Goal: Task Accomplishment & Management: Complete application form

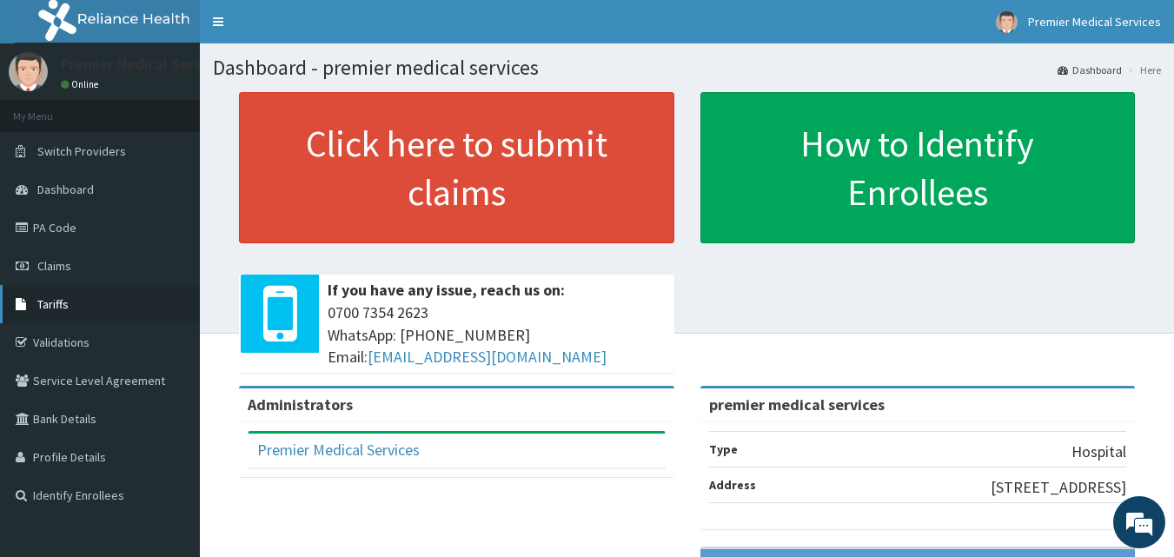
click at [32, 293] on link "Tariffs" at bounding box center [100, 304] width 200 height 38
click at [43, 228] on link "PA Code" at bounding box center [100, 228] width 200 height 38
drag, startPoint x: 56, startPoint y: 270, endPoint x: 52, endPoint y: 288, distance: 17.7
click at [56, 270] on span "Claims" at bounding box center [54, 266] width 34 height 16
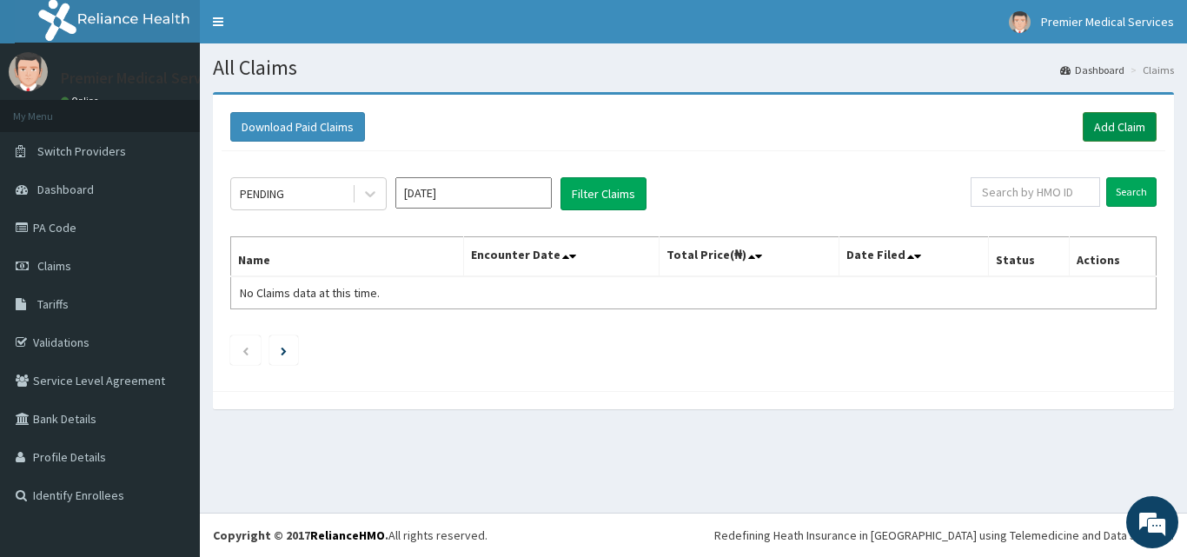
click at [1112, 130] on link "Add Claim" at bounding box center [1120, 127] width 74 height 30
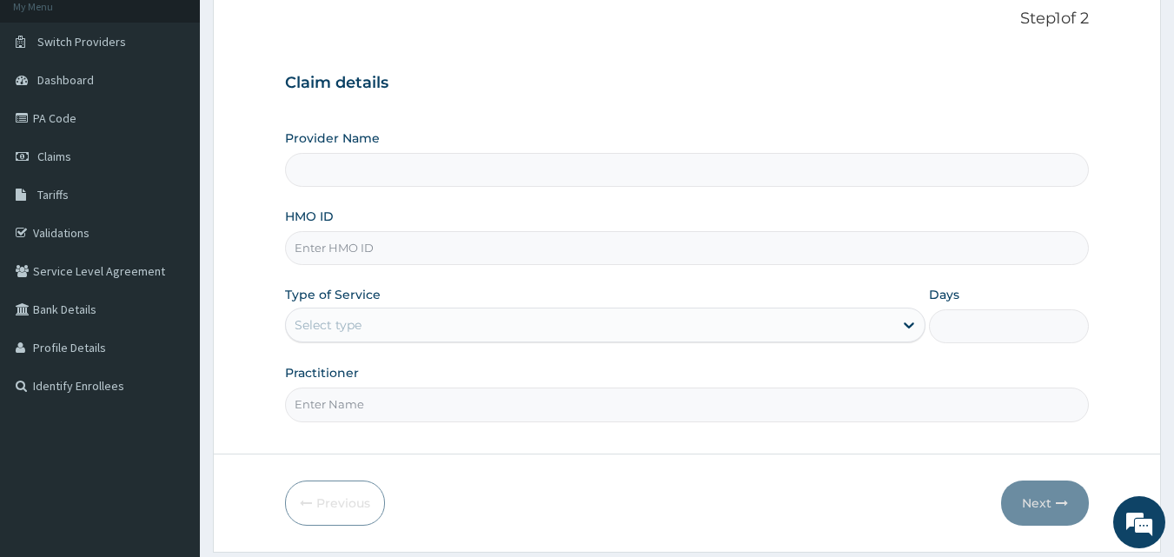
scroll to position [162, 0]
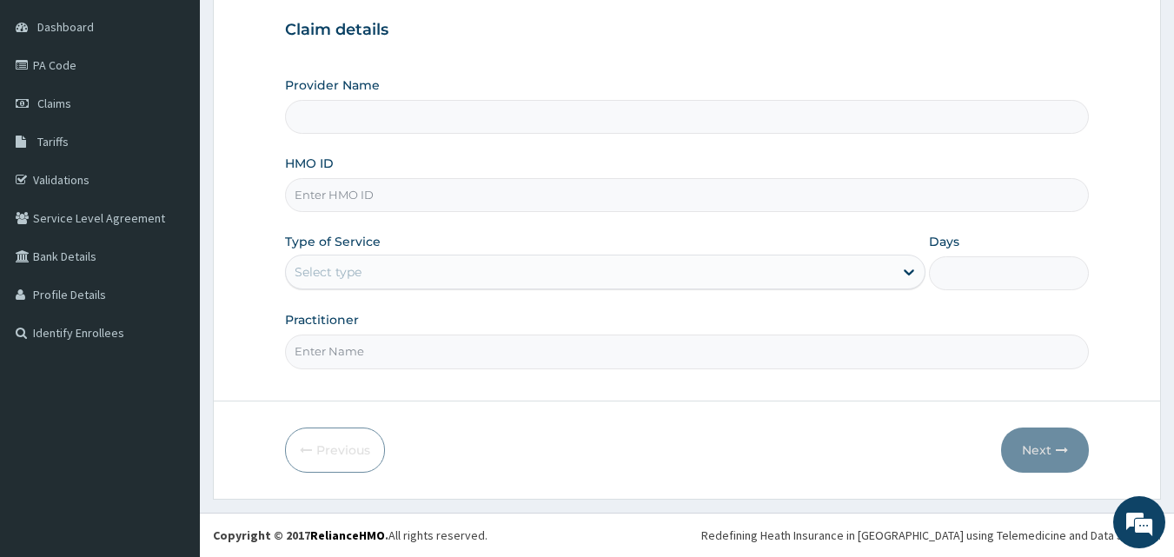
click at [375, 209] on input "HMO ID" at bounding box center [687, 195] width 805 height 34
drag, startPoint x: 352, startPoint y: 197, endPoint x: 325, endPoint y: 194, distance: 27.2
click at [327, 191] on input "HMO ID" at bounding box center [687, 195] width 805 height 34
type input "NIG/10066/D"
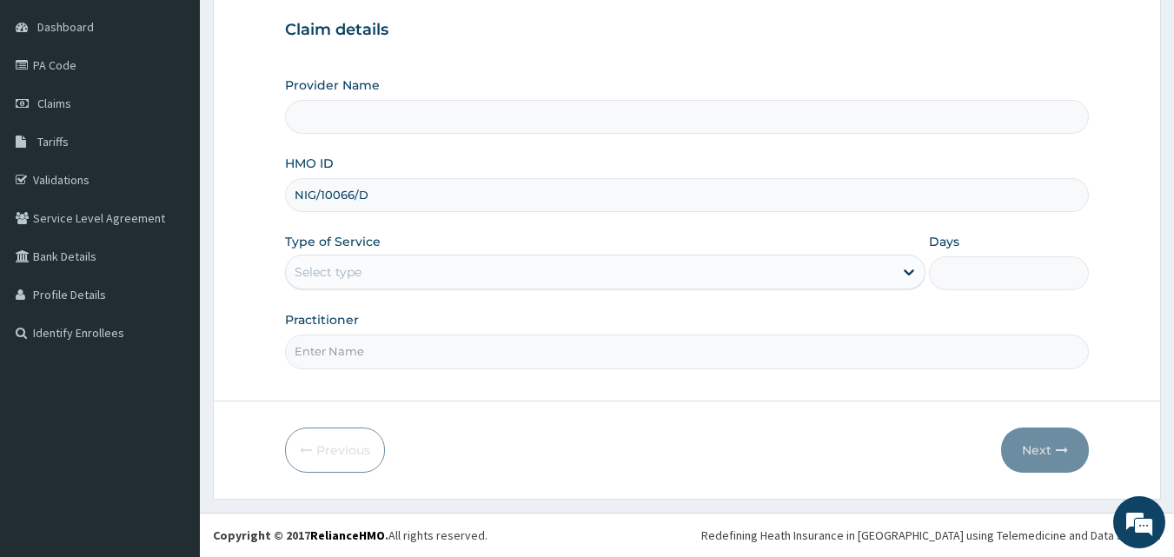
click at [548, 269] on div "Select type" at bounding box center [589, 272] width 607 height 28
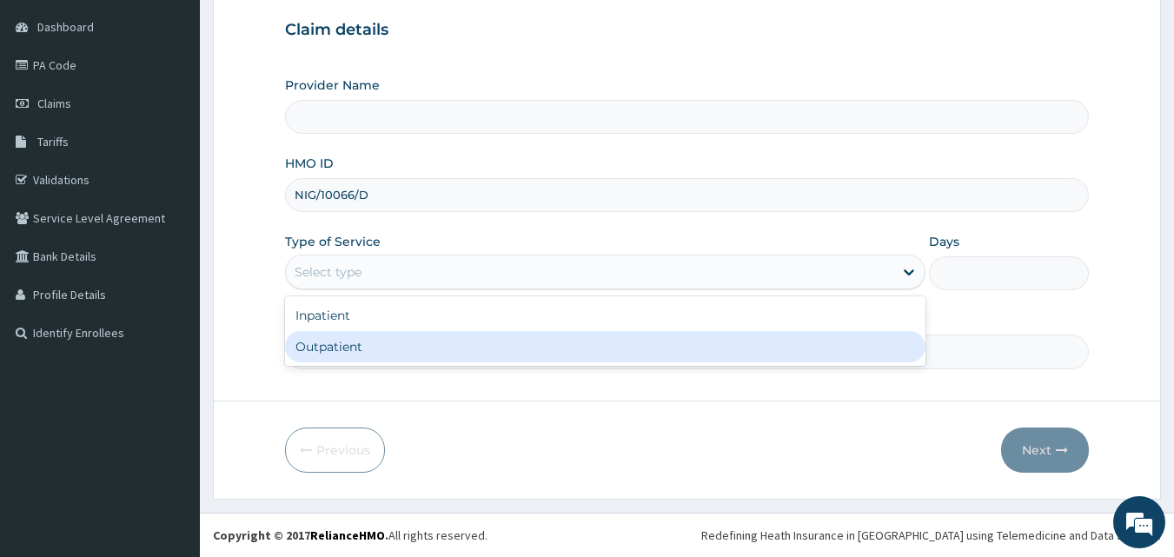
click at [540, 339] on div "Outpatient" at bounding box center [605, 346] width 640 height 31
type input "1"
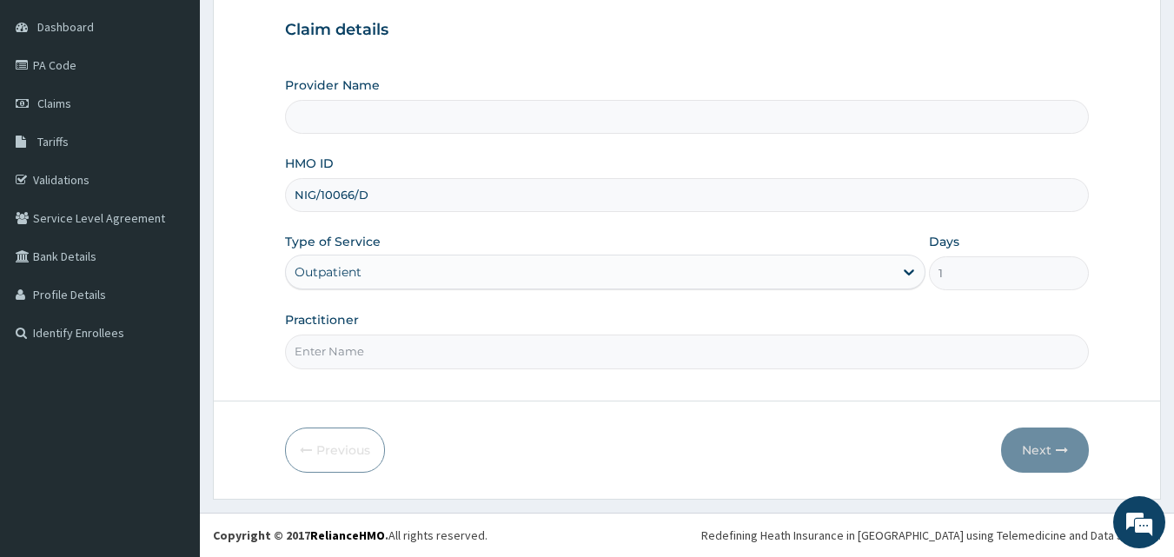
click at [511, 360] on input "Practitioner" at bounding box center [687, 352] width 805 height 34
type input "premier medical services"
click at [376, 336] on input "Practitioner" at bounding box center [687, 352] width 805 height 34
click at [450, 406] on form "Step 1 of 2 Claim details Provider Name premier medical services HMO ID NIG/100…" at bounding box center [687, 215] width 948 height 570
click at [455, 357] on input "Practitioner" at bounding box center [687, 352] width 805 height 34
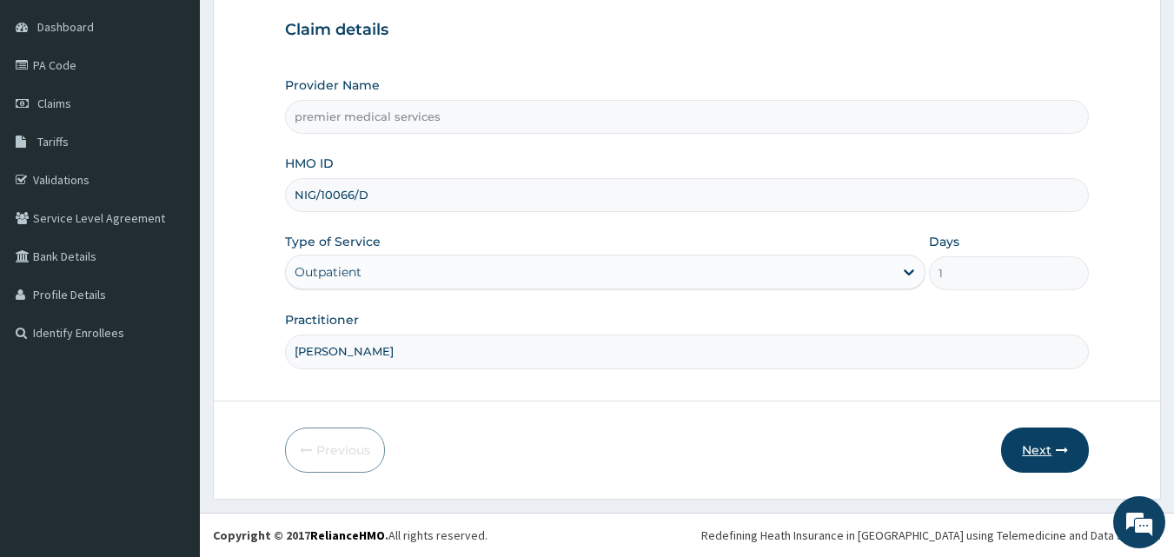
type input "DR. NSIKAK UDOKANG"
click at [1046, 434] on button "Next" at bounding box center [1045, 450] width 88 height 45
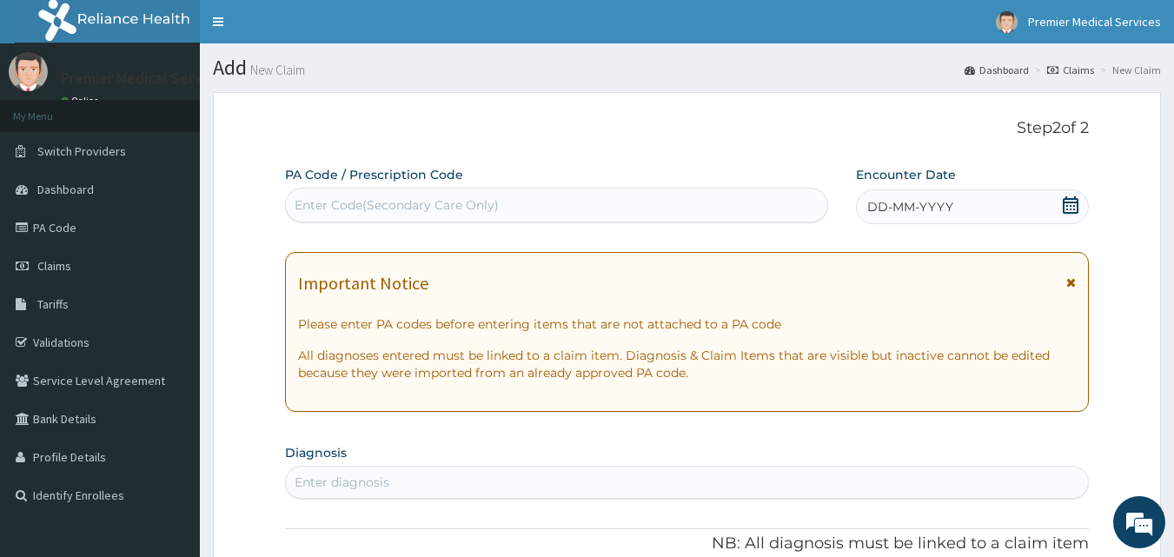
click at [639, 192] on div "Enter Code(Secondary Care Only)" at bounding box center [557, 205] width 542 height 28
paste input "PA/5E8B4C"
type input "PA/5E8B4C"
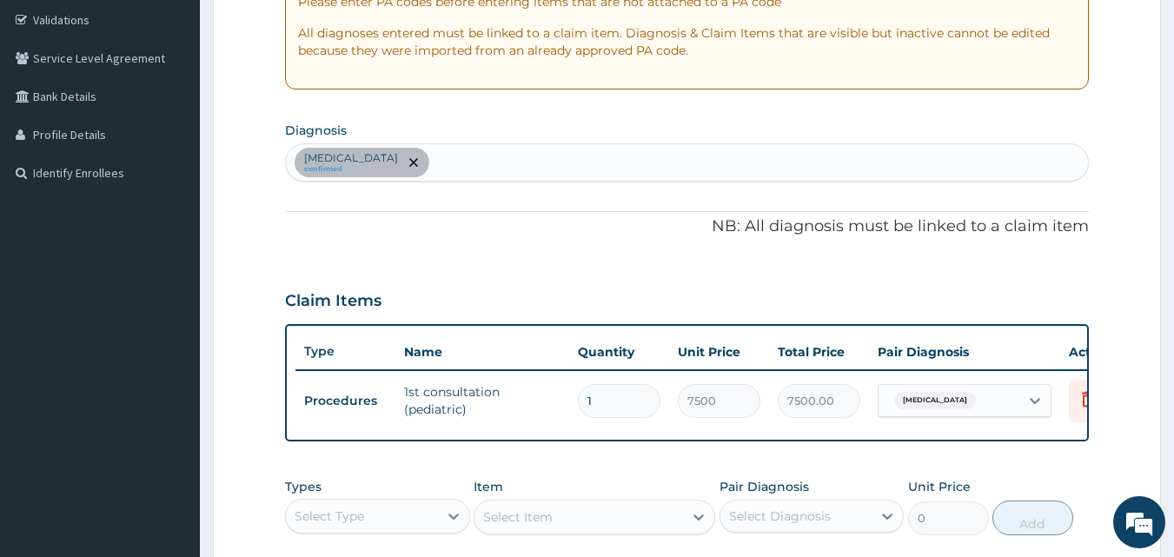
scroll to position [271, 0]
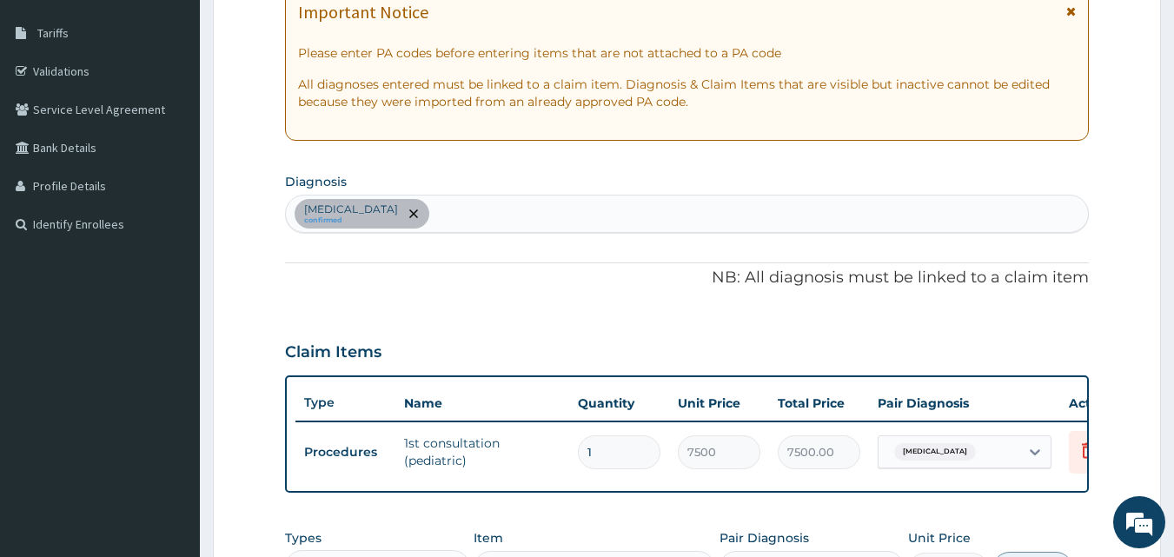
click at [460, 218] on div "Sepsis confirmed" at bounding box center [687, 214] width 803 height 36
type input "MALARIA"
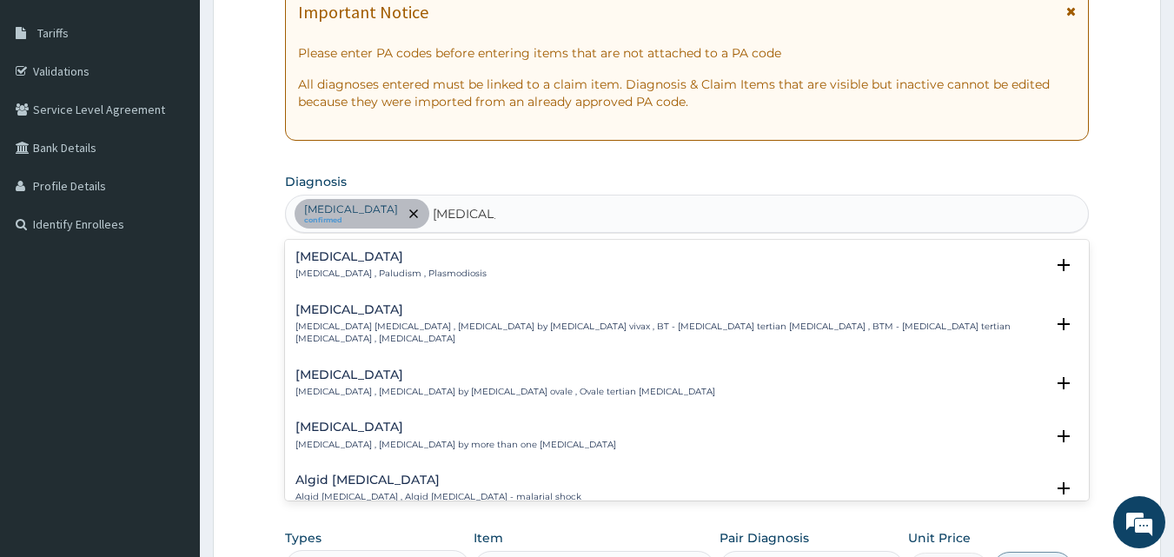
click at [444, 252] on div "Malaria Malaria , Paludism , Plasmodiosis" at bounding box center [687, 265] width 784 height 30
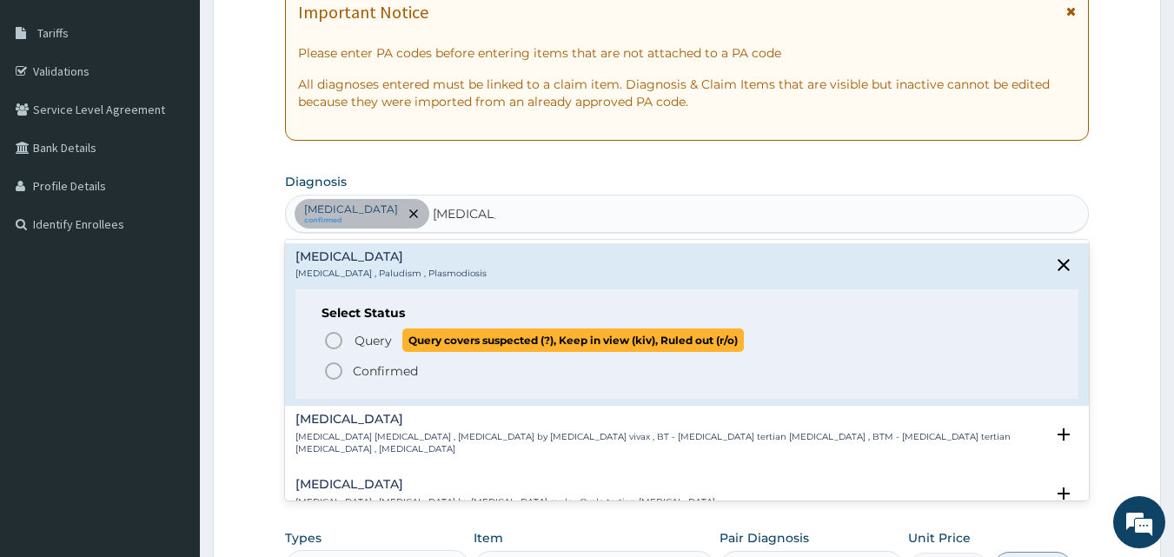
click at [340, 336] on circle "status option query" at bounding box center [334, 341] width 16 height 16
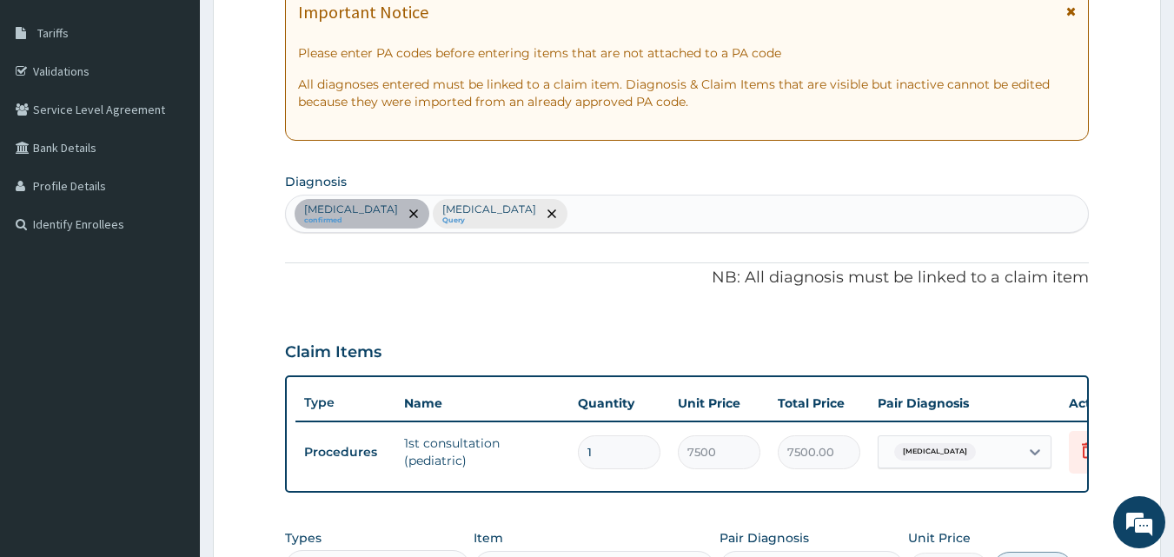
click at [545, 217] on div "Sepsis confirmed Malaria Query" at bounding box center [687, 214] width 803 height 36
type input "ACUTE UPPER"
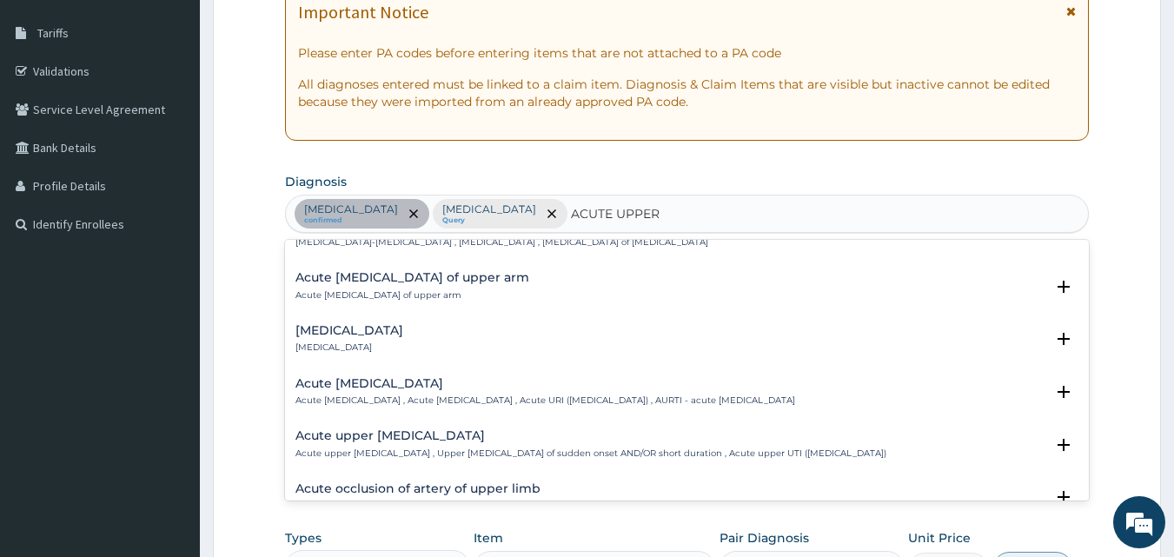
scroll to position [87, 0]
click at [422, 383] on h4 "Acute upper respiratory infection" at bounding box center [545, 381] width 500 height 13
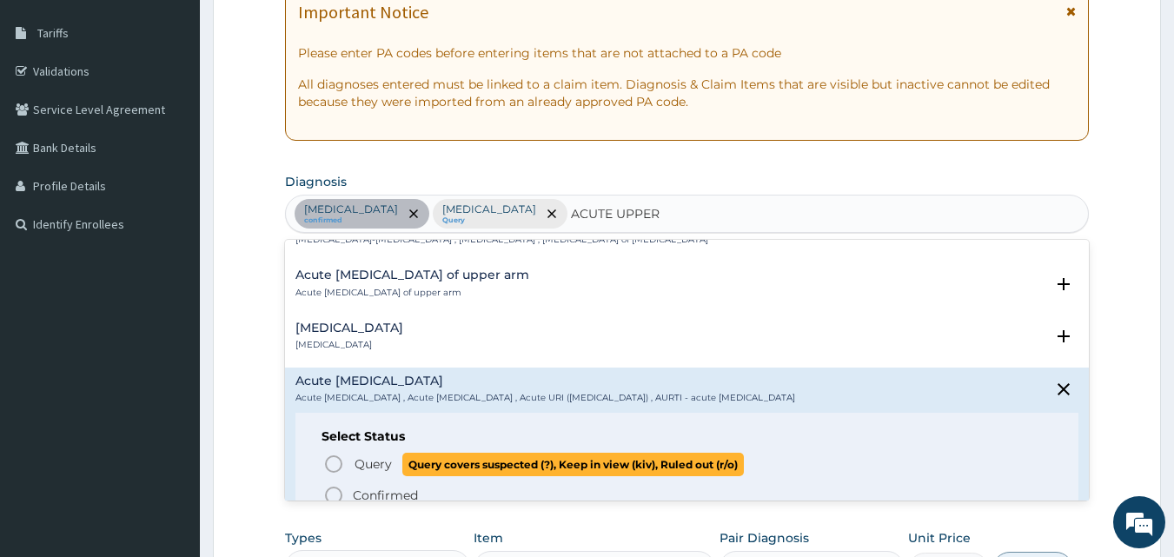
click at [330, 459] on icon "status option query" at bounding box center [333, 464] width 21 height 21
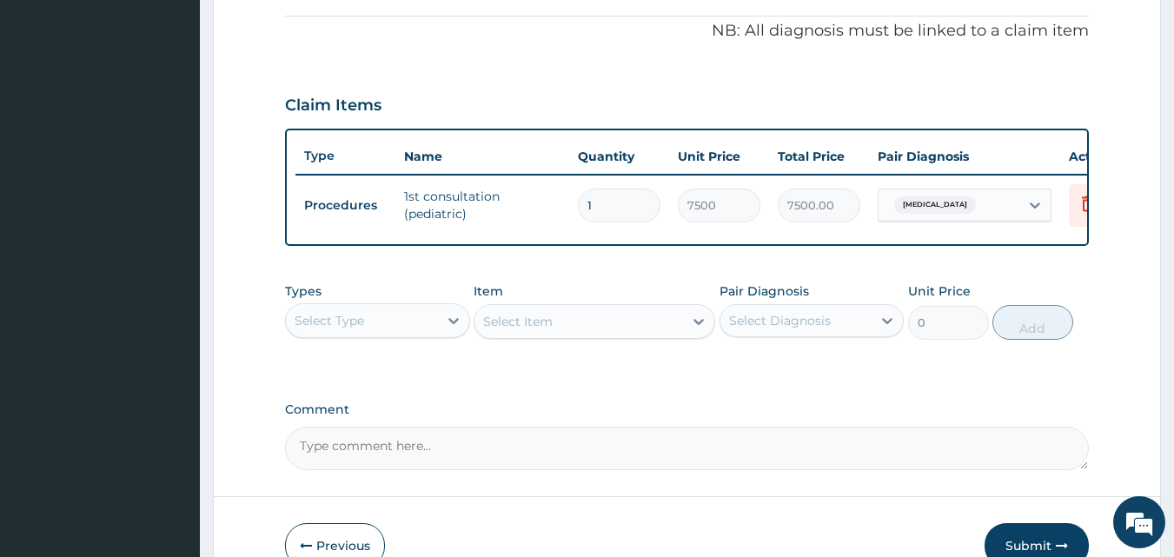
scroll to position [532, 0]
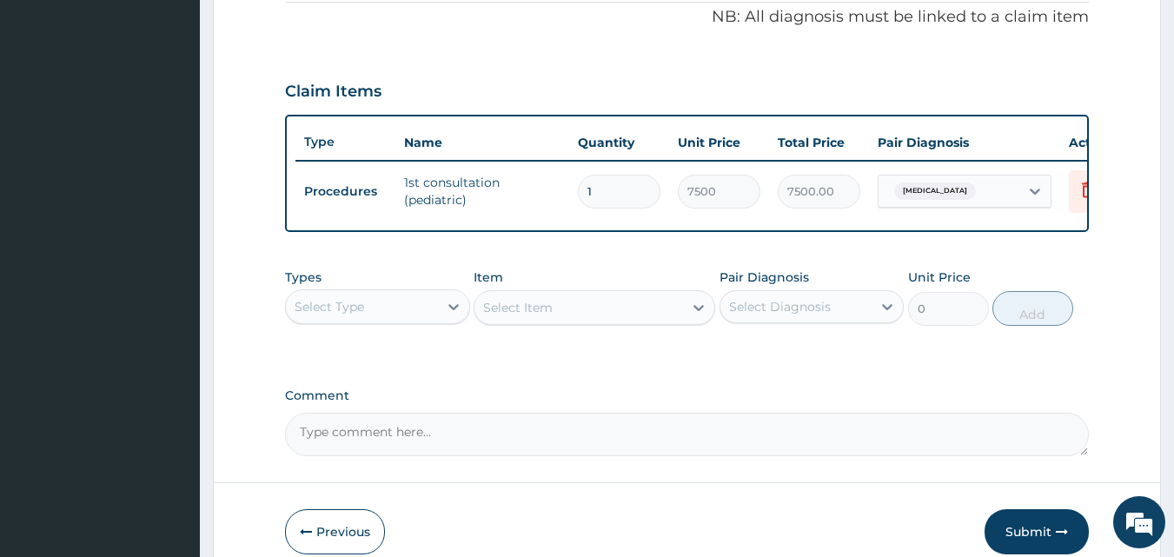
click at [426, 321] on div "Select Type" at bounding box center [362, 307] width 152 height 28
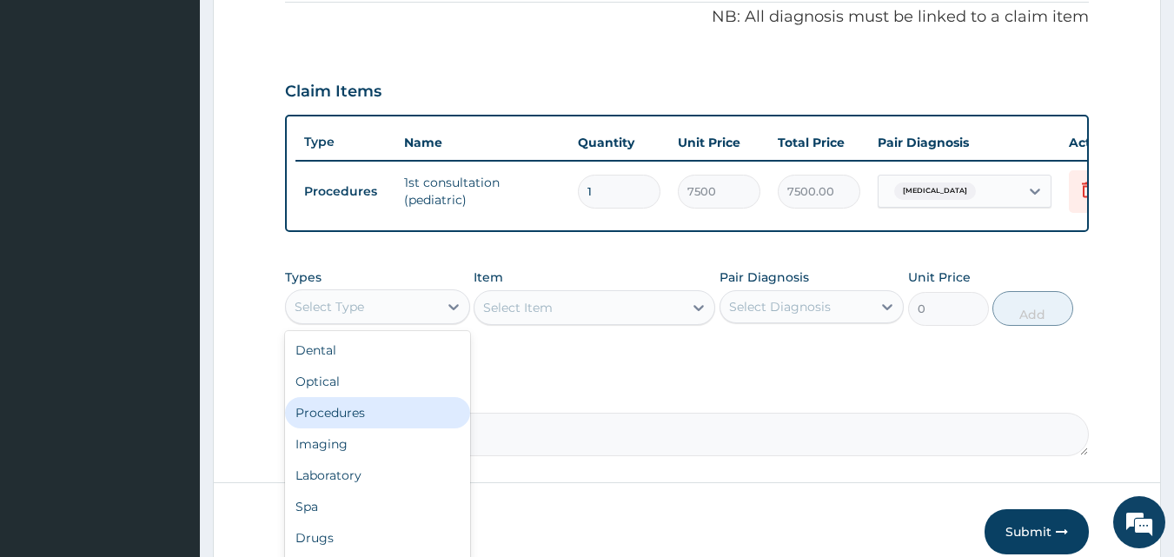
scroll to position [59, 0]
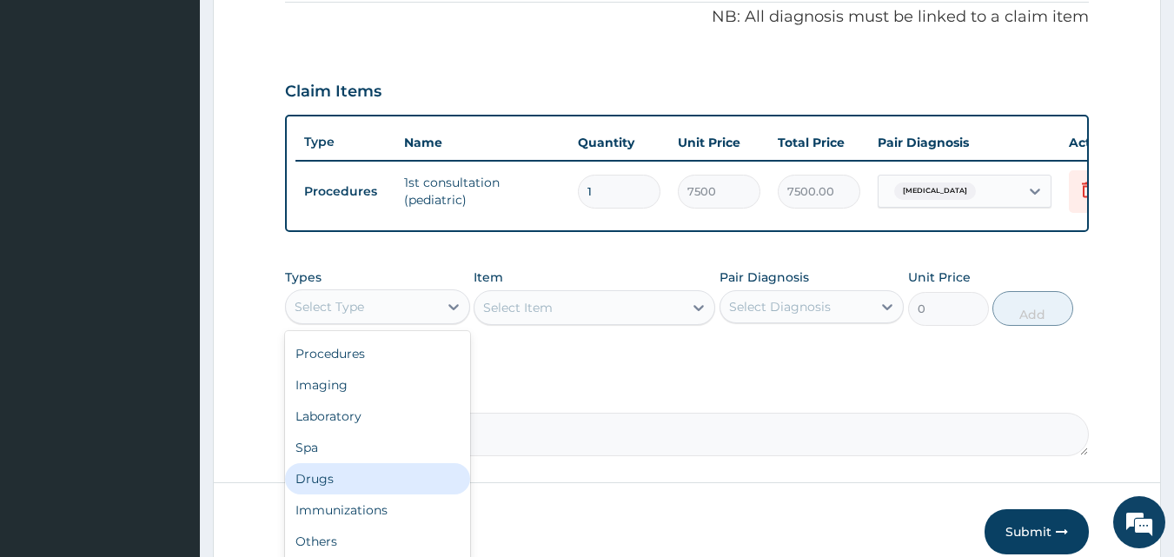
click at [332, 488] on div "Drugs" at bounding box center [377, 478] width 185 height 31
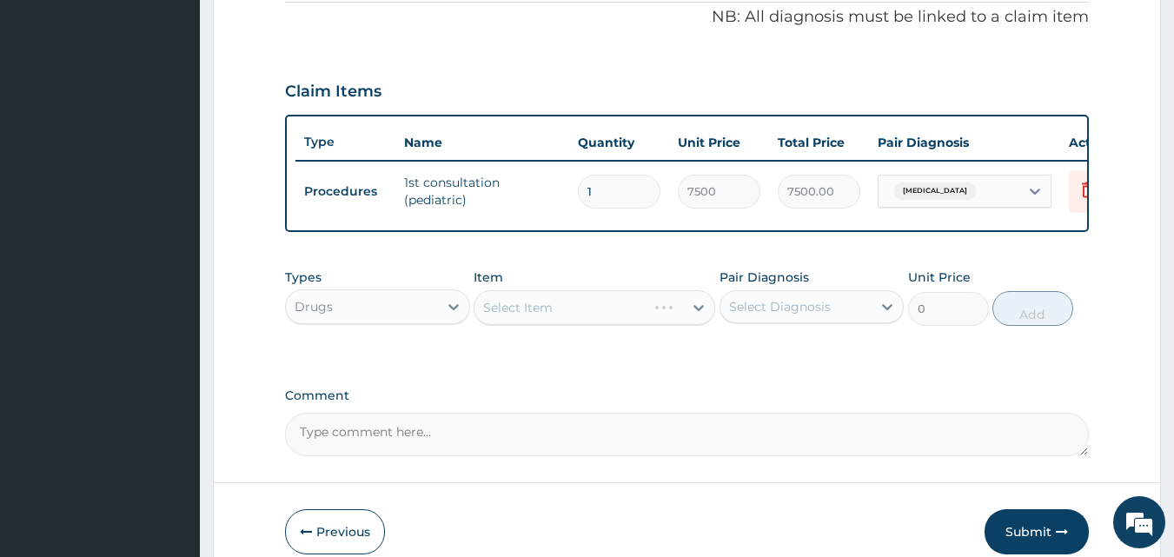
scroll to position [627, 0]
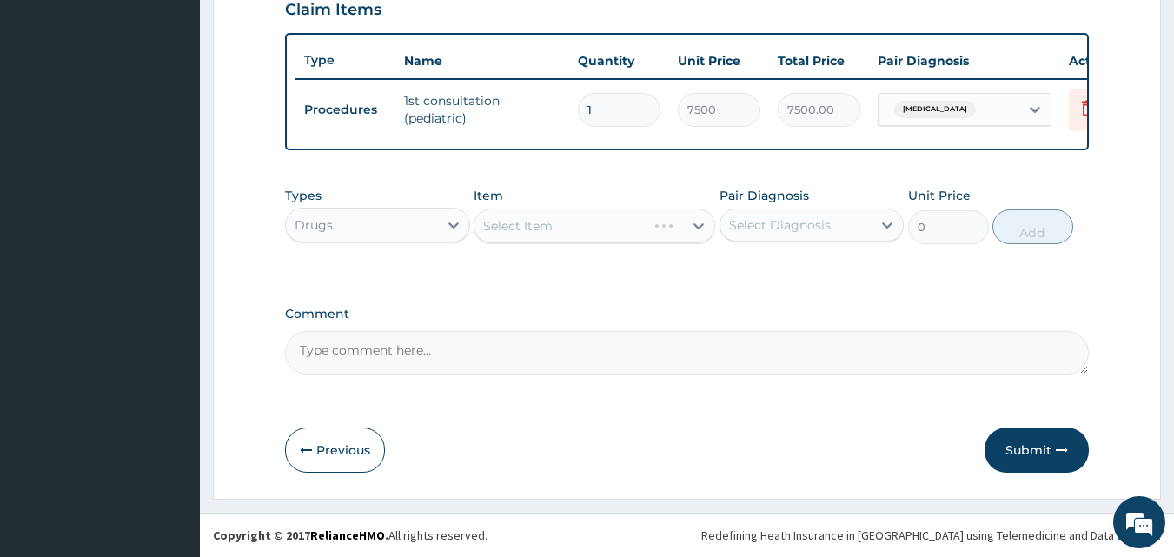
click at [596, 222] on div "Select Item" at bounding box center [595, 226] width 242 height 35
click at [586, 229] on div "Select Item" at bounding box center [595, 226] width 242 height 35
click at [584, 209] on div "Select Item" at bounding box center [595, 226] width 242 height 35
click at [585, 227] on div "Select Item" at bounding box center [578, 226] width 209 height 28
click at [582, 215] on div "Select Item" at bounding box center [578, 226] width 209 height 28
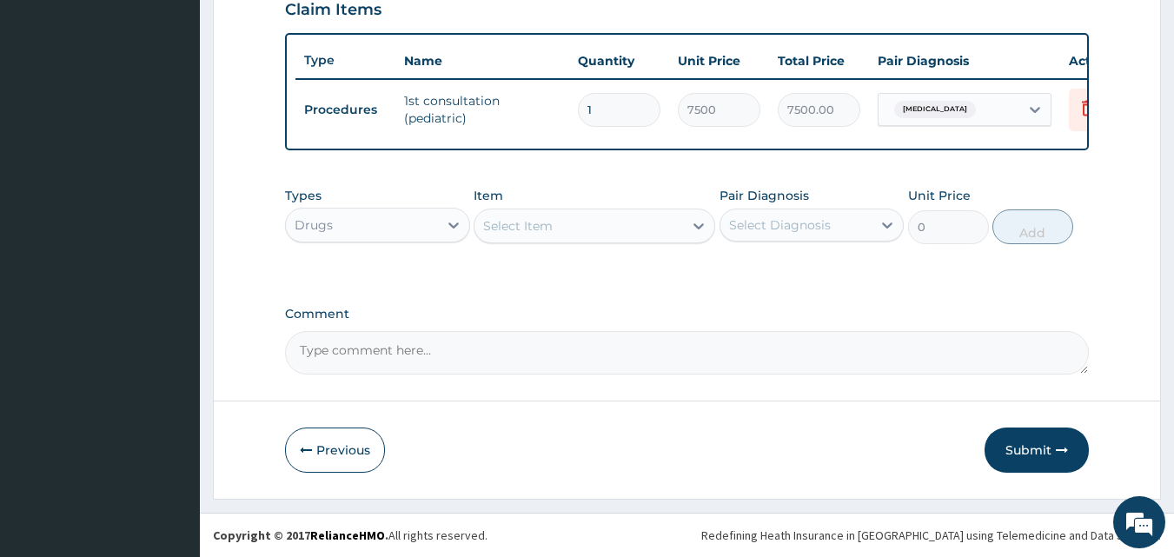
click at [582, 227] on div "Select Item" at bounding box center [578, 226] width 209 height 28
click at [633, 203] on div "Item Select Item" at bounding box center [595, 215] width 242 height 57
click at [588, 213] on div "Select Item" at bounding box center [578, 226] width 209 height 28
click at [567, 234] on div "Select Item" at bounding box center [578, 226] width 209 height 28
click at [512, 231] on div "Select Item" at bounding box center [518, 225] width 70 height 17
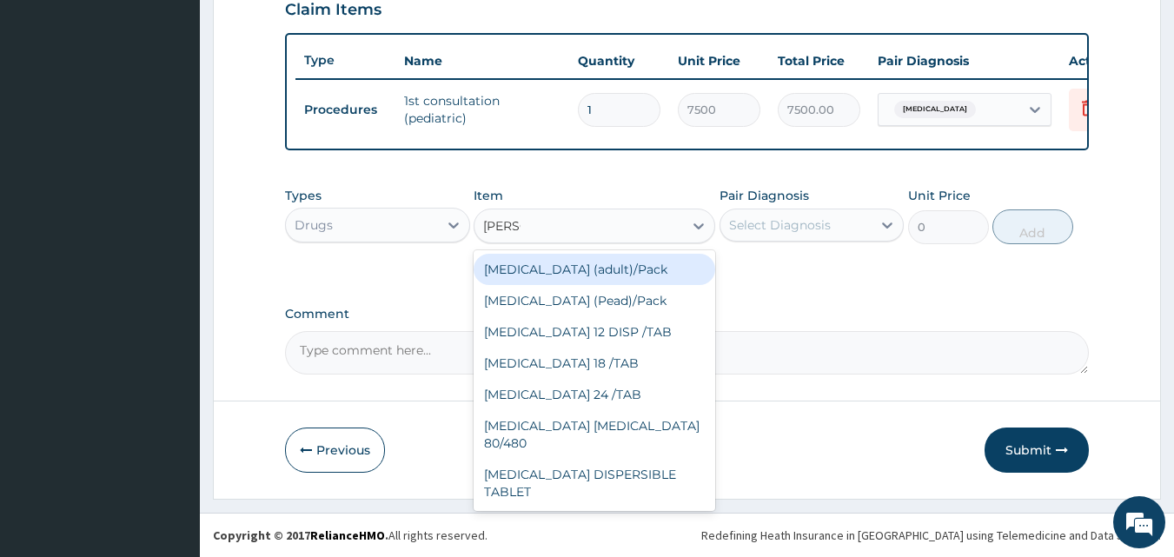
type input "COART"
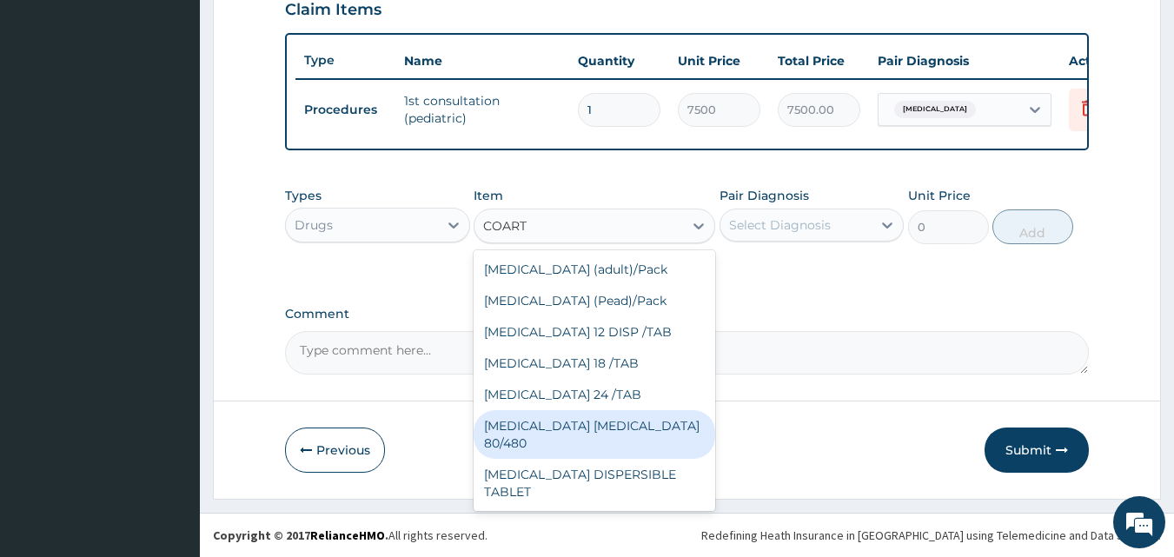
click at [576, 435] on div "COARTEM D TAB 80/480" at bounding box center [595, 434] width 242 height 49
type input "560"
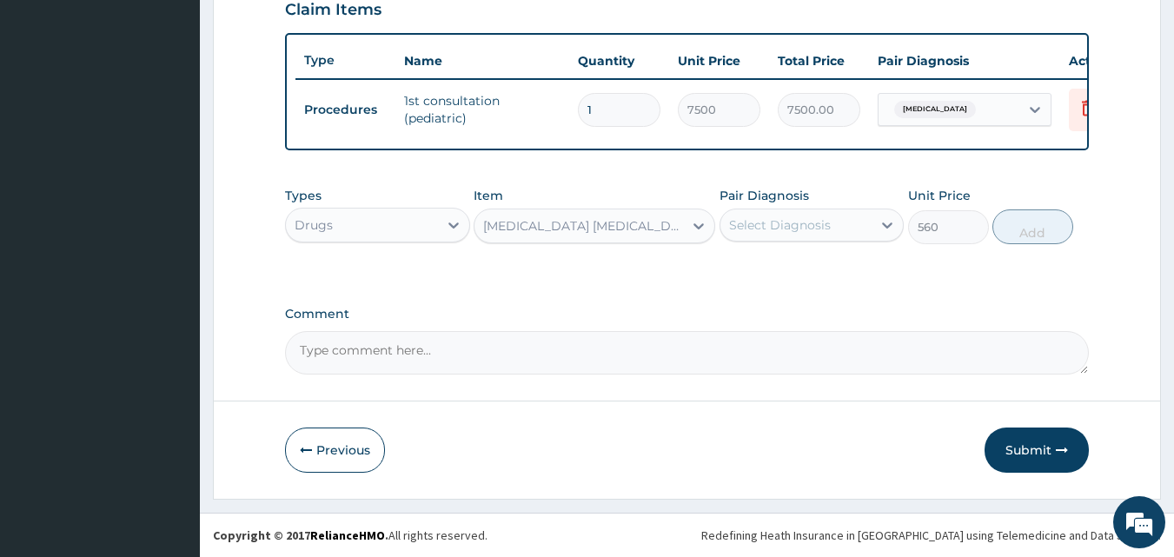
click at [749, 221] on div "Select Diagnosis" at bounding box center [780, 224] width 102 height 17
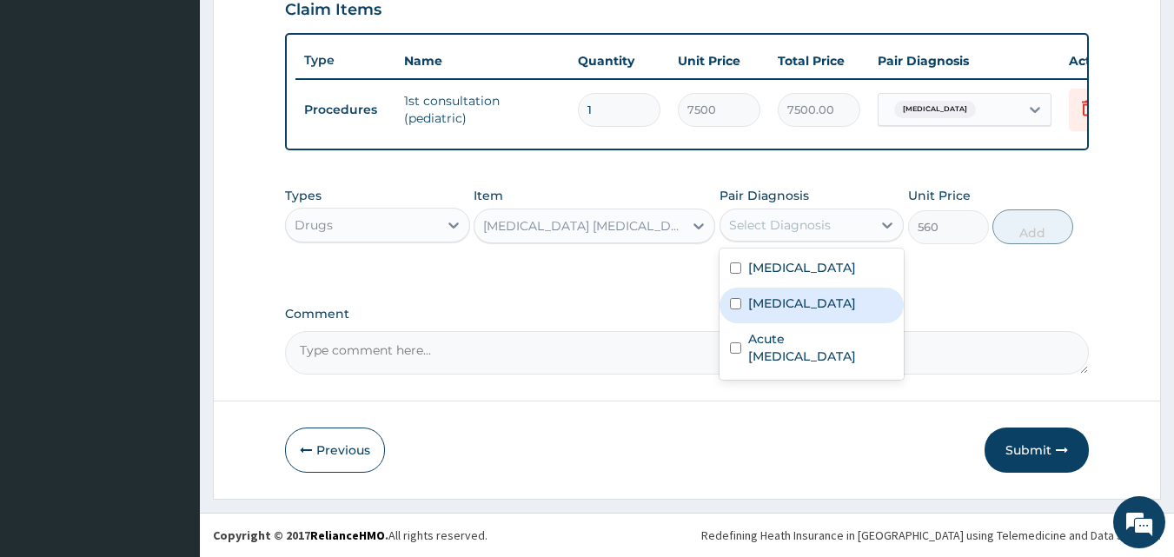
click at [759, 304] on label "Malaria" at bounding box center [802, 303] width 108 height 17
checkbox input "true"
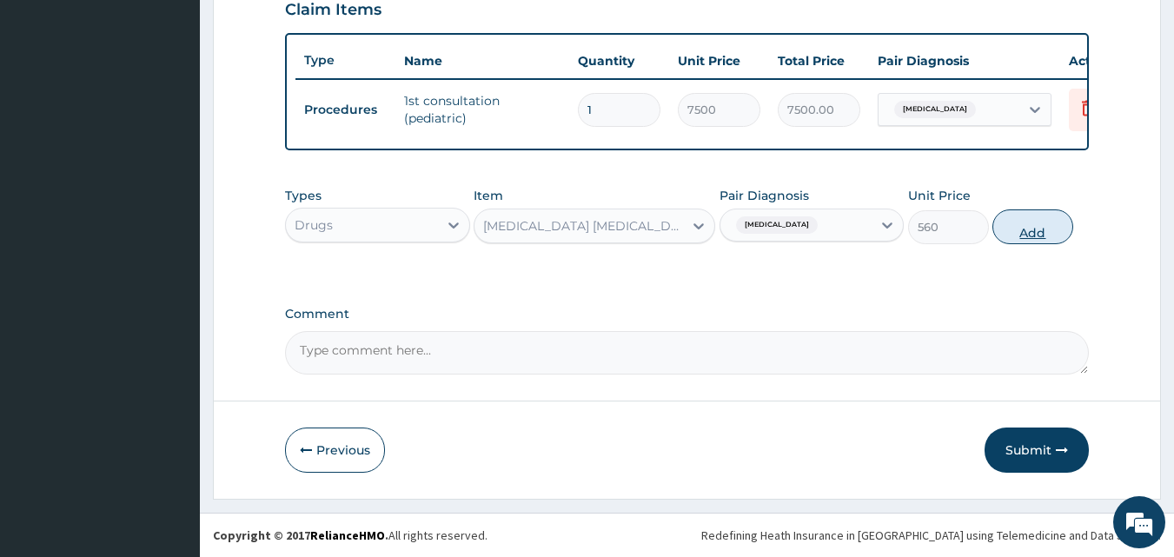
click at [1071, 222] on button "Add" at bounding box center [1032, 226] width 81 height 35
type input "0"
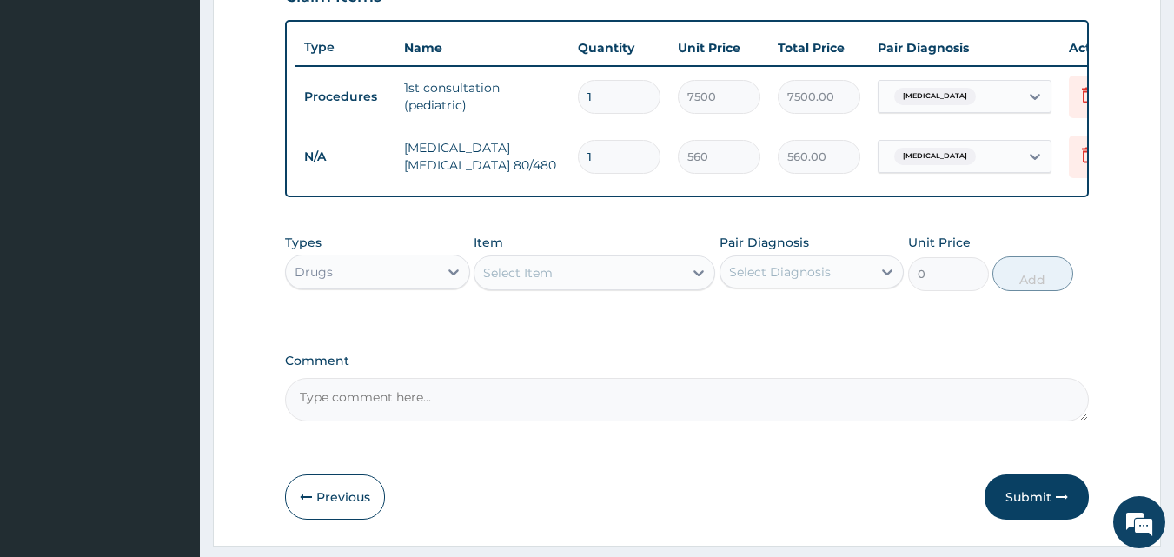
click at [585, 287] on div "Select Item" at bounding box center [578, 273] width 209 height 28
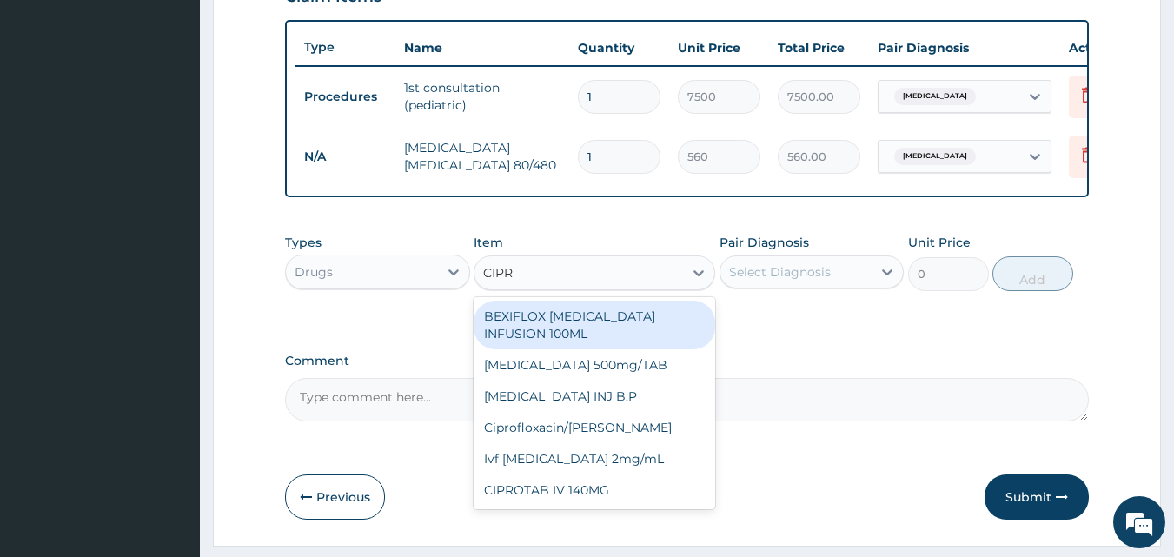
type input "CIPRO"
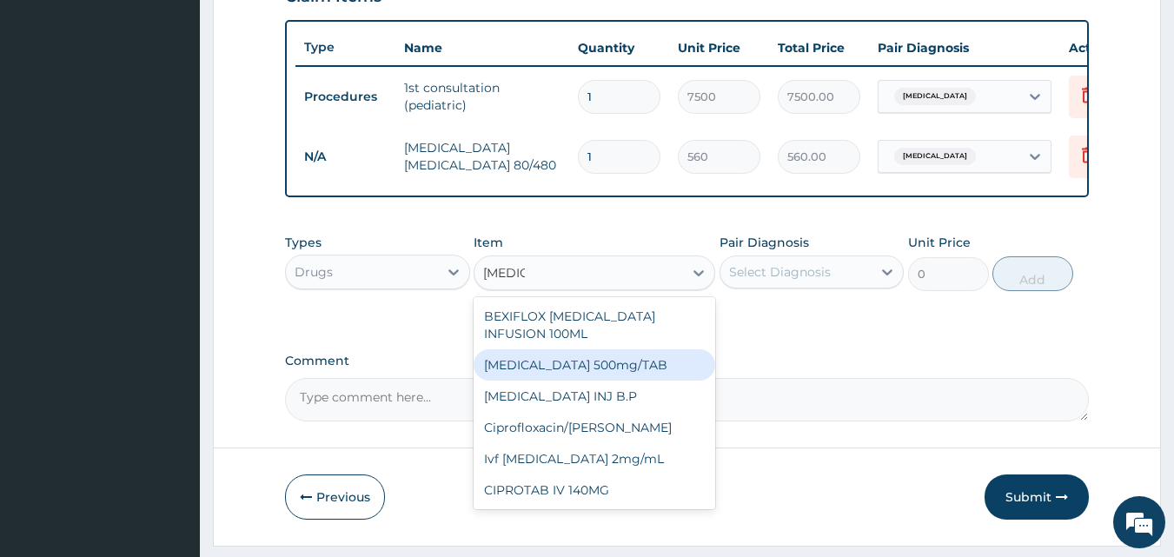
click at [571, 362] on div "Ciprofloxacin 500mg/TAB" at bounding box center [595, 364] width 242 height 31
type input "60"
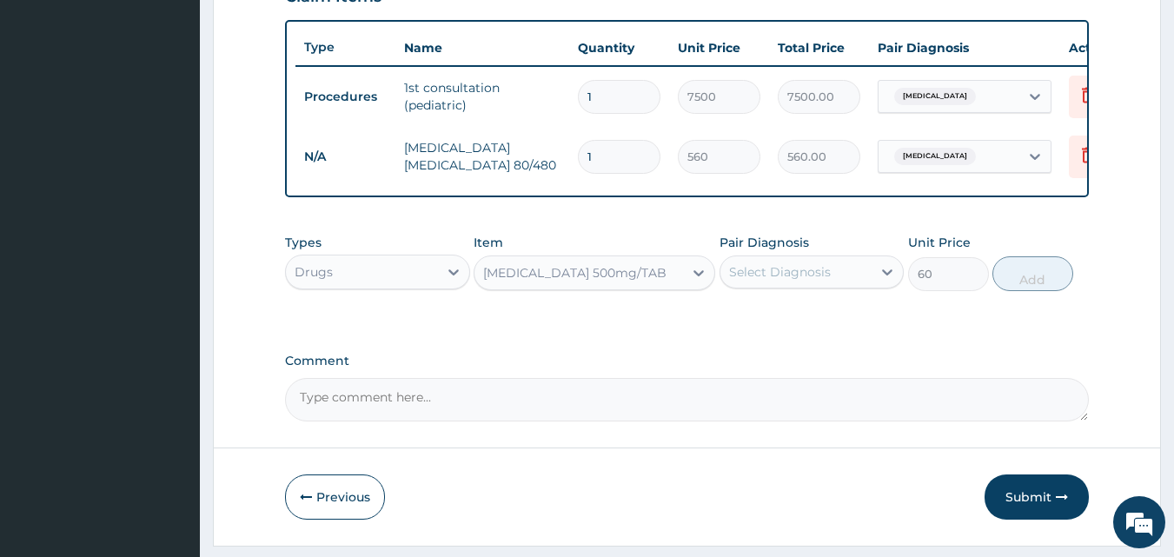
click at [751, 286] on div "Select Diagnosis" at bounding box center [796, 272] width 152 height 28
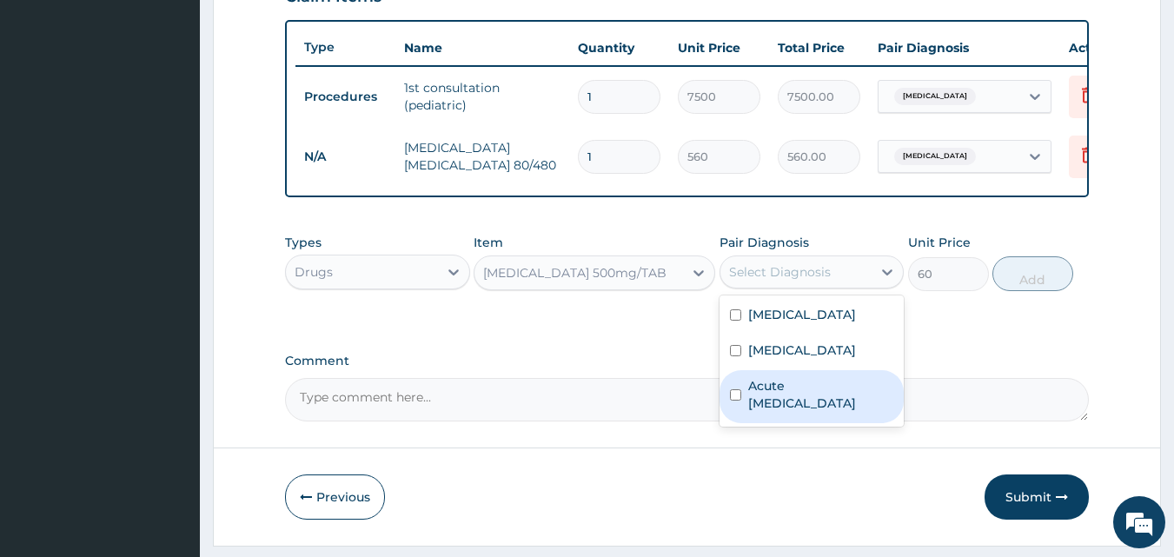
click at [730, 401] on input "checkbox" at bounding box center [735, 394] width 11 height 11
checkbox input "true"
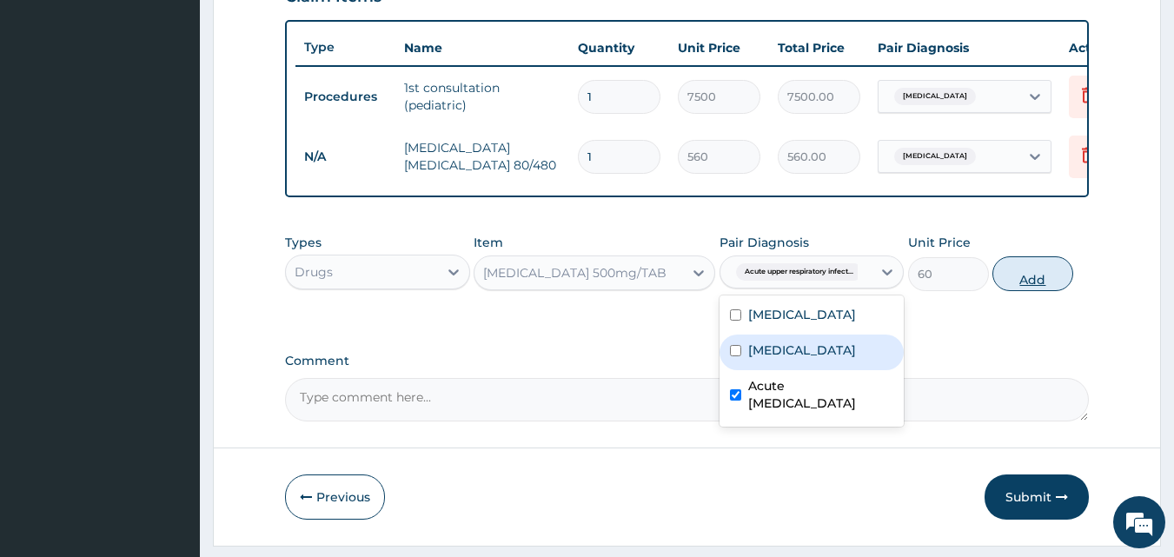
click at [1033, 291] on button "Add" at bounding box center [1032, 273] width 81 height 35
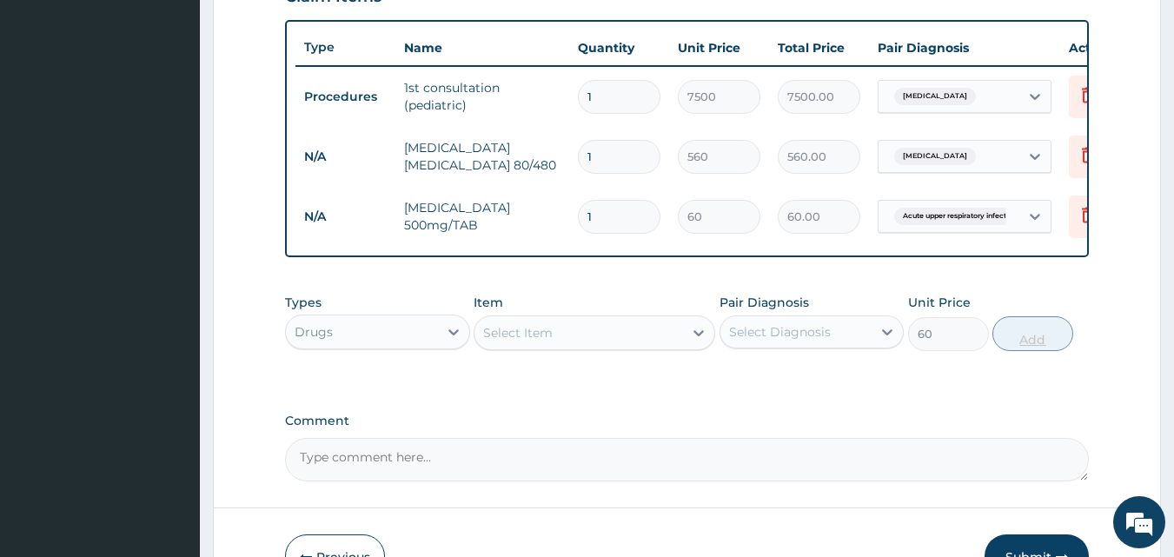
type input "0"
click at [631, 345] on div "Select Item" at bounding box center [578, 333] width 209 height 28
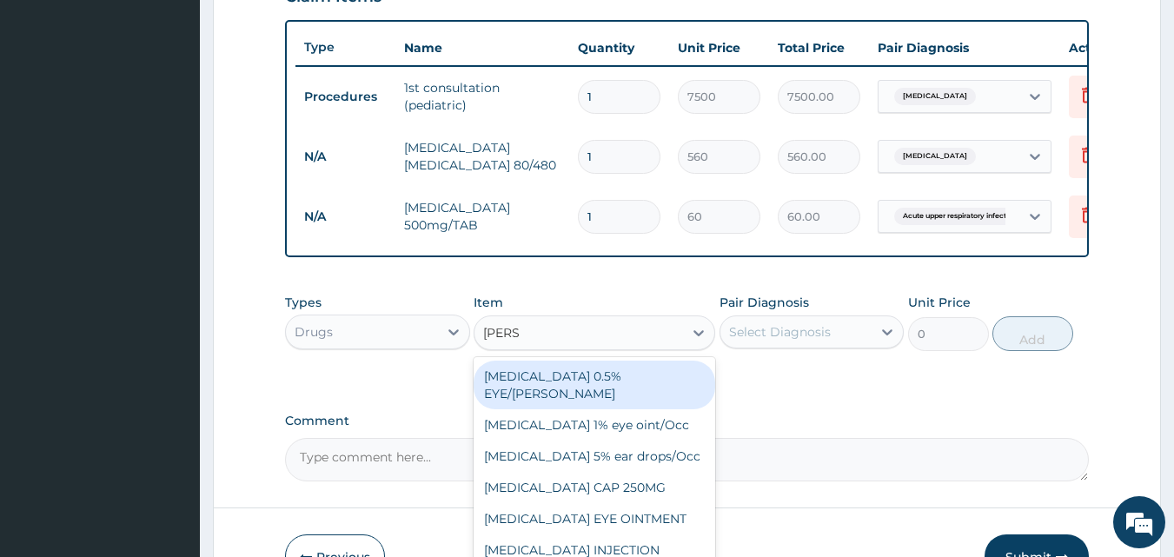
type input "LORAT"
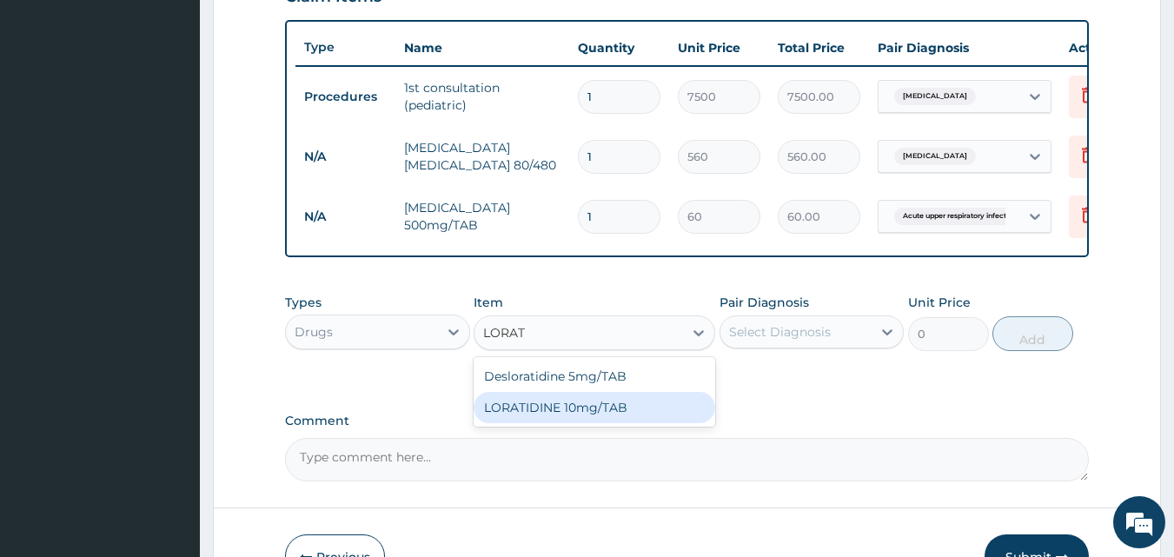
click at [610, 421] on div "LORATIDINE 10mg/TAB" at bounding box center [595, 407] width 242 height 31
type input "40"
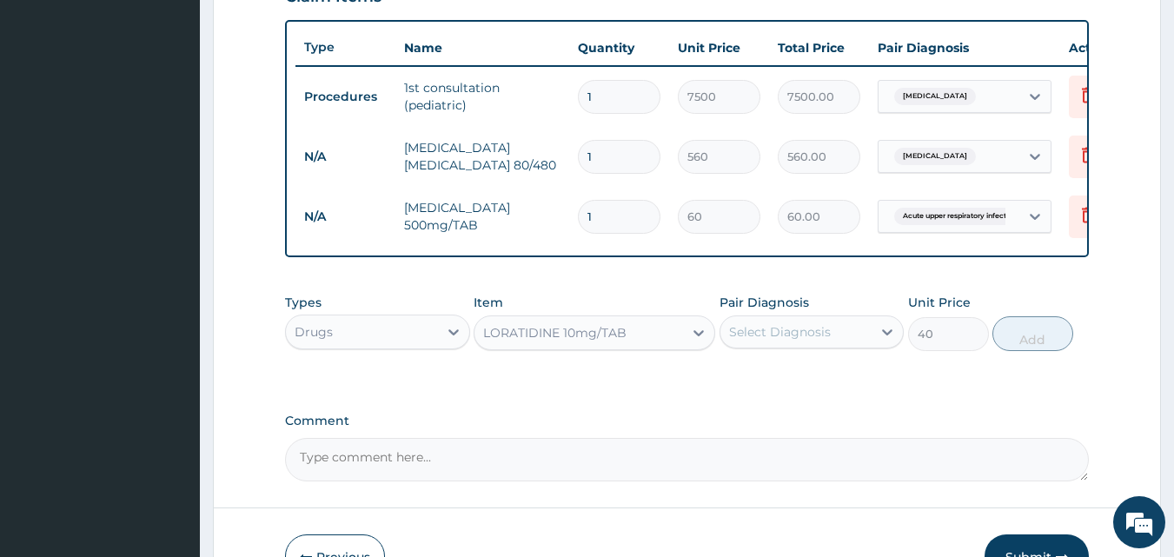
click at [745, 341] on div "Select Diagnosis" at bounding box center [780, 331] width 102 height 17
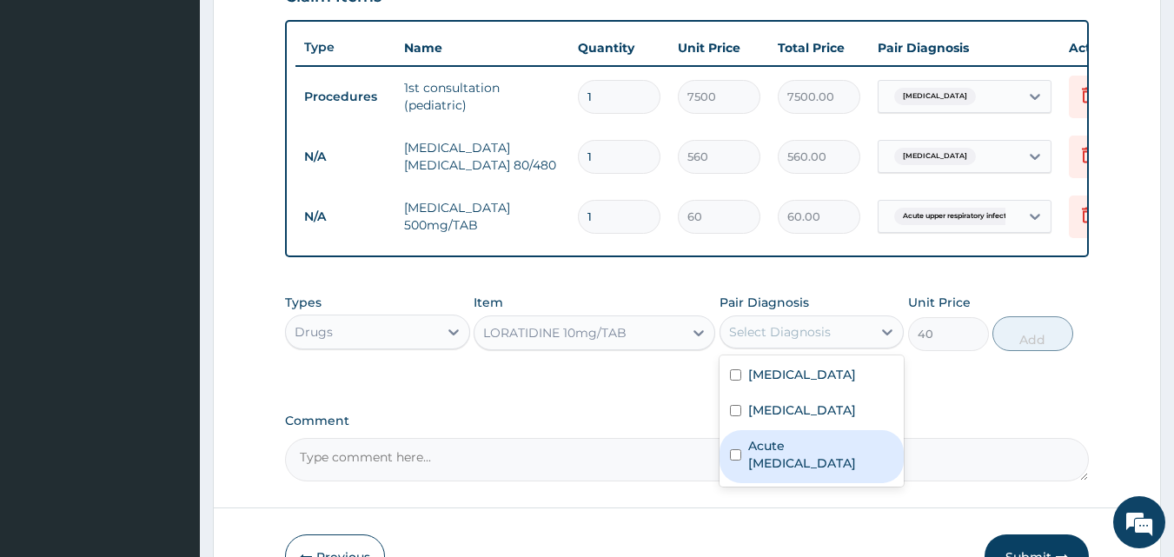
click at [769, 449] on label "Acute upper respiratory infection" at bounding box center [821, 454] width 146 height 35
checkbox input "true"
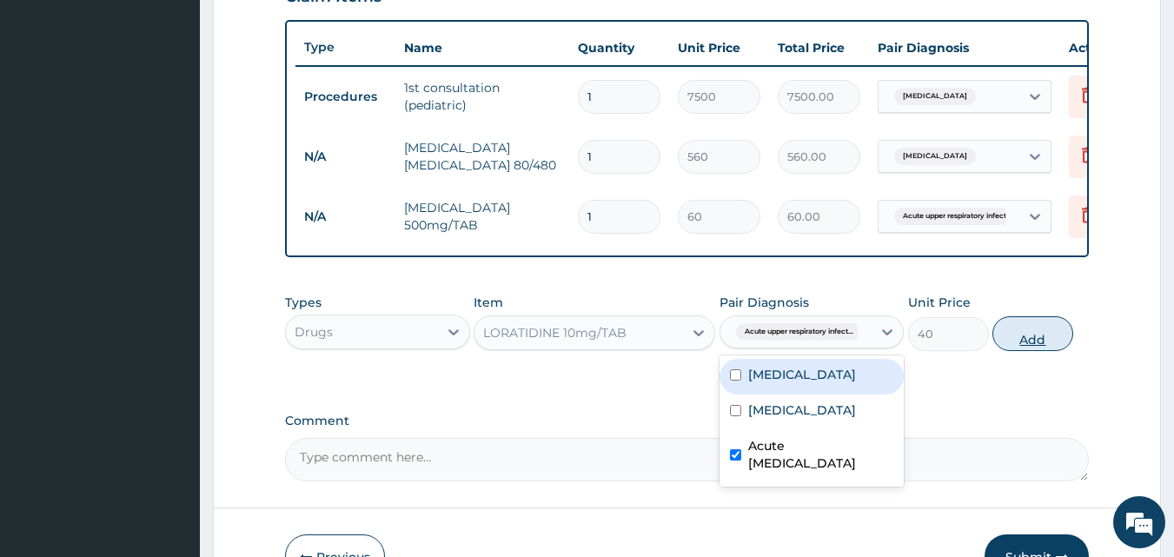
click at [1021, 335] on button "Add" at bounding box center [1032, 333] width 81 height 35
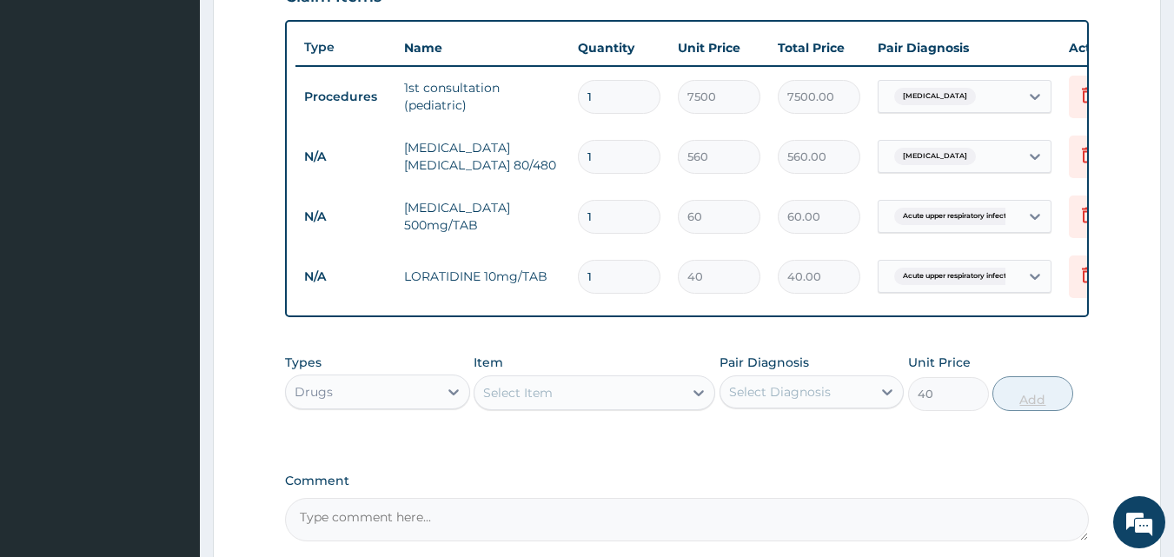
type input "0"
click at [577, 404] on div "Select Item" at bounding box center [578, 393] width 209 height 28
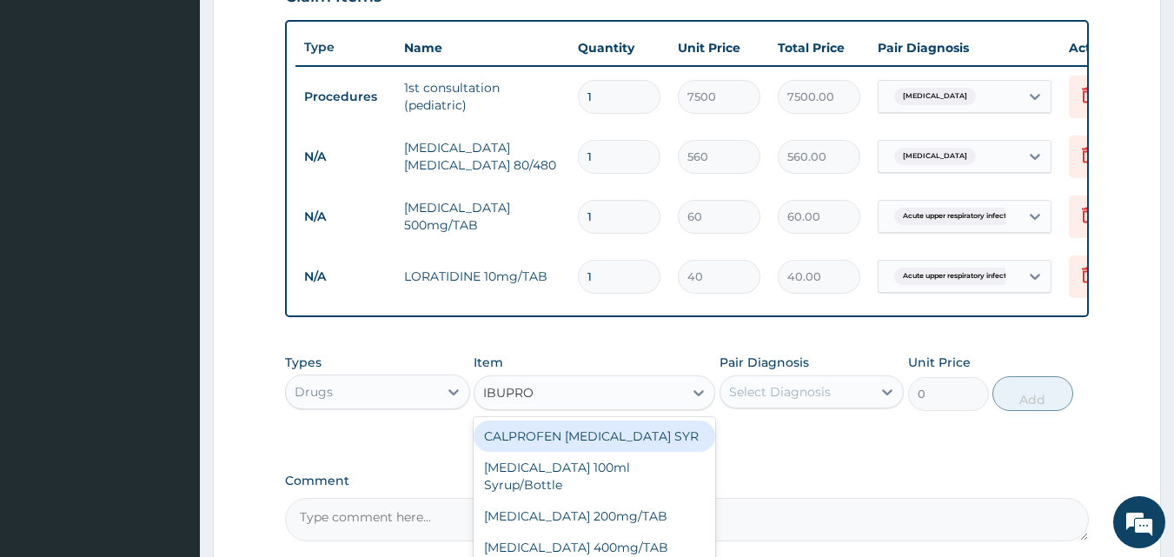
type input "IBUPROF"
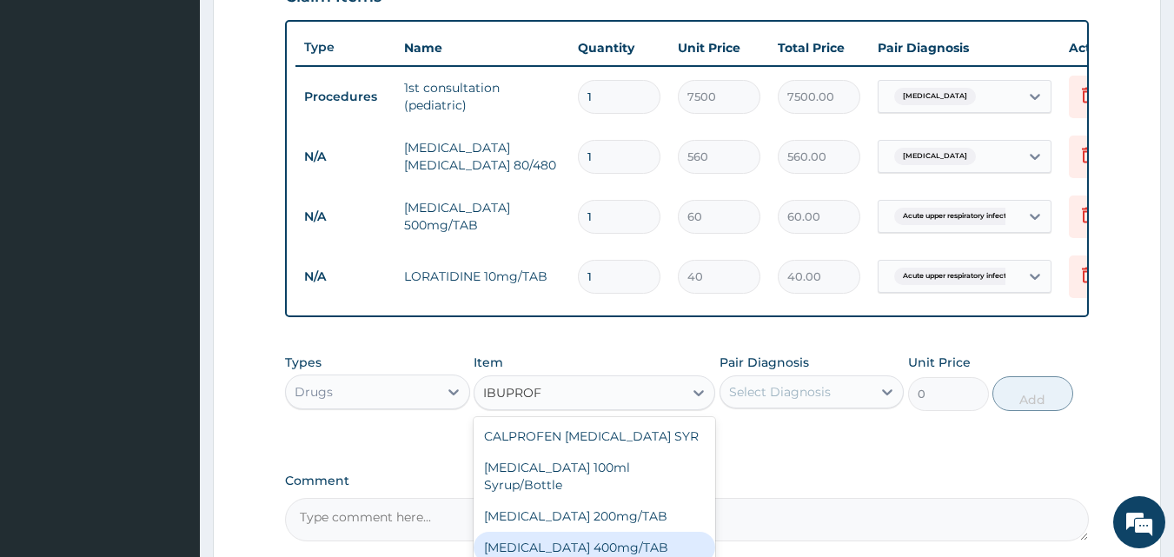
click at [573, 537] on div "IBUPROFEN 400mg/TAB" at bounding box center [595, 547] width 242 height 31
type input "80"
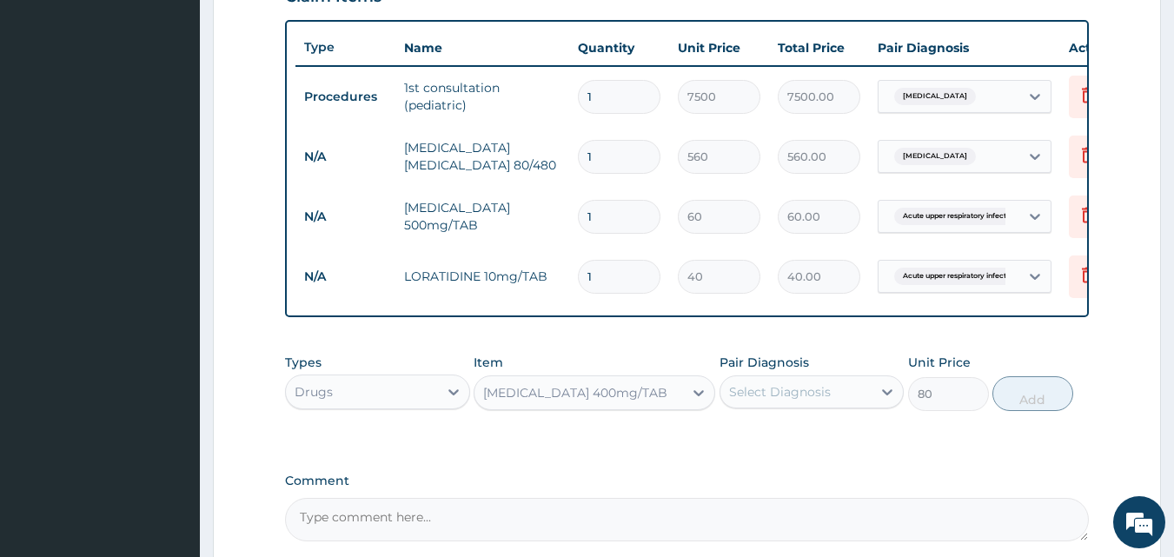
click at [812, 396] on div "Select Diagnosis" at bounding box center [780, 391] width 102 height 17
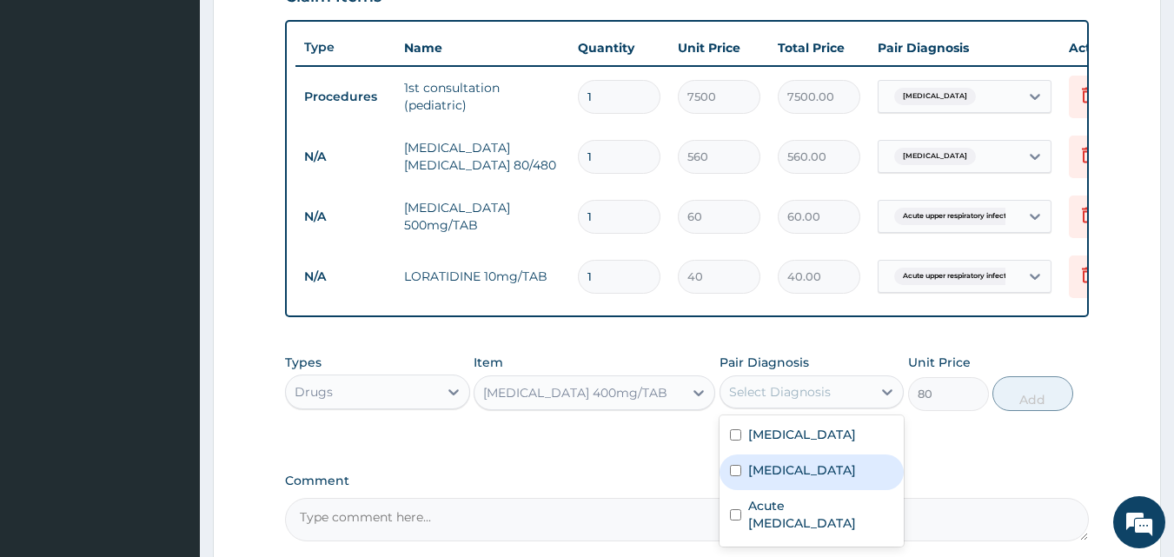
click at [806, 488] on div "Malaria" at bounding box center [811, 472] width 185 height 36
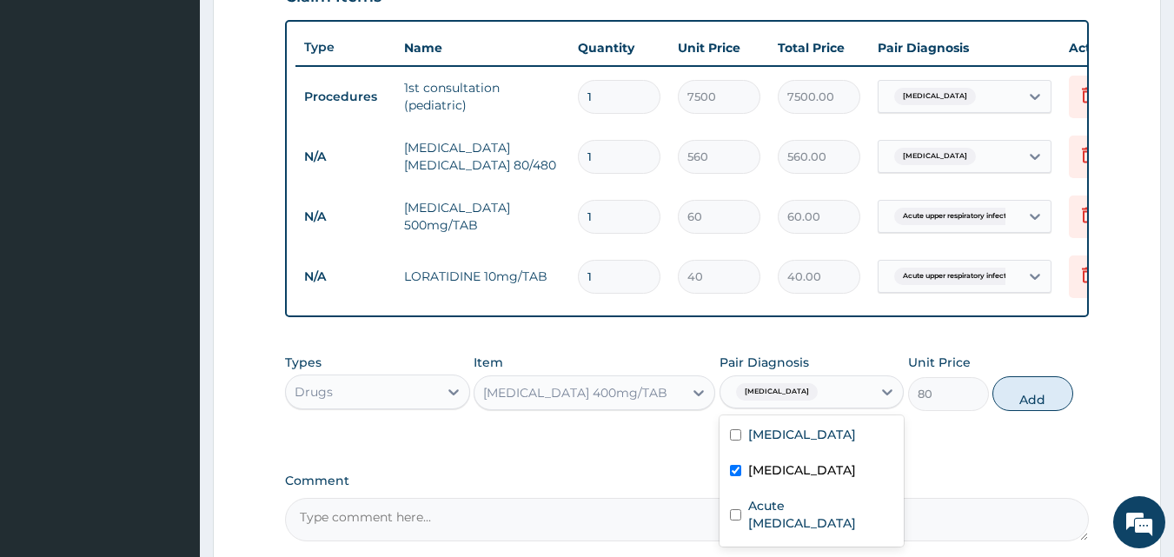
click at [782, 479] on label "Malaria" at bounding box center [802, 469] width 108 height 17
checkbox input "false"
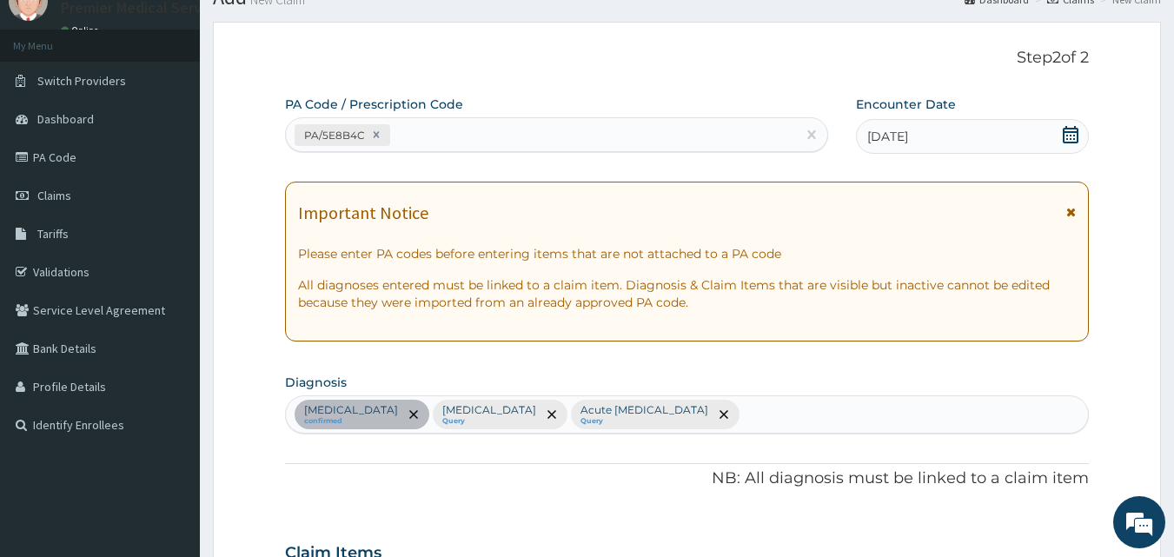
scroll to position [0, 0]
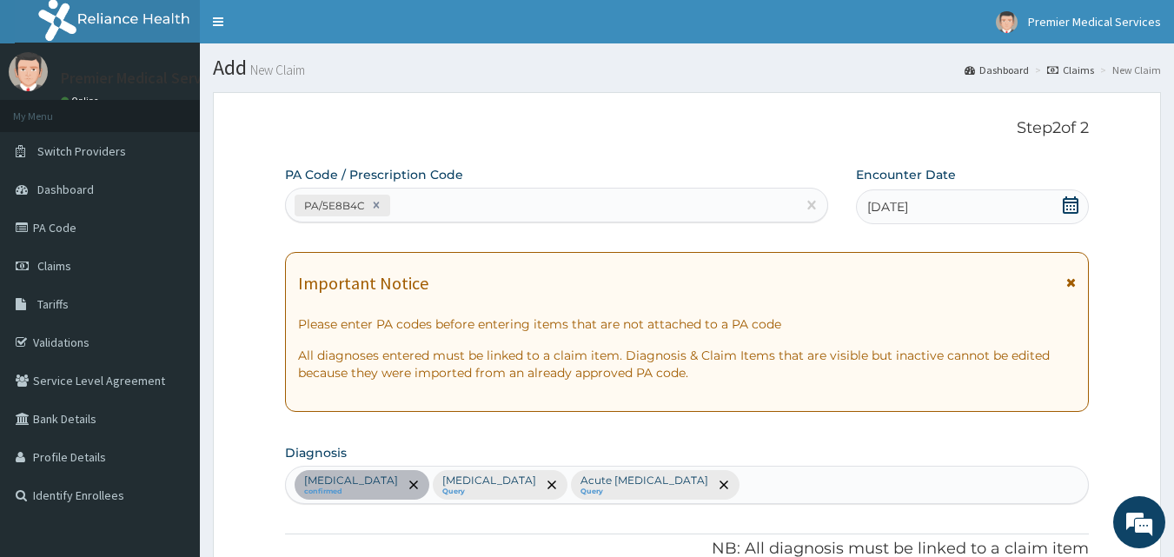
click at [617, 182] on div "PA Code / Prescription Code PA/5E8B4C" at bounding box center [557, 194] width 544 height 56
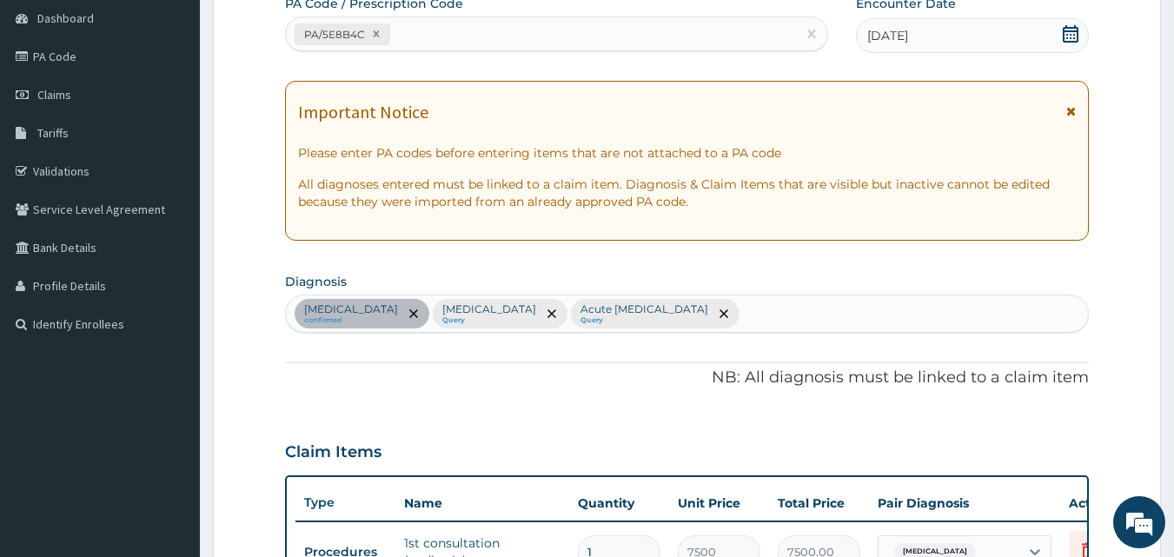
scroll to position [434, 0]
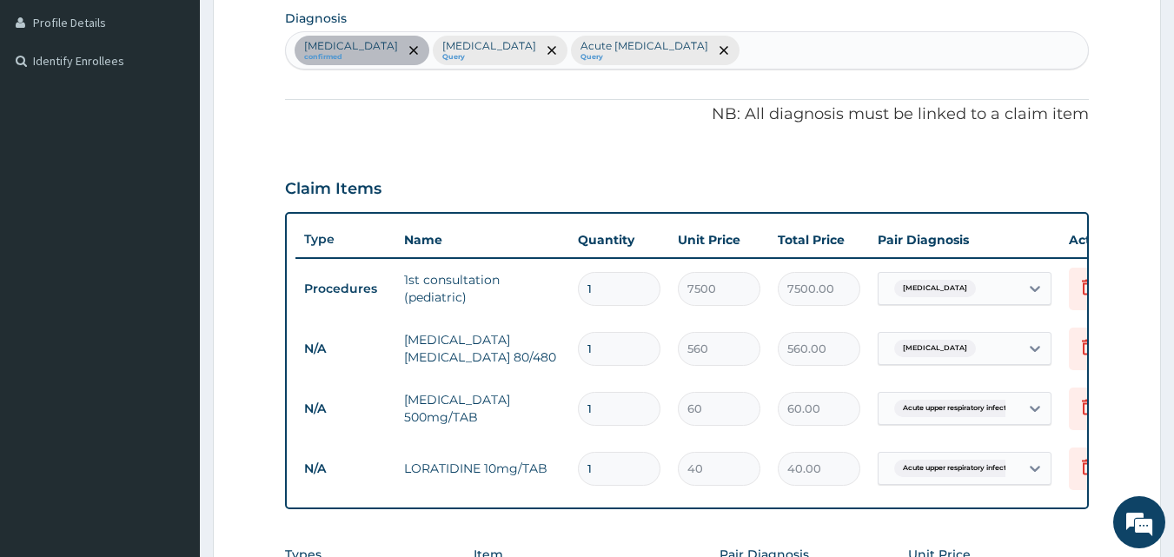
click at [752, 50] on div "Sepsis confirmed Malaria Query Acute upper respiratory infection Query" at bounding box center [687, 50] width 803 height 36
type input "PAIN"
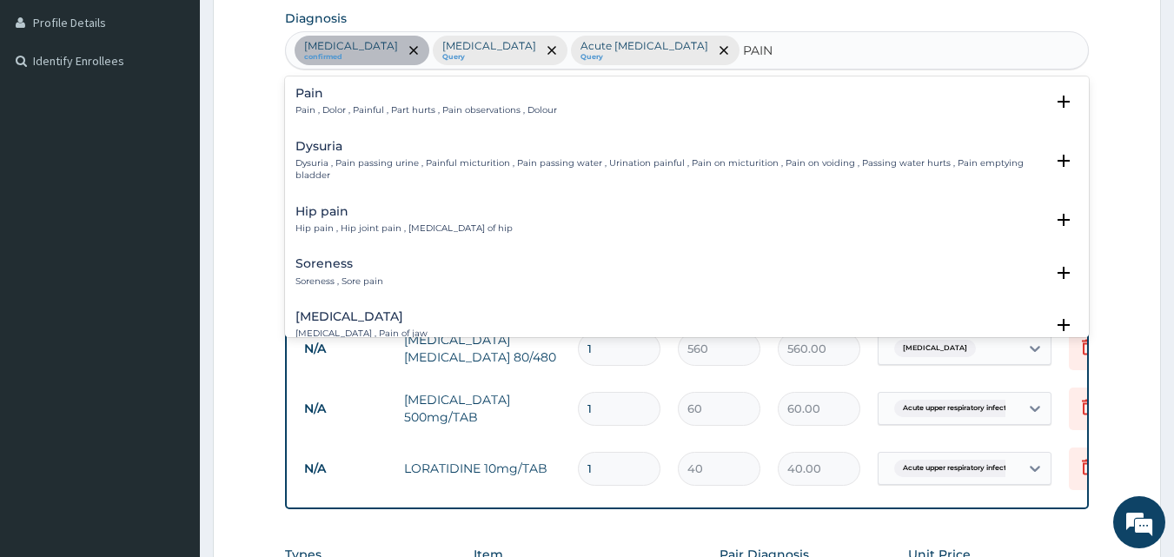
click at [517, 109] on p "Pain , Dolor , Painful , Part hurts , Pain observations , Dolour" at bounding box center [426, 110] width 262 height 12
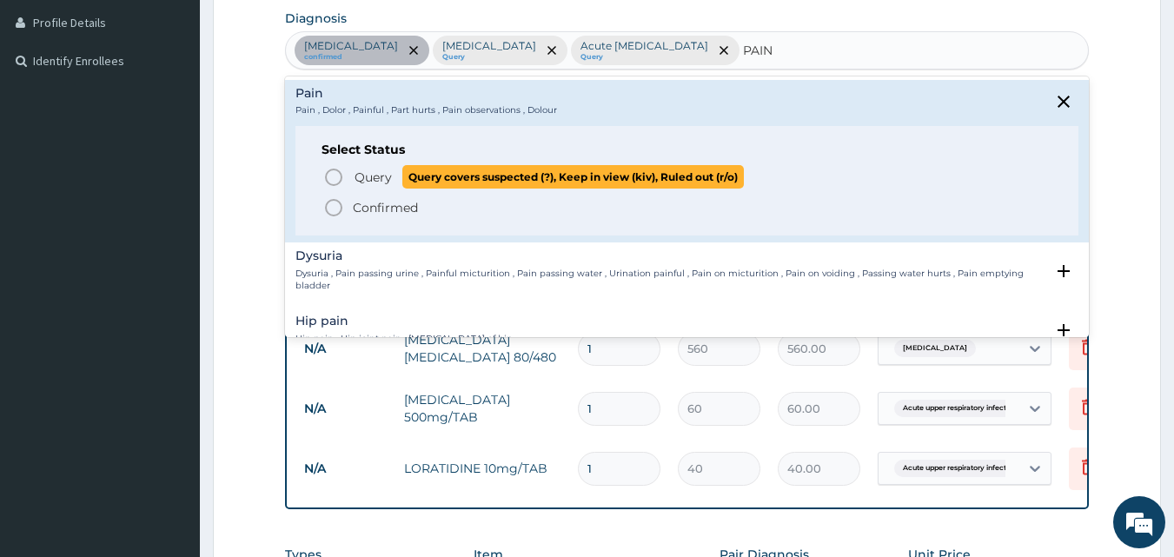
click at [324, 174] on icon "status option query" at bounding box center [333, 177] width 21 height 21
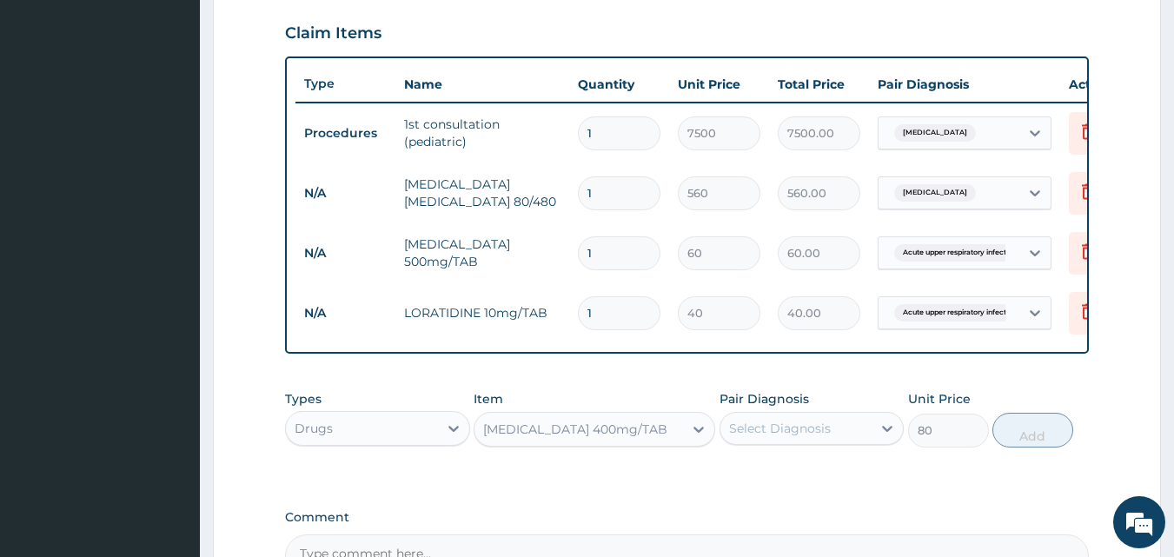
scroll to position [695, 0]
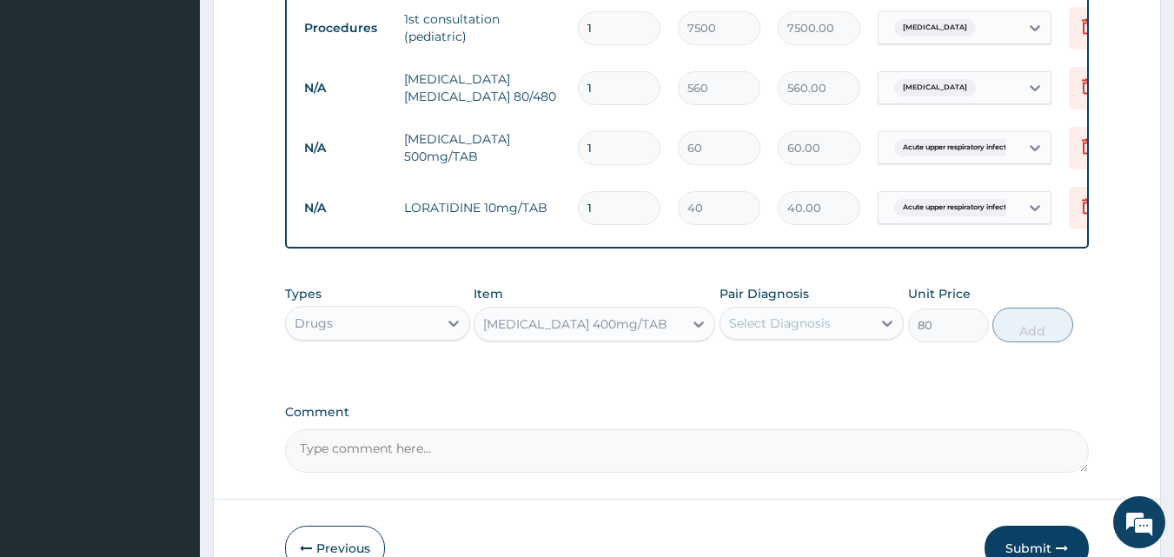
click at [791, 329] on div "Select Diagnosis" at bounding box center [780, 323] width 102 height 17
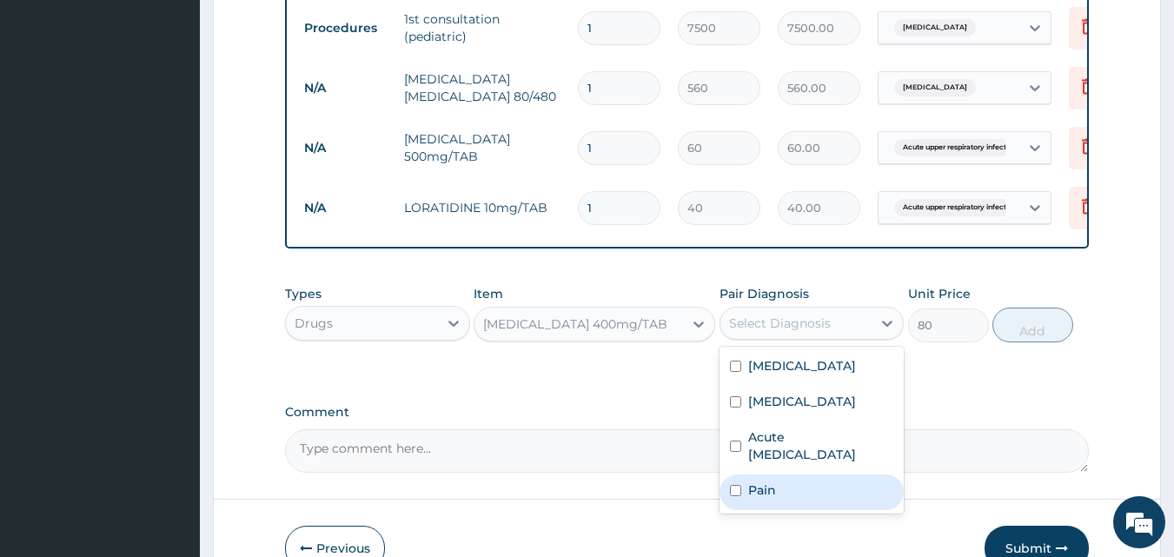
click at [791, 495] on div "Pain" at bounding box center [811, 492] width 185 height 36
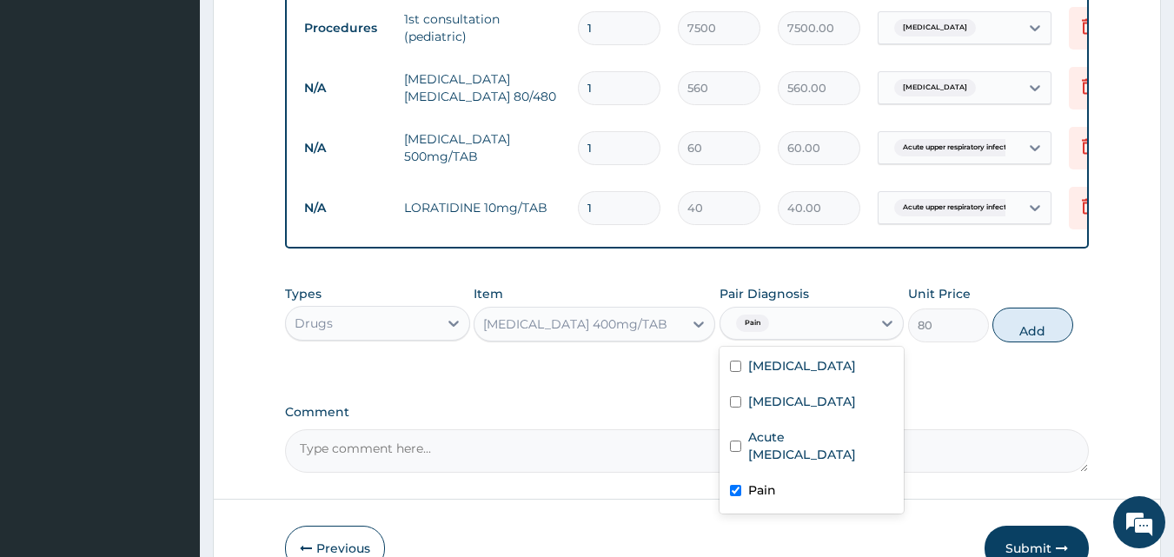
checkbox input "true"
click at [1009, 333] on button "Add" at bounding box center [1032, 325] width 81 height 35
type input "0"
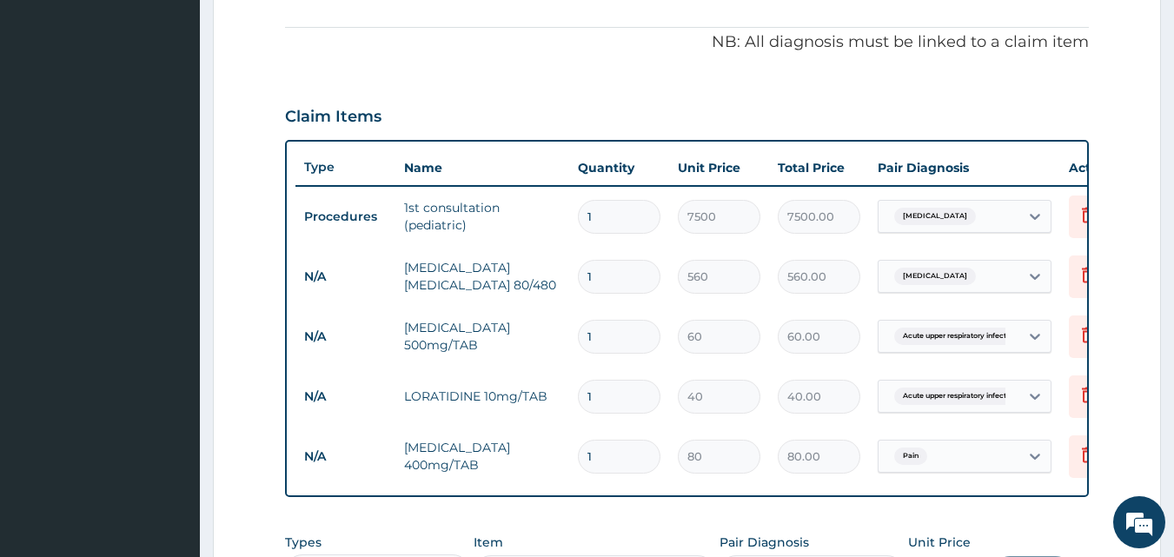
scroll to position [521, 0]
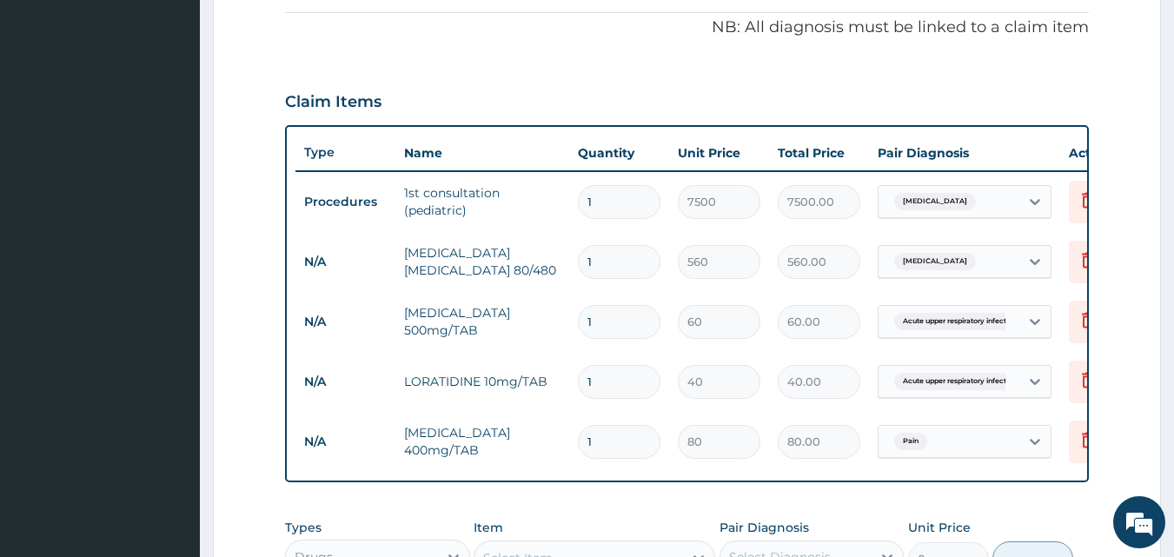
click at [622, 219] on td "1" at bounding box center [619, 201] width 100 height 51
click at [607, 243] on td "1" at bounding box center [619, 261] width 100 height 51
drag, startPoint x: 657, startPoint y: 259, endPoint x: 617, endPoint y: 281, distance: 45.5
click at [657, 260] on input "1" at bounding box center [619, 262] width 83 height 34
type input "0.00"
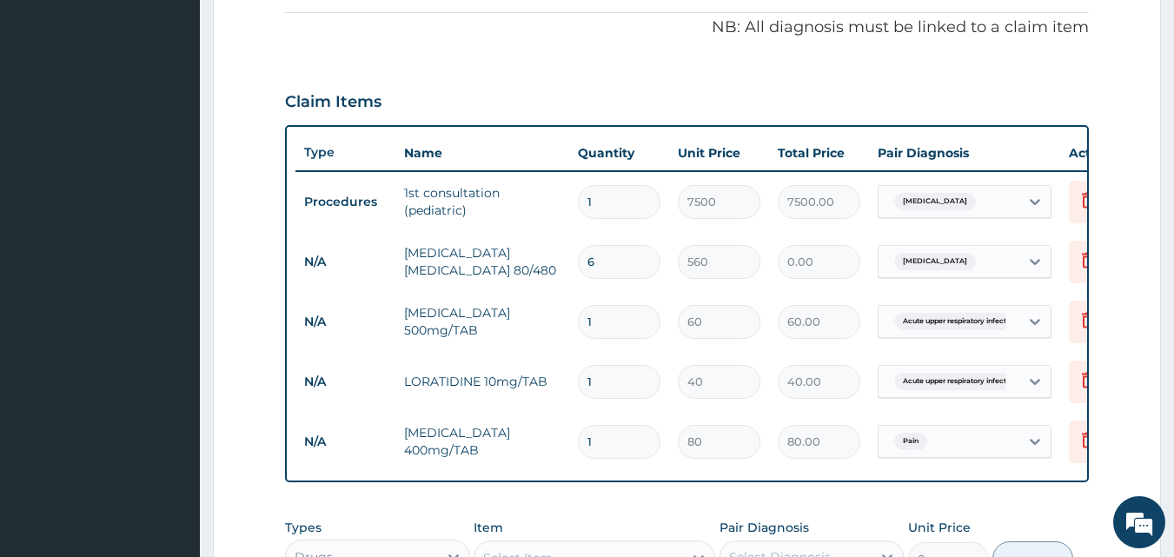
type input "67"
type input "37520.00"
type input "6"
type input "3360.00"
type input "6"
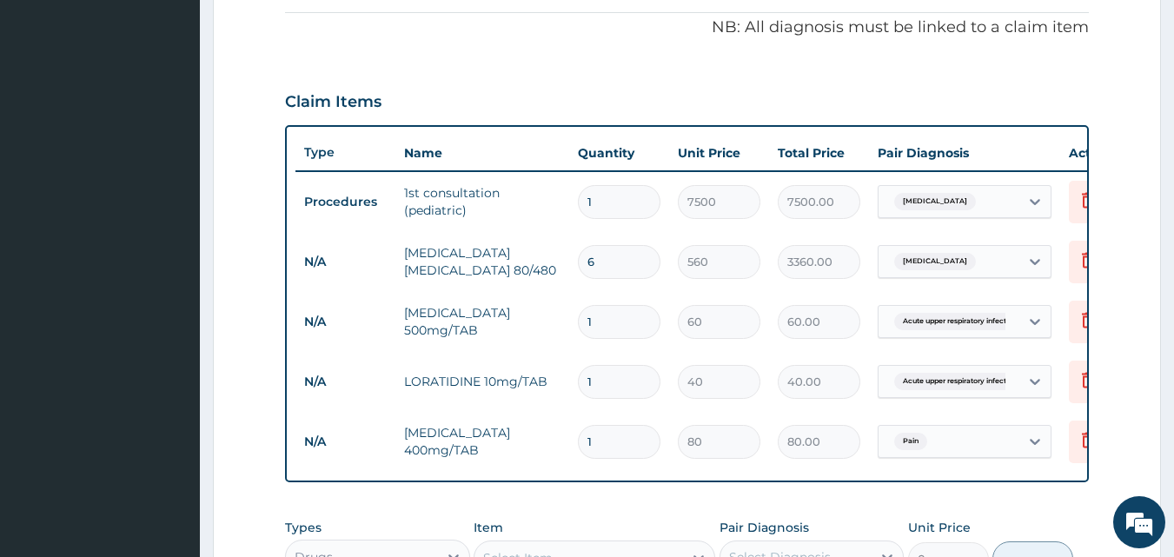
click at [605, 323] on input "1" at bounding box center [619, 322] width 83 height 34
type input "0.00"
type input "1"
type input "60.00"
type input "14"
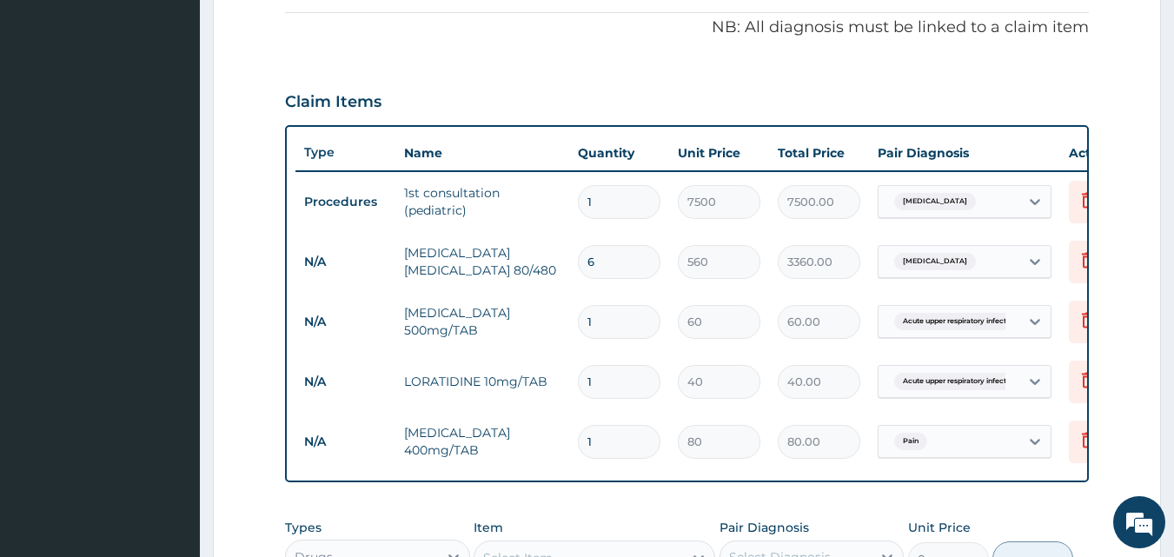
type input "840.00"
type input "14"
click at [622, 383] on input "1" at bounding box center [619, 382] width 83 height 34
type input "0.00"
type input "7"
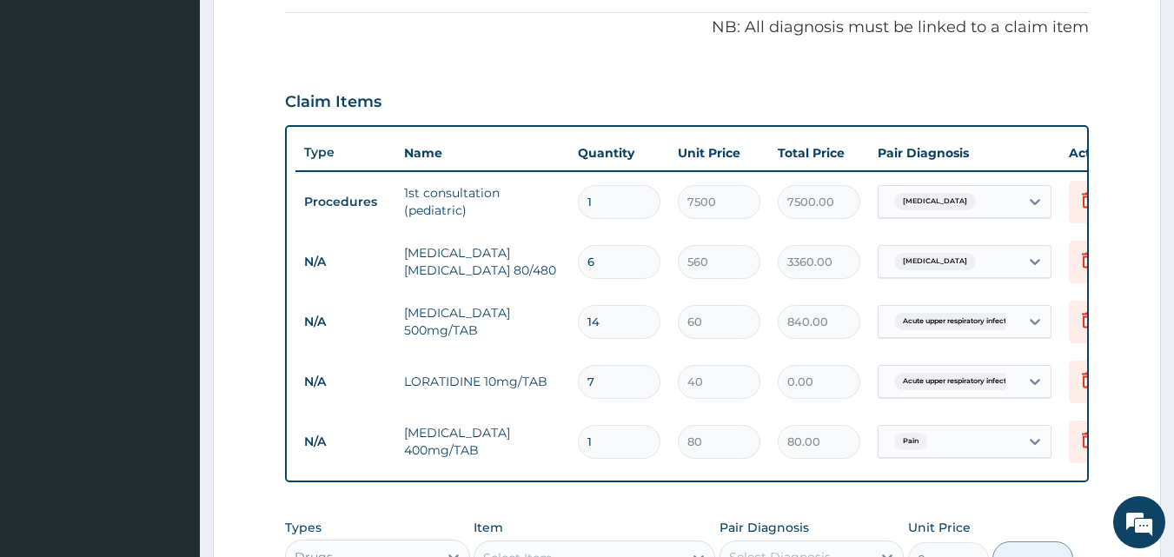
type input "280.00"
type input "7"
click at [636, 449] on input "1" at bounding box center [619, 442] width 83 height 34
type input "0.00"
type input "6"
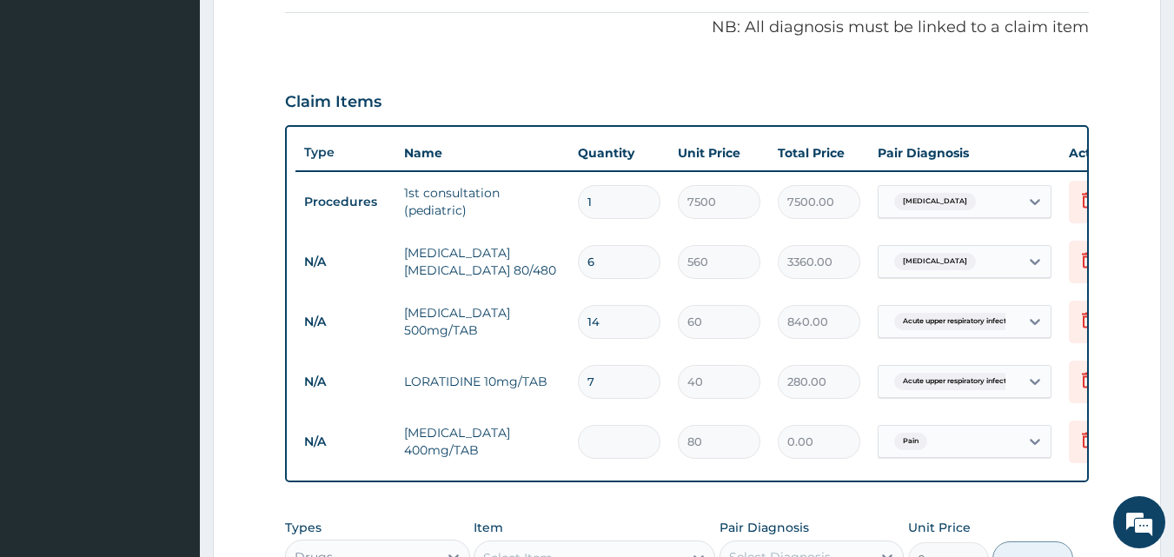
type input "480.00"
type input "6"
click at [602, 350] on tr "N/A Ciprofloxacin 500mg/TAB 14 60 840.00 Acute upper respiratory infect... Dele…" at bounding box center [721, 322] width 852 height 60
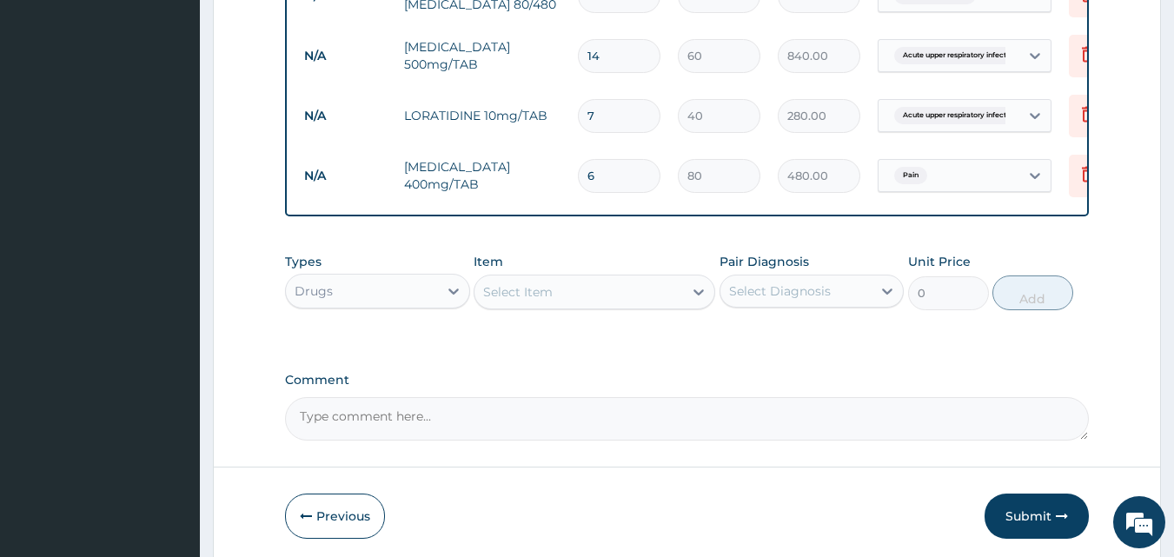
scroll to position [866, 0]
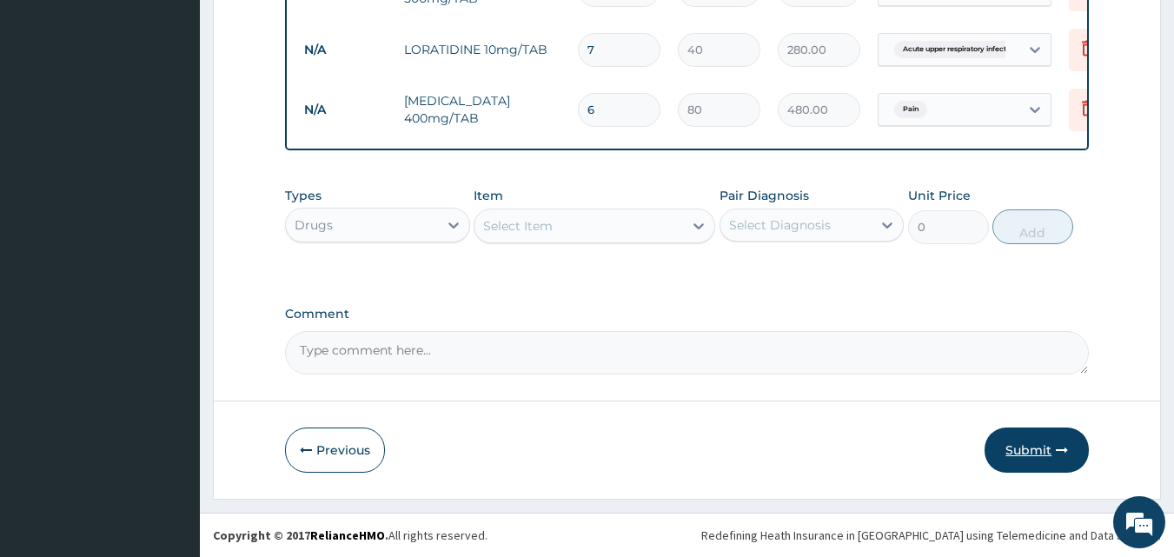
click at [1047, 456] on button "Submit" at bounding box center [1037, 450] width 104 height 45
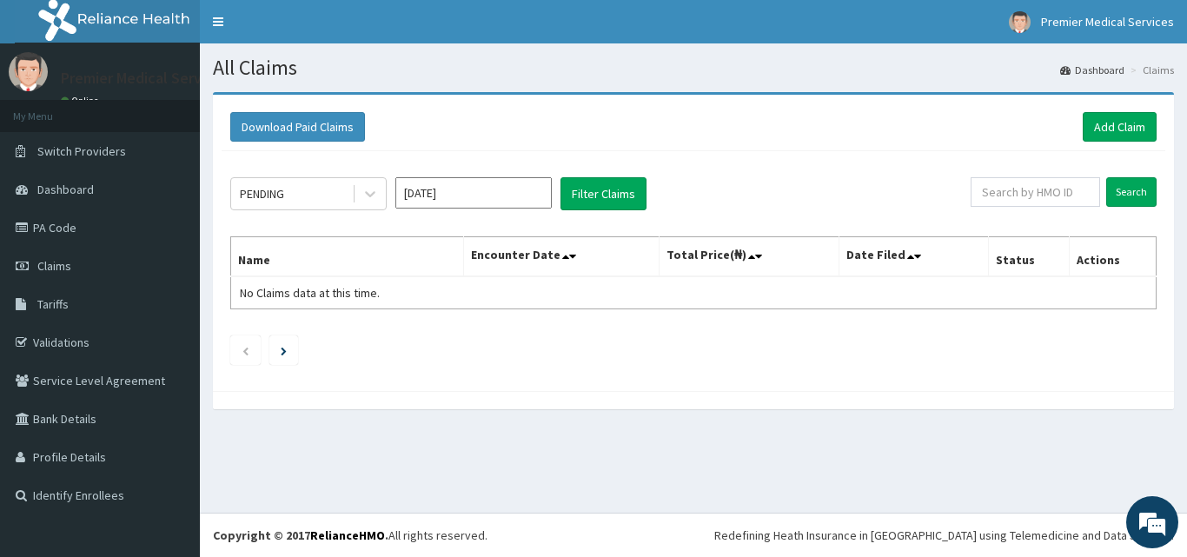
click at [469, 197] on input "Aug 2025" at bounding box center [473, 192] width 156 height 31
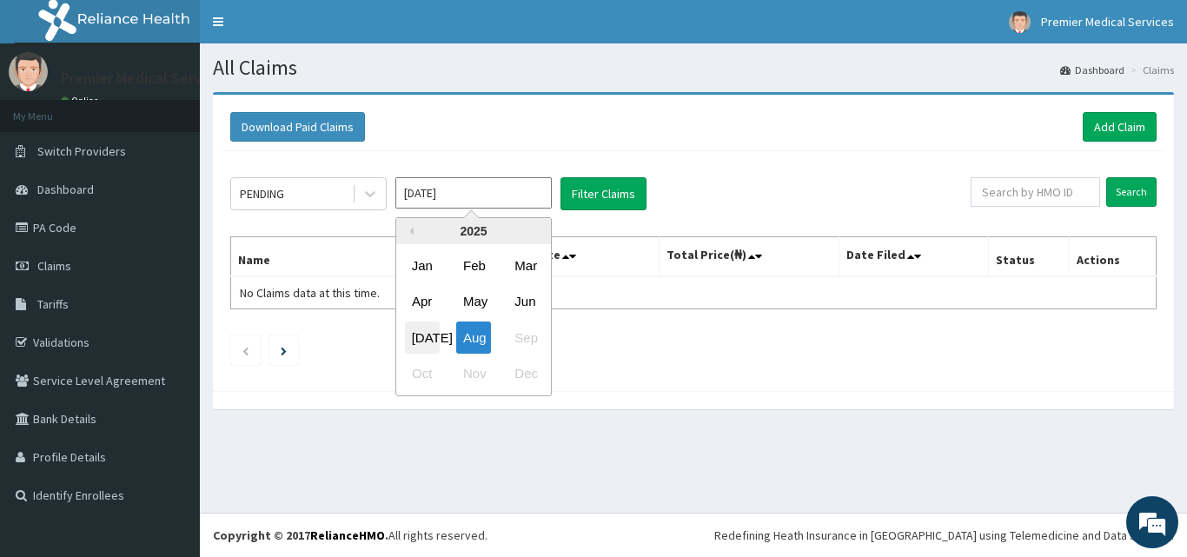
click at [421, 340] on div "Jul" at bounding box center [422, 338] width 35 height 32
type input "Jul 2025"
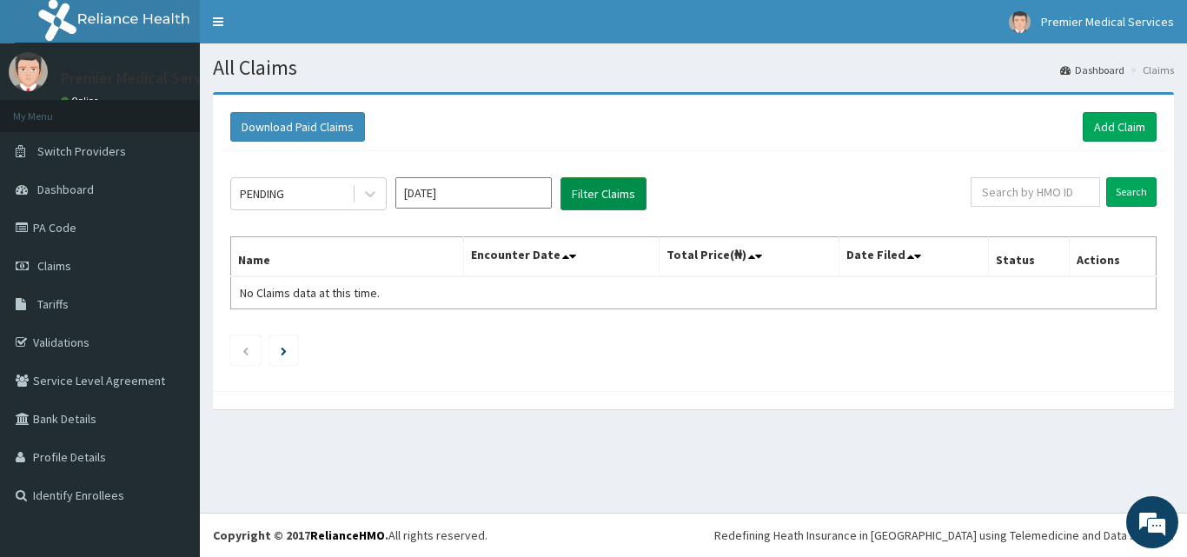
click at [591, 192] on button "Filter Claims" at bounding box center [603, 193] width 86 height 33
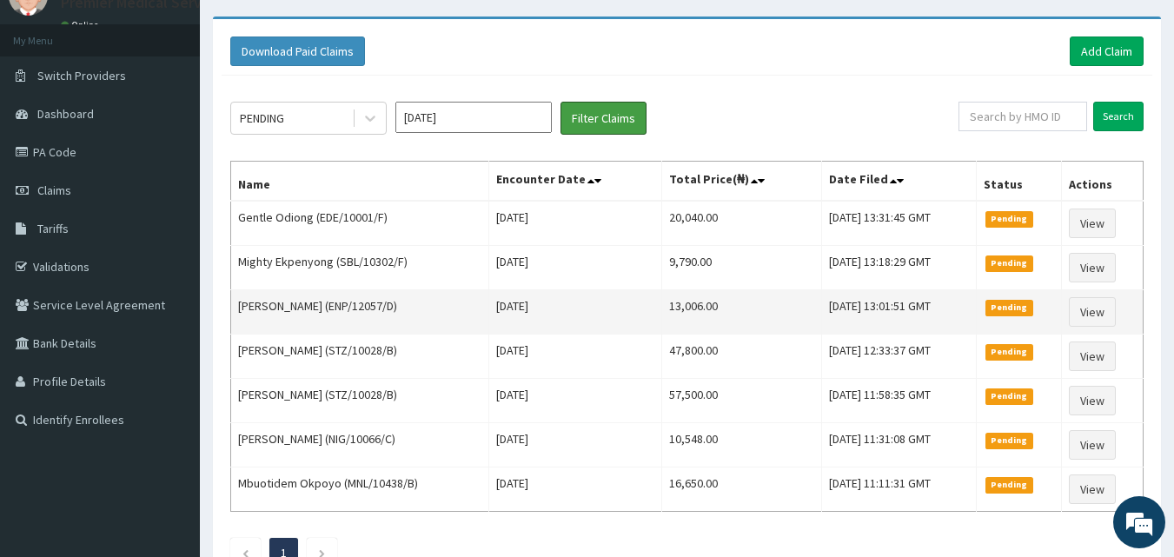
scroll to position [87, 0]
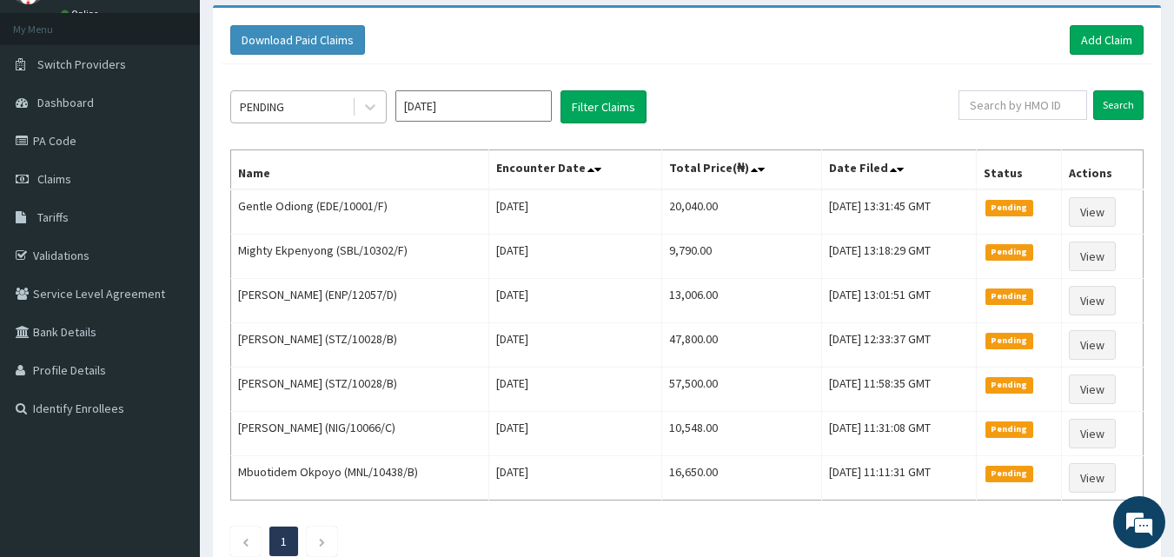
click at [340, 106] on div "PENDING" at bounding box center [291, 107] width 121 height 28
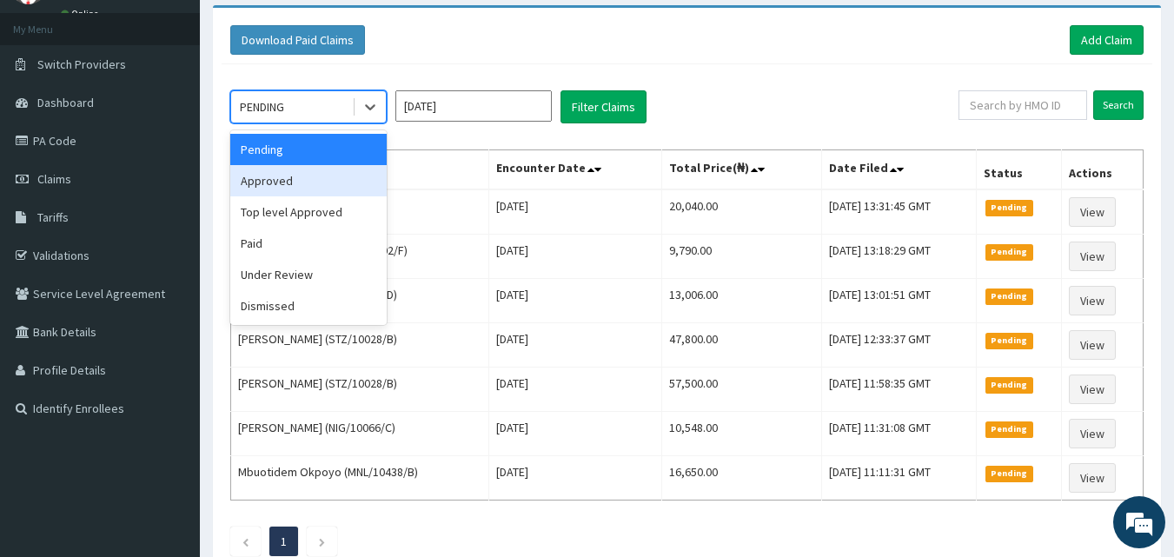
click at [342, 194] on div "Approved" at bounding box center [308, 180] width 156 height 31
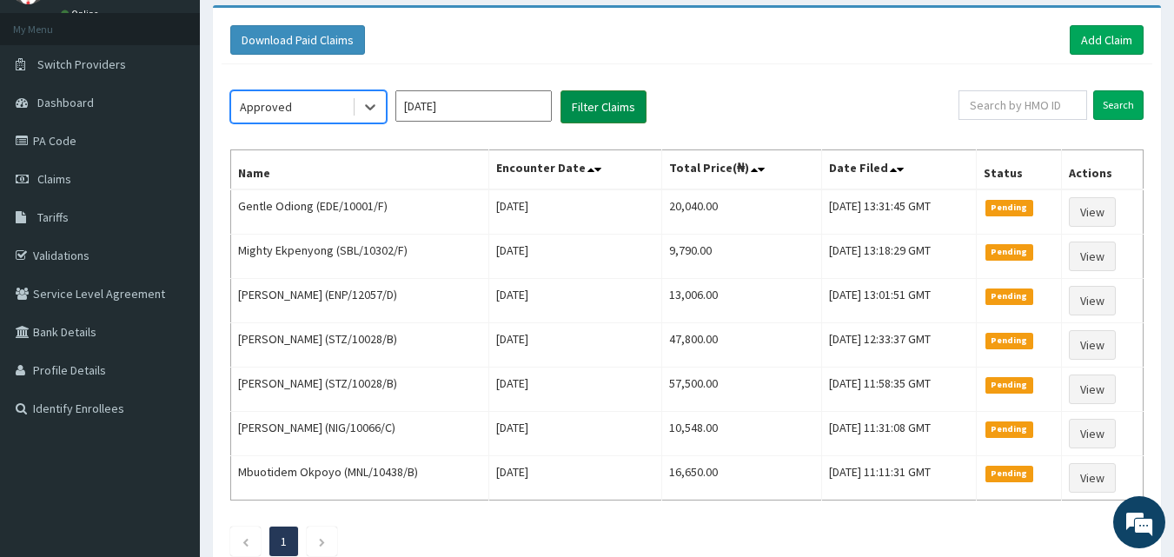
click at [588, 112] on button "Filter Claims" at bounding box center [603, 106] width 86 height 33
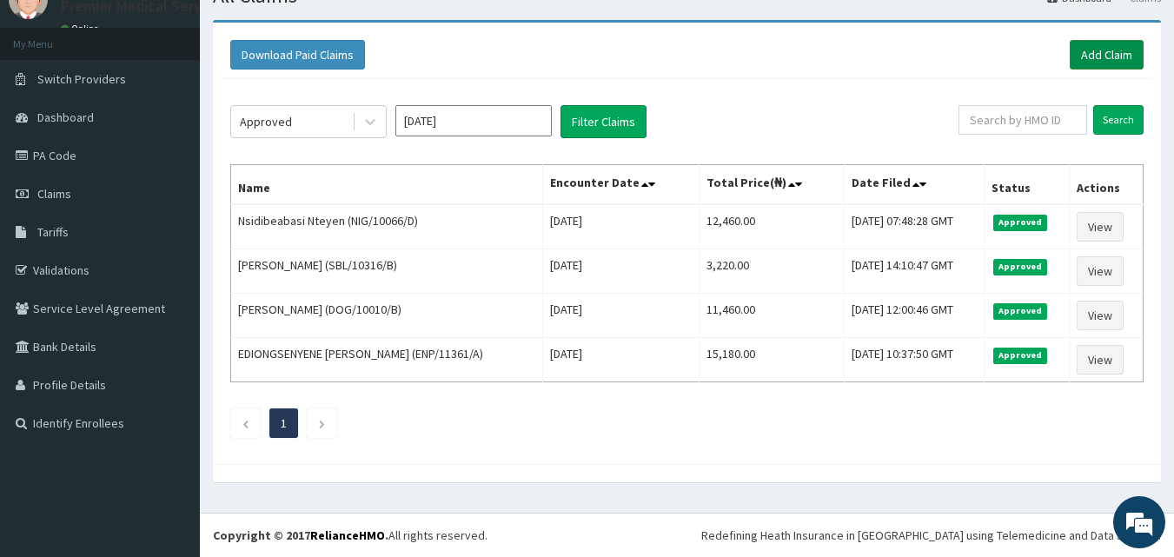
click at [1078, 44] on link "Add Claim" at bounding box center [1107, 55] width 74 height 30
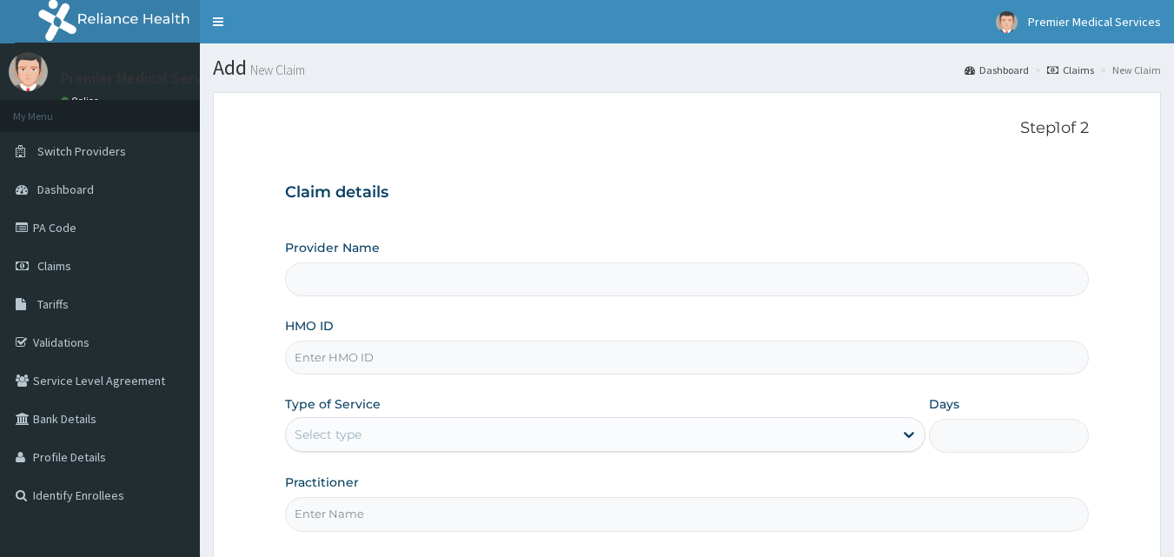
type input "premier medical services"
click at [544, 368] on input "HMO ID" at bounding box center [687, 358] width 805 height 34
type input "MNL/10450/D"
click at [444, 430] on div "Select type" at bounding box center [589, 435] width 607 height 28
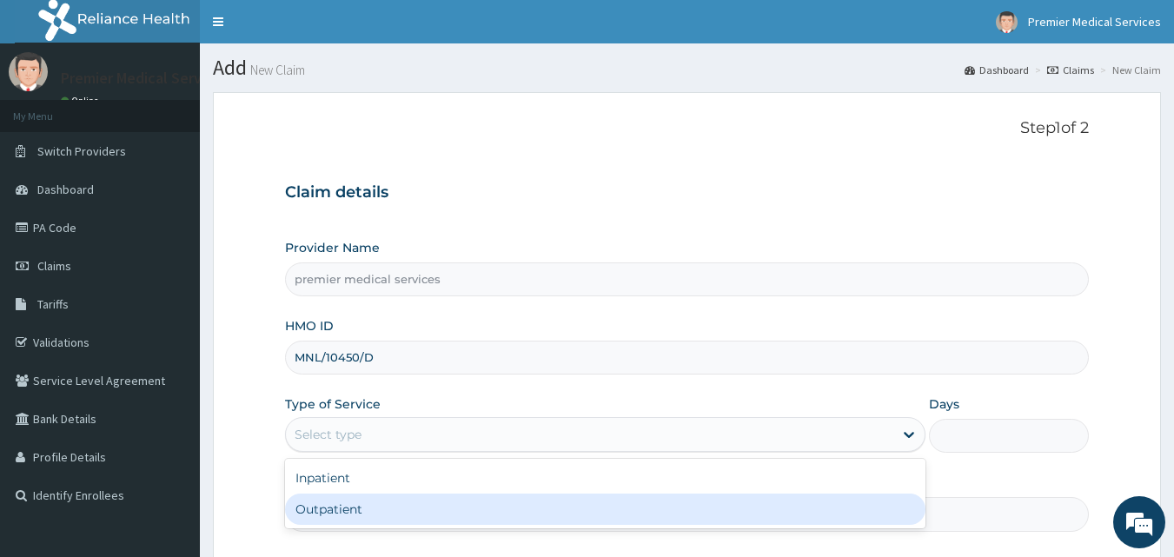
click at [398, 511] on div "Outpatient" at bounding box center [605, 509] width 640 height 31
type input "1"
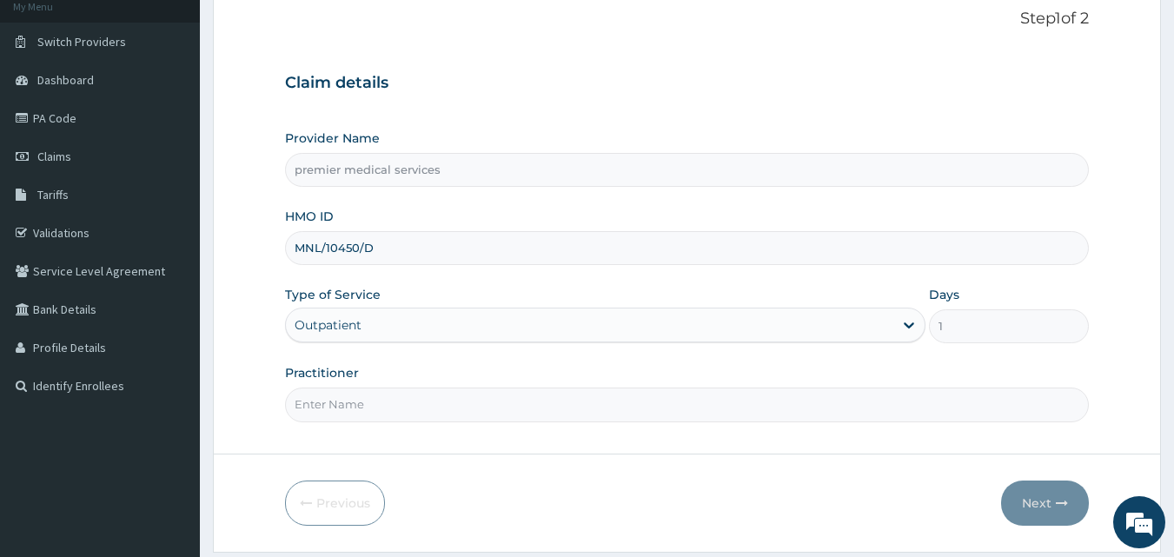
scroll to position [162, 0]
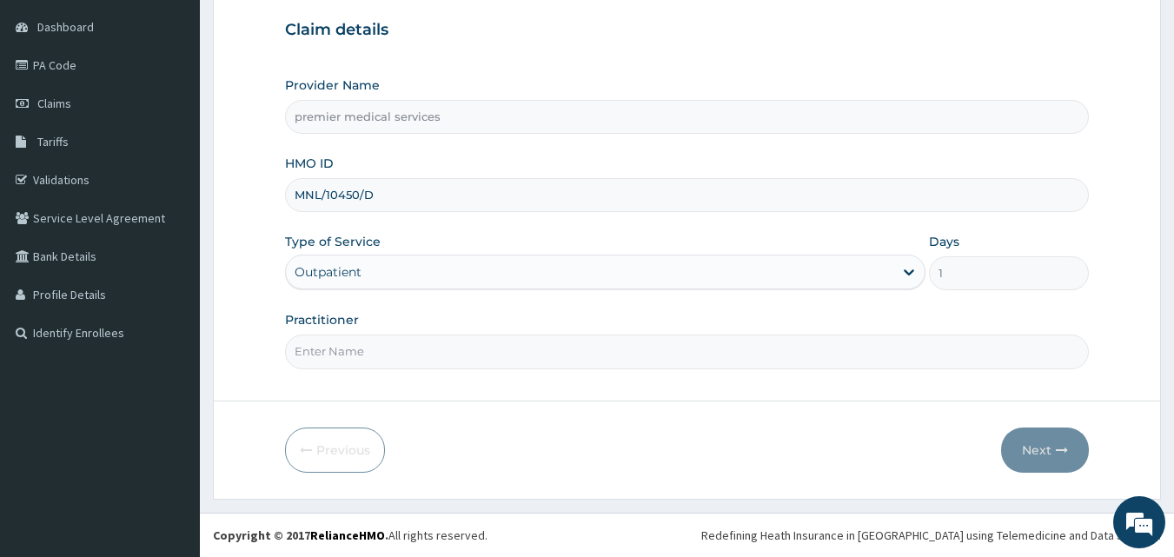
click at [364, 354] on input "Practitioner" at bounding box center [687, 352] width 805 height 34
type input "DR. NSIKAK UDOKANG"
click at [1058, 449] on icon "button" at bounding box center [1062, 450] width 12 height 12
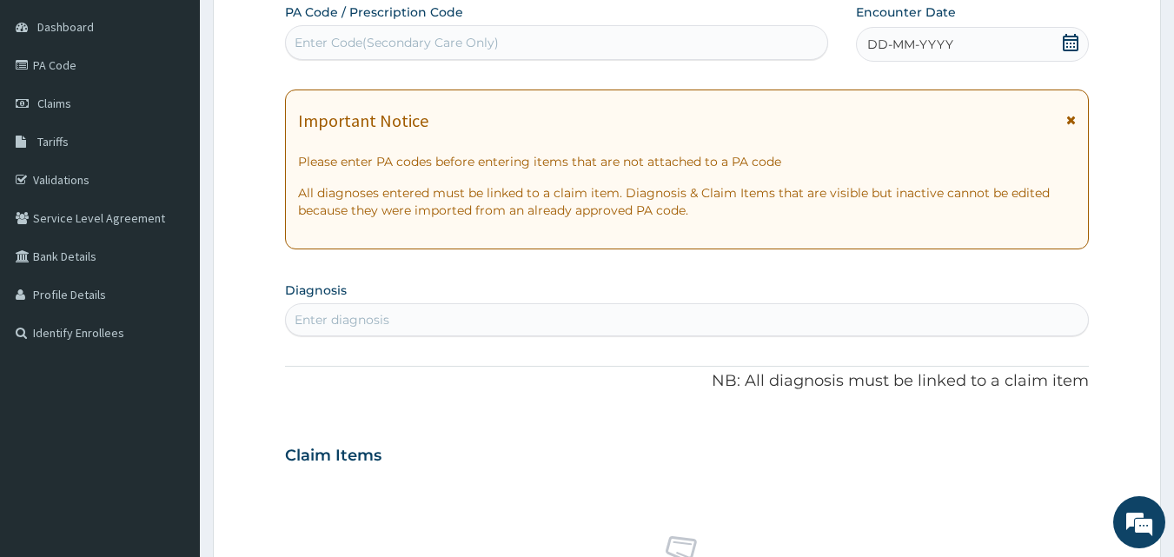
scroll to position [0, 0]
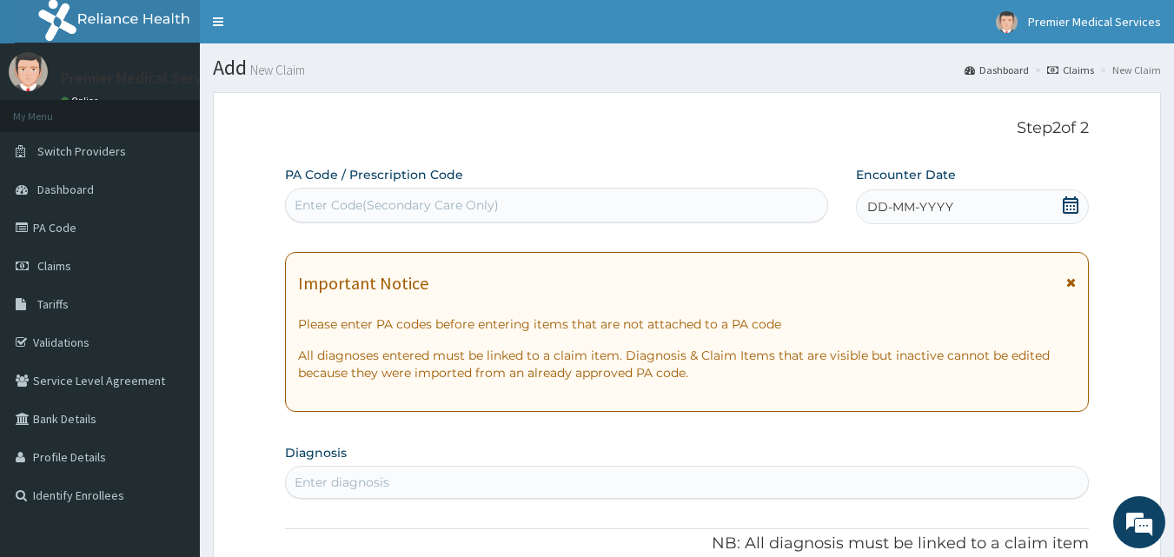
click at [481, 202] on div "Enter Code(Secondary Care Only)" at bounding box center [397, 204] width 204 height 17
drag, startPoint x: 481, startPoint y: 202, endPoint x: 331, endPoint y: 195, distance: 149.7
click at [331, 195] on div "Enter Code(Secondary Care Only)" at bounding box center [557, 205] width 542 height 28
paste input "PA/EB9748"
type input "PA/EB9748"
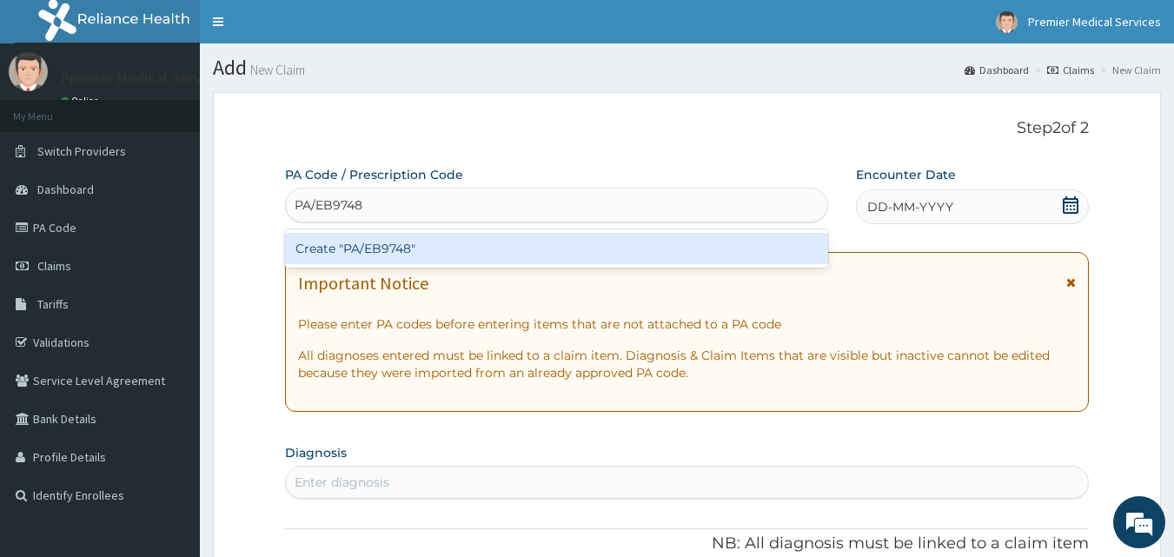
click at [354, 237] on div "Create "PA/EB9748"" at bounding box center [557, 248] width 544 height 31
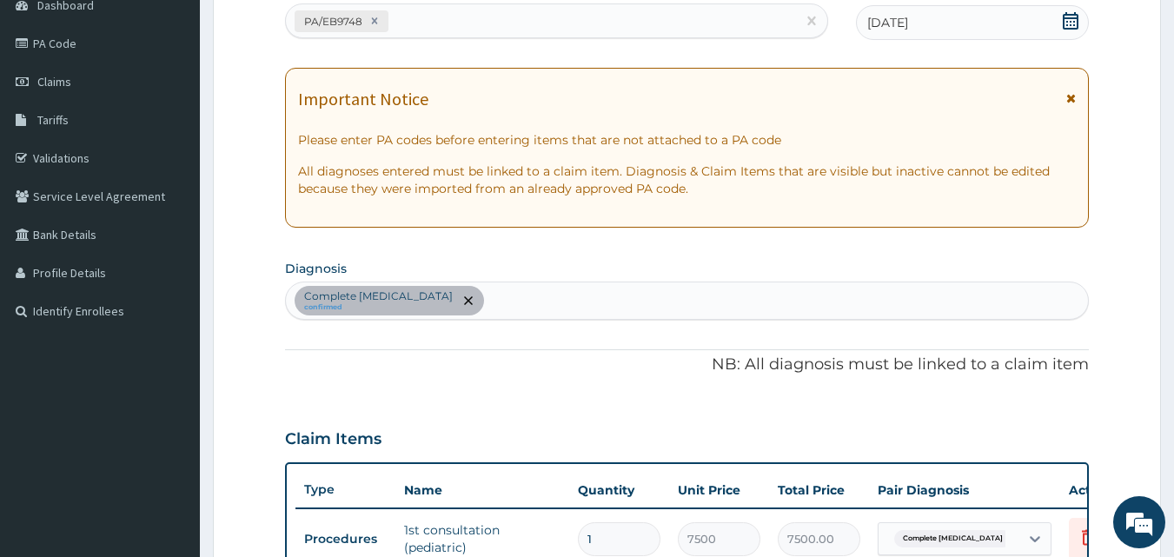
scroll to position [10, 0]
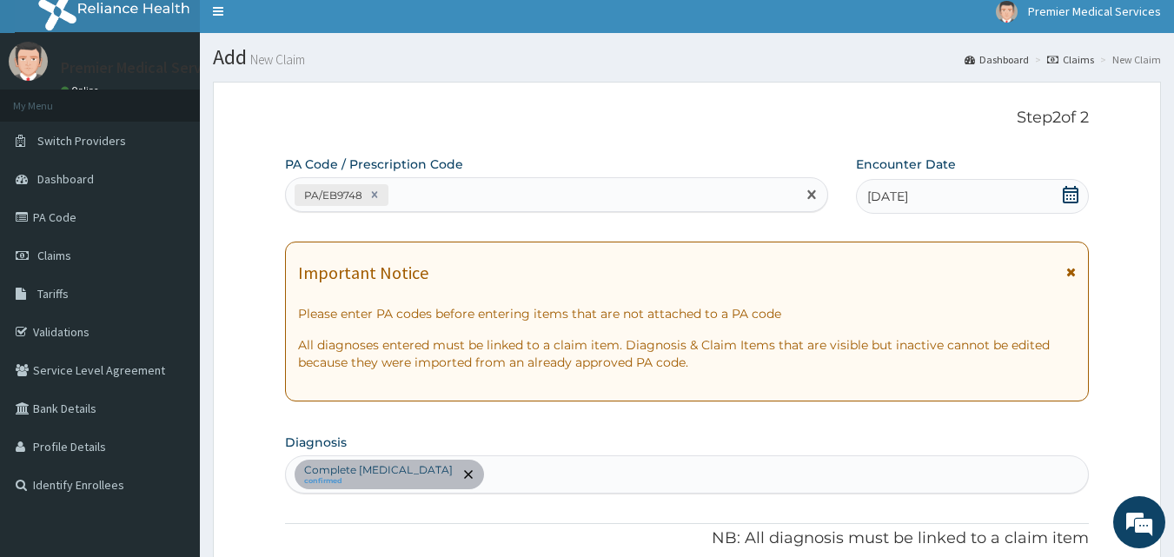
click at [506, 193] on div "PA/EB9748" at bounding box center [541, 195] width 511 height 29
paste input "PA/8B8813"
type input "PA/8B8813"
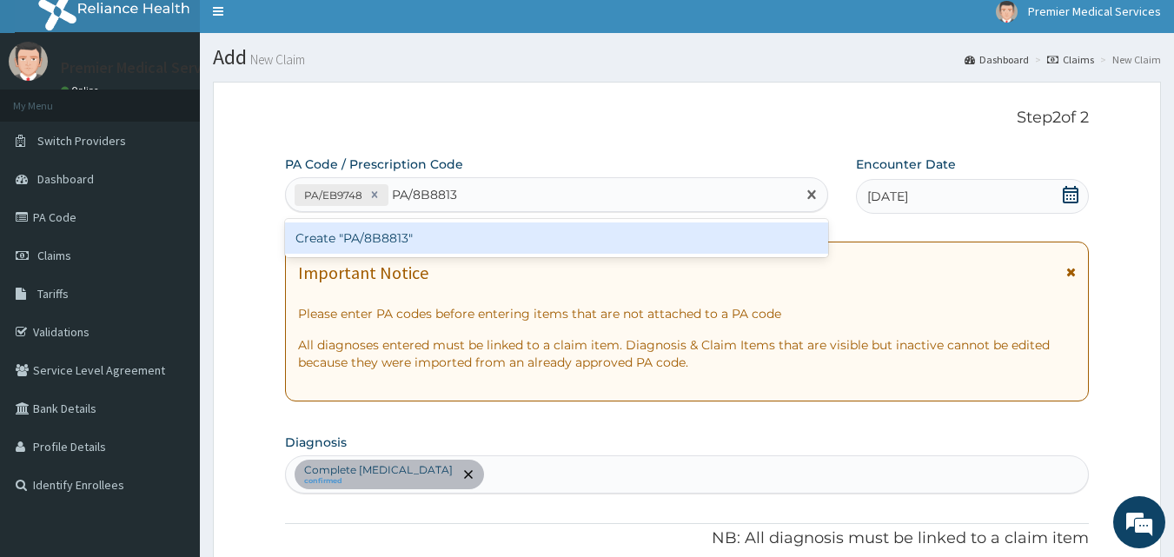
click at [445, 227] on div "Create "PA/8B8813"" at bounding box center [557, 237] width 544 height 31
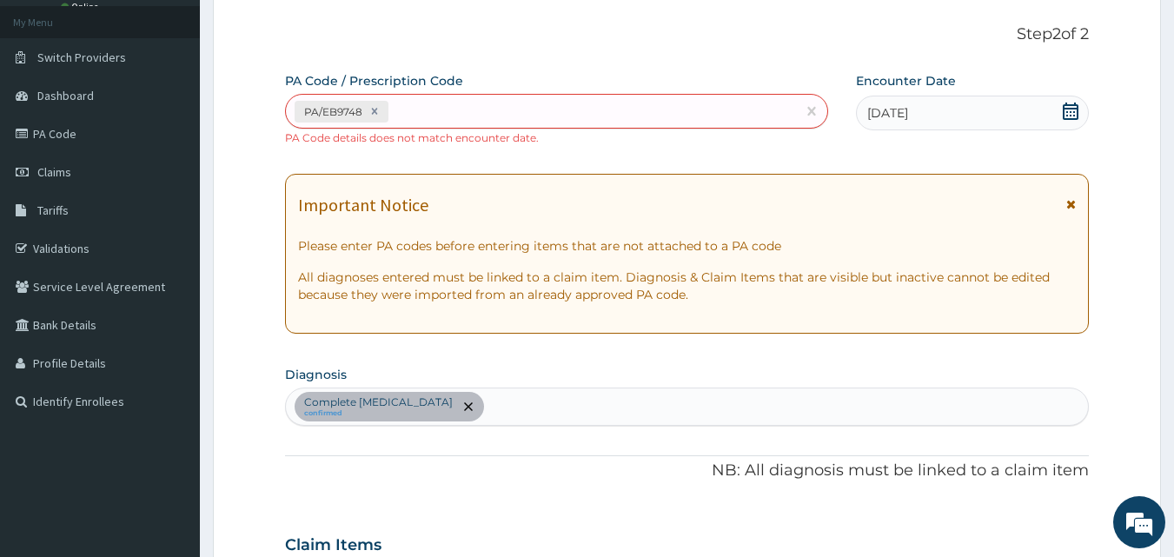
scroll to position [113, 0]
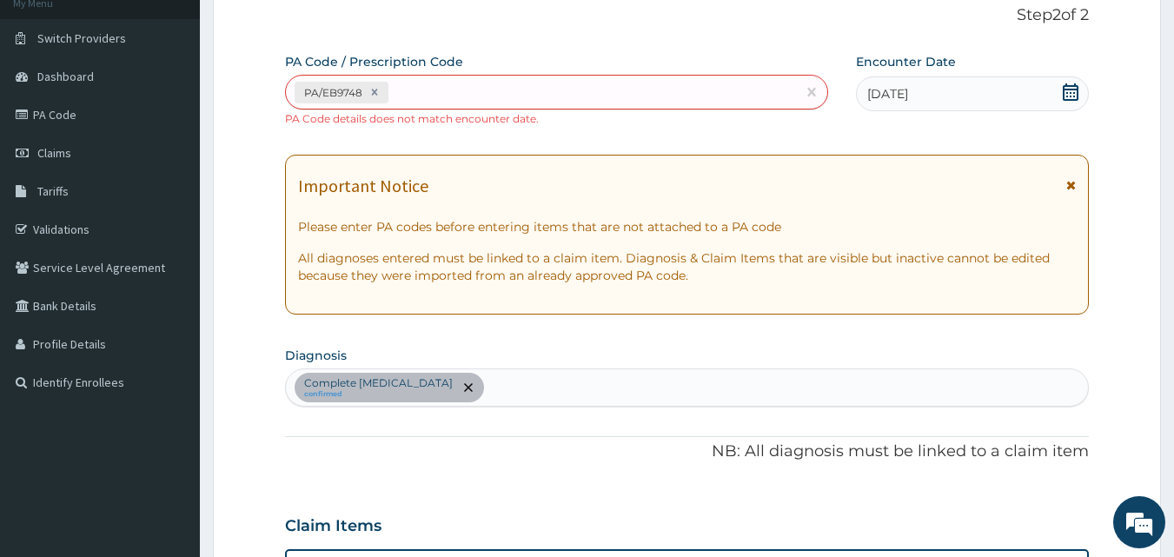
click at [611, 340] on div "PA Code / Prescription Code PA/EB9748 PA Code details does not match encounter …" at bounding box center [687, 472] width 805 height 838
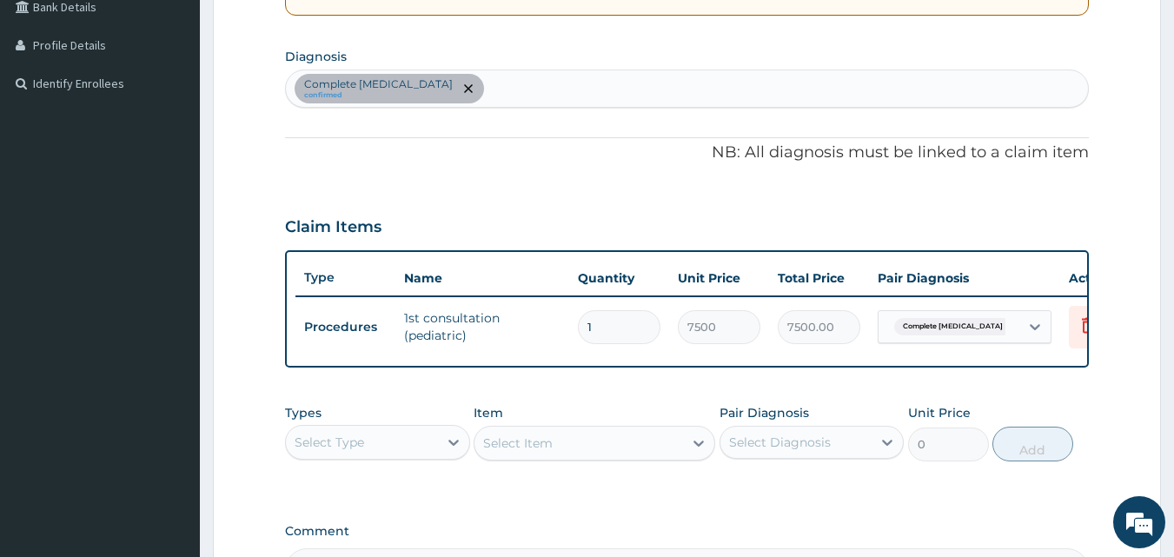
scroll to position [434, 0]
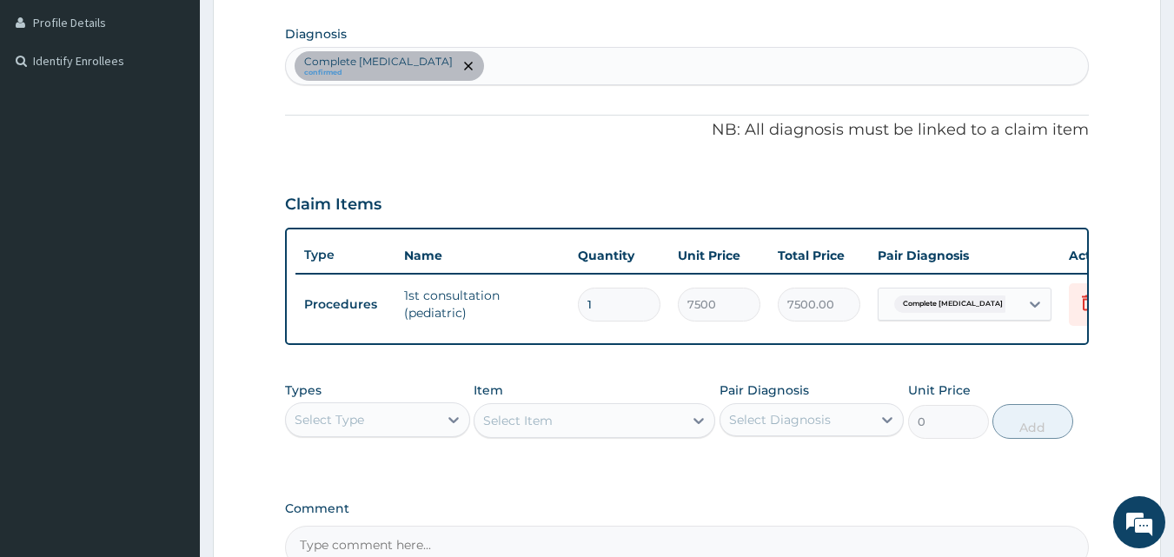
click at [480, 65] on div "Complete rectal prolapse confirmed" at bounding box center [687, 66] width 803 height 36
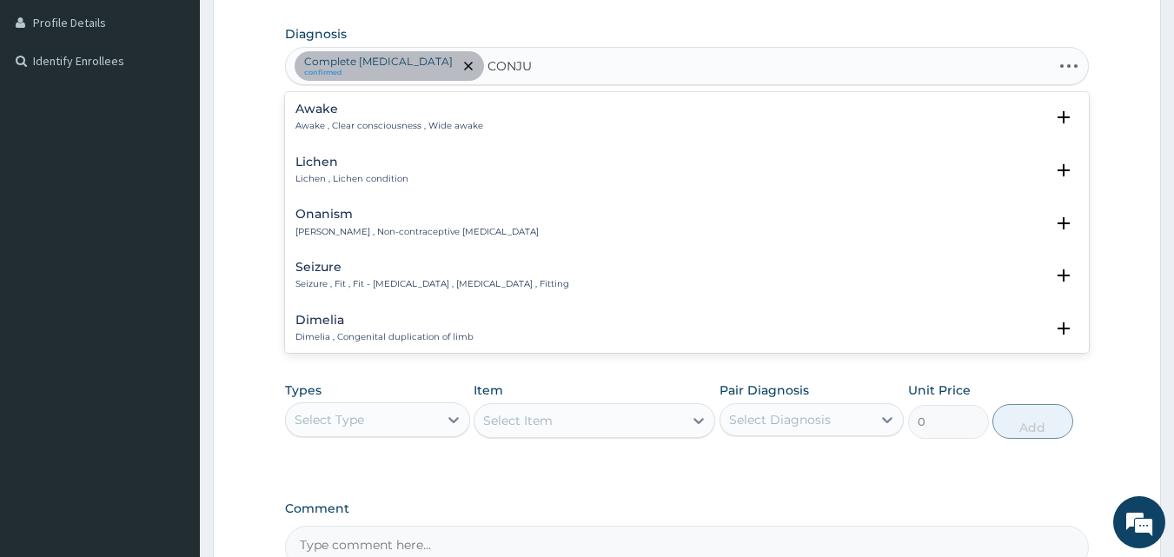
type input "CONJUN"
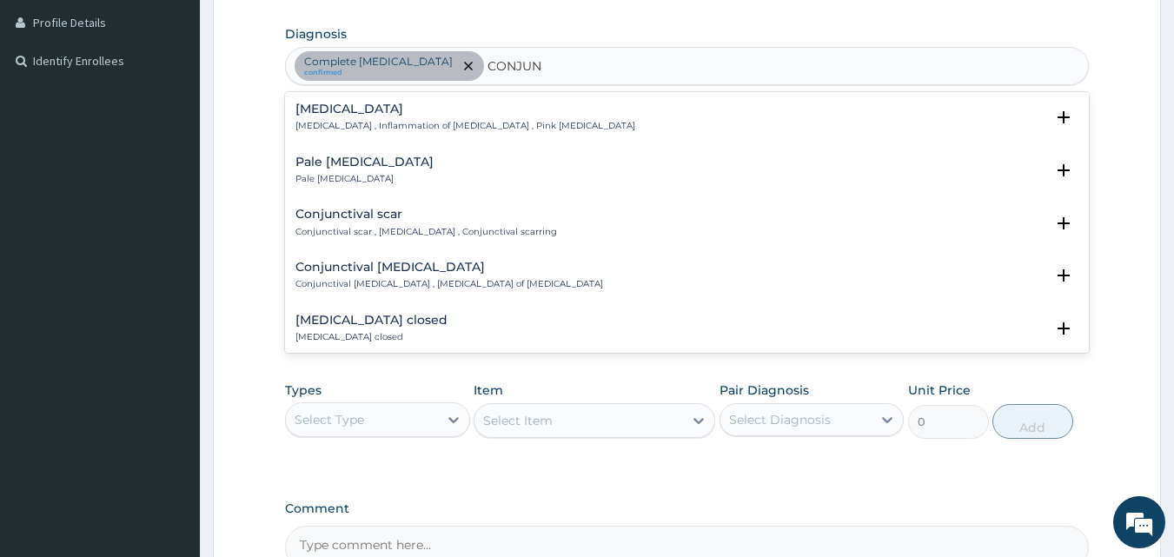
click at [421, 131] on p "Conjunctivitis , Inflammation of conjunctiva , Pink eye disease" at bounding box center [465, 126] width 340 height 12
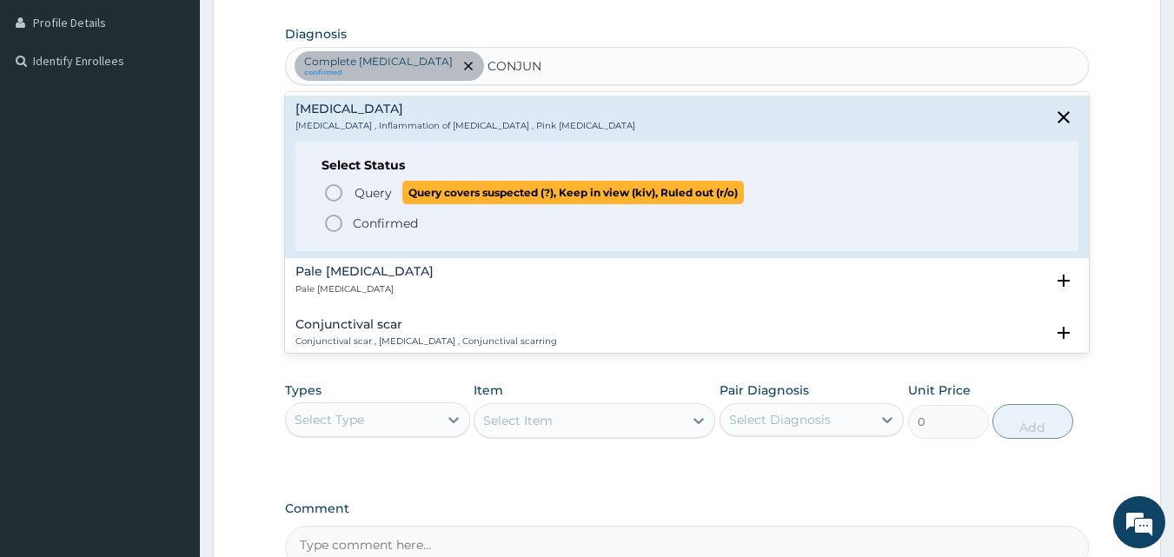
click at [323, 189] on icon "status option query" at bounding box center [333, 192] width 21 height 21
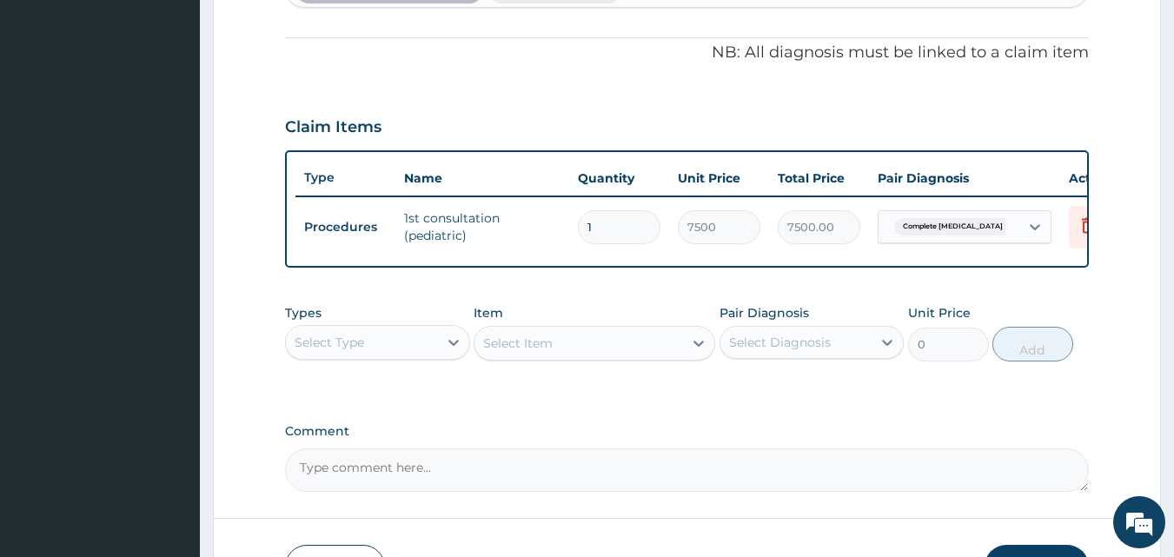
scroll to position [521, 0]
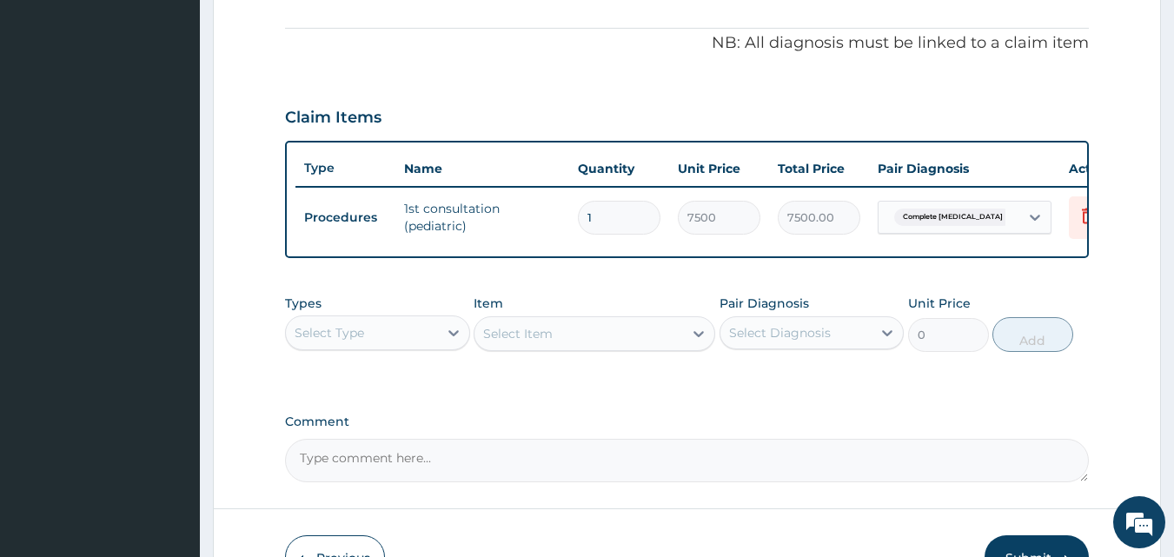
click at [385, 328] on div "Select Type" at bounding box center [377, 332] width 185 height 35
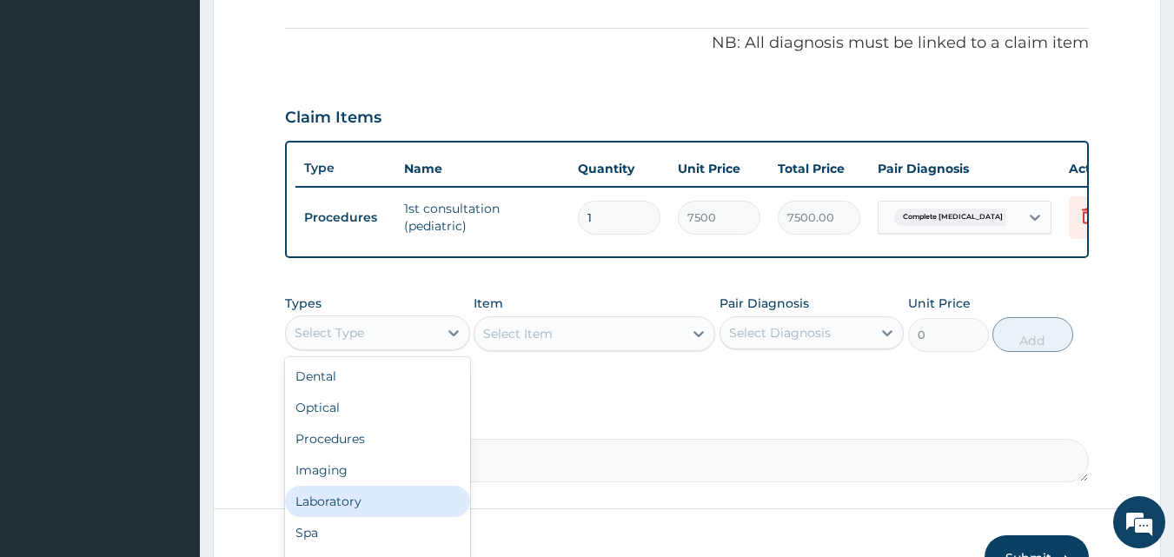
scroll to position [59, 0]
click at [382, 518] on div "Drugs" at bounding box center [377, 504] width 185 height 31
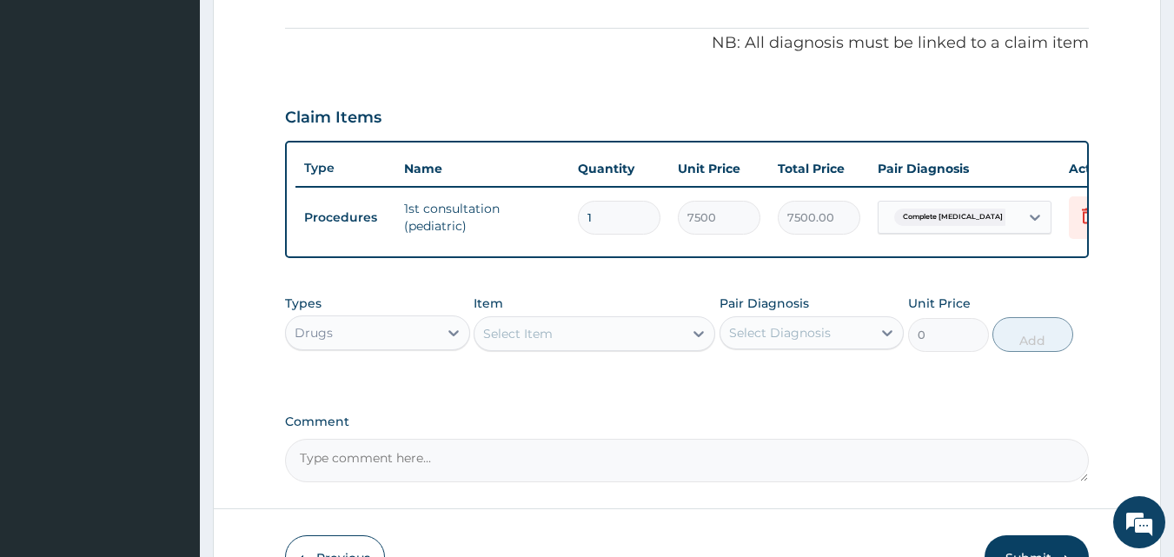
click at [610, 339] on div "Select Item" at bounding box center [578, 334] width 209 height 28
click at [573, 347] on div "Select Item" at bounding box center [578, 334] width 209 height 28
click at [570, 346] on div "Select Item" at bounding box center [578, 334] width 209 height 28
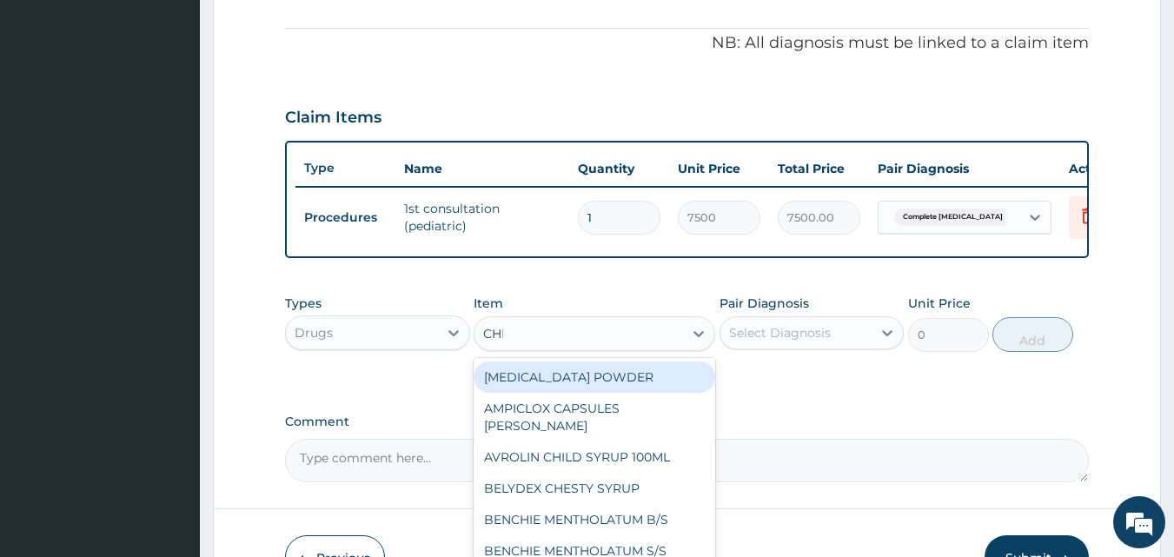
type input "CHLO"
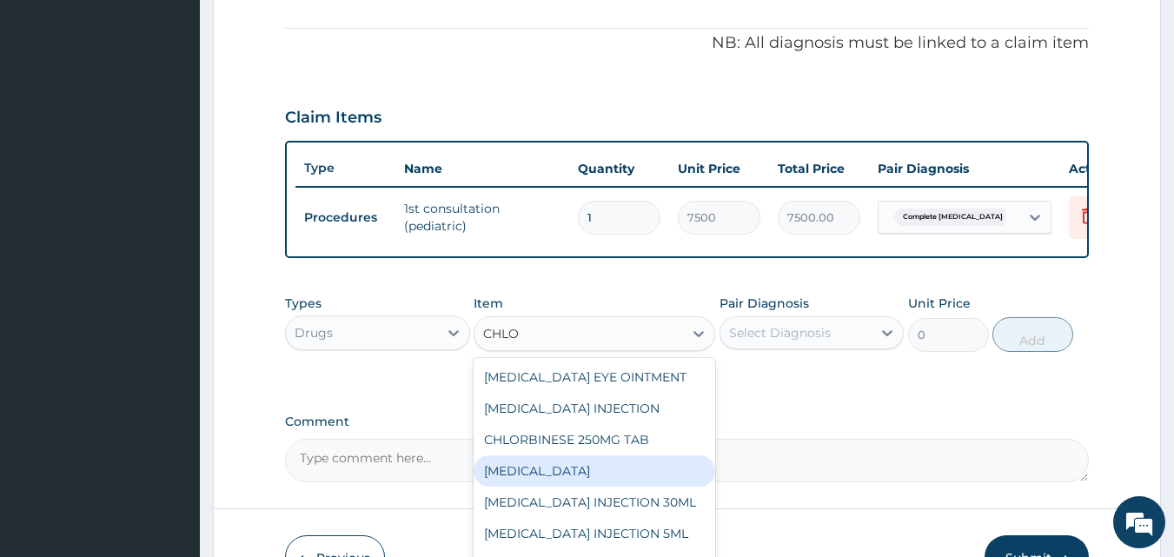
scroll to position [87, 0]
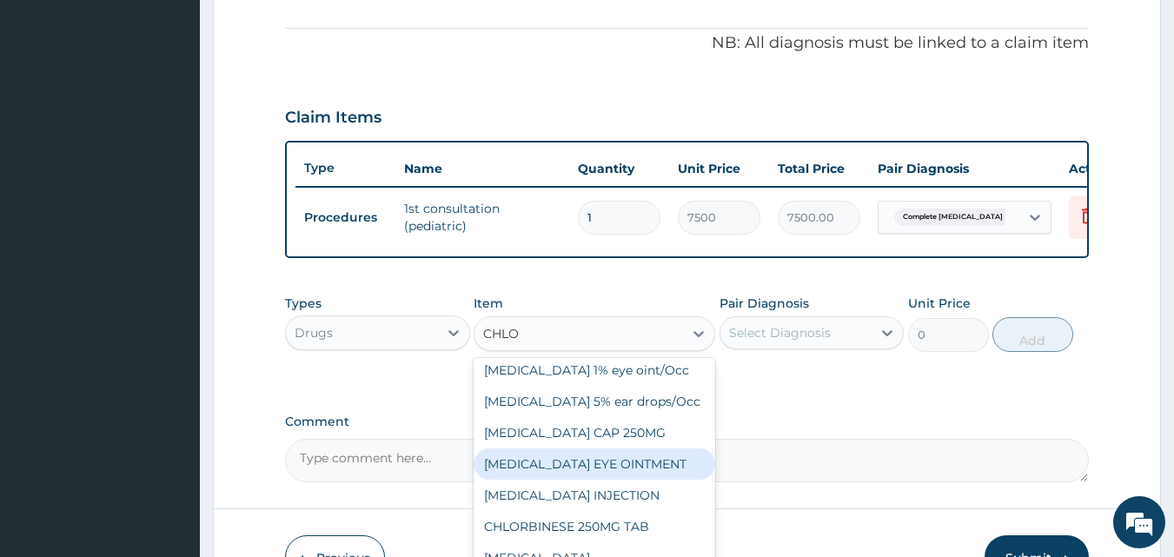
click at [549, 477] on div "CHLORAMPHENICOL EYE OINTMENT" at bounding box center [595, 463] width 242 height 31
type input "220"
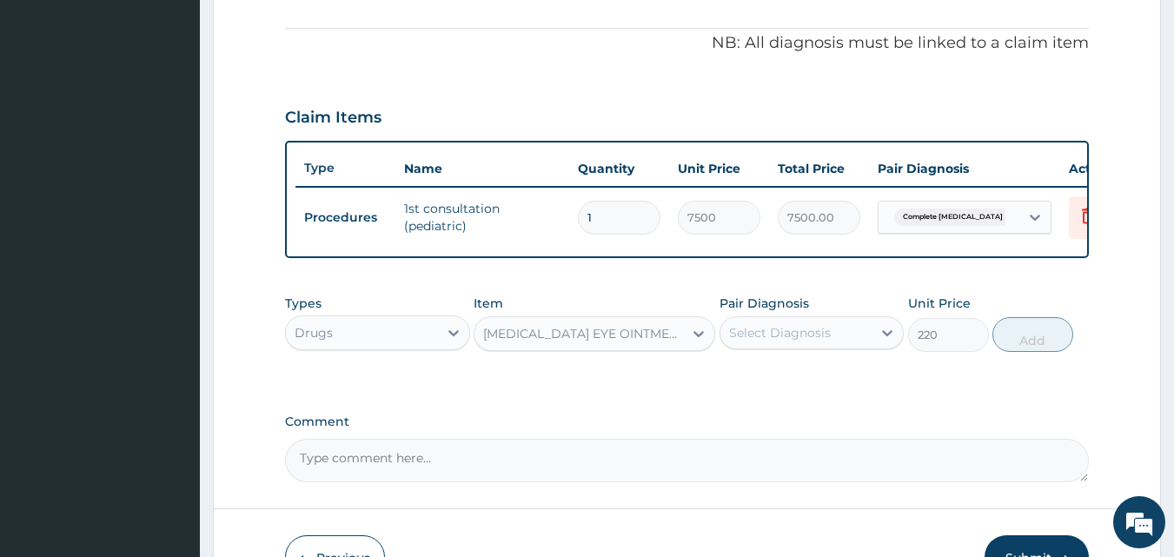
click at [665, 339] on div "CHLORAMPHENICOL EYE OINTMENT" at bounding box center [584, 333] width 202 height 17
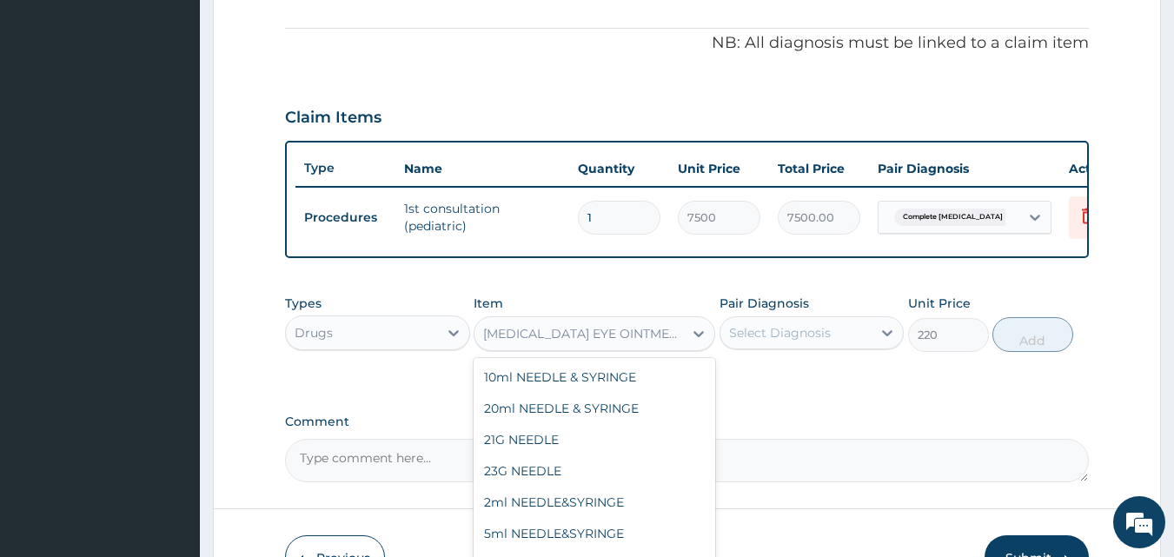
scroll to position [14834, 0]
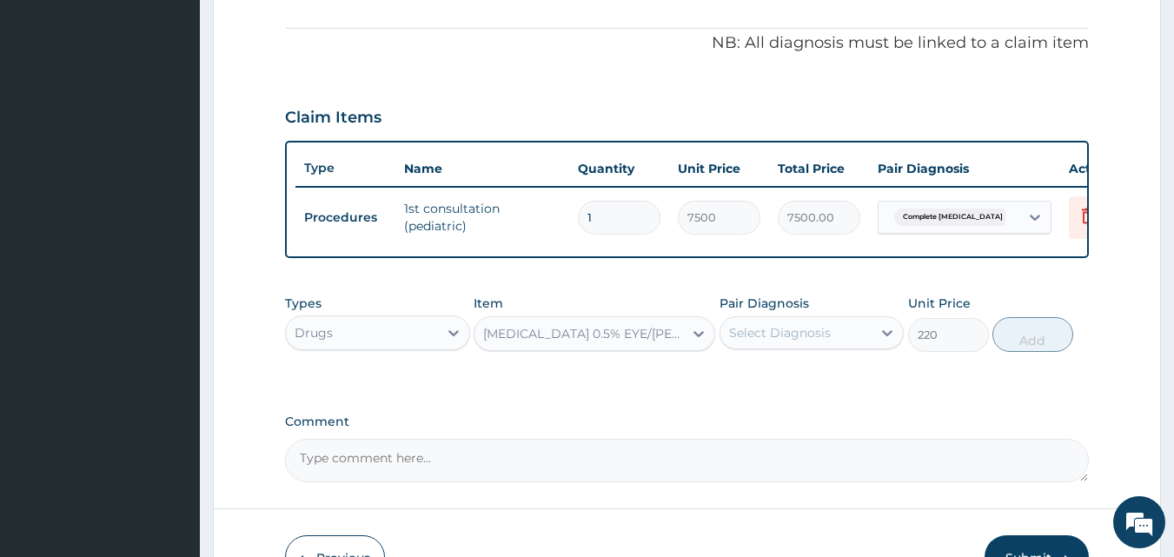
click at [625, 342] on div "Chloramphenicol 0.5% EYE/Gutt" at bounding box center [584, 333] width 202 height 17
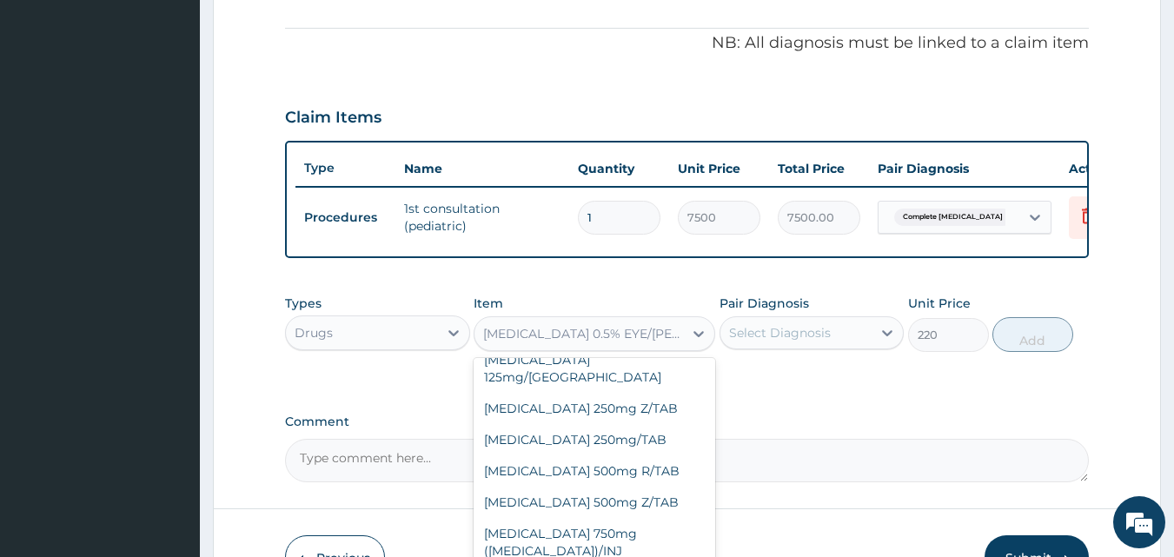
scroll to position [14842, 0]
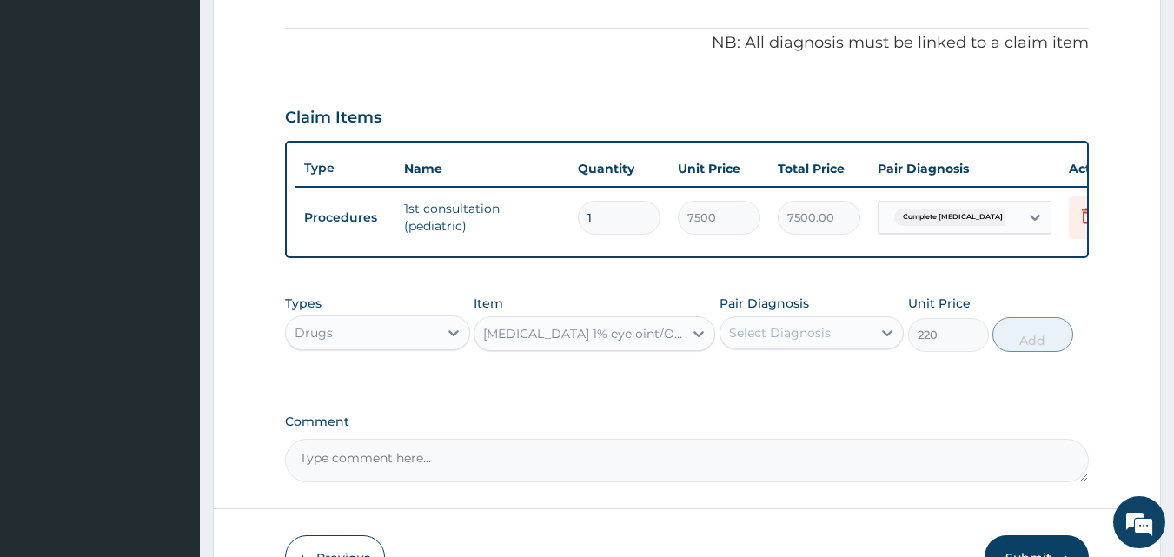
click at [774, 338] on div "Select Diagnosis" at bounding box center [780, 332] width 102 height 17
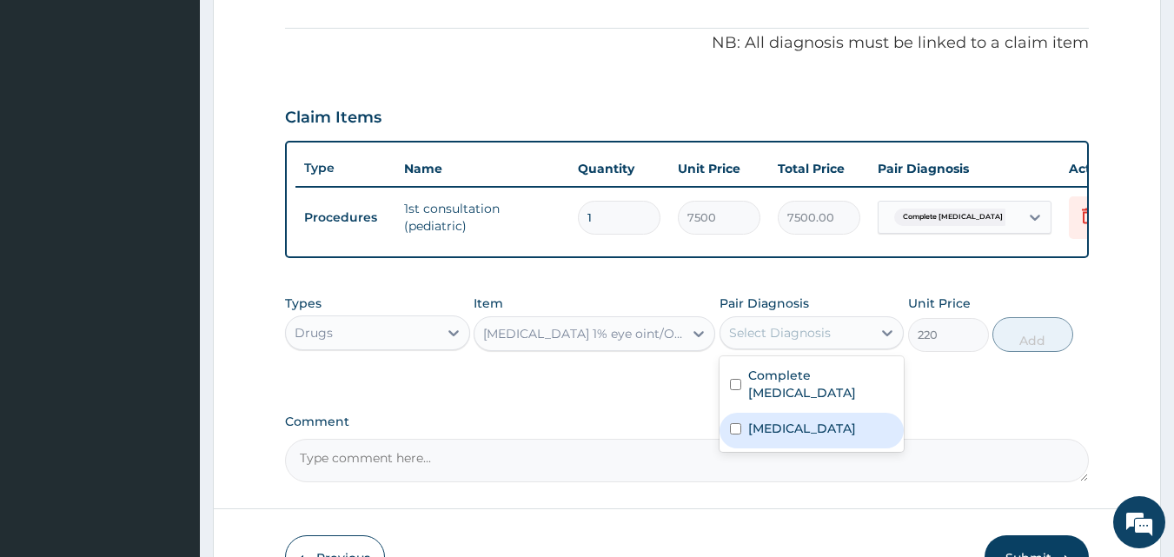
click at [800, 437] on label "Conjunctivitis" at bounding box center [802, 428] width 108 height 17
checkbox input "true"
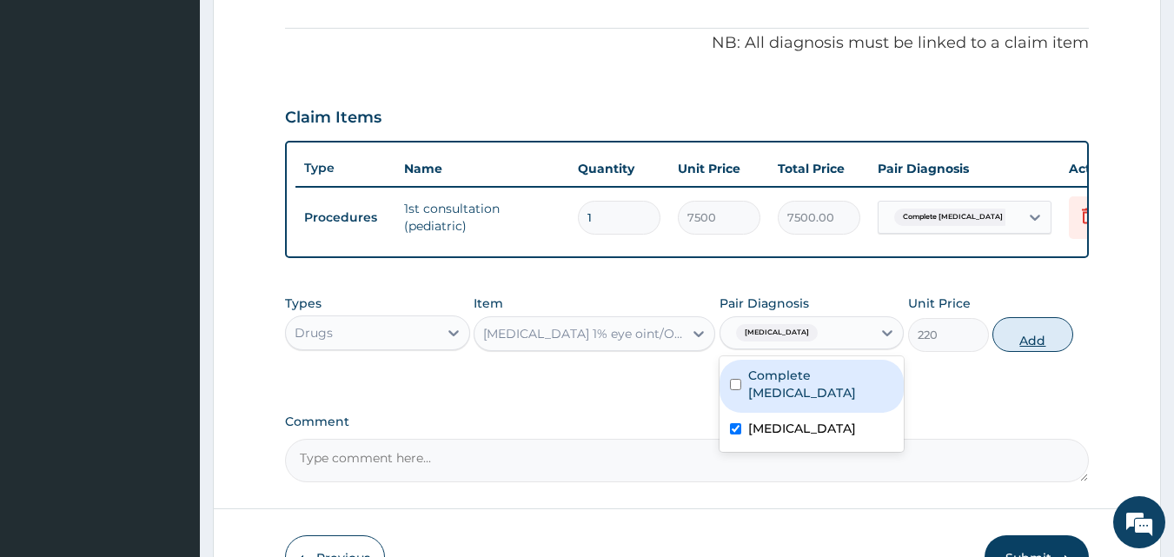
click at [1031, 342] on button "Add" at bounding box center [1032, 334] width 81 height 35
type input "0"
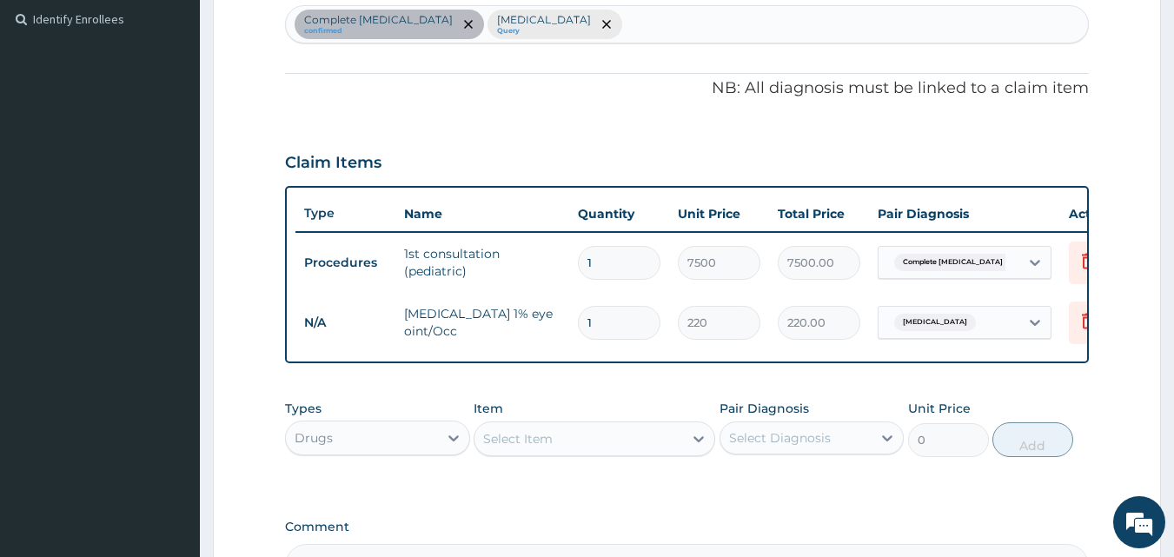
scroll to position [355, 0]
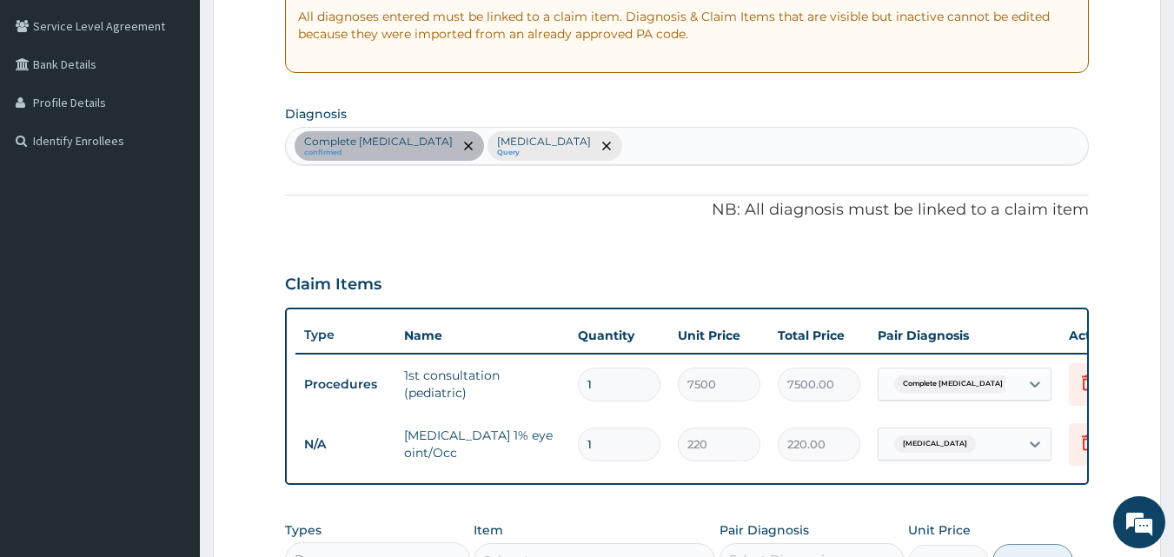
click at [603, 152] on div "Complete rectal prolapse confirmed Conjunctivitis Query" at bounding box center [687, 146] width 803 height 36
type input "ACUTE UPPER"
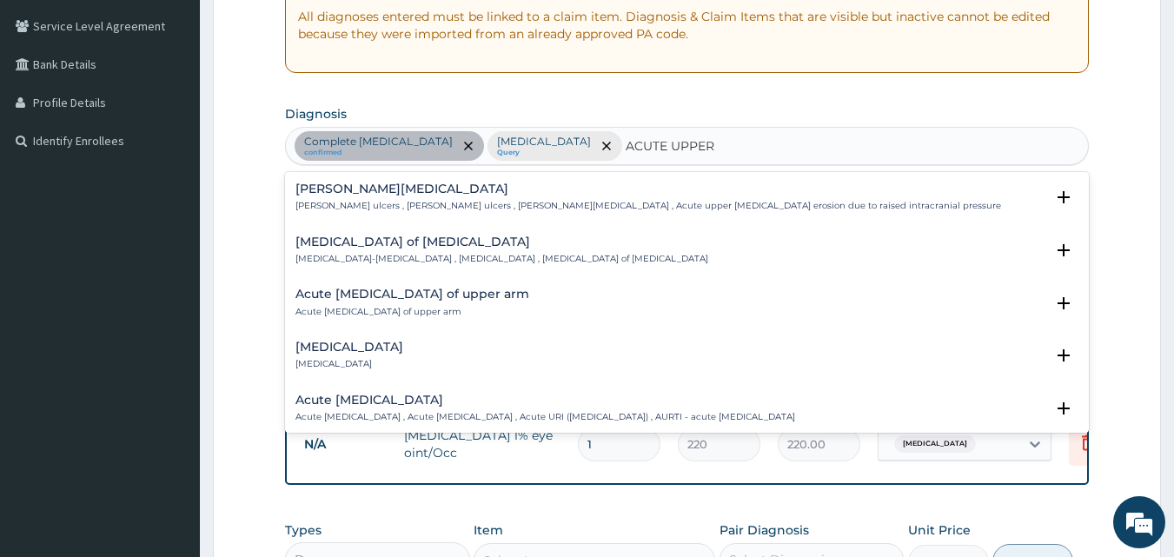
click at [413, 401] on h4 "Acute upper respiratory infection" at bounding box center [545, 400] width 500 height 13
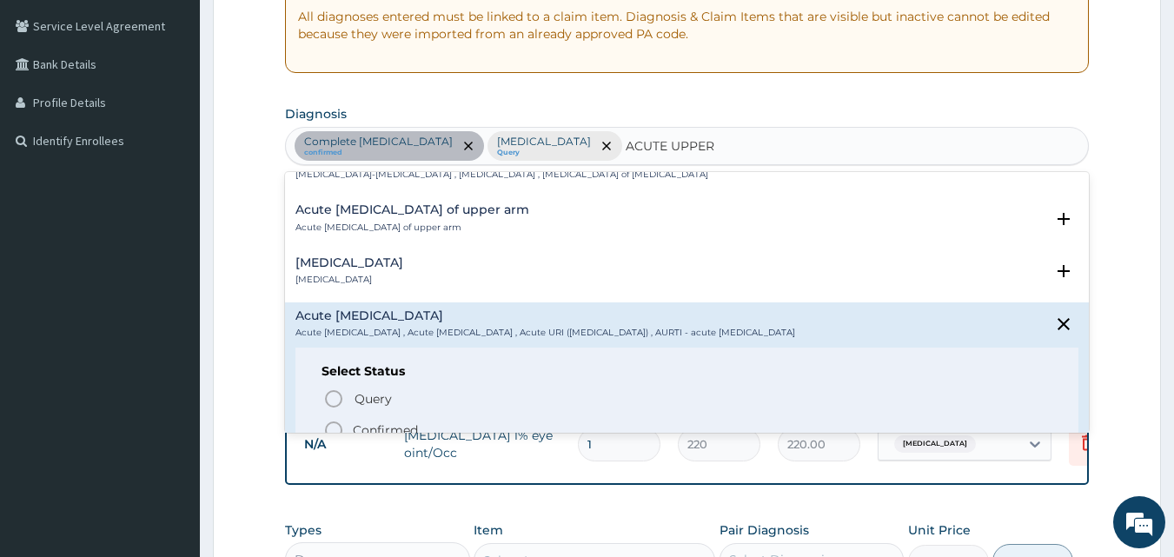
scroll to position [87, 0]
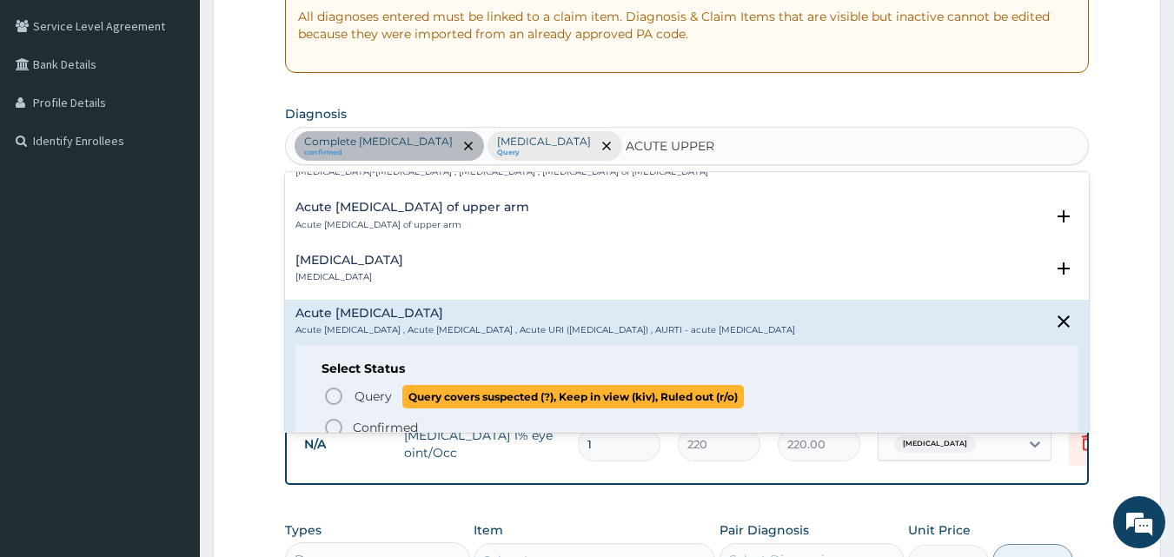
click at [343, 392] on icon "status option query" at bounding box center [333, 396] width 21 height 21
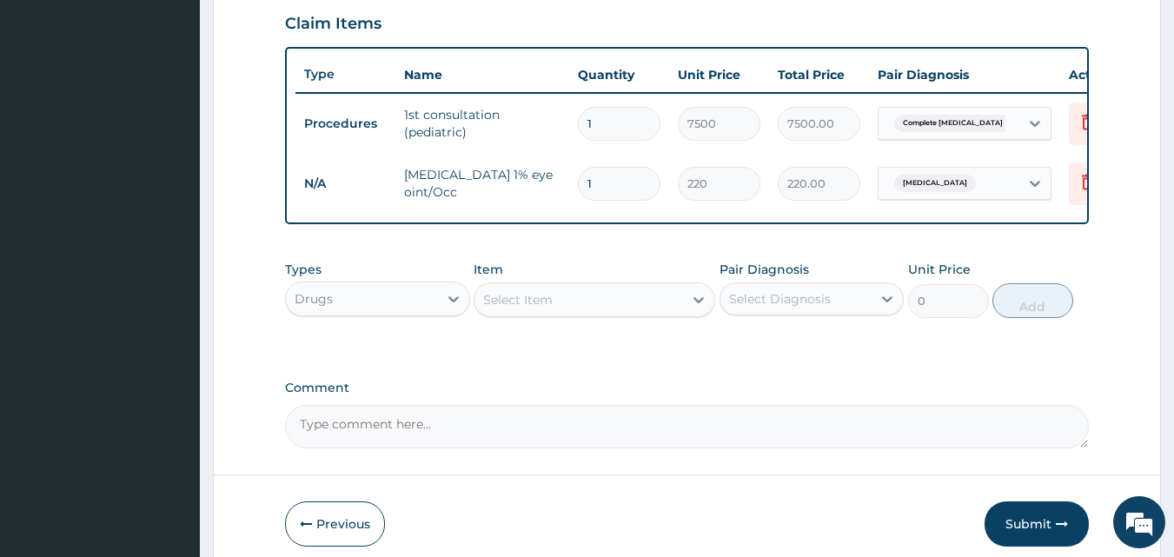
scroll to position [702, 0]
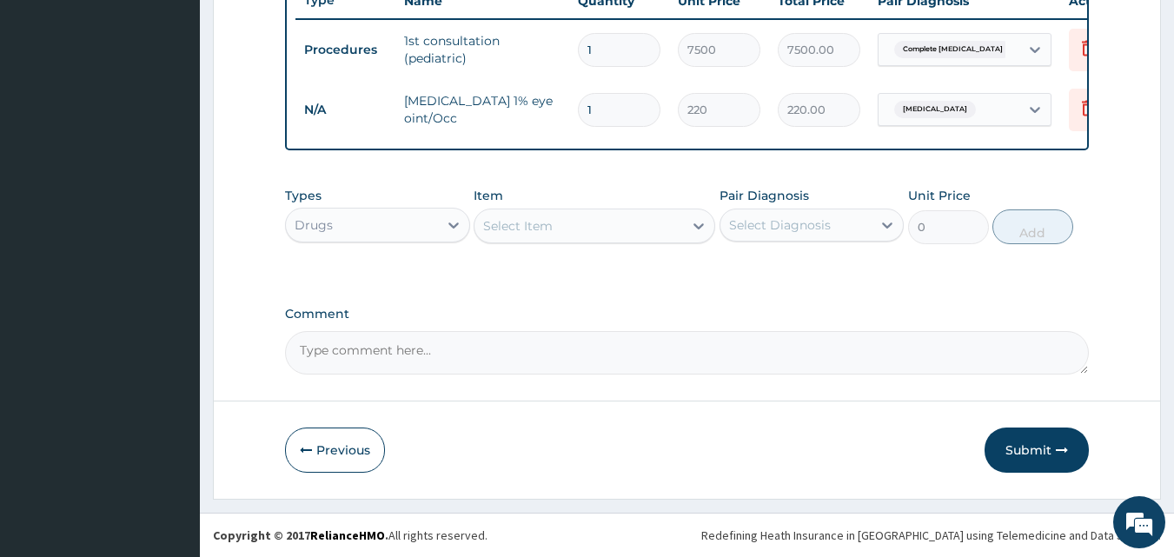
click at [534, 234] on div "Select Item" at bounding box center [518, 225] width 70 height 17
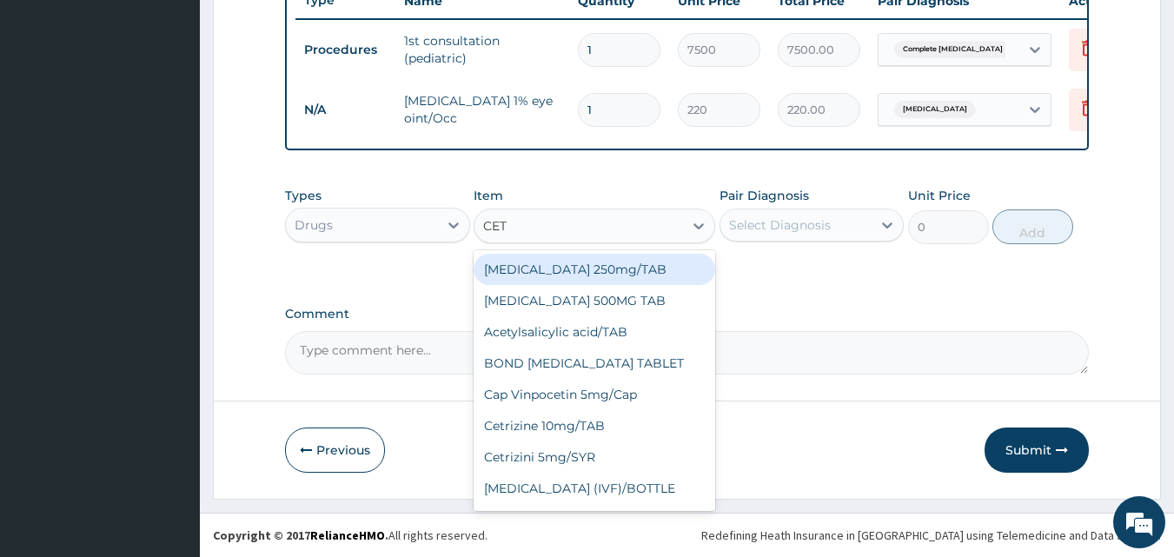
type input "CETR"
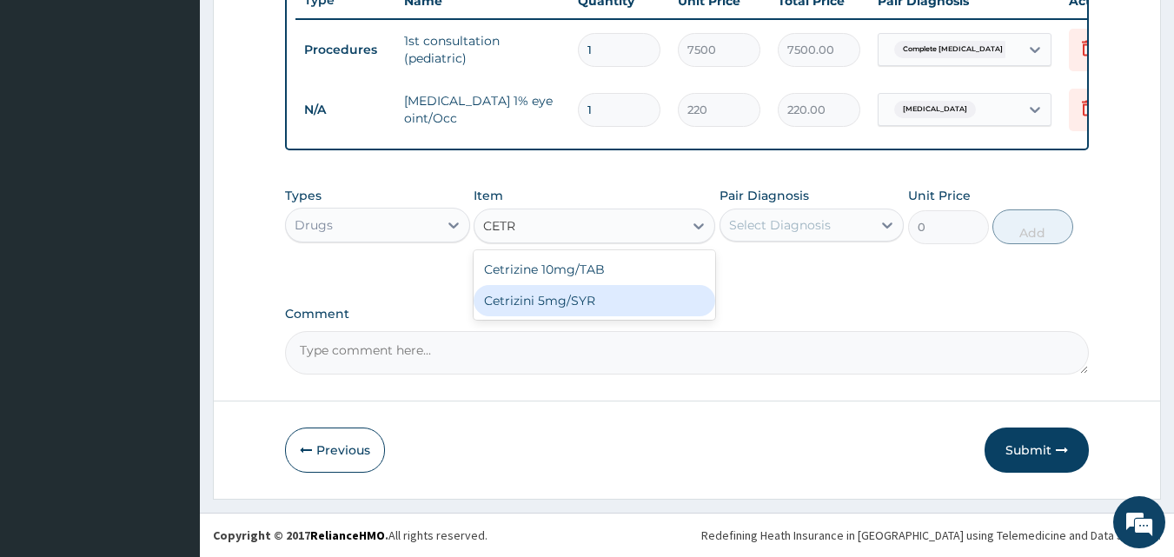
click at [566, 313] on div "Cetrizini 5mg/SYR" at bounding box center [595, 300] width 242 height 31
type input "630"
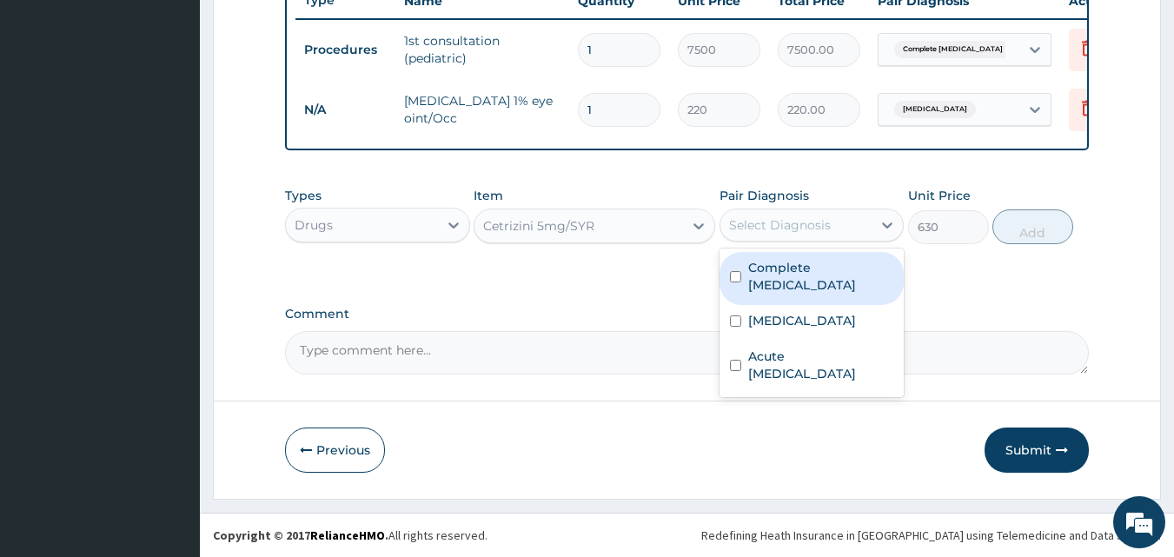
click at [745, 216] on div "Select Diagnosis" at bounding box center [780, 224] width 102 height 17
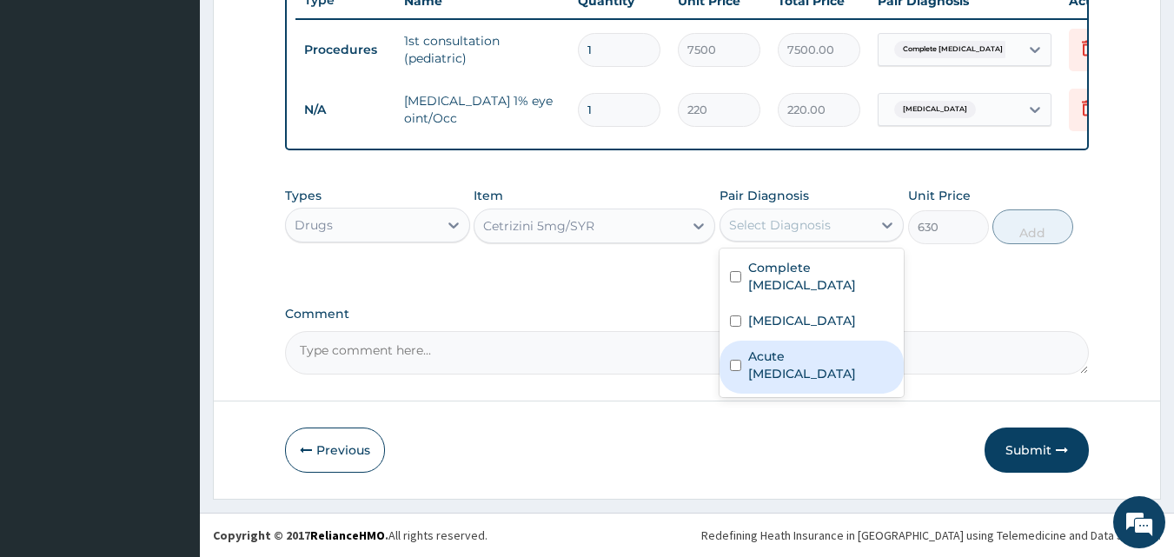
click at [778, 365] on label "Acute upper respiratory infection" at bounding box center [821, 365] width 146 height 35
checkbox input "true"
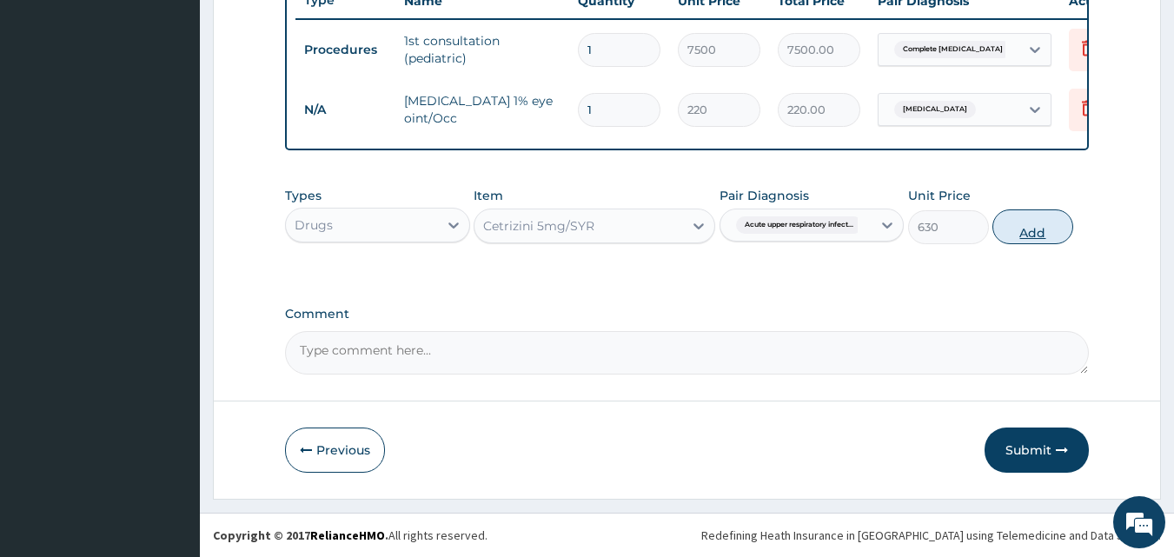
click at [1051, 218] on button "Add" at bounding box center [1032, 226] width 81 height 35
type input "0"
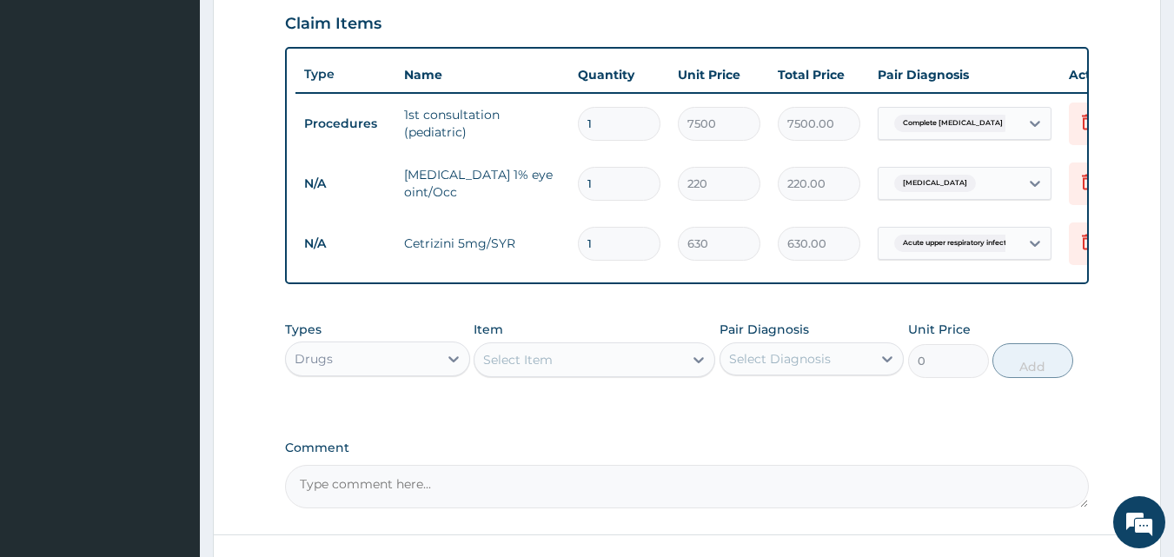
scroll to position [762, 0]
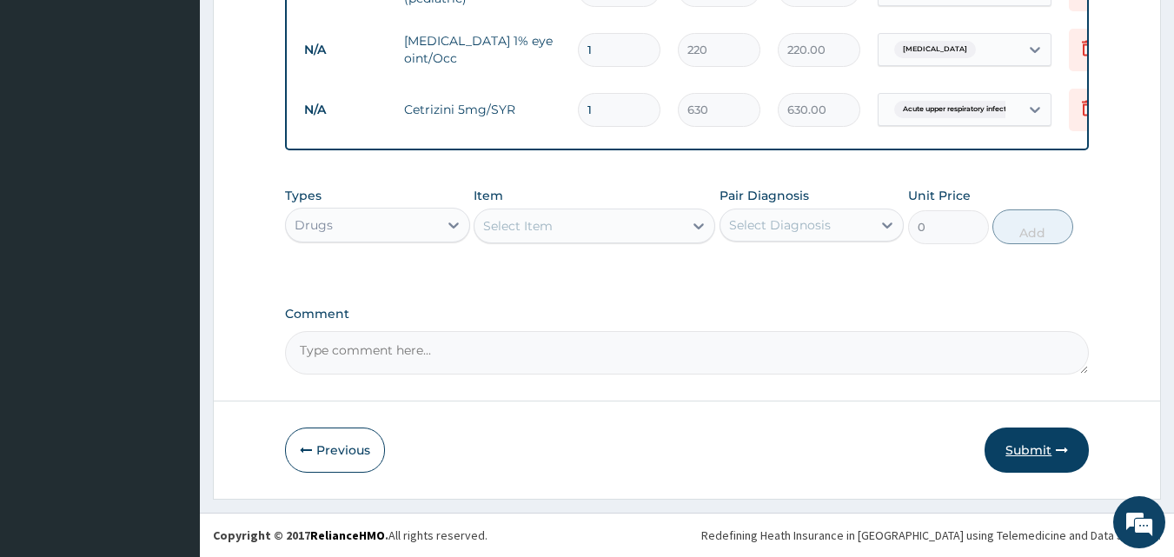
click at [1051, 446] on button "Submit" at bounding box center [1037, 450] width 104 height 45
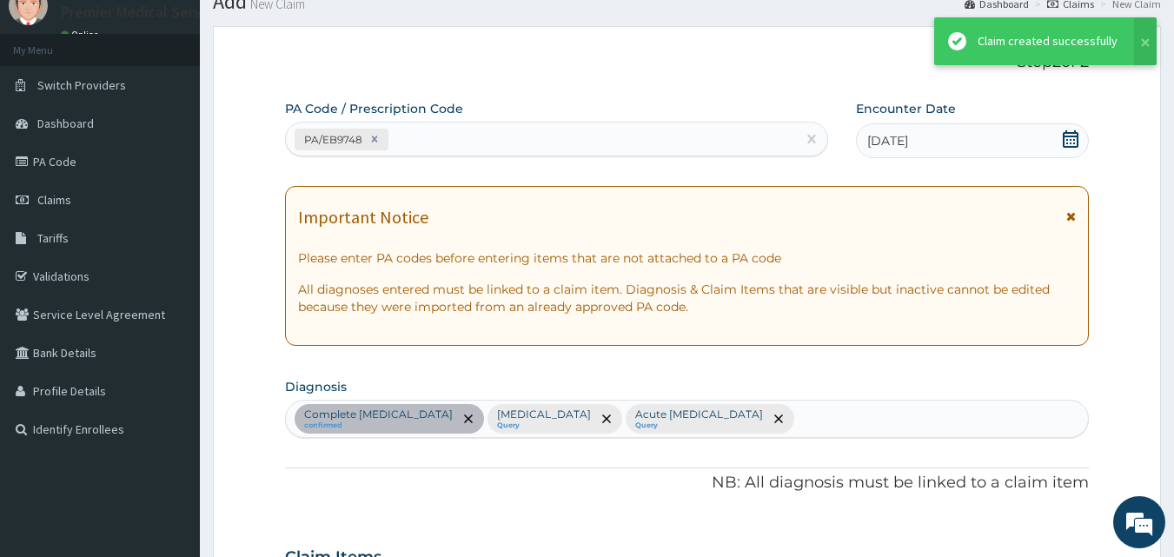
scroll to position [746, 0]
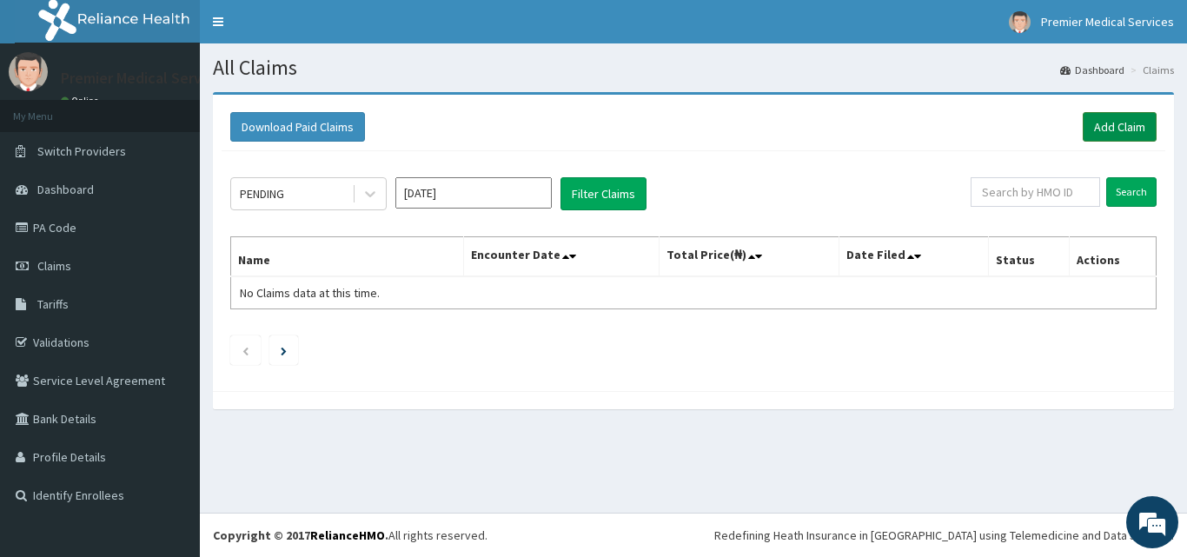
click at [1133, 120] on link "Add Claim" at bounding box center [1120, 127] width 74 height 30
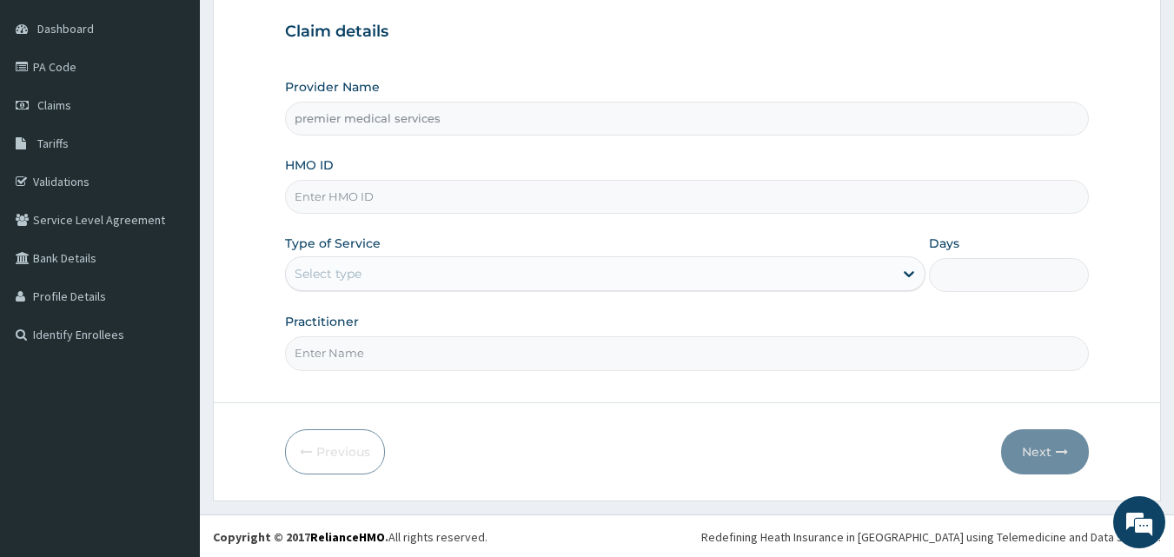
scroll to position [162, 0]
click at [424, 204] on input "HMO ID" at bounding box center [687, 195] width 805 height 34
type input "MNL/10450/D"
click at [419, 282] on div "Select type" at bounding box center [589, 272] width 607 height 28
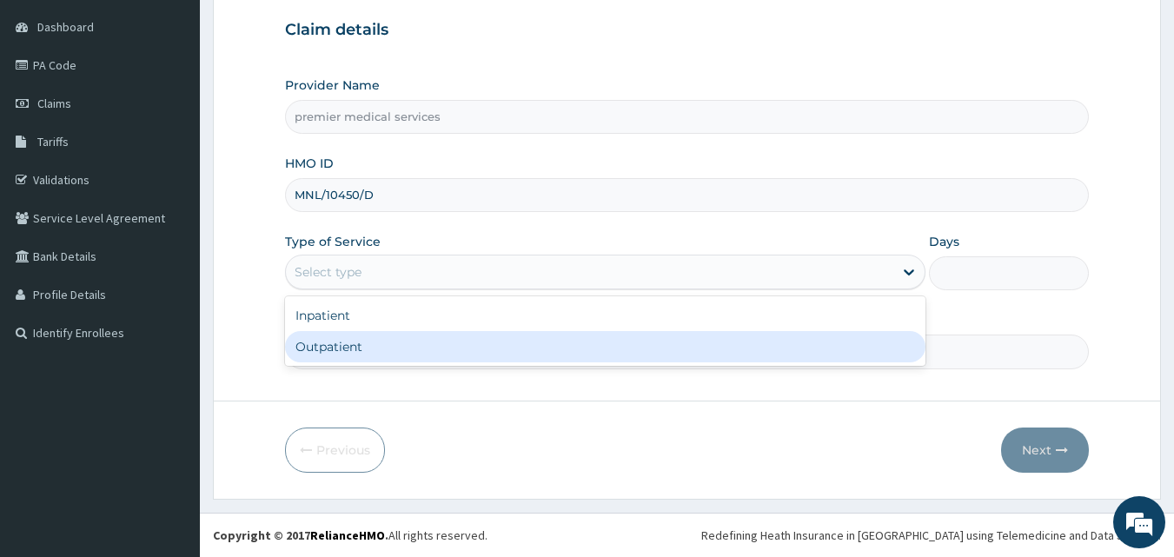
click at [419, 340] on div "Outpatient" at bounding box center [605, 346] width 640 height 31
type input "1"
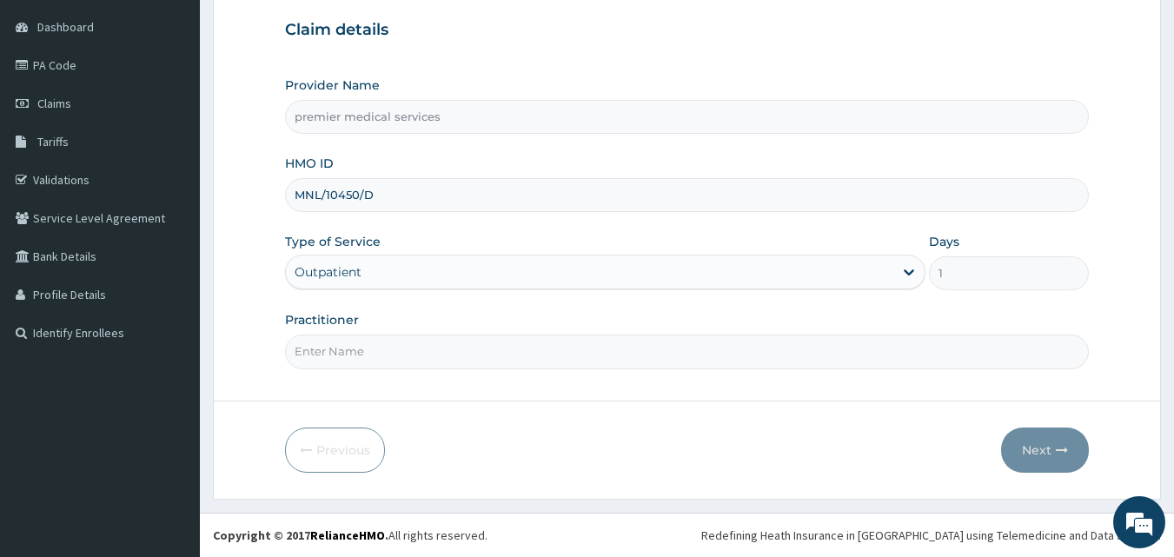
click at [421, 356] on input "Practitioner" at bounding box center [687, 352] width 805 height 34
type input "DR. NSIKAK UDOKANG"
click at [1048, 435] on button "Next" at bounding box center [1045, 450] width 88 height 45
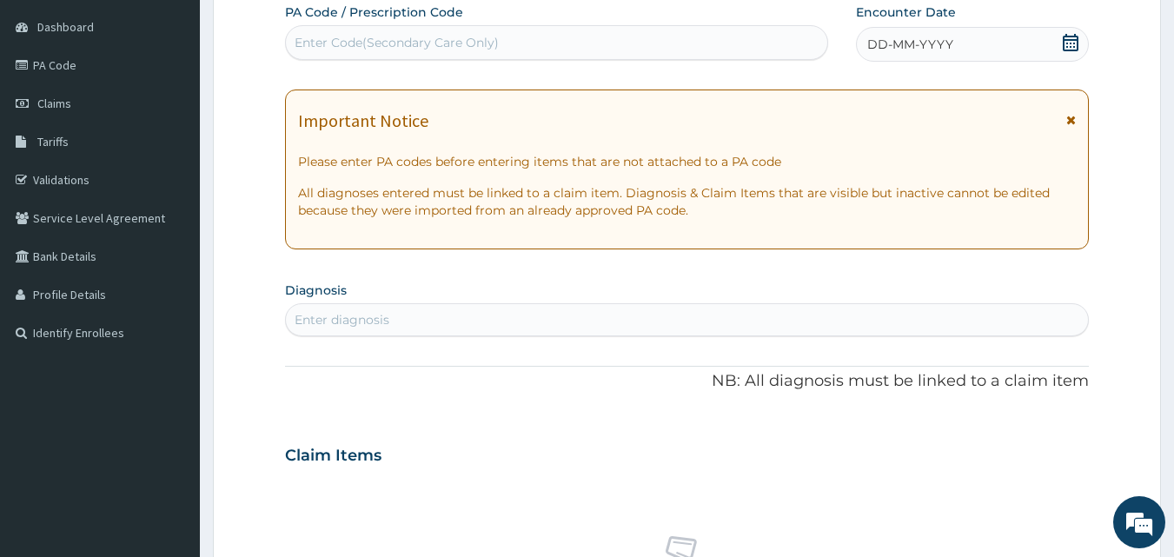
scroll to position [76, 0]
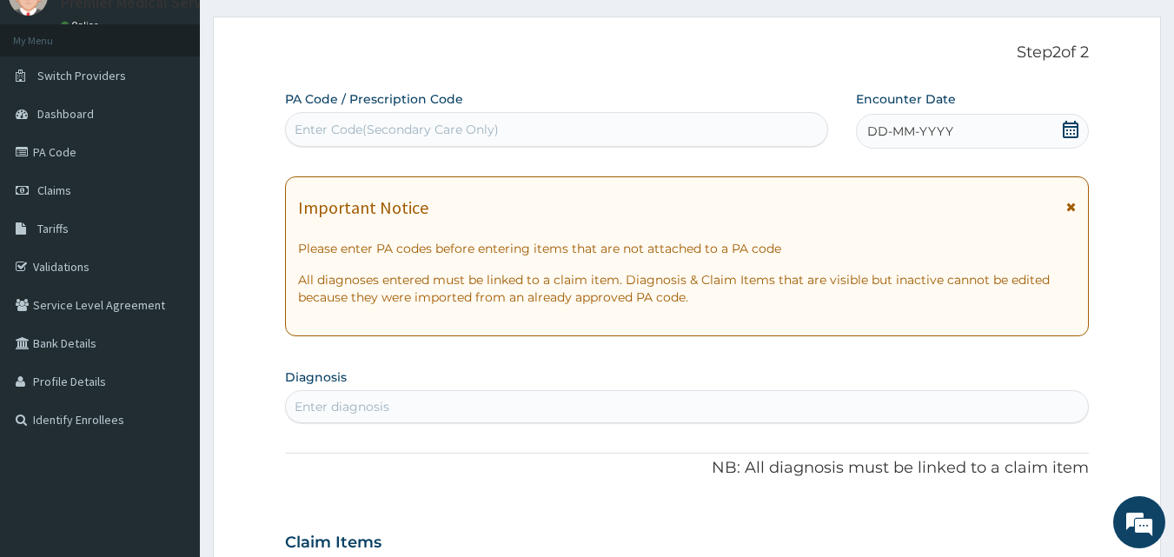
click at [489, 127] on div "Enter Code(Secondary Care Only)" at bounding box center [397, 129] width 204 height 17
drag, startPoint x: 488, startPoint y: 126, endPoint x: 472, endPoint y: 136, distance: 19.1
click at [472, 136] on div "Enter Code(Secondary Care Only)" at bounding box center [397, 129] width 204 height 17
paste input "PA/8B8813"
type input "PA/8B8813"
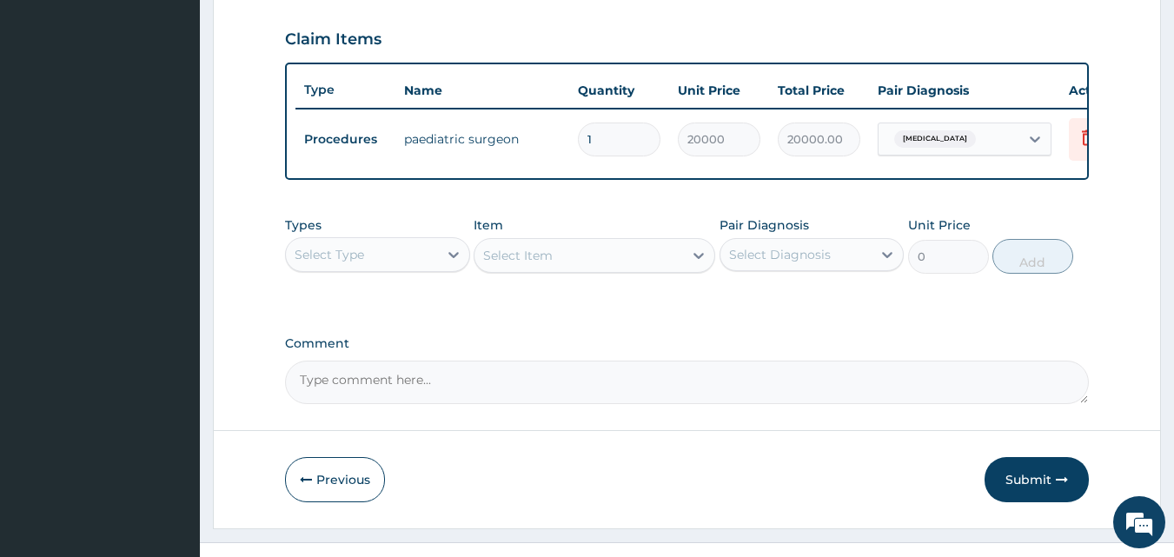
scroll to position [608, 0]
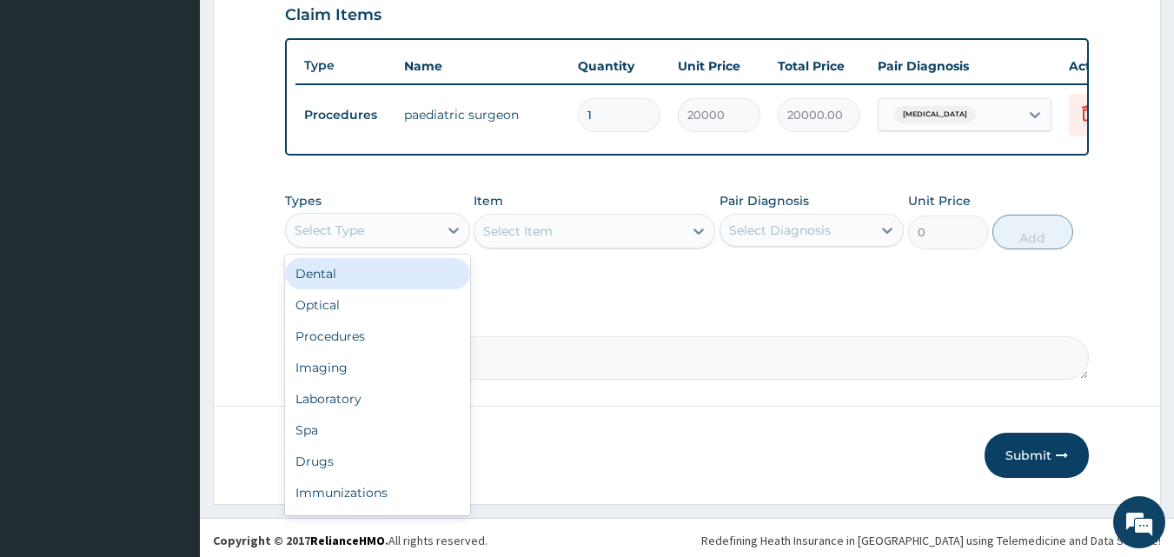
click at [408, 236] on div "Select Type" at bounding box center [362, 230] width 152 height 28
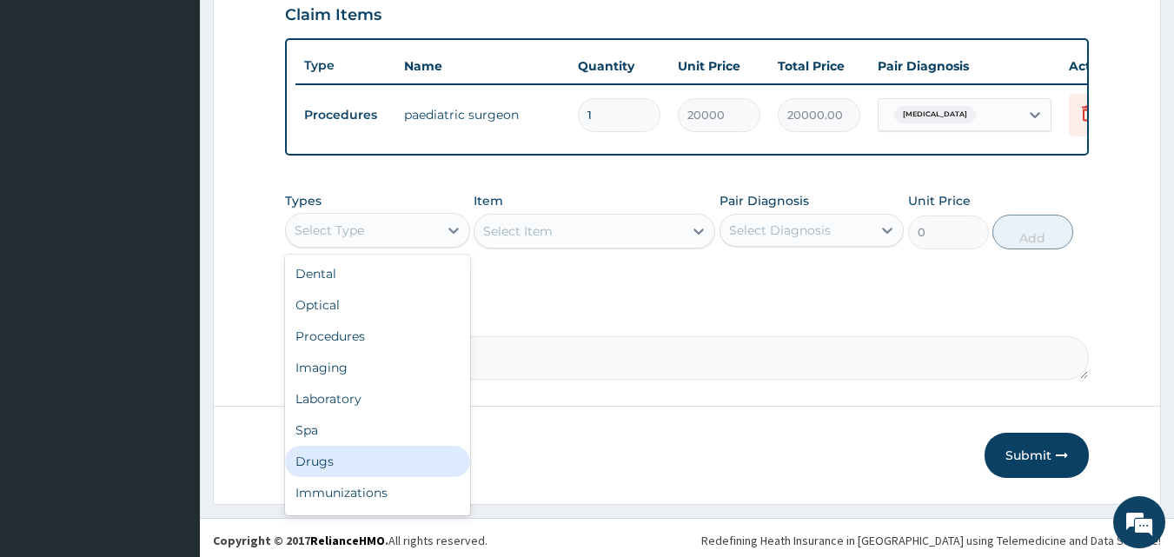
click at [342, 466] on div "Drugs" at bounding box center [377, 461] width 185 height 31
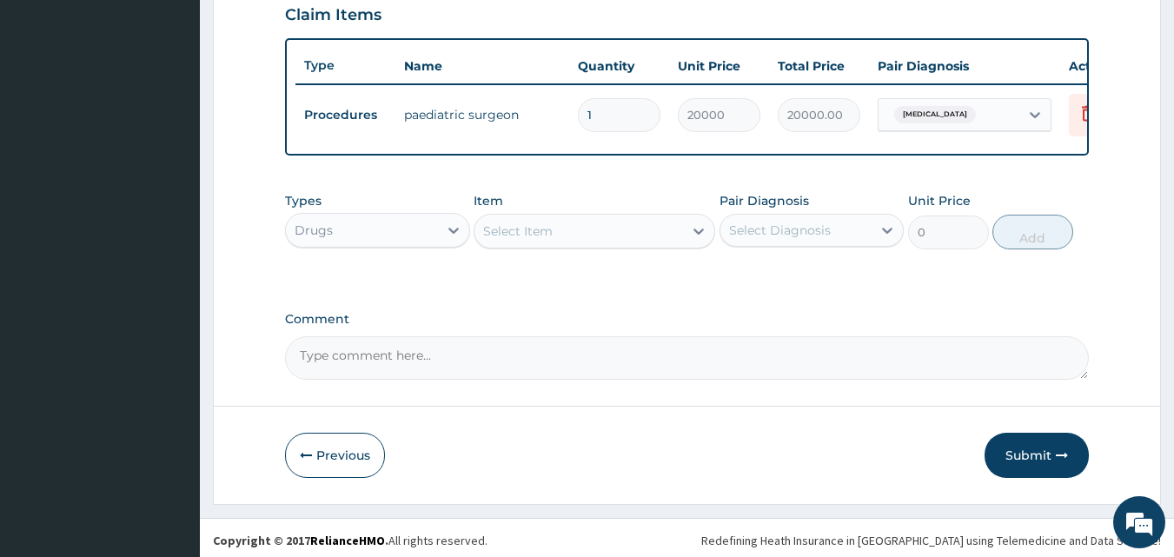
scroll to position [521, 0]
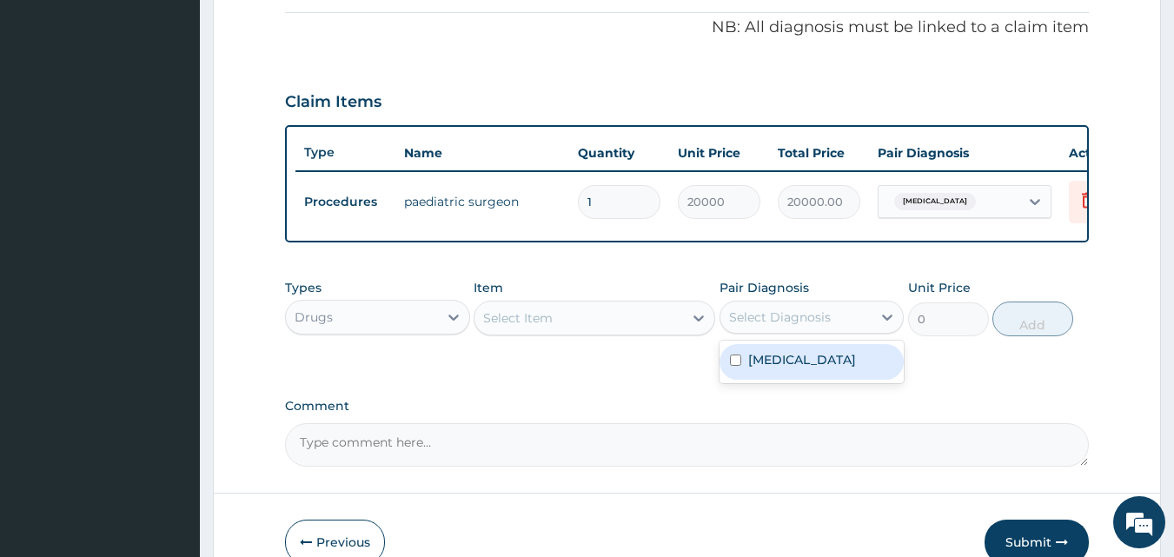
click at [844, 331] on div "Select Diagnosis" at bounding box center [796, 317] width 152 height 28
click at [829, 368] on label "[MEDICAL_DATA]" at bounding box center [802, 359] width 108 height 17
checkbox input "true"
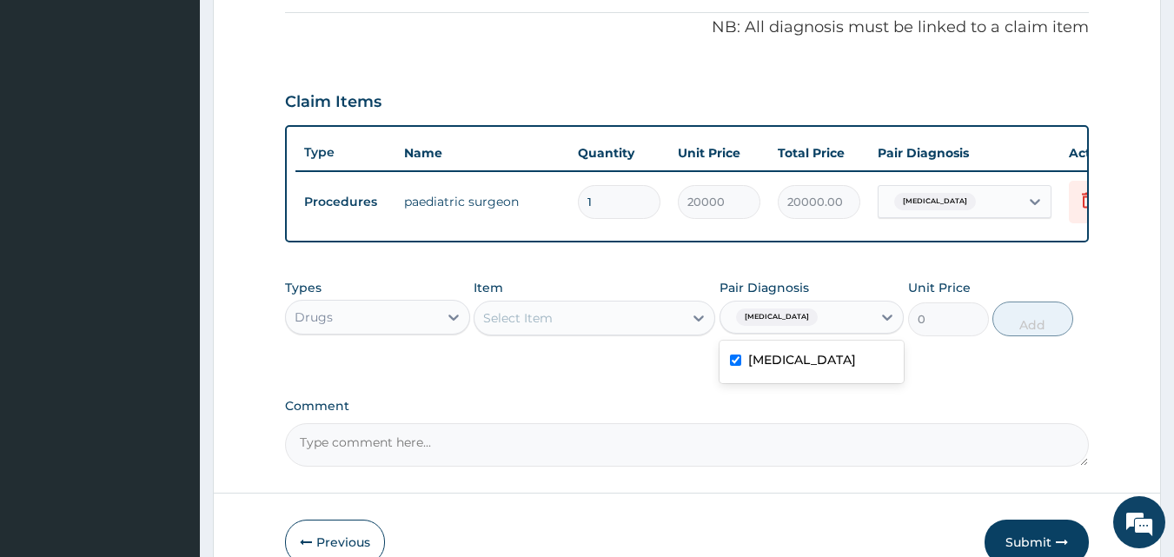
scroll to position [348, 0]
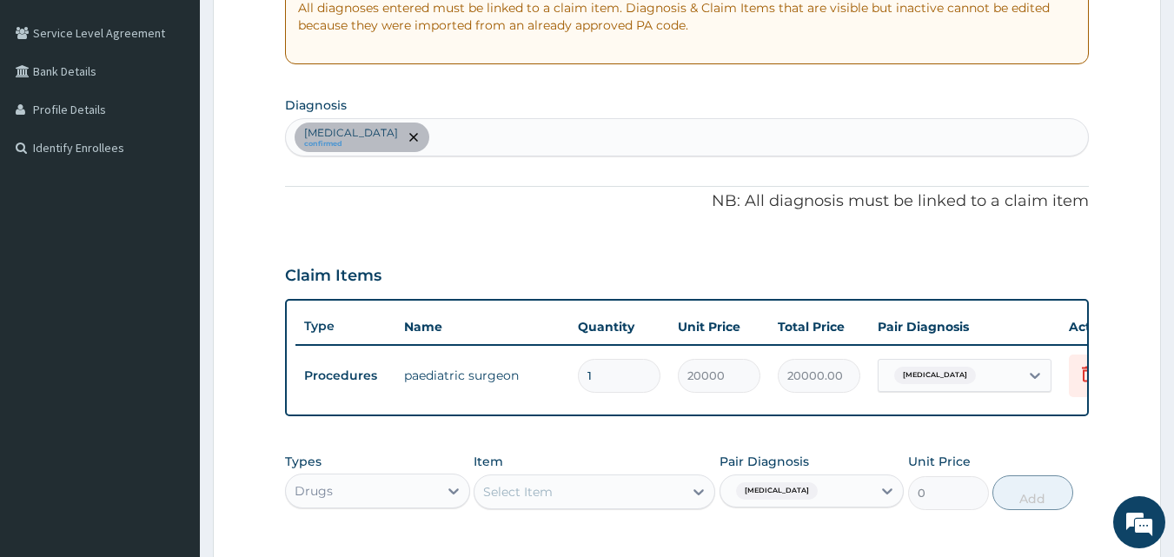
click at [414, 136] on div "Conjunctivitis confirmed" at bounding box center [687, 137] width 803 height 36
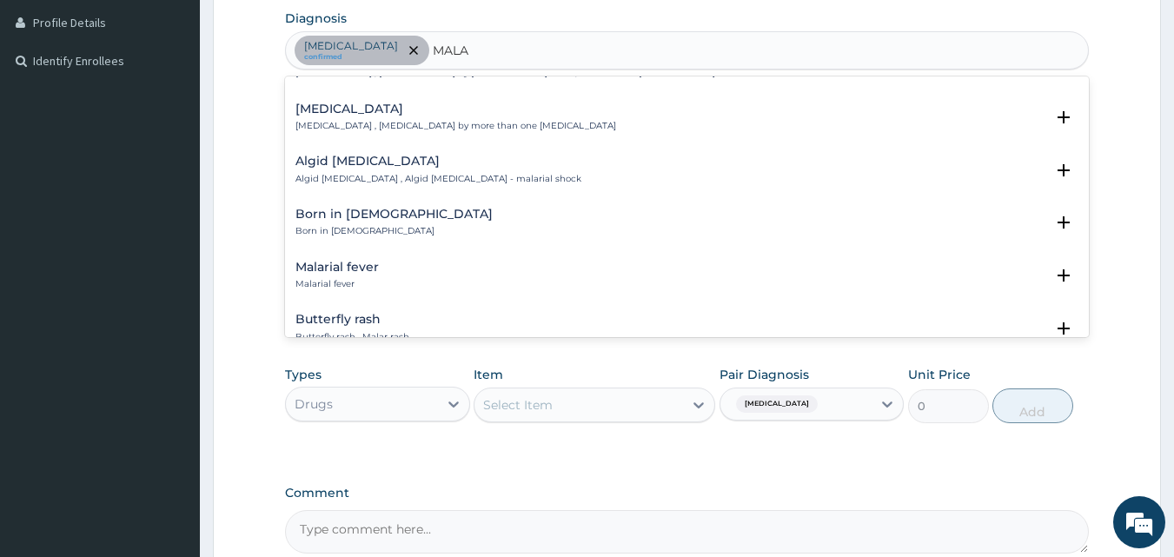
scroll to position [434, 0]
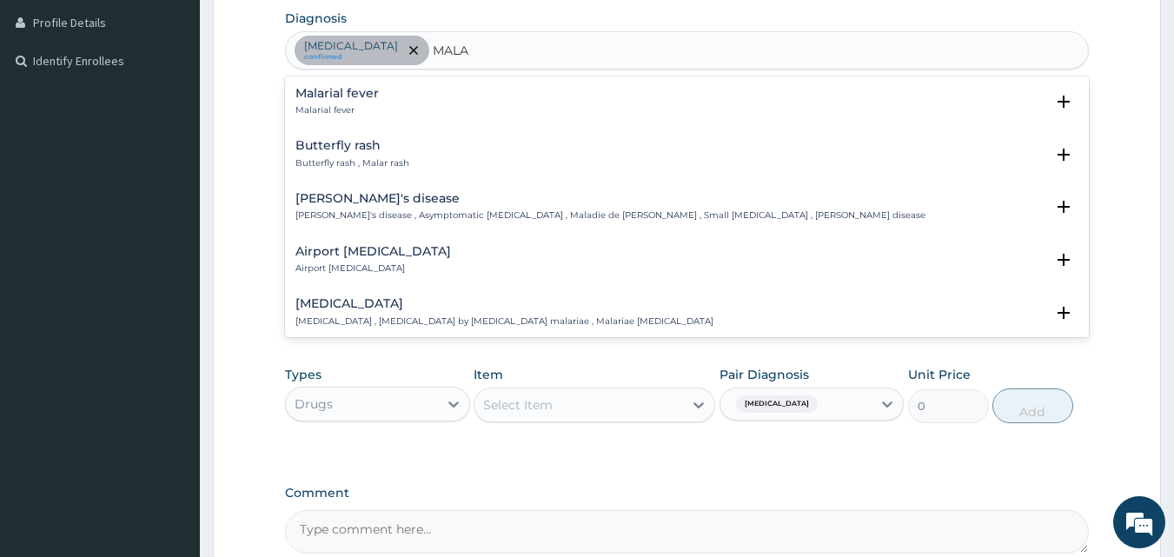
type input "MALA"
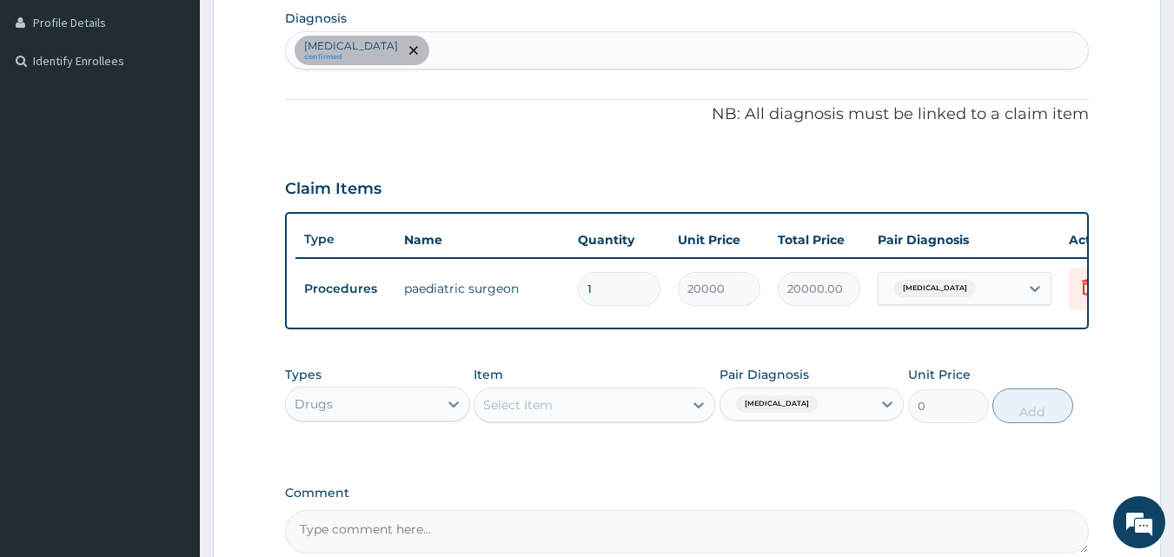
click at [564, 370] on div "Types Drugs Item Select Item Pair Diagnosis Conjunctivitis Unit Price 0 Add" at bounding box center [687, 394] width 805 height 75
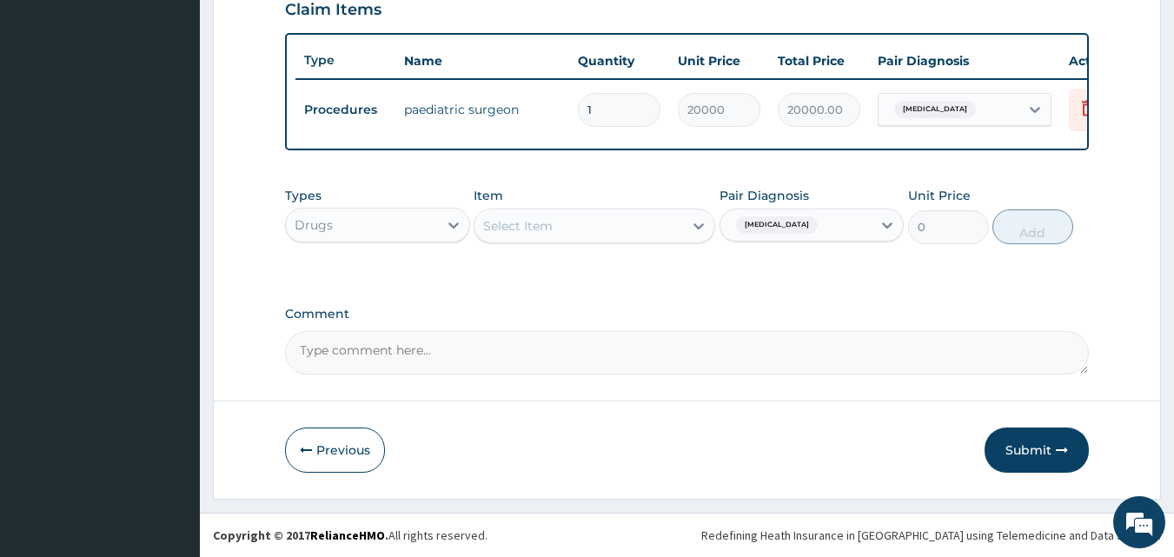
scroll to position [627, 0]
click at [1044, 443] on button "Submit" at bounding box center [1037, 450] width 104 height 45
click at [1040, 456] on button "Submit" at bounding box center [1037, 450] width 104 height 45
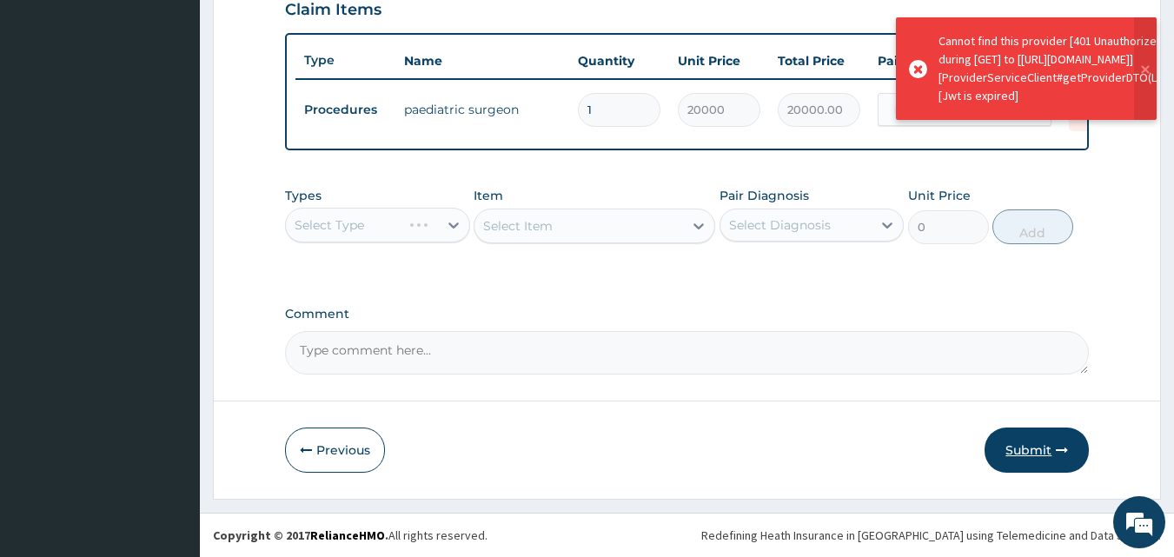
click at [1037, 449] on button "Submit" at bounding box center [1037, 450] width 104 height 45
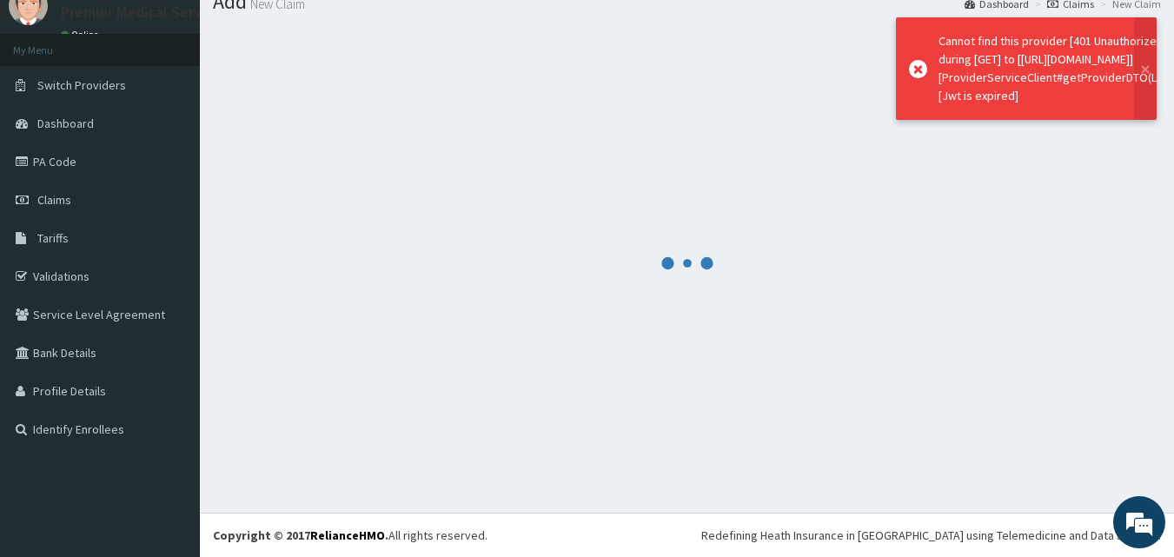
scroll to position [66, 0]
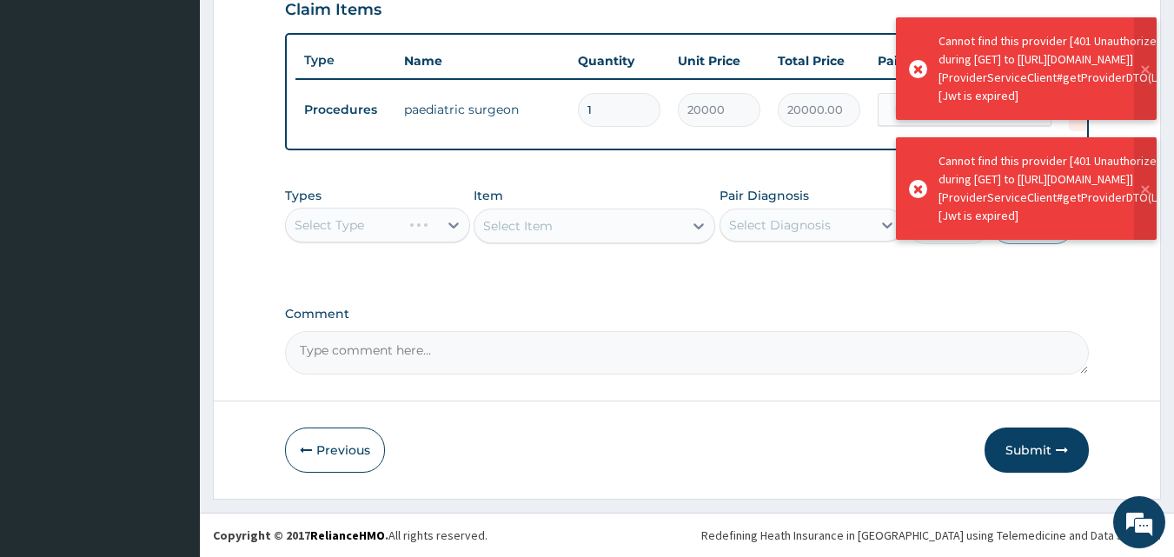
click at [1036, 449] on button "Submit" at bounding box center [1037, 450] width 104 height 45
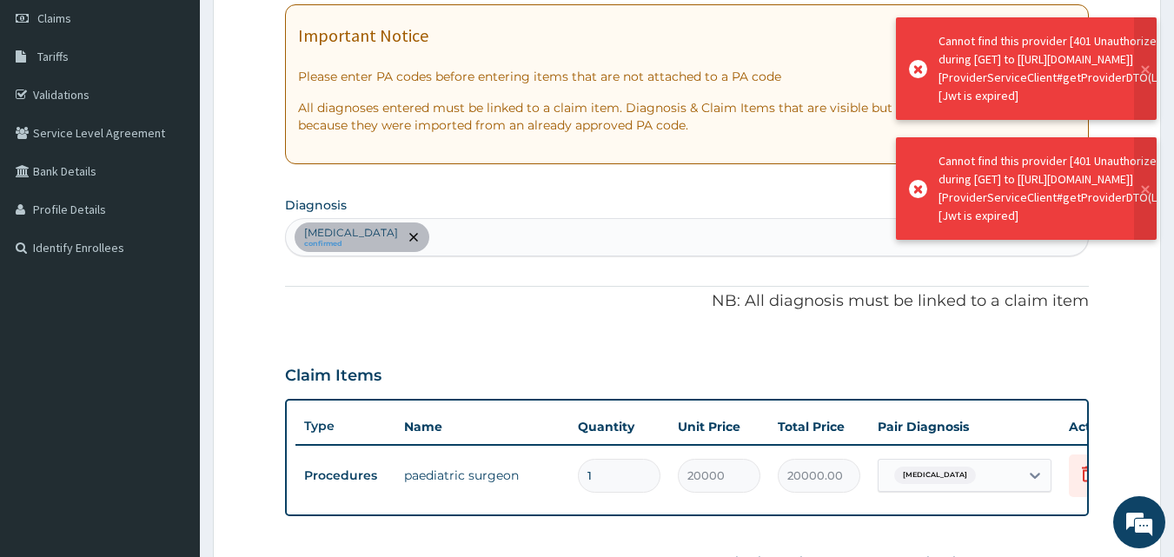
scroll to position [0, 0]
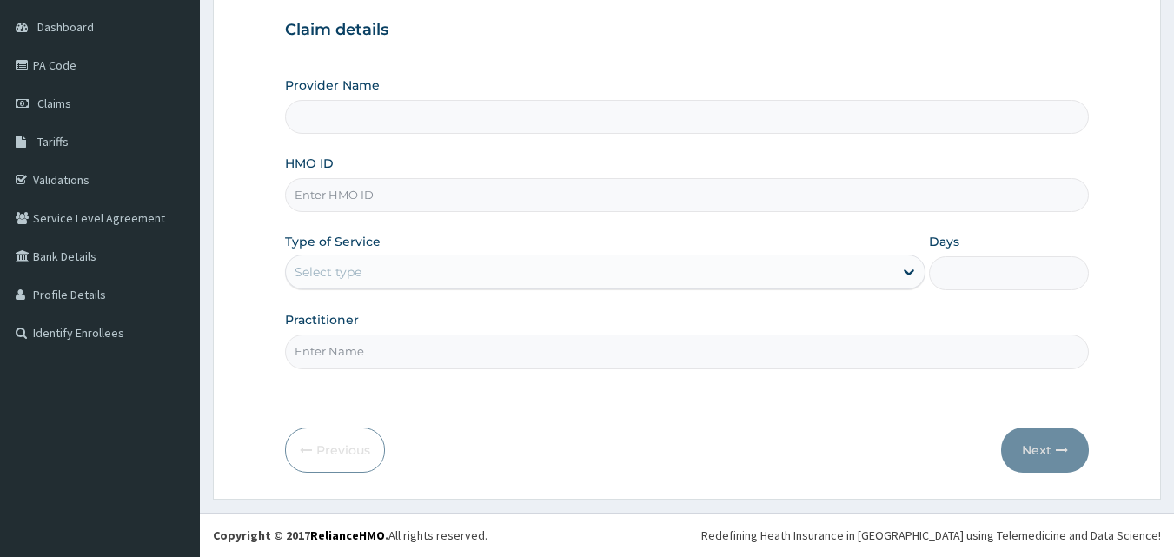
type input "premier medical services"
type input "MNL/10450/D"
click at [415, 270] on div "Select type" at bounding box center [589, 272] width 607 height 28
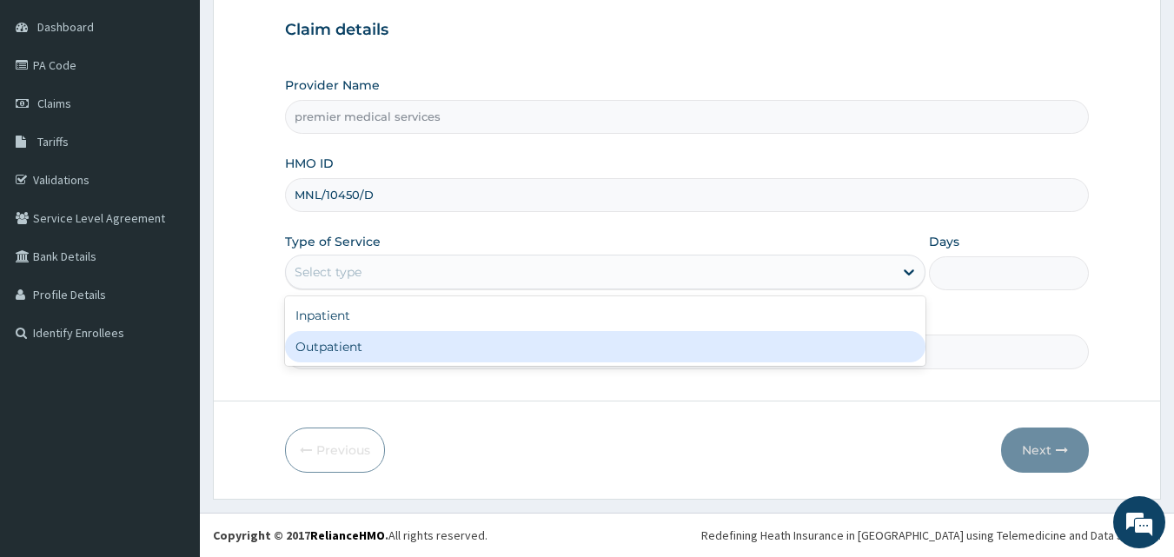
click at [398, 355] on div "Outpatient" at bounding box center [605, 346] width 640 height 31
type input "1"
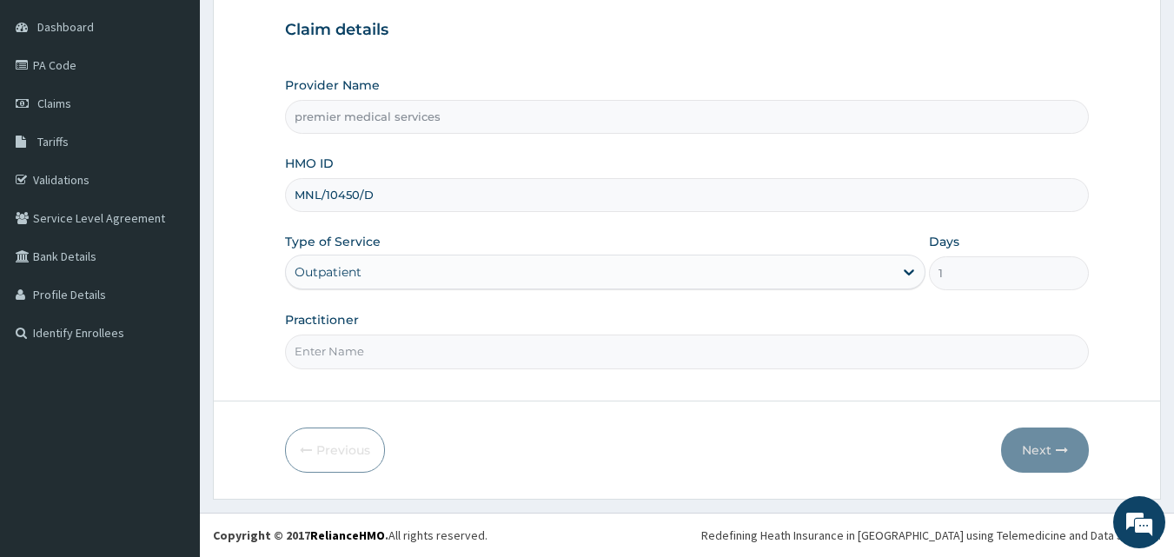
click at [396, 349] on input "Practitioner" at bounding box center [687, 352] width 805 height 34
type input "R"
type input "[PERSON_NAME]"
click at [1062, 437] on button "Next" at bounding box center [1045, 450] width 88 height 45
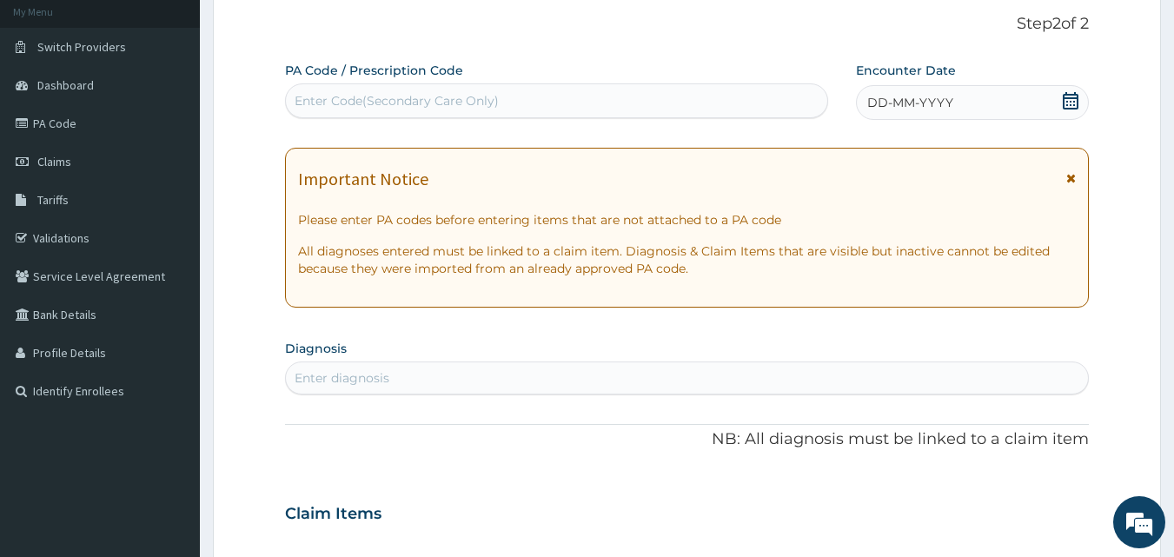
scroll to position [76, 0]
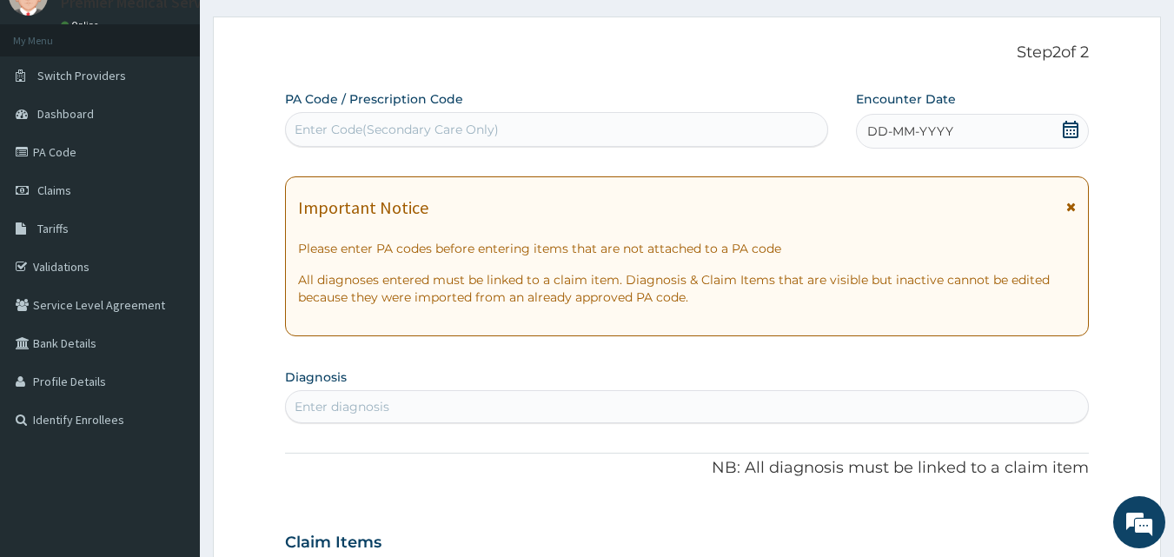
click at [553, 123] on div "Enter Code(Secondary Care Only)" at bounding box center [557, 130] width 542 height 28
paste input "PA/8B8813"
type input "PA/8B8813"
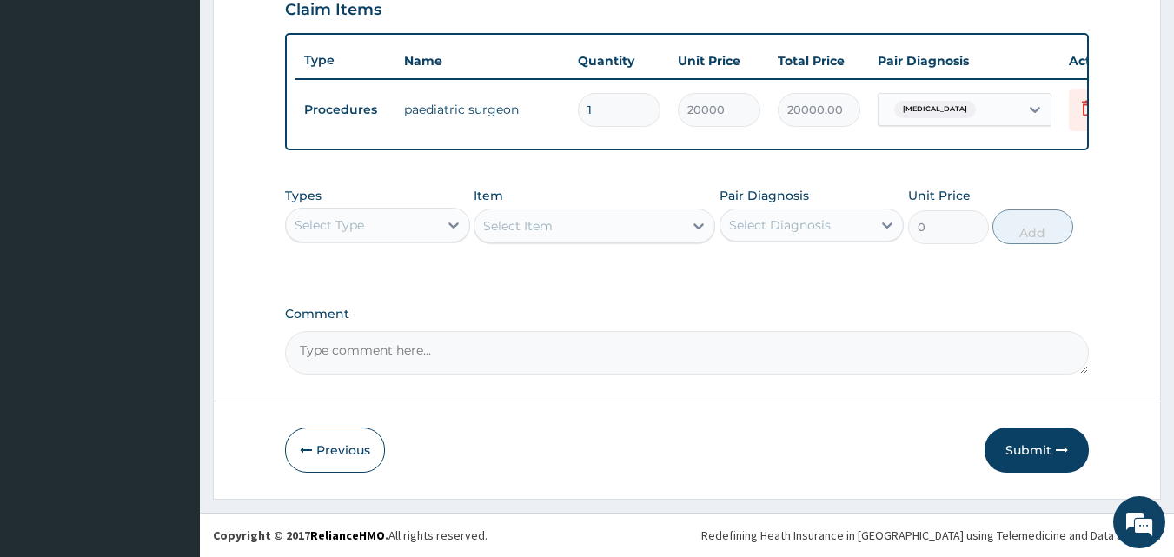
scroll to position [627, 0]
click at [1030, 450] on button "Submit" at bounding box center [1037, 450] width 104 height 45
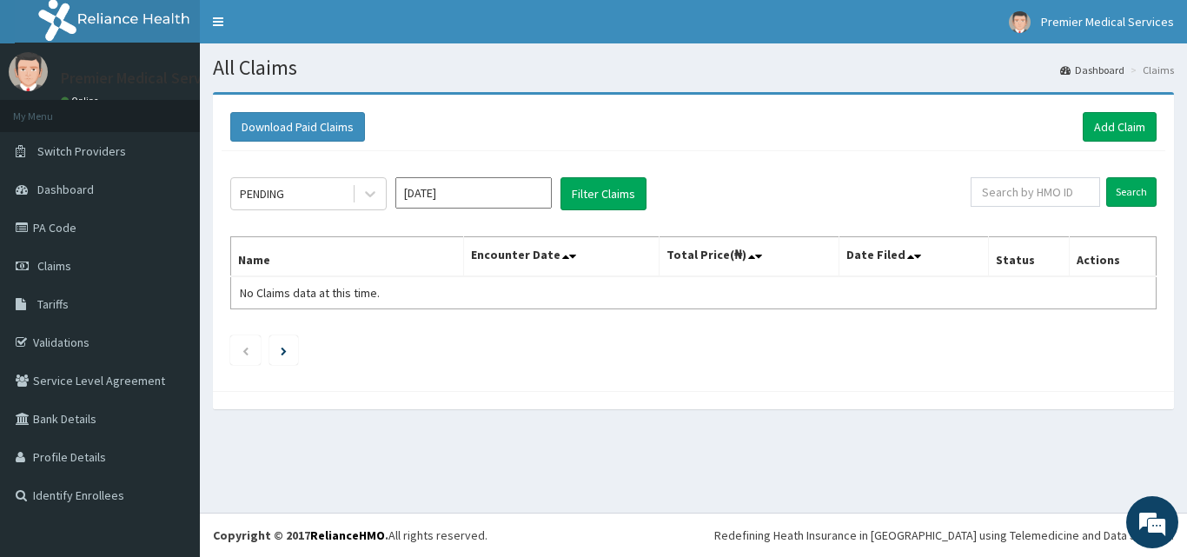
click at [456, 182] on input "[DATE]" at bounding box center [473, 192] width 156 height 31
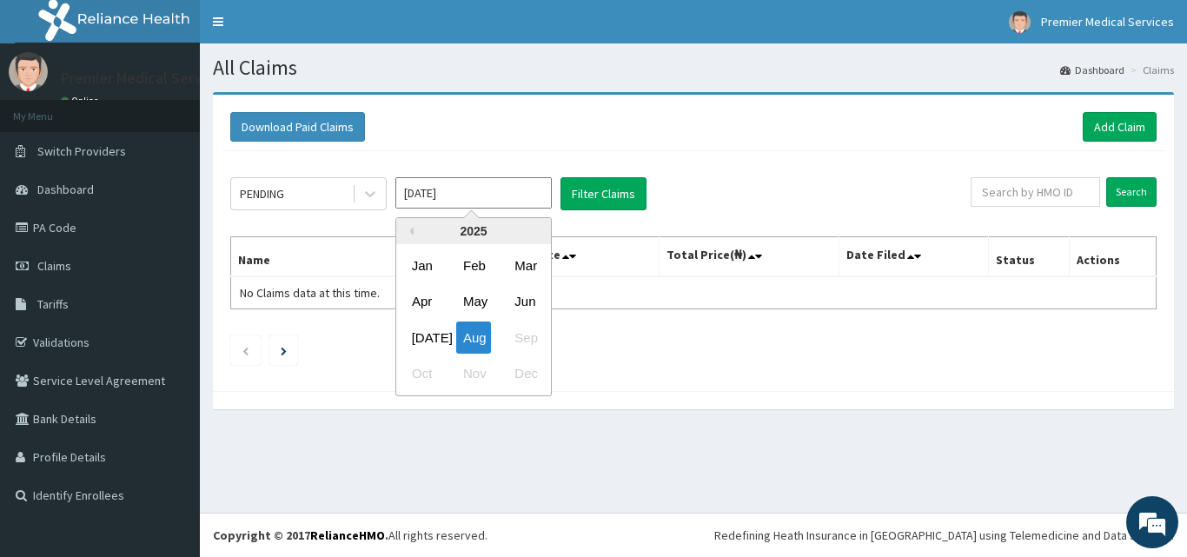
click at [456, 187] on input "[DATE]" at bounding box center [473, 192] width 156 height 31
click at [414, 351] on div "[DATE]" at bounding box center [422, 338] width 35 height 32
type input "Jul 2025"
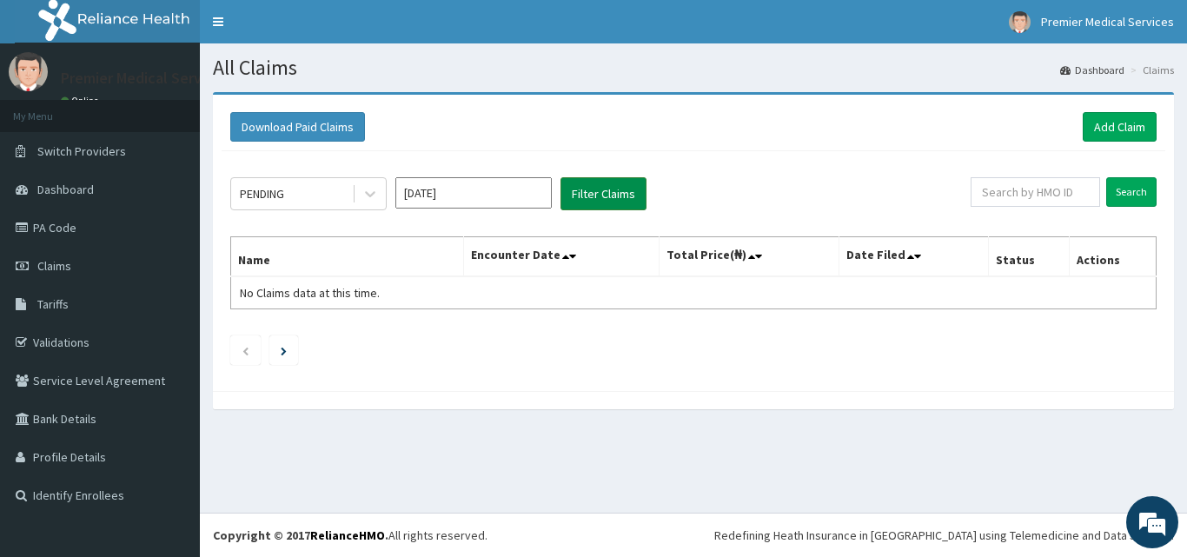
click at [604, 183] on button "Filter Claims" at bounding box center [603, 193] width 86 height 33
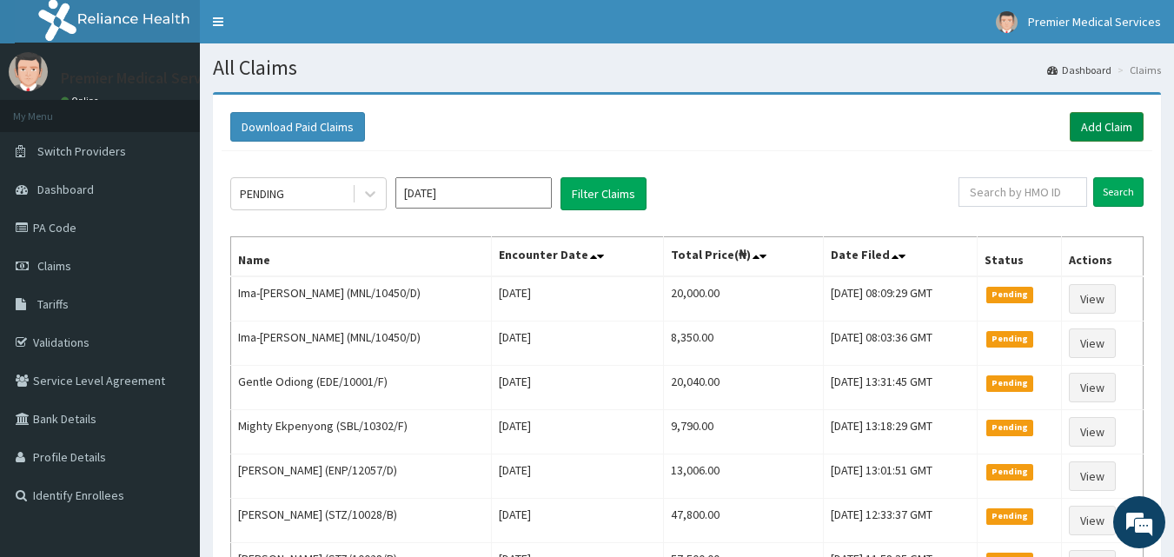
click at [1094, 125] on link "Add Claim" at bounding box center [1107, 127] width 74 height 30
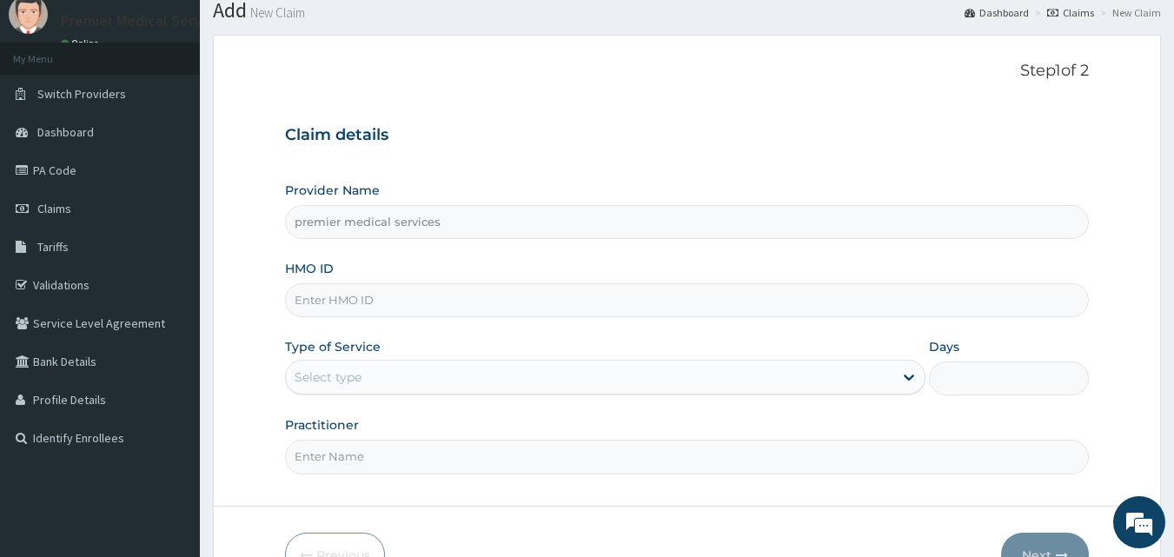
scroll to position [87, 0]
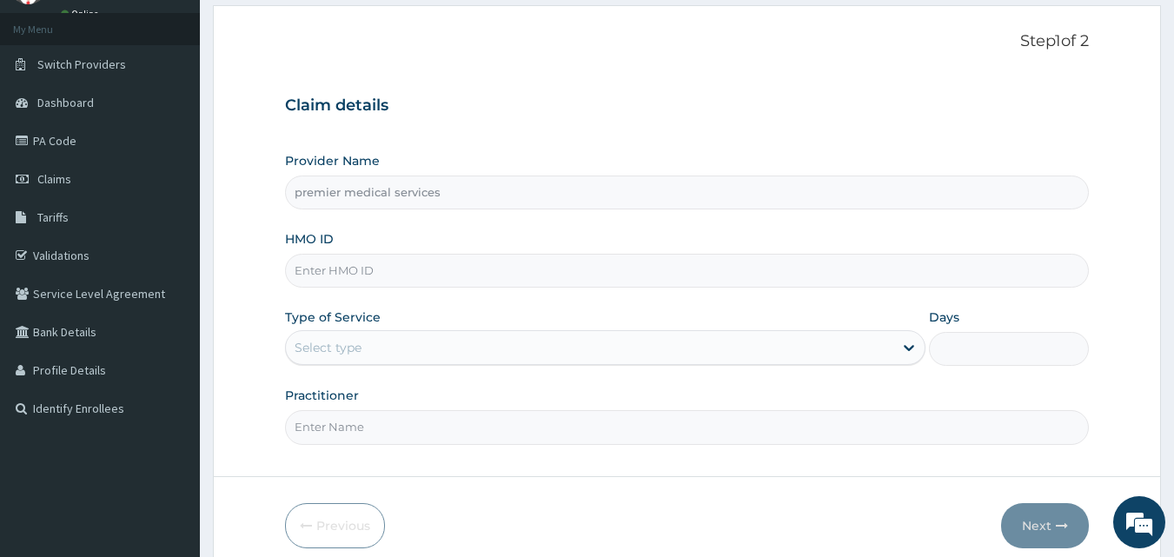
click at [359, 266] on input "HMO ID" at bounding box center [687, 271] width 805 height 34
type input "NIG/10066/E"
click at [428, 354] on div "Select type" at bounding box center [589, 348] width 607 height 28
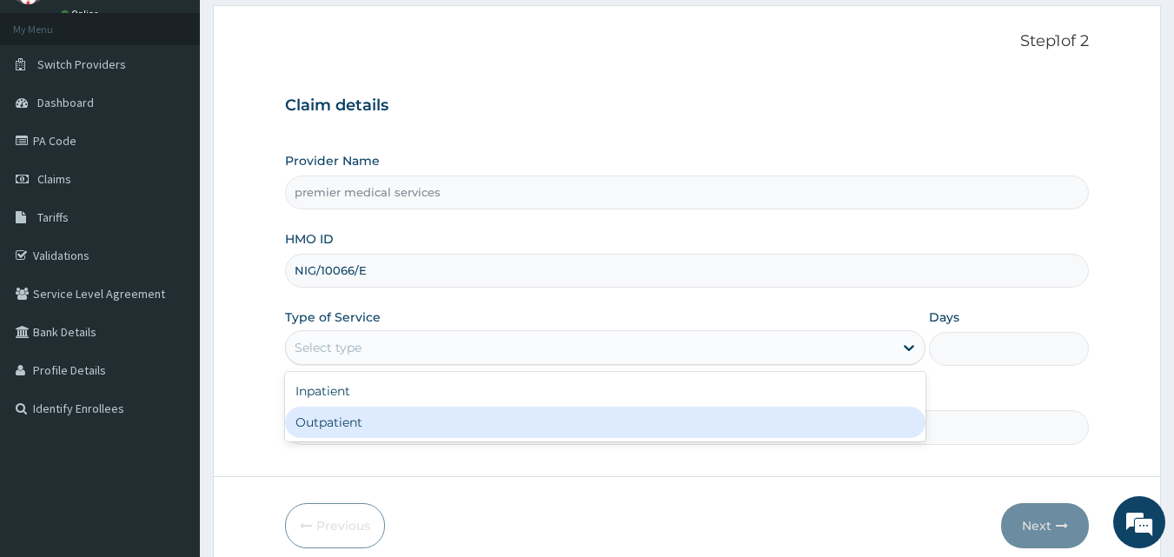
click at [416, 428] on div "Outpatient" at bounding box center [605, 422] width 640 height 31
type input "1"
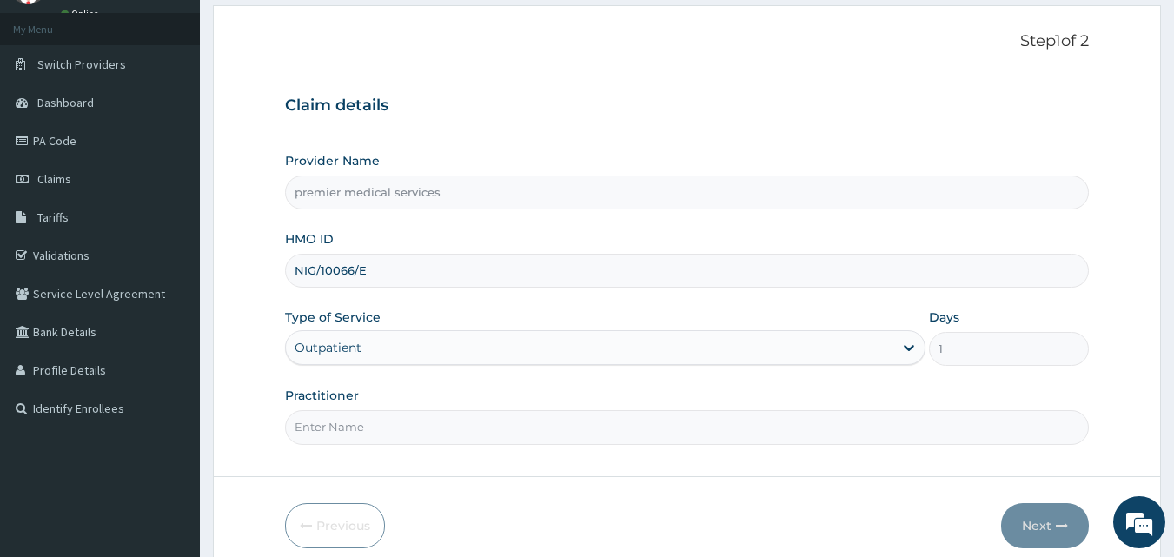
click at [408, 428] on input "Practitioner" at bounding box center [687, 427] width 805 height 34
type input "DR. NSIKAK UDOKANG"
click at [1025, 523] on button "Next" at bounding box center [1045, 525] width 88 height 45
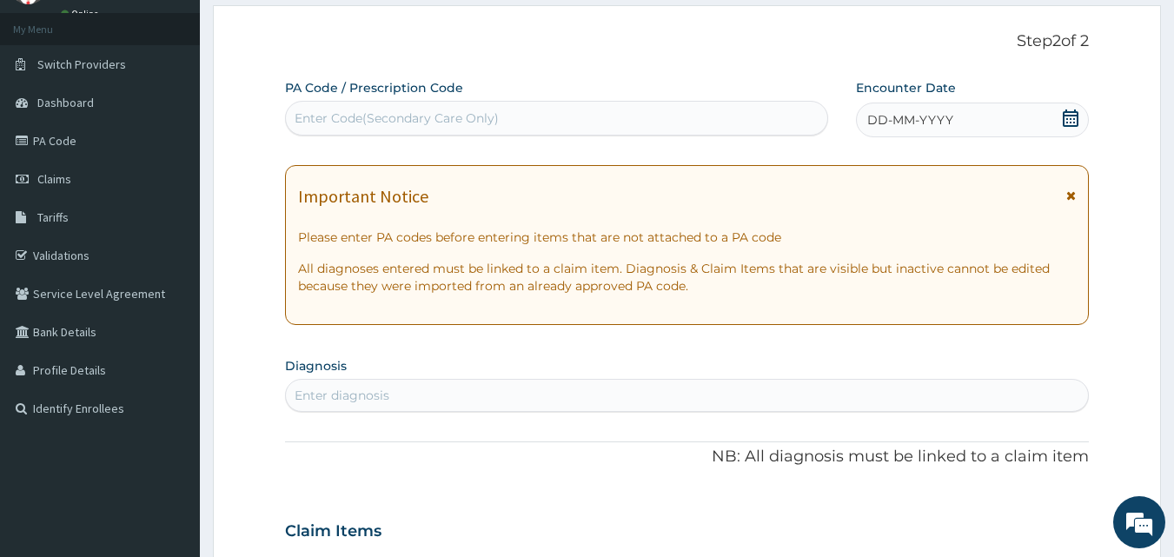
click at [561, 118] on div "Enter Code(Secondary Care Only)" at bounding box center [557, 118] width 542 height 28
paste input "PA/3B9000"
type input "PA/3B9000"
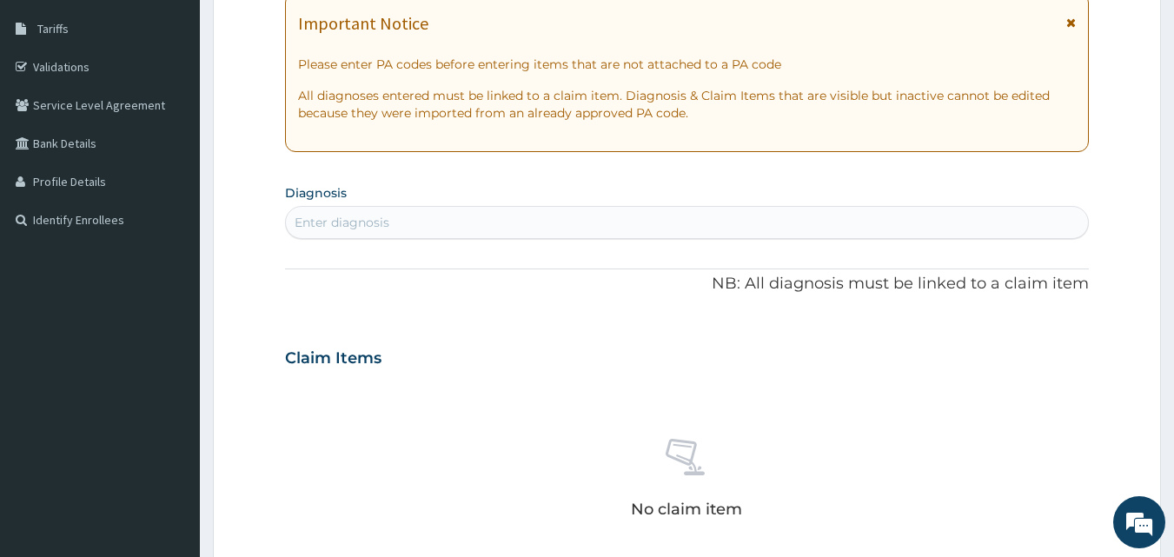
scroll to position [0, 0]
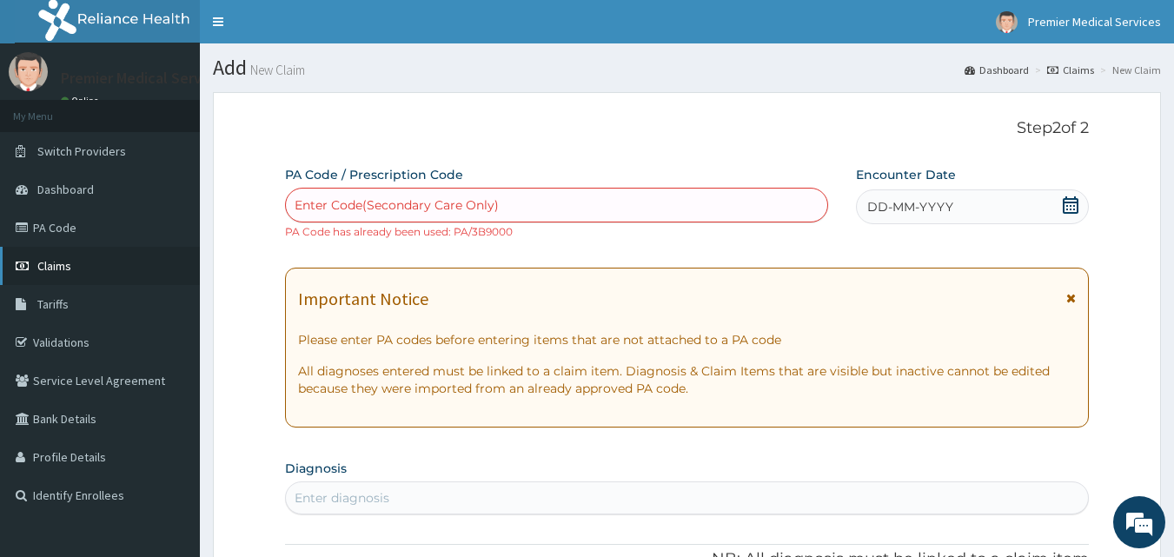
click at [63, 261] on span "Claims" at bounding box center [54, 266] width 34 height 16
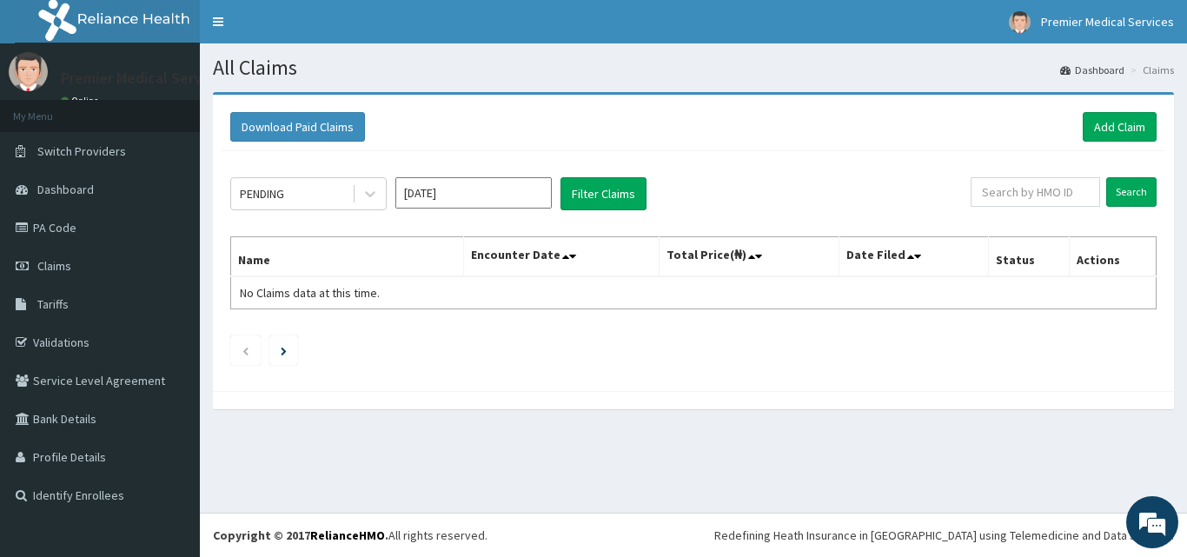
click at [390, 193] on div "PENDING [DATE] Filter Claims" at bounding box center [600, 193] width 740 height 33
click at [449, 192] on input "[DATE]" at bounding box center [473, 192] width 156 height 31
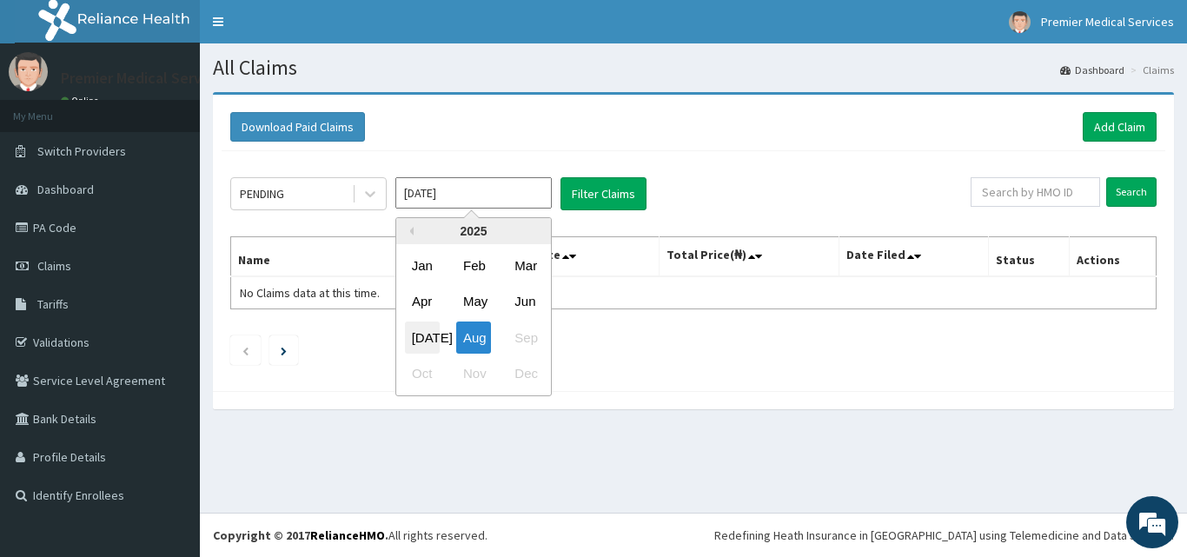
click at [417, 324] on div "[DATE]" at bounding box center [422, 338] width 35 height 32
type input "[DATE]"
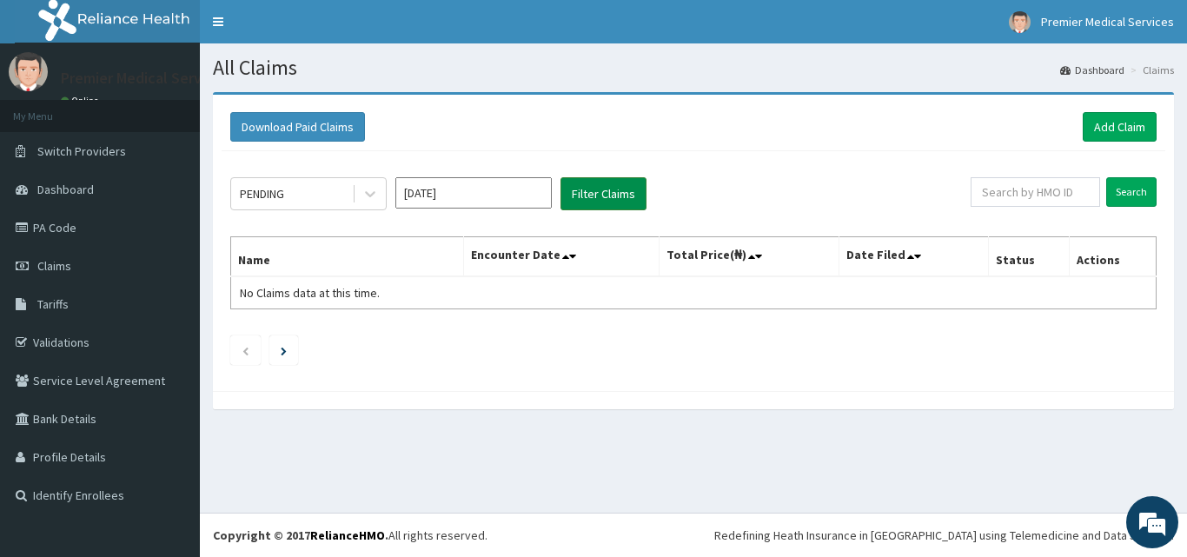
click at [616, 189] on button "Filter Claims" at bounding box center [603, 193] width 86 height 33
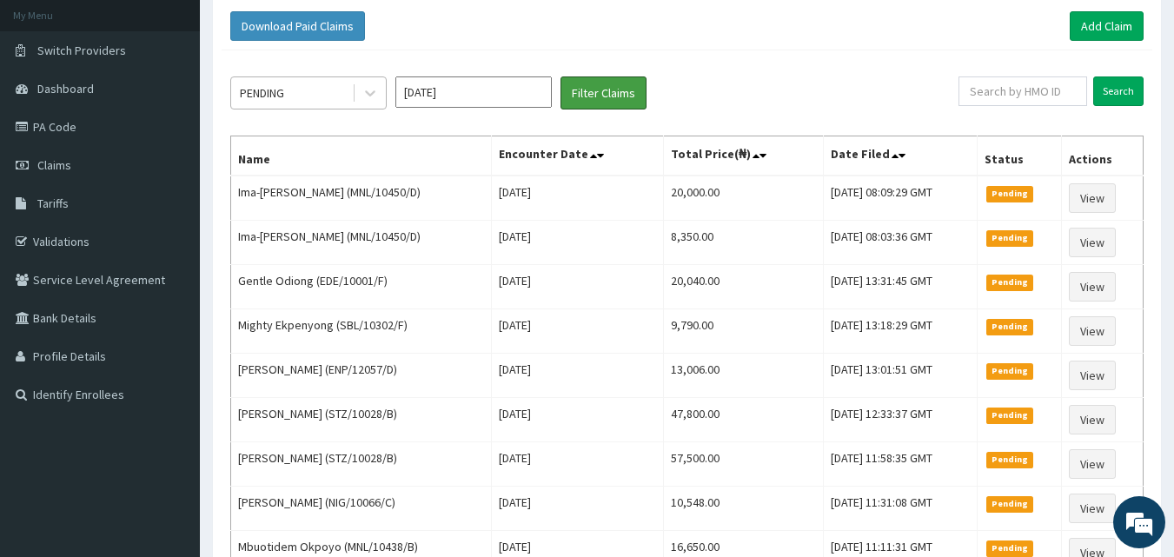
scroll to position [87, 0]
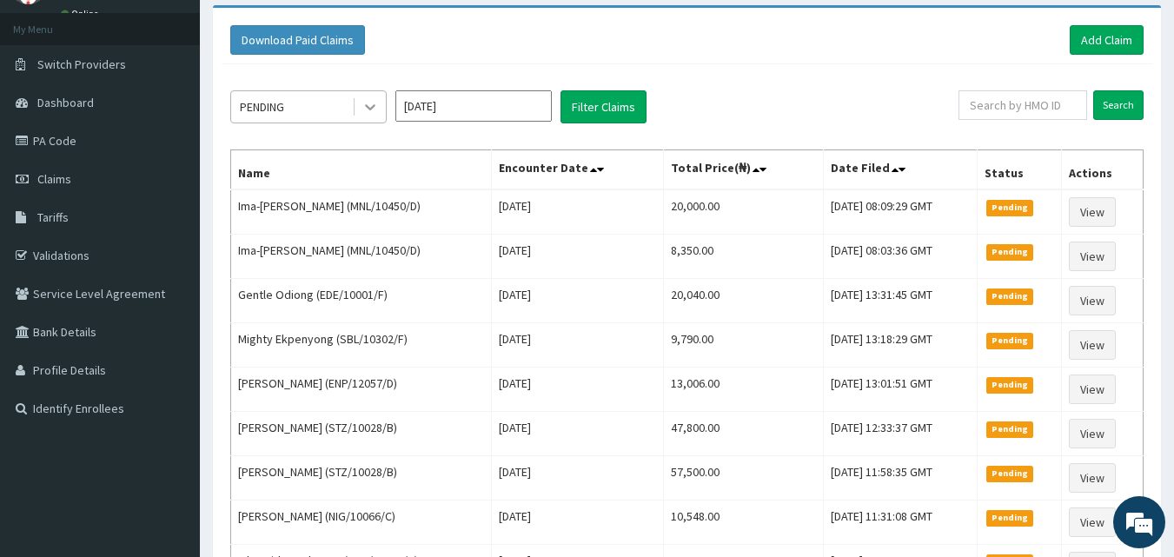
click at [382, 114] on div at bounding box center [370, 106] width 31 height 31
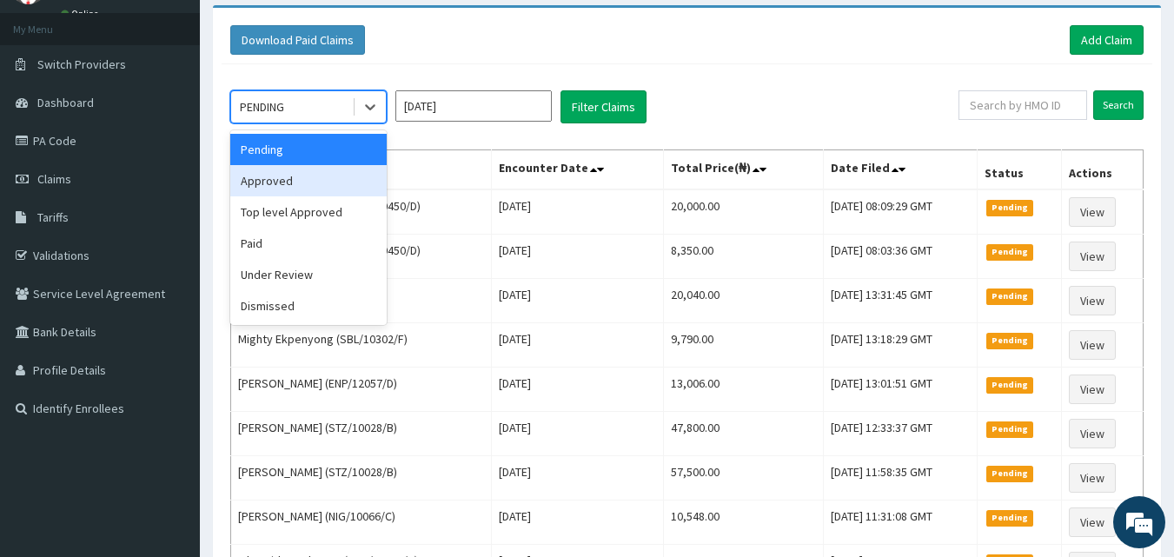
click at [353, 166] on div "Approved" at bounding box center [308, 180] width 156 height 31
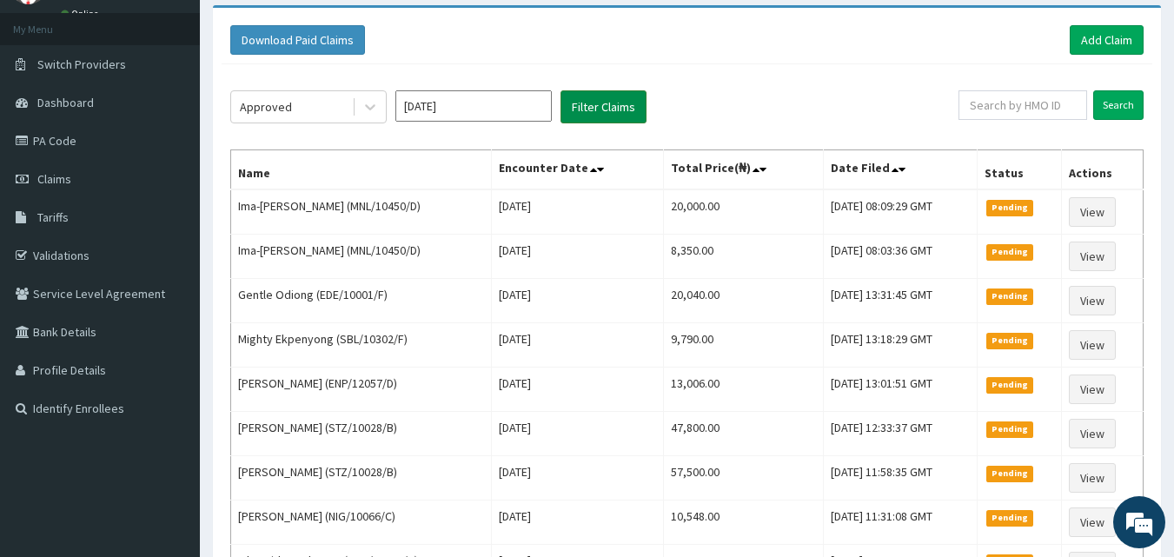
click at [579, 117] on button "Filter Claims" at bounding box center [603, 106] width 86 height 33
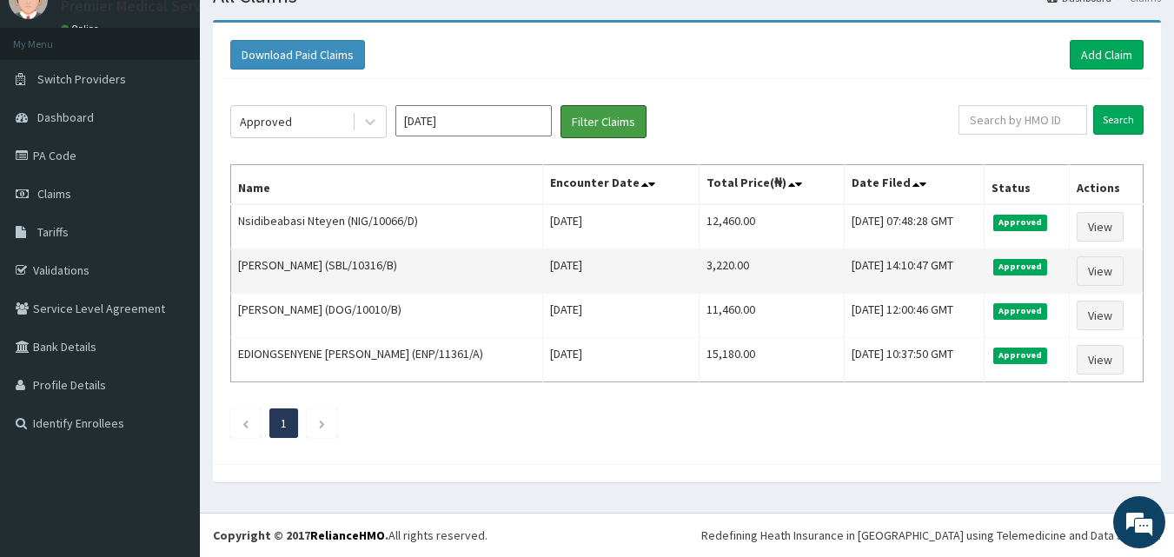
click at [560, 105] on button "Filter Claims" at bounding box center [603, 121] width 86 height 33
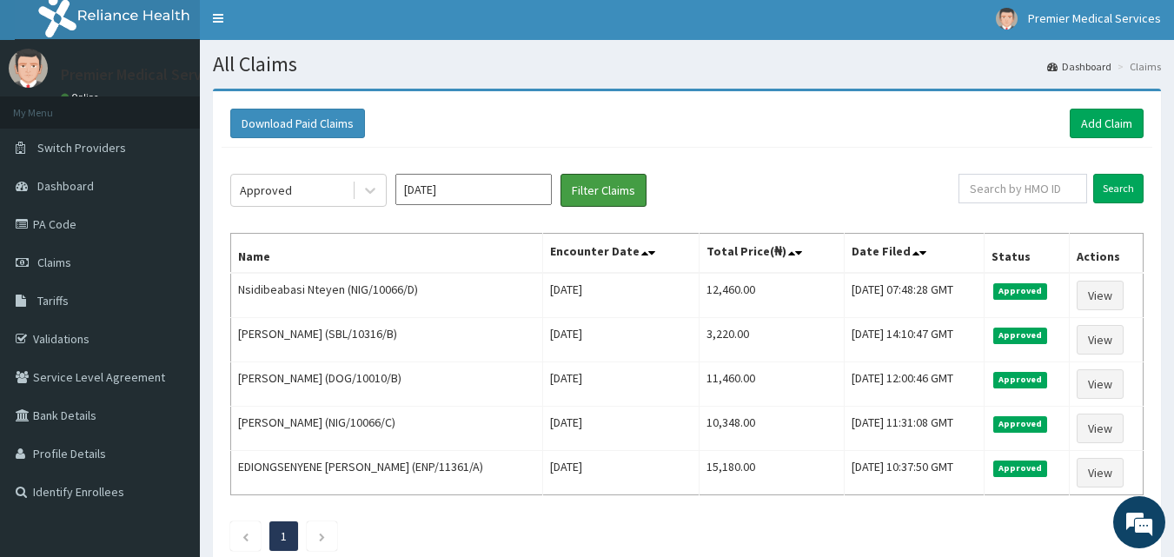
scroll to position [0, 0]
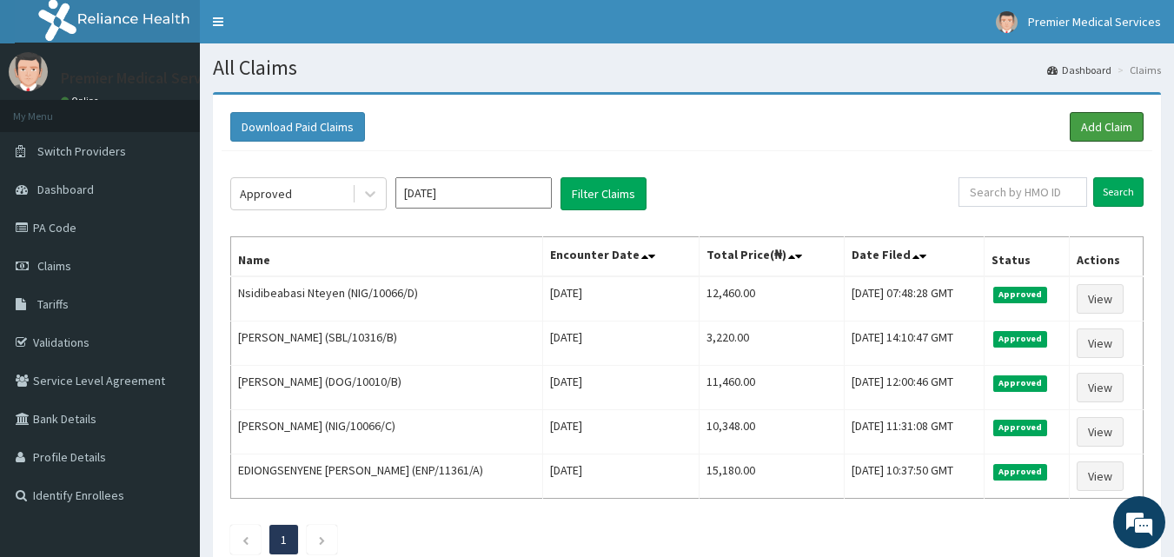
drag, startPoint x: 1107, startPoint y: 129, endPoint x: 1105, endPoint y: 110, distance: 18.3
click at [1108, 128] on link "Add Claim" at bounding box center [1107, 127] width 74 height 30
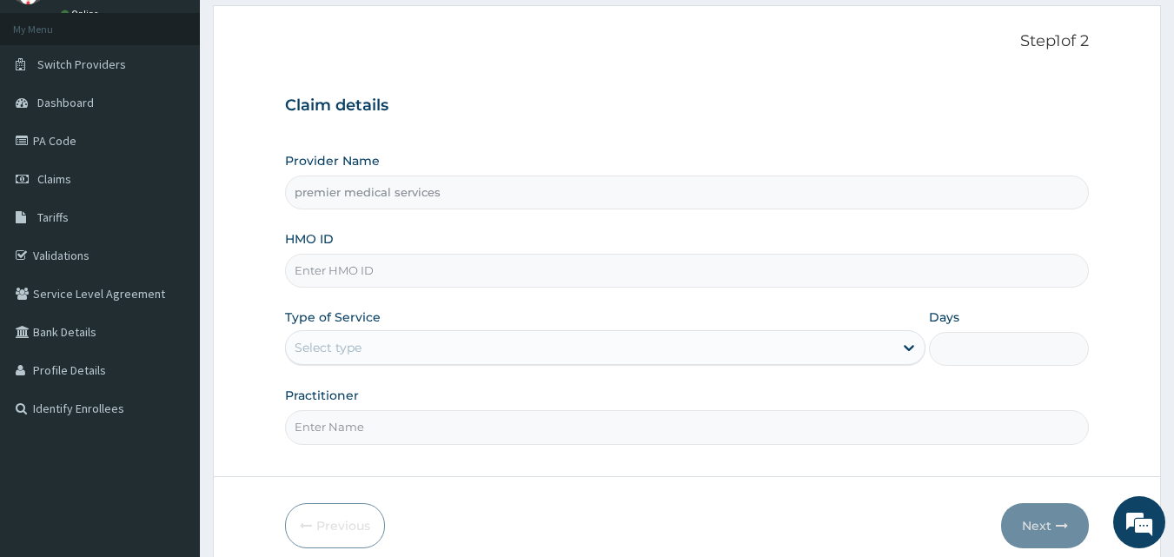
click at [410, 268] on input "HMO ID" at bounding box center [687, 271] width 805 height 34
type input "SBL/10011/A"
click at [421, 357] on div "Select type" at bounding box center [589, 348] width 607 height 28
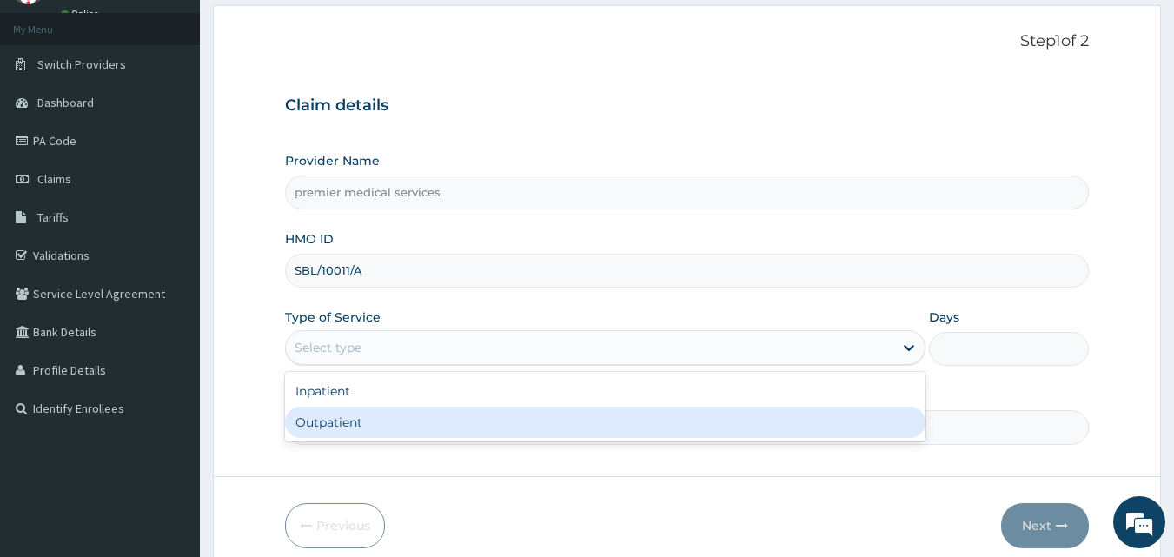
click at [409, 416] on div "Outpatient" at bounding box center [605, 422] width 640 height 31
type input "1"
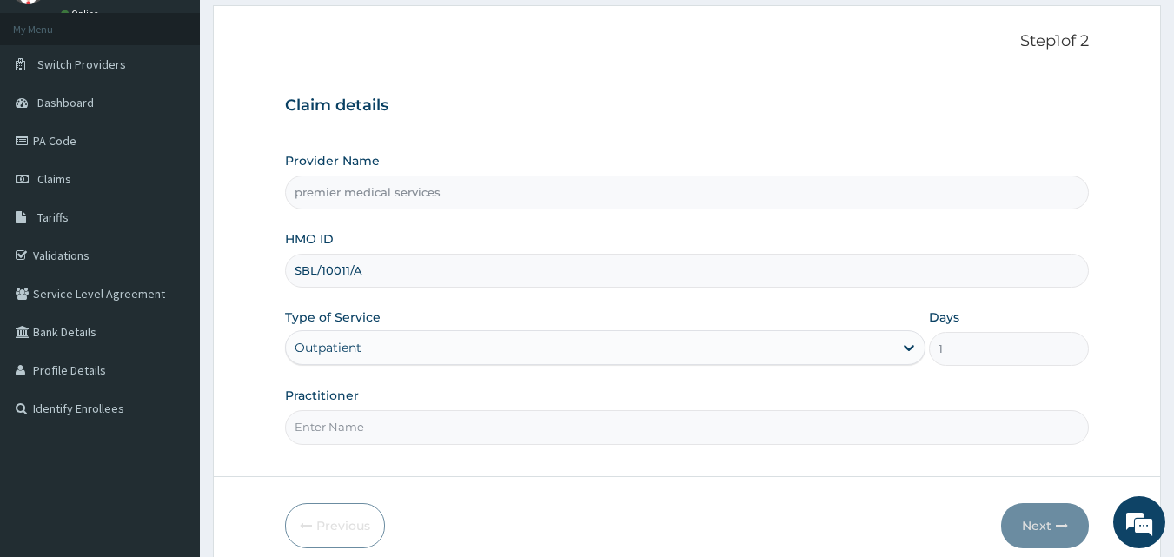
click at [408, 430] on input "Practitioner" at bounding box center [687, 427] width 805 height 34
type input "[PERSON_NAME]"
click at [1035, 514] on button "Next" at bounding box center [1045, 525] width 88 height 45
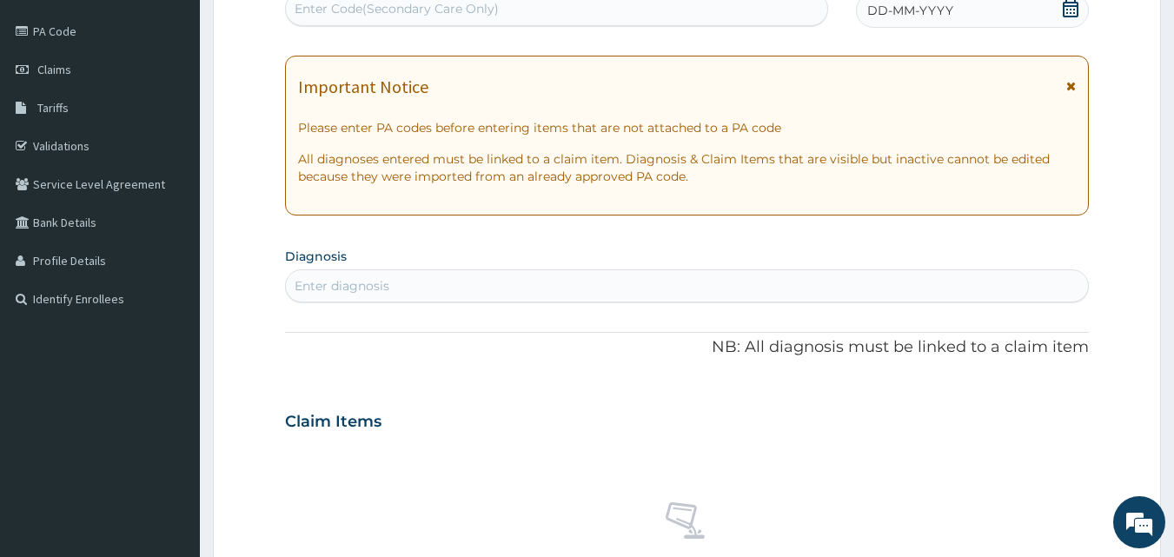
scroll to position [87, 0]
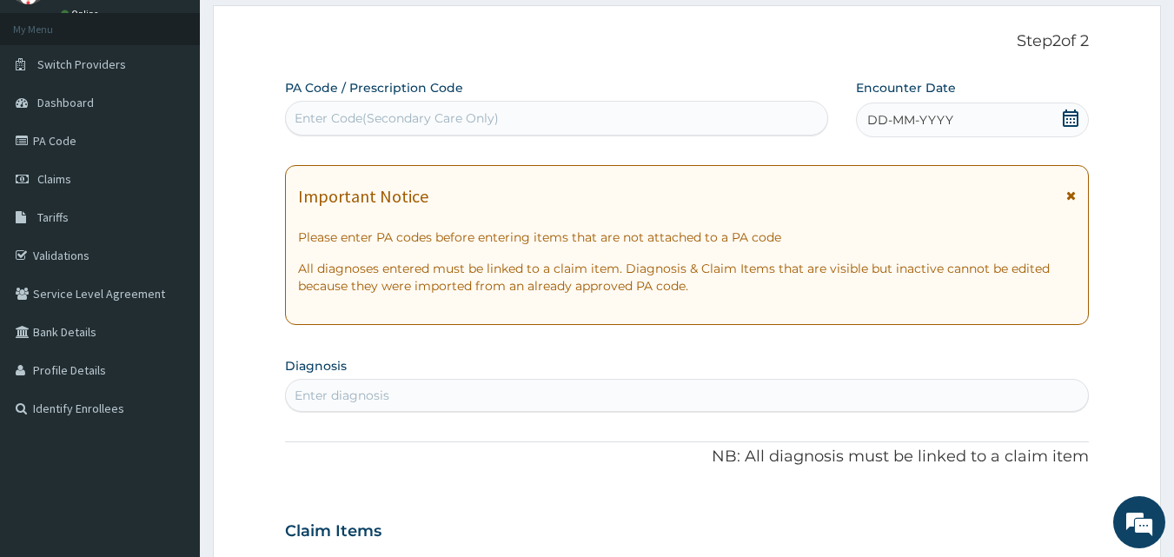
click at [987, 107] on div "DD-MM-YYYY" at bounding box center [972, 120] width 233 height 35
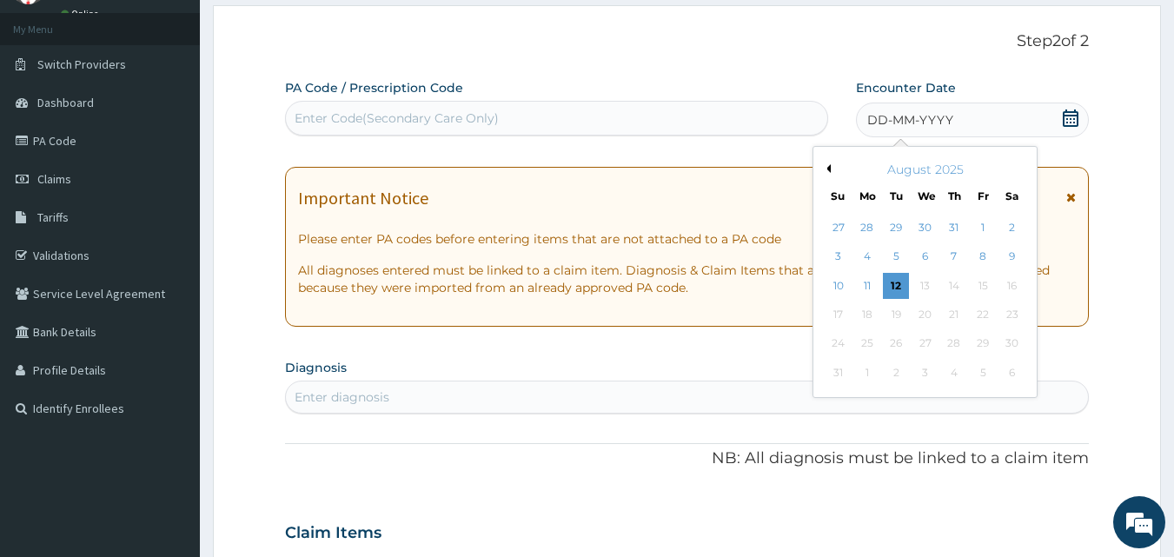
click at [828, 162] on div "August 2025" at bounding box center [924, 169] width 209 height 17
click at [831, 167] on div "August 2025" at bounding box center [924, 169] width 209 height 17
click at [826, 173] on div "August 2025" at bounding box center [924, 169] width 209 height 17
click at [828, 163] on div "August 2025" at bounding box center [924, 169] width 209 height 17
click at [828, 167] on button "Previous Month" at bounding box center [826, 168] width 9 height 9
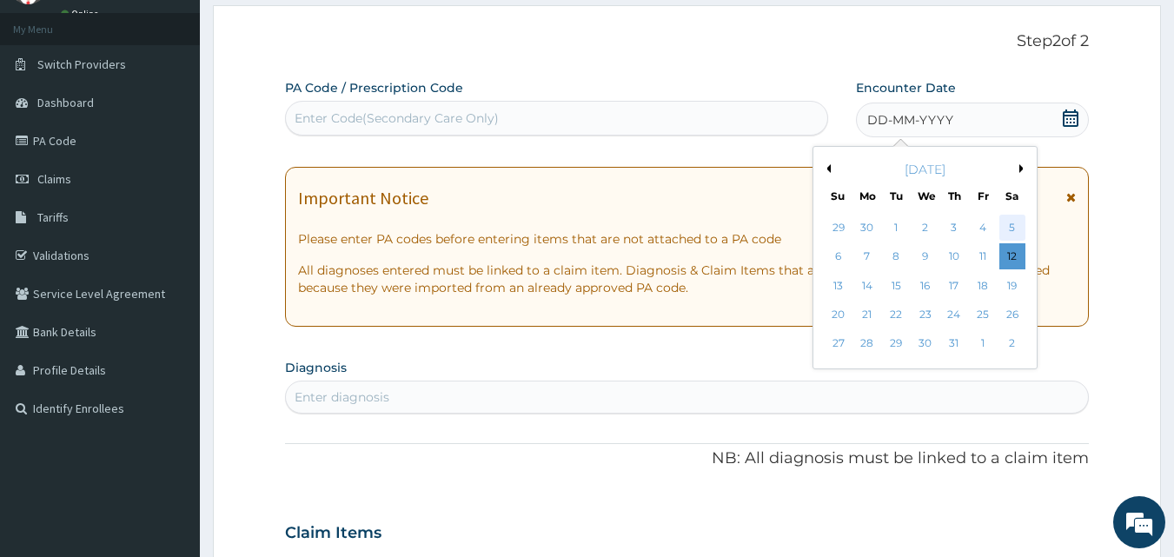
click at [1013, 216] on div "5" at bounding box center [1012, 228] width 26 height 26
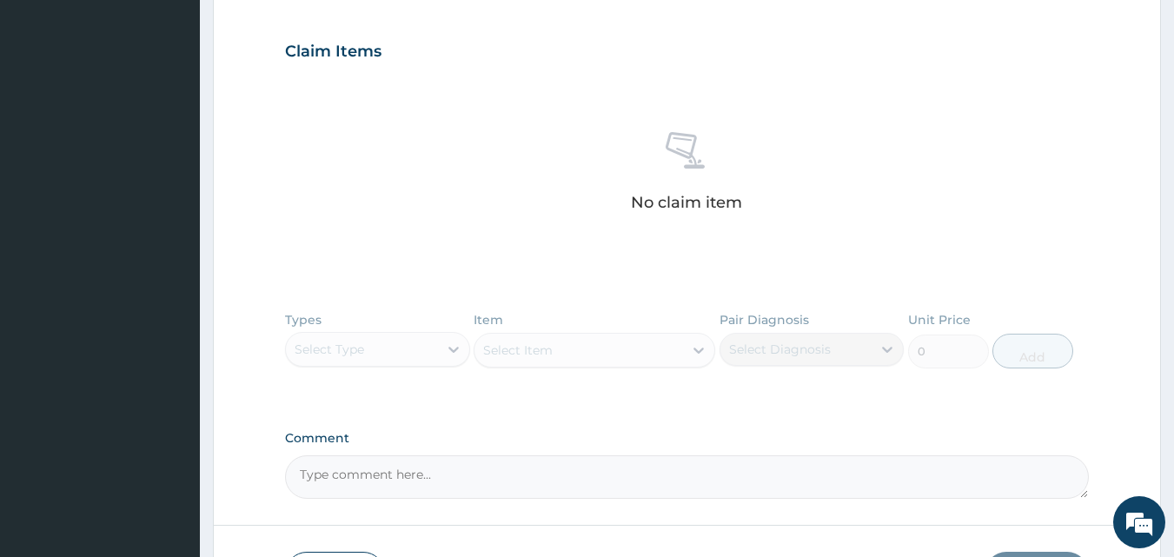
scroll to position [608, 0]
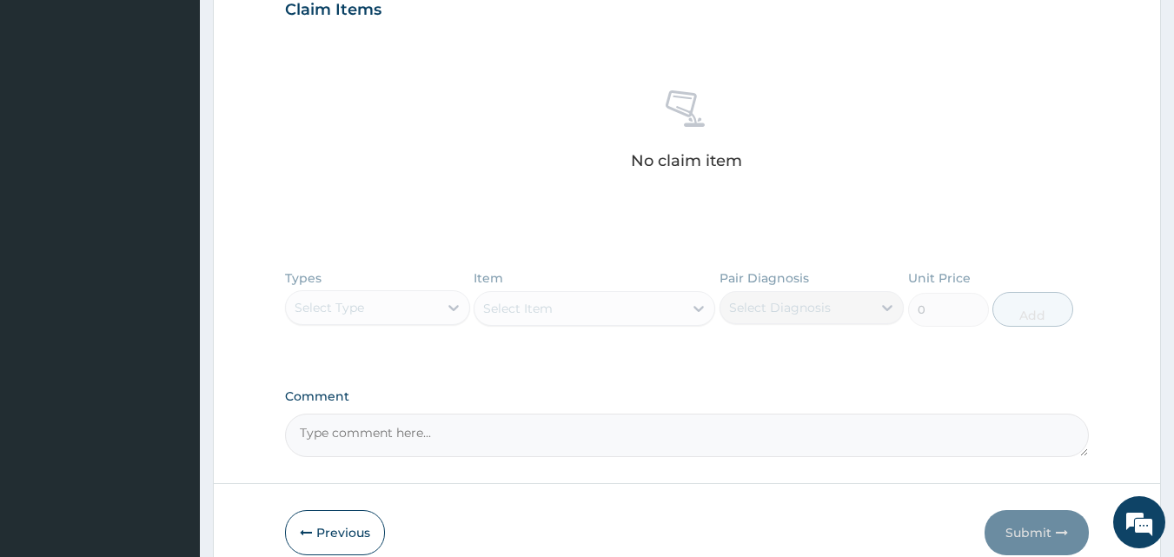
click at [876, 306] on div "Types Select Type Item Select Item Pair Diagnosis Select Diagnosis Unit Price 0…" at bounding box center [687, 311] width 805 height 101
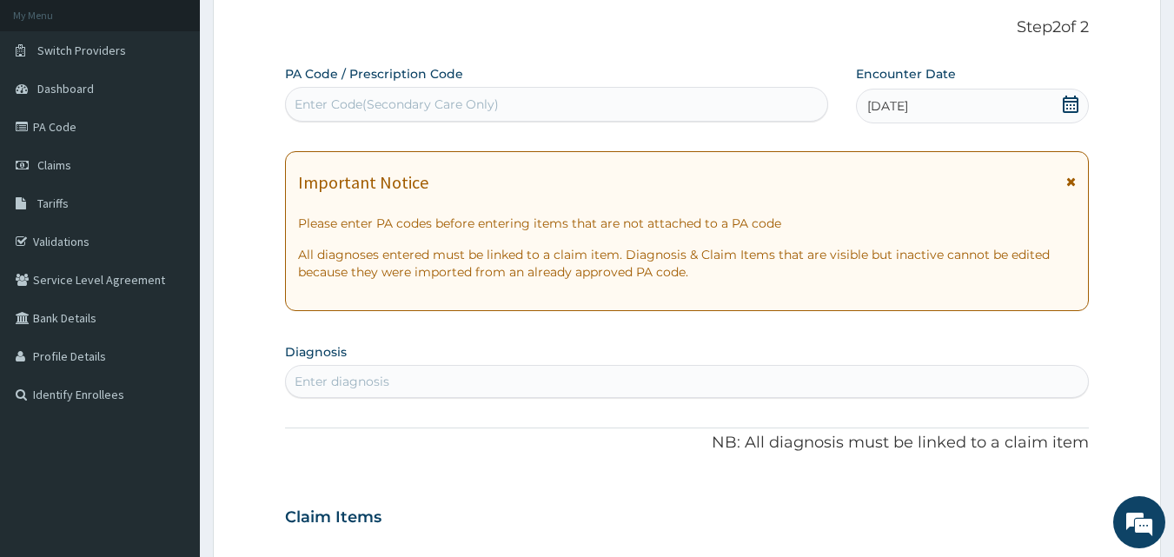
scroll to position [174, 0]
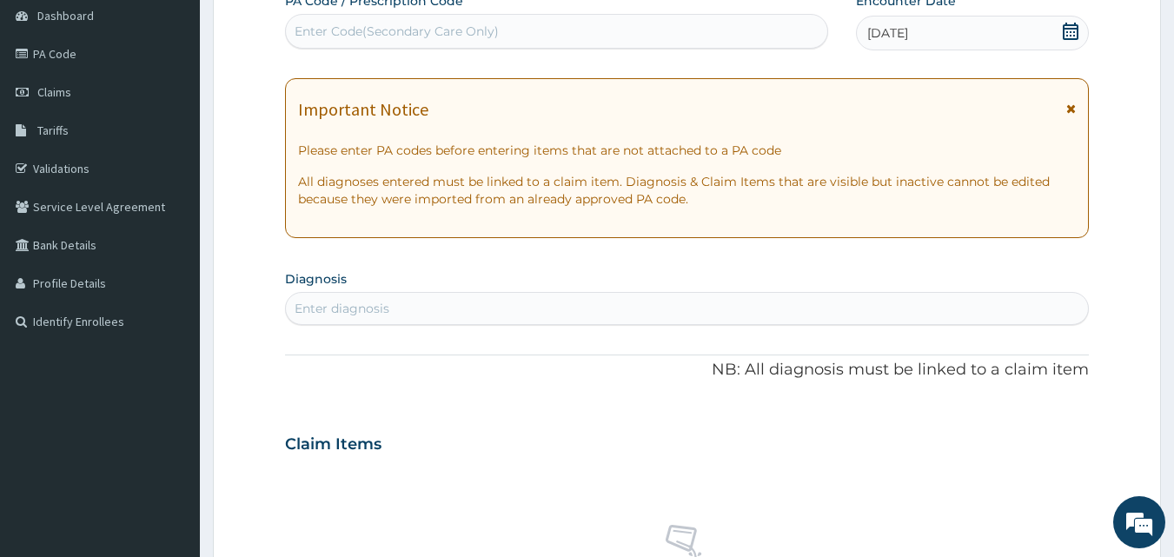
click at [613, 299] on div "Enter diagnosis" at bounding box center [687, 309] width 803 height 28
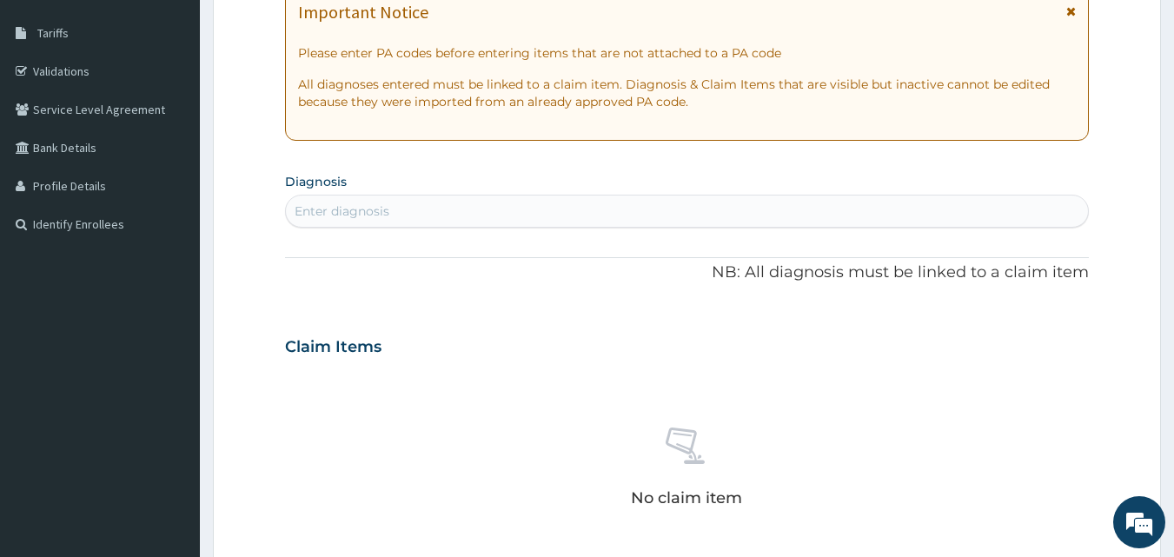
scroll to position [261, 0]
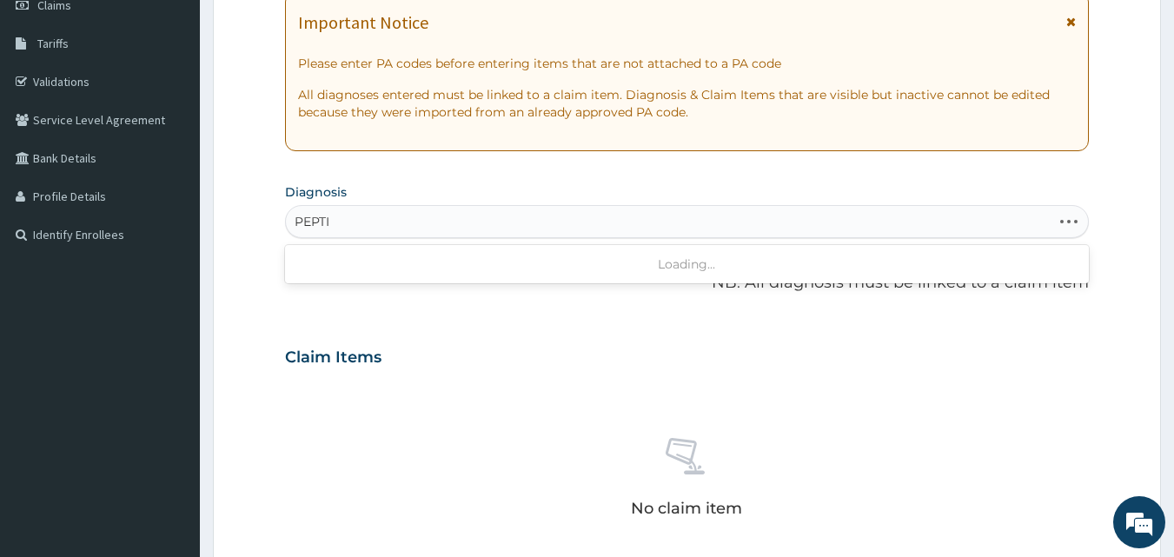
type input "PEPTIC"
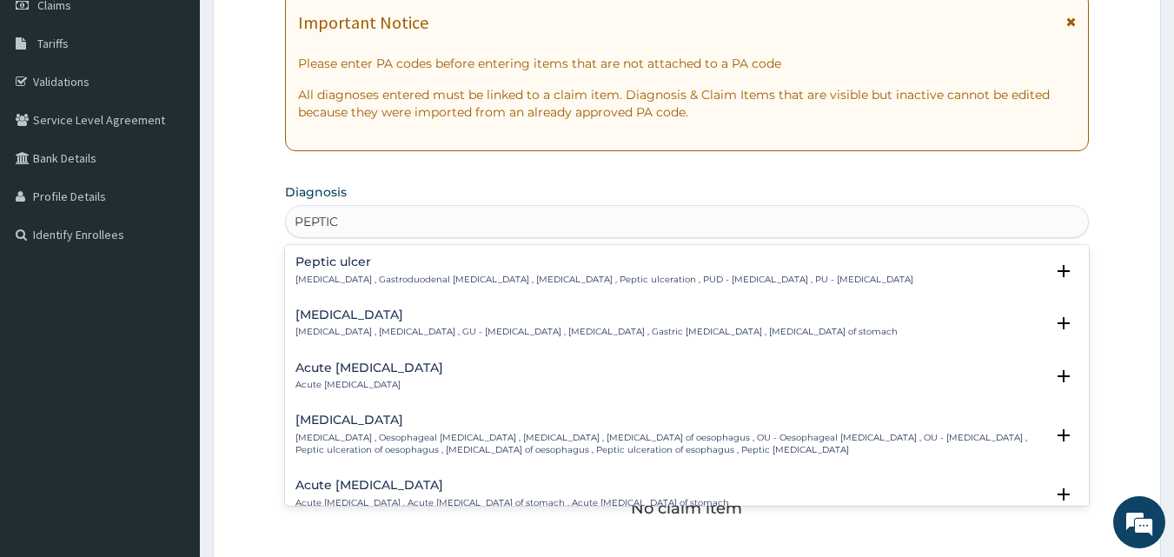
click at [483, 272] on div "[MEDICAL_DATA] [MEDICAL_DATA] , Gastroduodenal [MEDICAL_DATA] , [MEDICAL_DATA] …" at bounding box center [604, 270] width 618 height 30
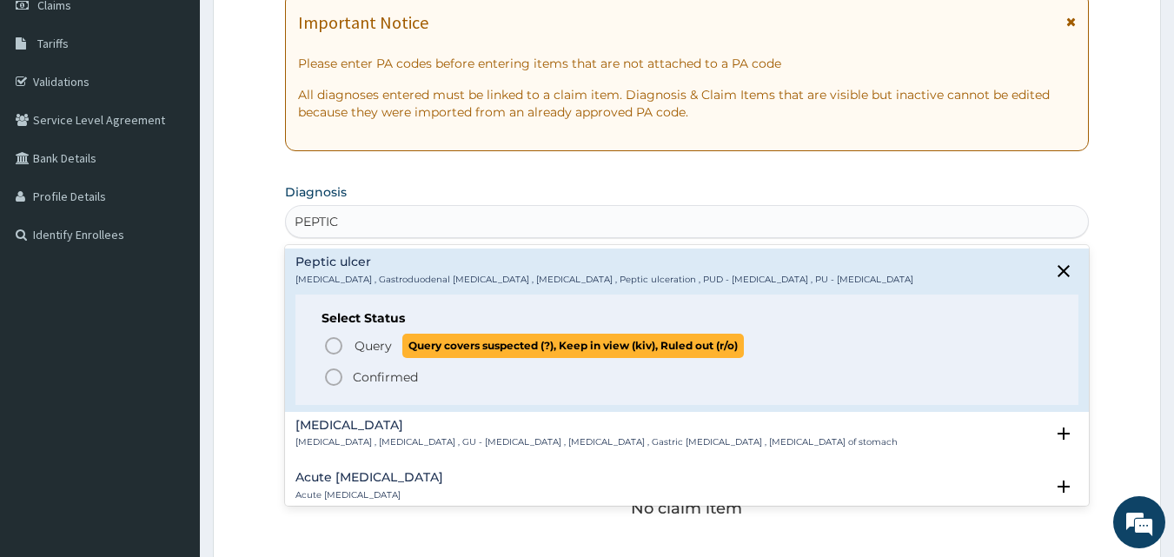
click at [334, 342] on icon "status option query" at bounding box center [333, 345] width 21 height 21
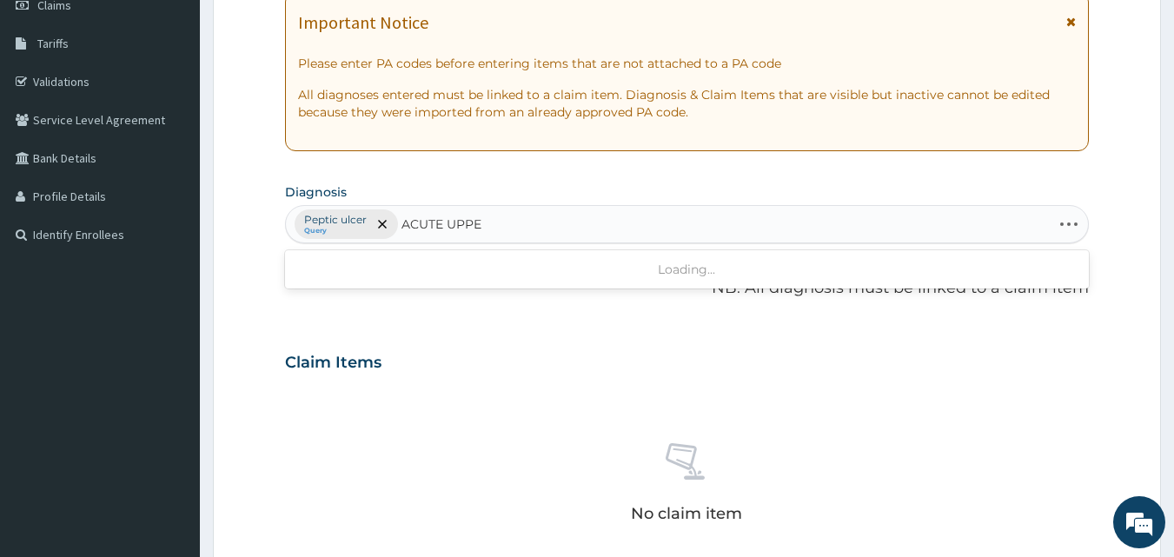
type input "ACUTE UPPER"
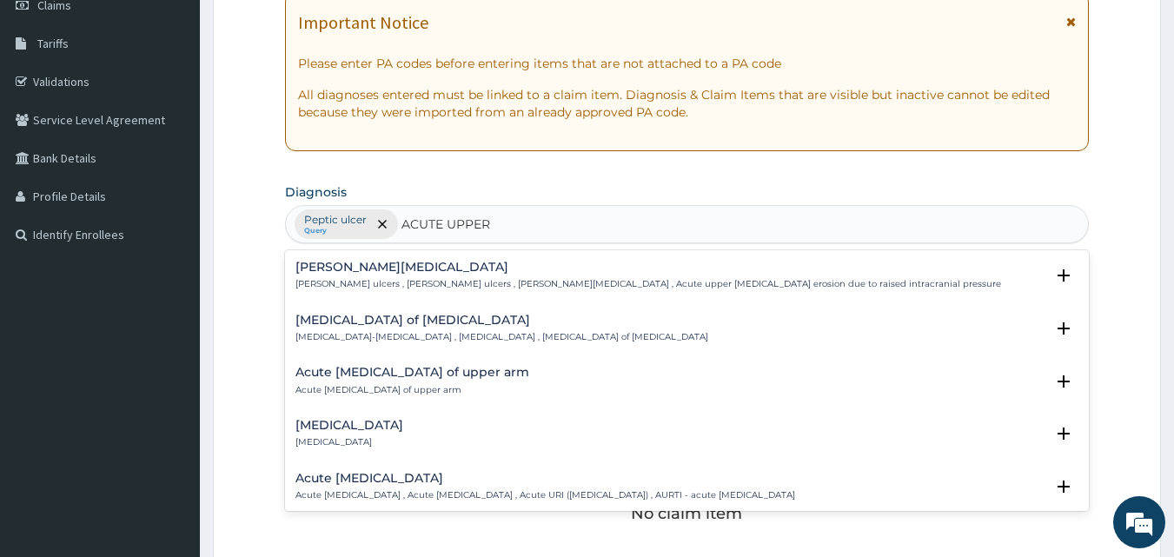
click at [393, 474] on h4 "Acute [MEDICAL_DATA]" at bounding box center [545, 478] width 500 height 13
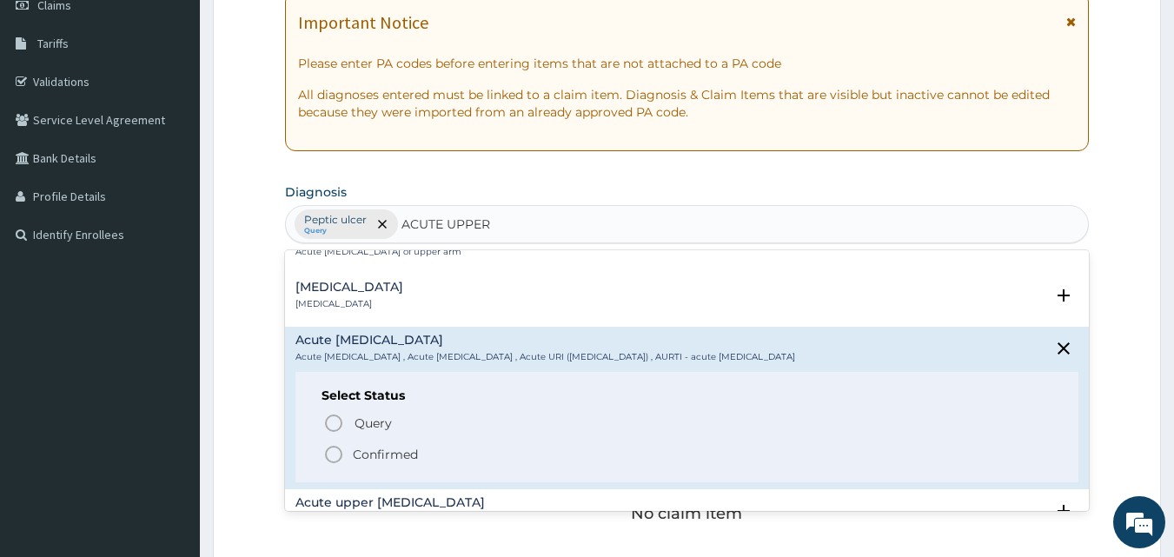
scroll to position [174, 0]
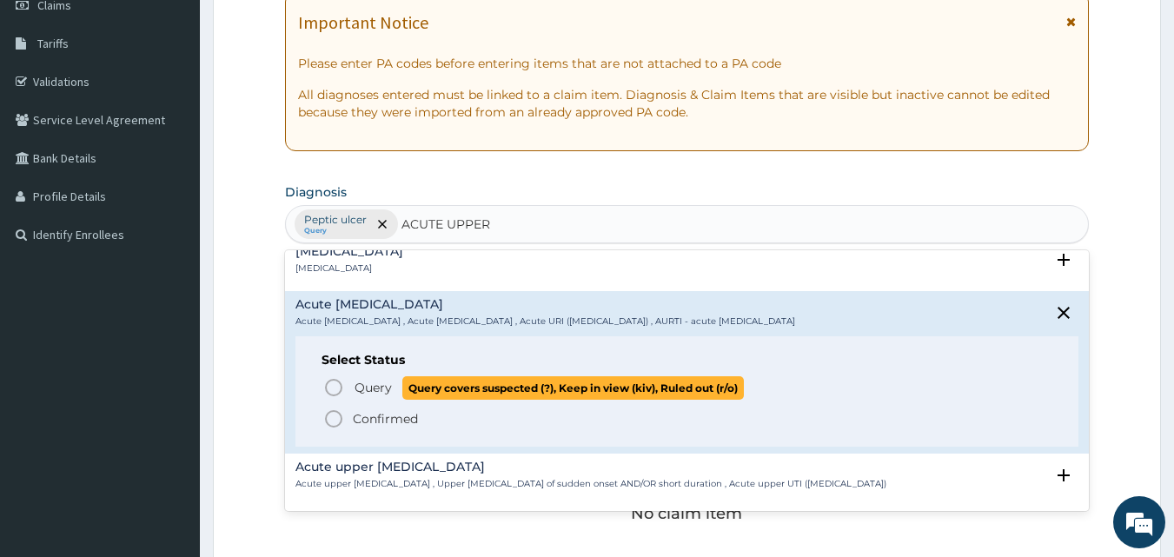
click at [341, 381] on icon "status option query" at bounding box center [333, 387] width 21 height 21
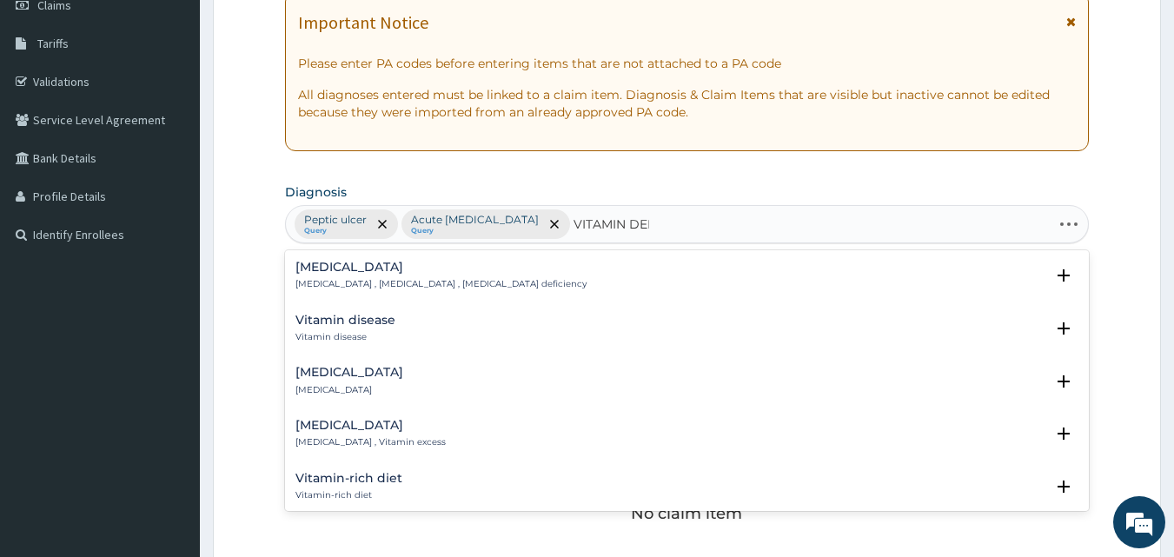
type input "VITAMIN DEFI"
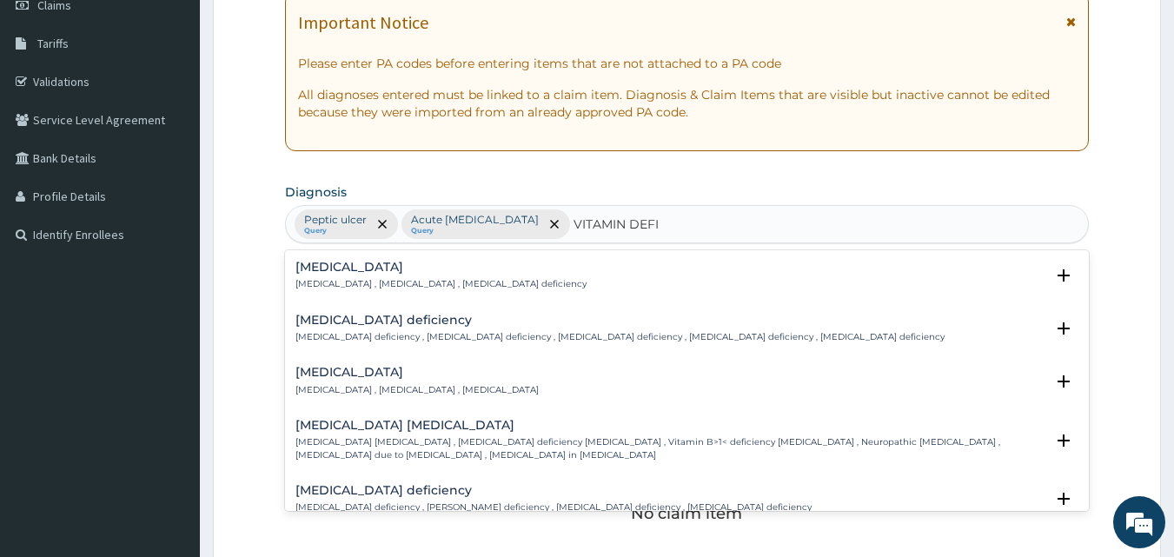
click at [409, 388] on p "[MEDICAL_DATA] , [MEDICAL_DATA] , [MEDICAL_DATA]" at bounding box center [416, 390] width 243 height 12
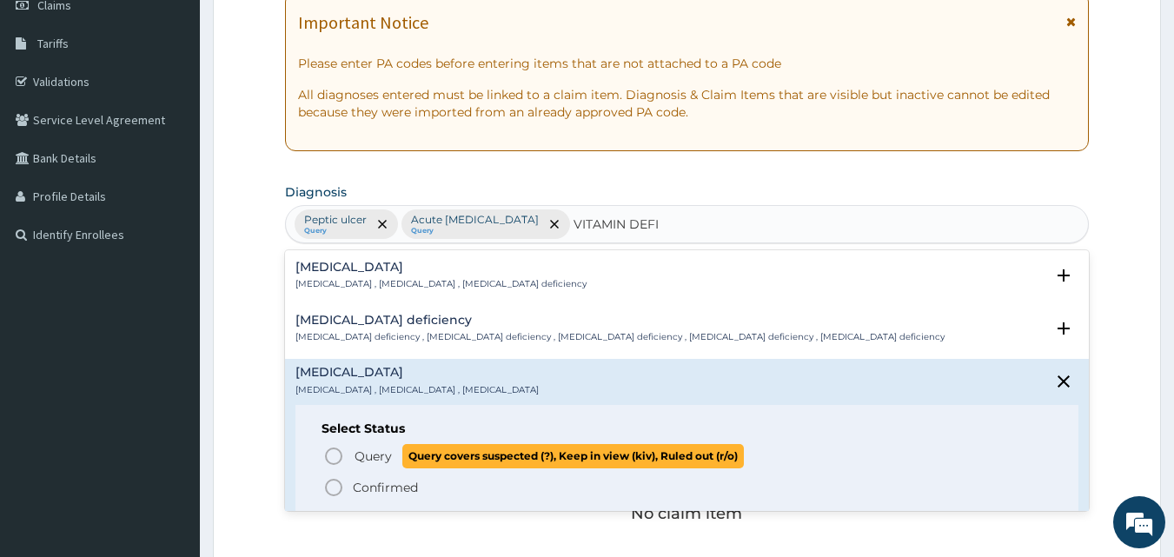
click at [334, 456] on icon "status option query" at bounding box center [333, 456] width 21 height 21
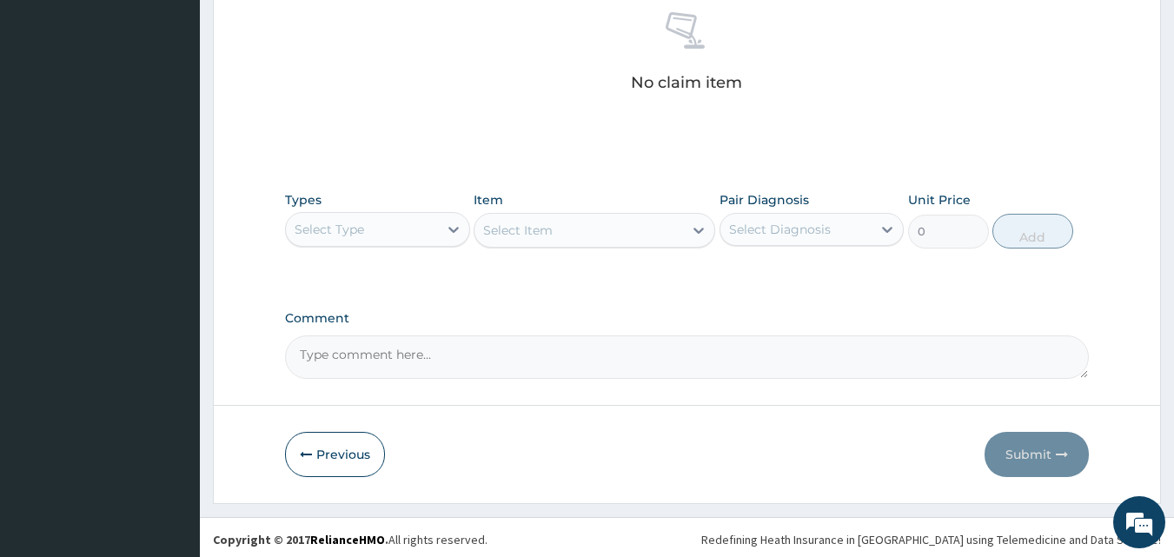
scroll to position [696, 0]
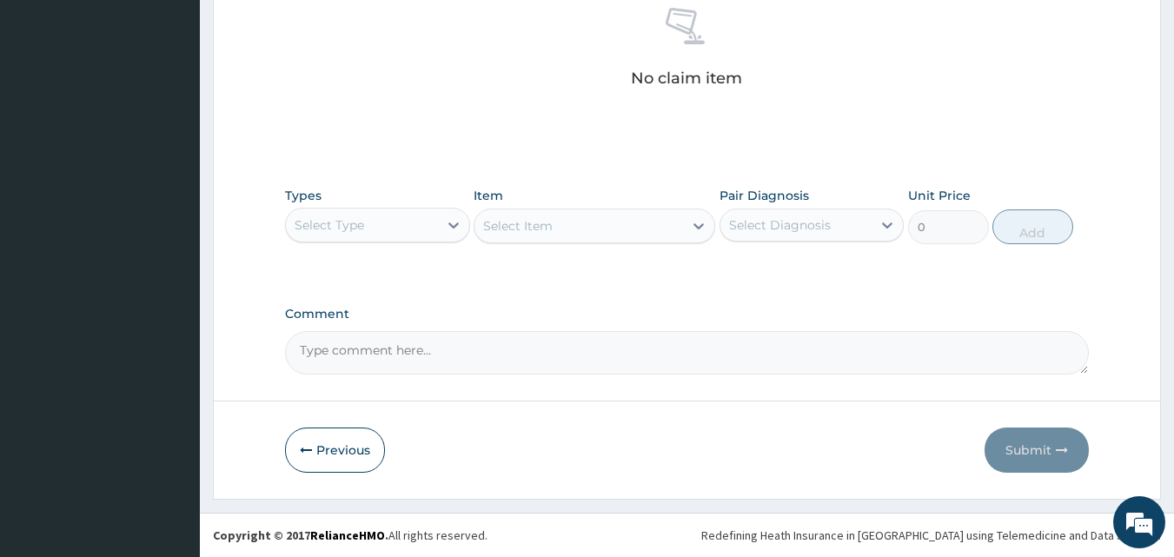
click at [353, 219] on div "Select Type" at bounding box center [330, 224] width 70 height 17
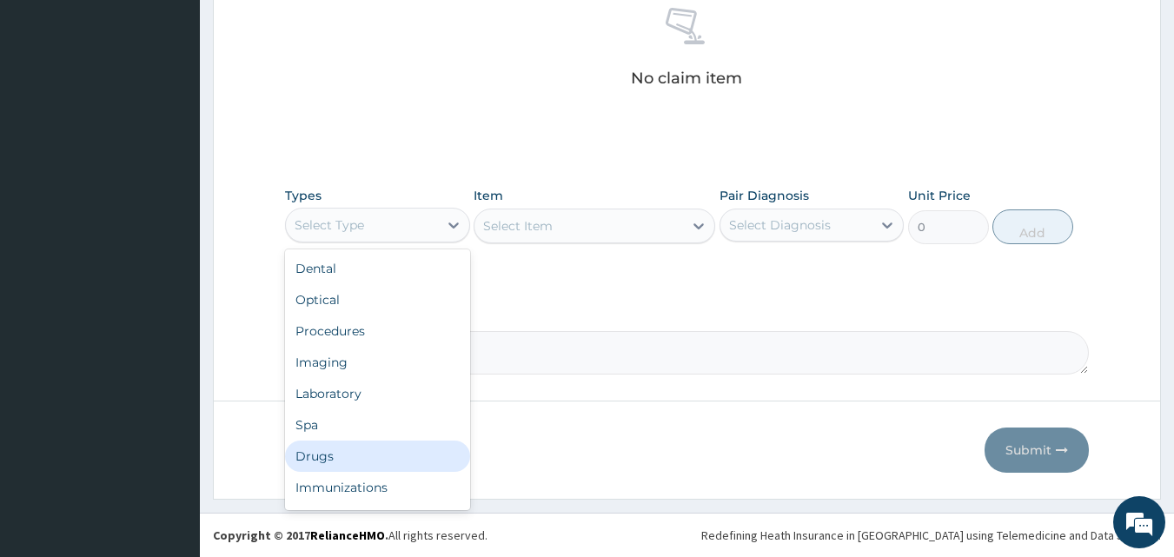
click at [317, 458] on div "Drugs" at bounding box center [377, 456] width 185 height 31
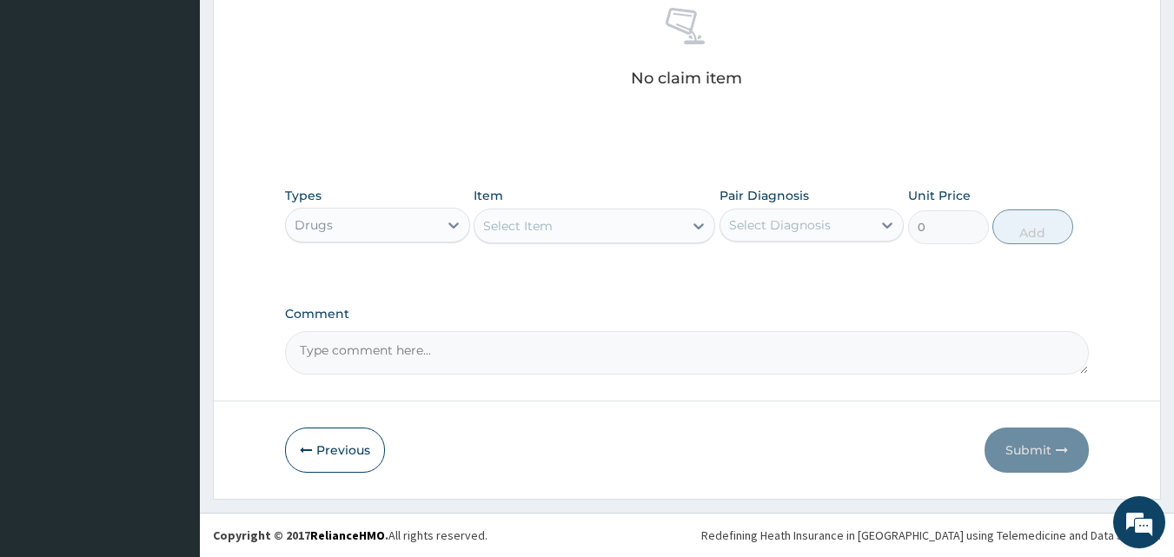
click at [566, 222] on div "Select Item" at bounding box center [578, 226] width 209 height 28
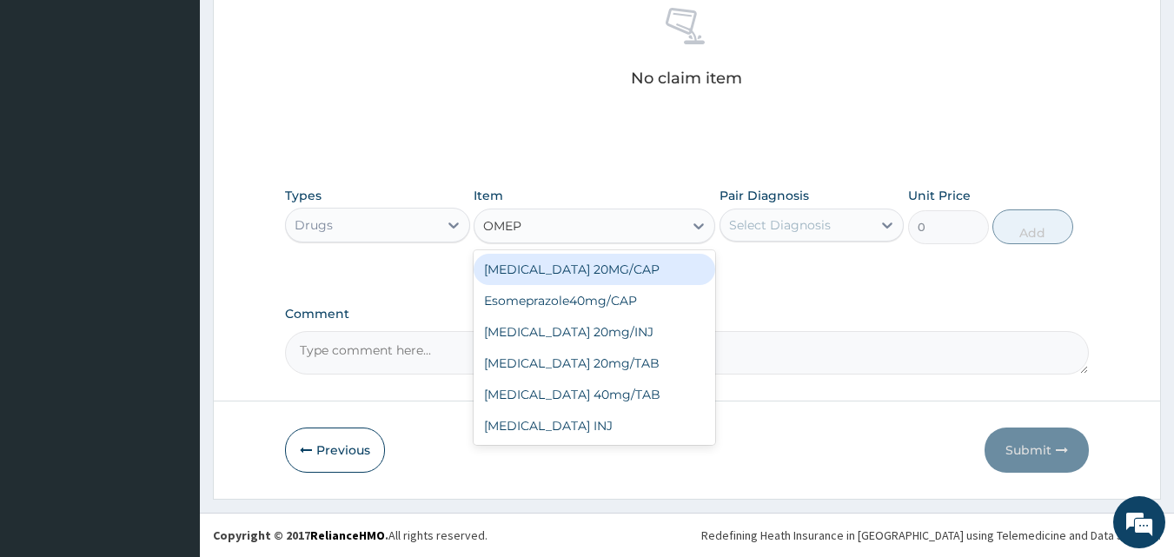
type input "OMEPR"
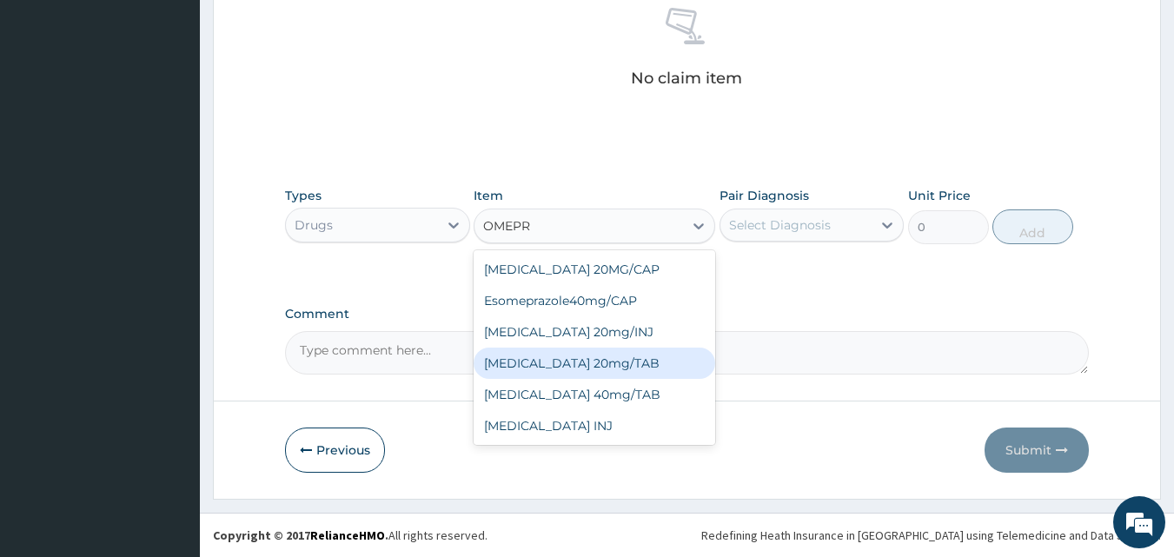
click at [536, 370] on div "[MEDICAL_DATA] 20mg/TAB" at bounding box center [595, 363] width 242 height 31
type input "60"
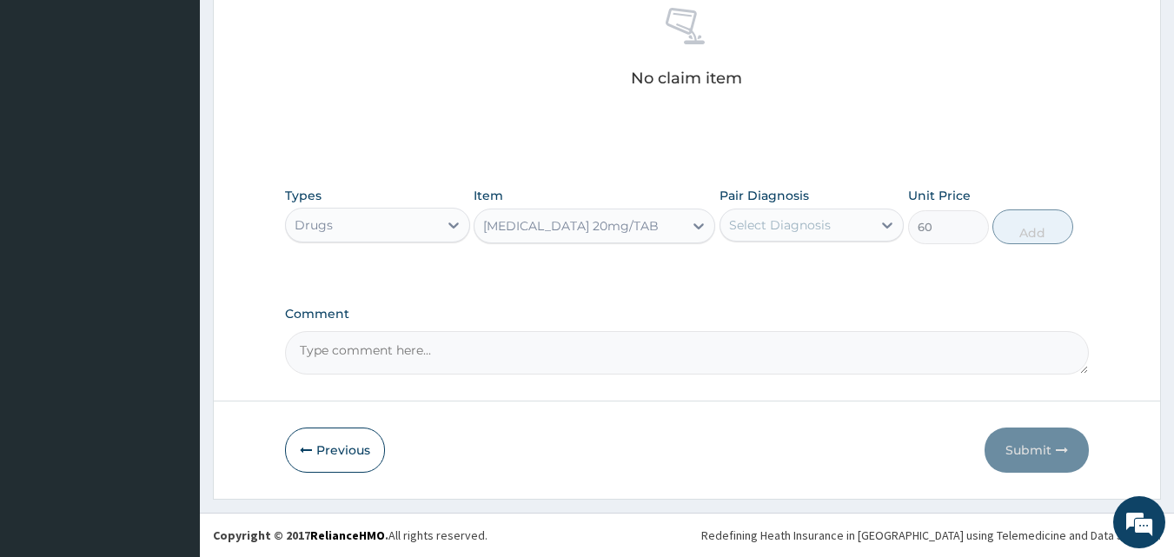
click at [841, 226] on div "Select Diagnosis" at bounding box center [796, 225] width 152 height 28
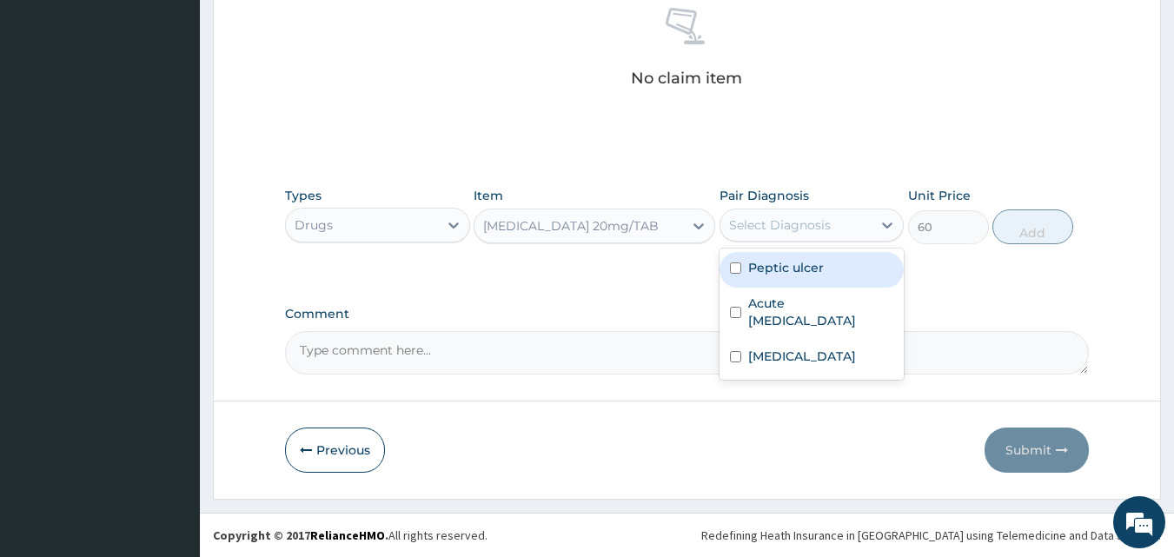
click at [795, 276] on div "Peptic ulcer" at bounding box center [811, 270] width 185 height 36
checkbox input "true"
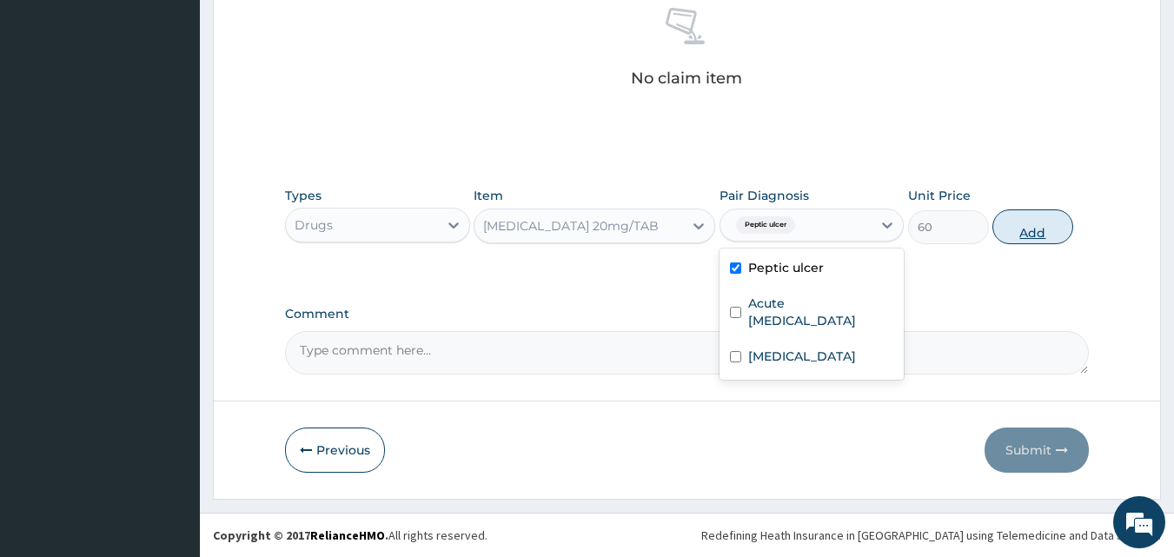
click at [1038, 223] on button "Add" at bounding box center [1032, 226] width 81 height 35
type input "0"
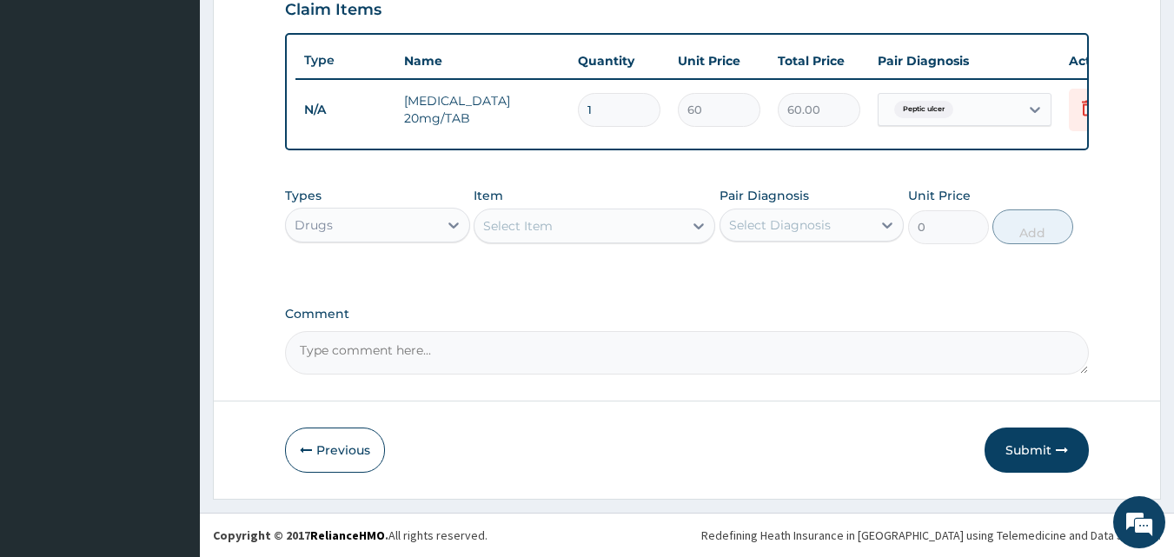
scroll to position [627, 0]
click at [537, 229] on div "Select Item" at bounding box center [518, 225] width 70 height 17
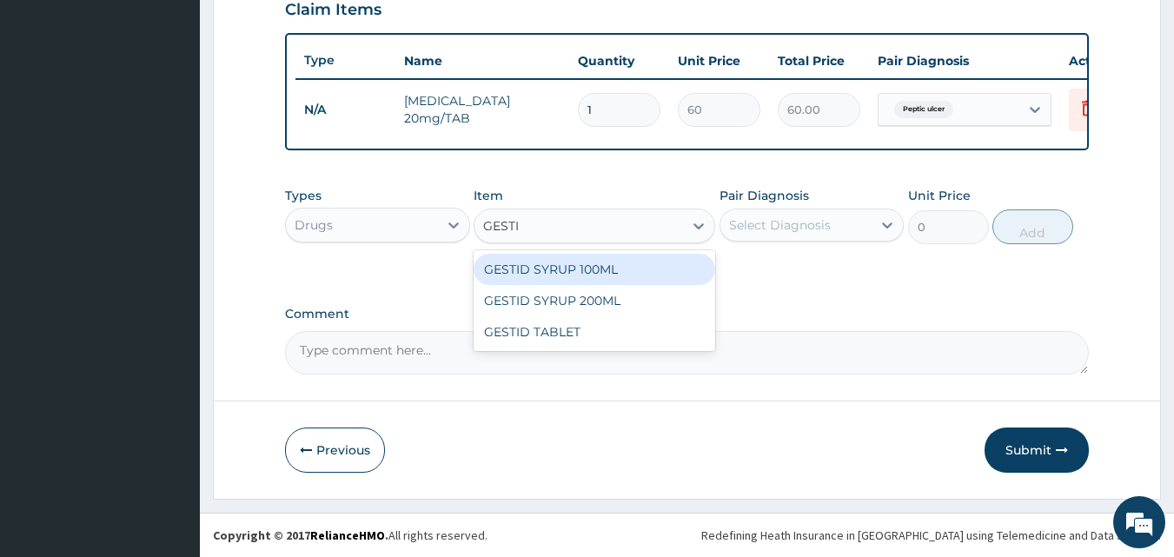
type input "GESTID"
click at [569, 262] on div "GESTID SYRUP 100ML" at bounding box center [595, 269] width 242 height 31
type input "480"
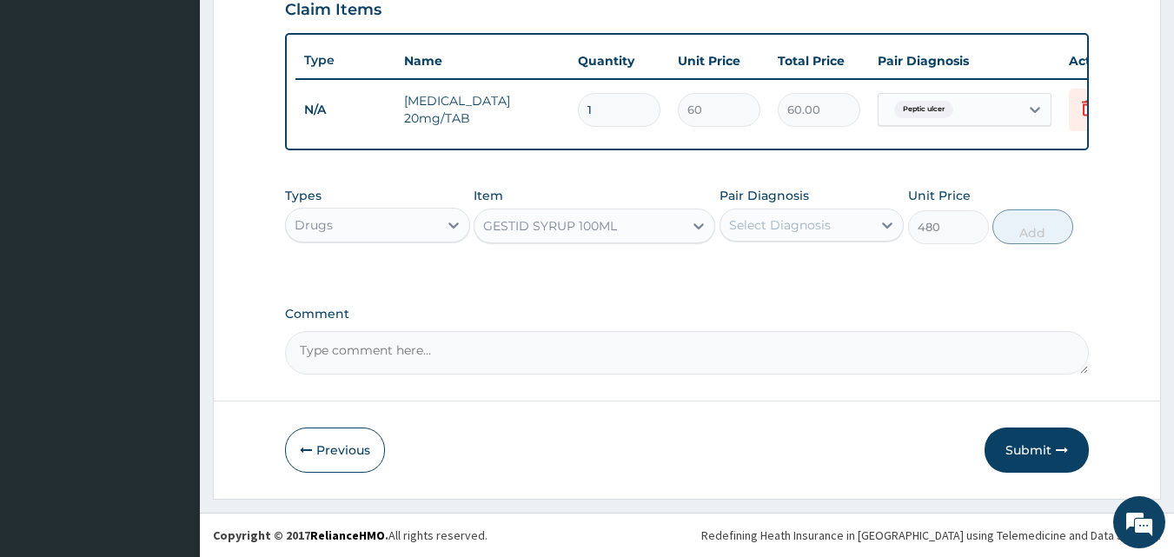
click at [730, 220] on div "Select Diagnosis" at bounding box center [780, 224] width 102 height 17
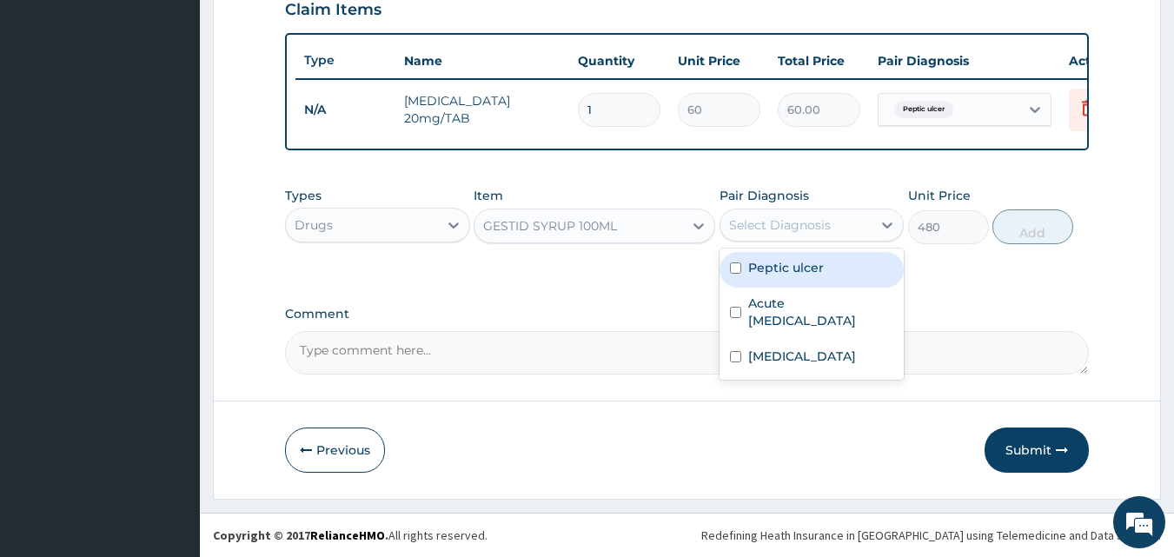
click at [754, 273] on label "Peptic ulcer" at bounding box center [786, 267] width 76 height 17
checkbox input "true"
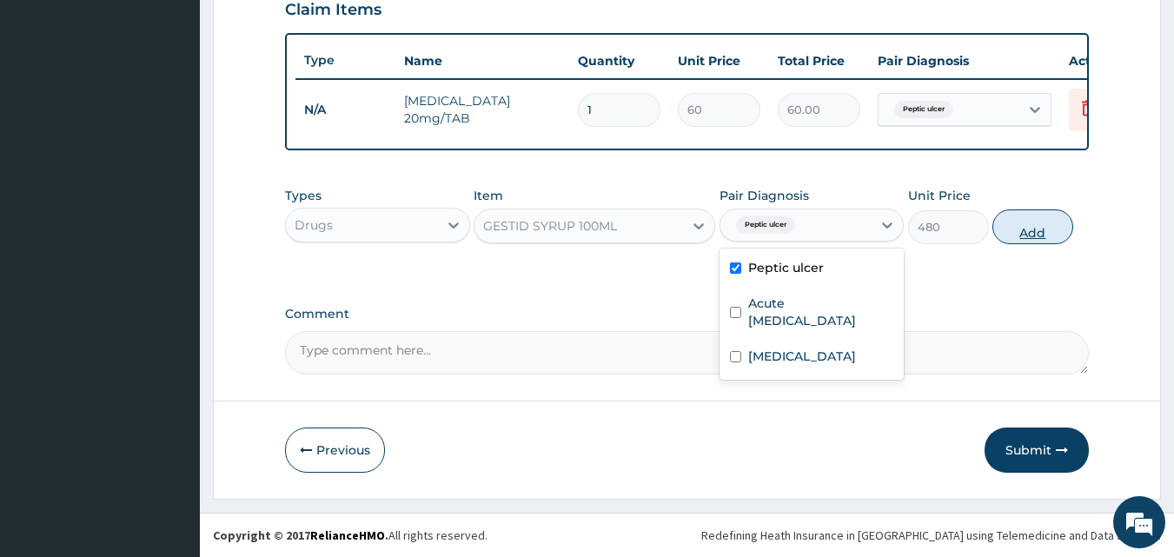
click at [1004, 223] on button "Add" at bounding box center [1032, 226] width 81 height 35
type input "0"
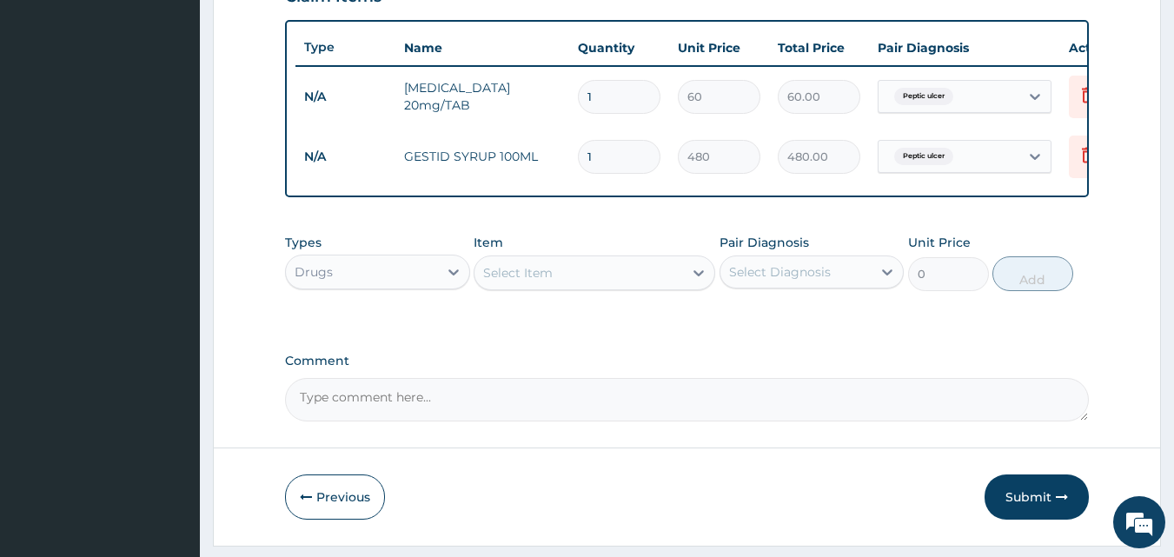
click at [632, 287] on div "Select Item" at bounding box center [578, 273] width 209 height 28
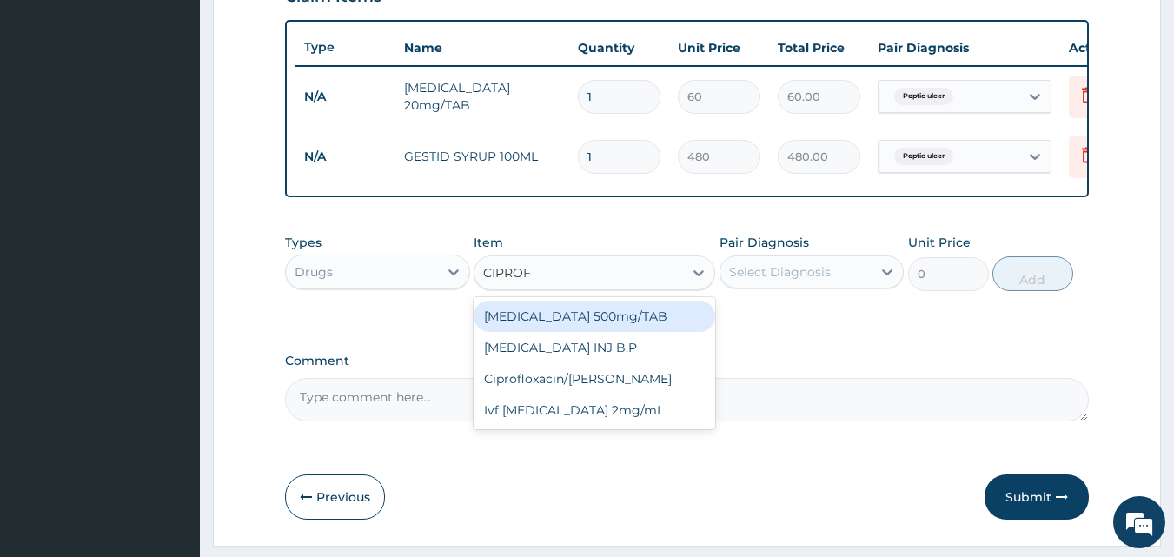
type input "CIPROFL"
click at [536, 328] on div "[MEDICAL_DATA] 500mg/TAB" at bounding box center [595, 316] width 242 height 31
type input "60"
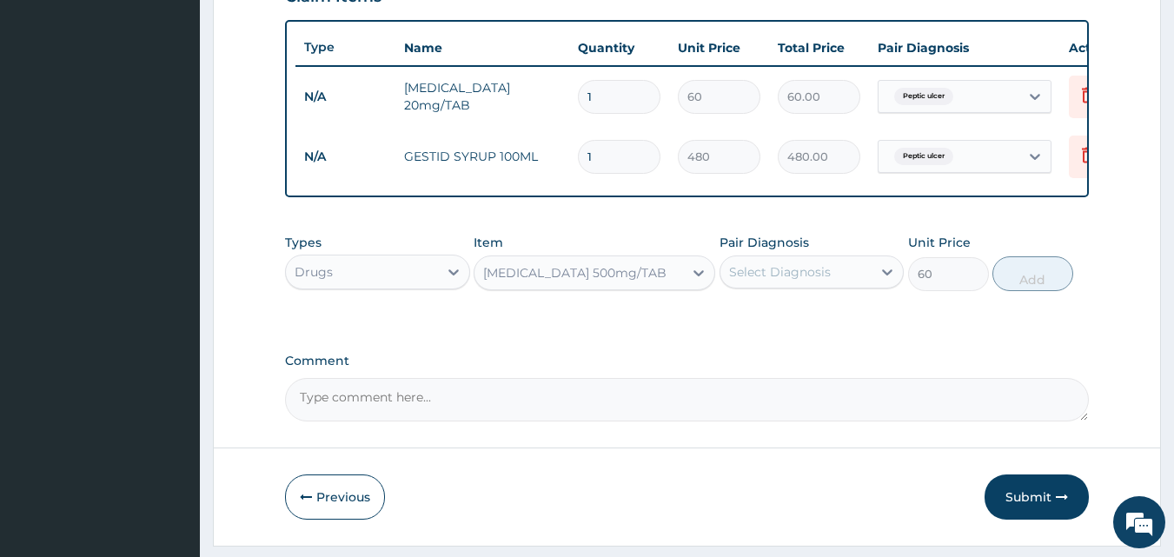
click at [770, 276] on div "Select Diagnosis" at bounding box center [780, 271] width 102 height 17
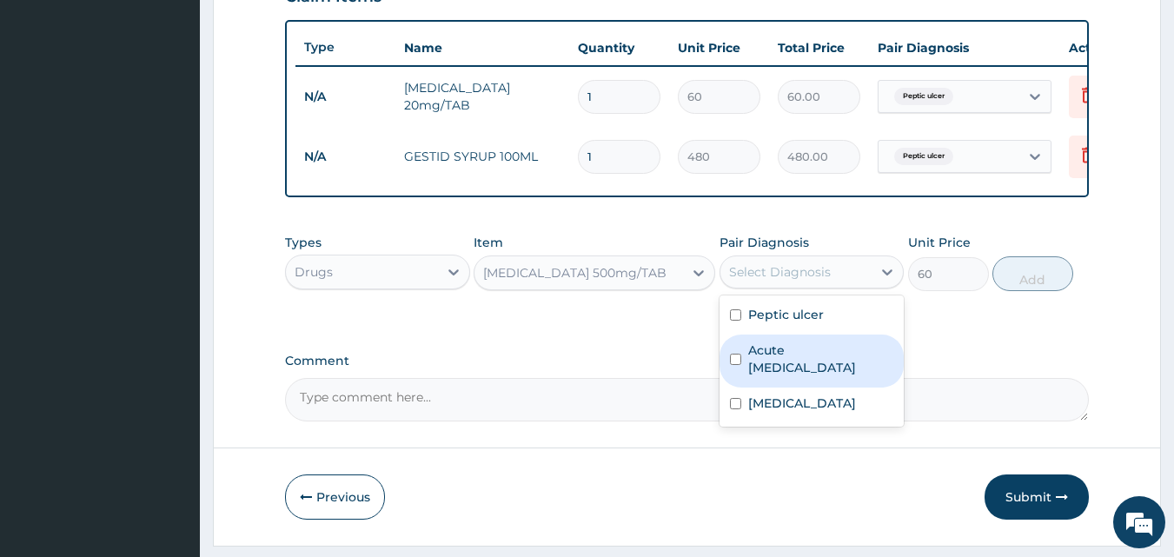
click at [799, 364] on label "Acute [MEDICAL_DATA]" at bounding box center [821, 359] width 146 height 35
checkbox input "true"
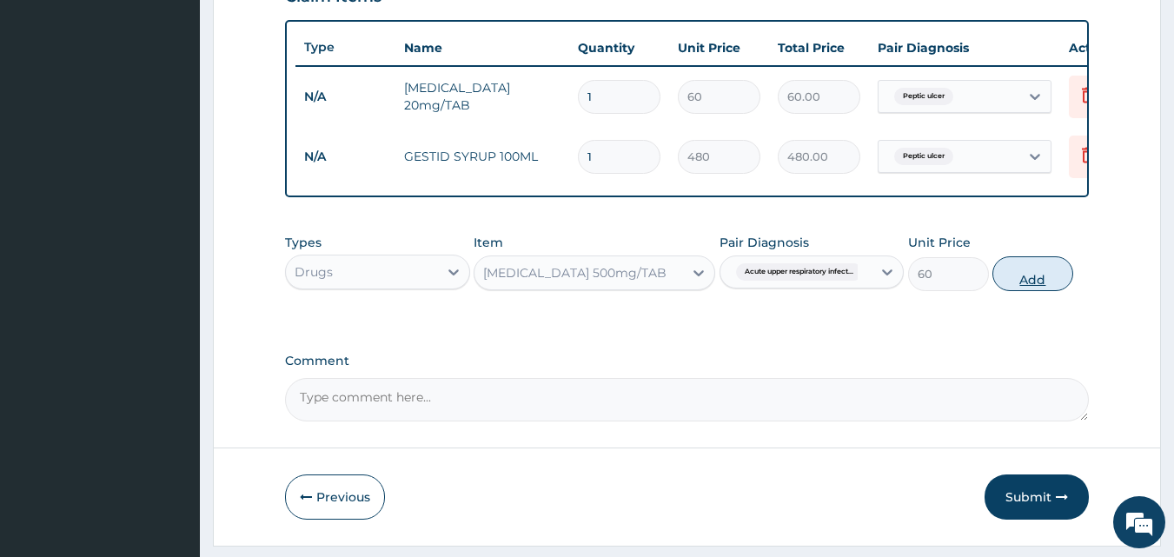
click at [1052, 291] on button "Add" at bounding box center [1032, 273] width 81 height 35
type input "0"
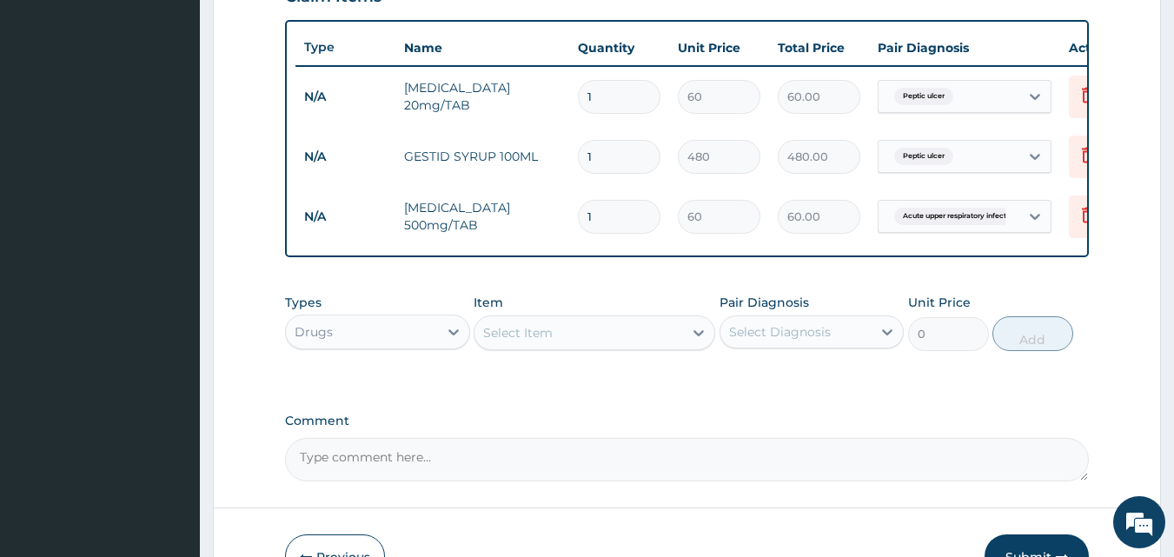
click at [519, 333] on div "Select Item" at bounding box center [578, 333] width 209 height 28
click at [521, 342] on div "Select Item" at bounding box center [518, 332] width 70 height 17
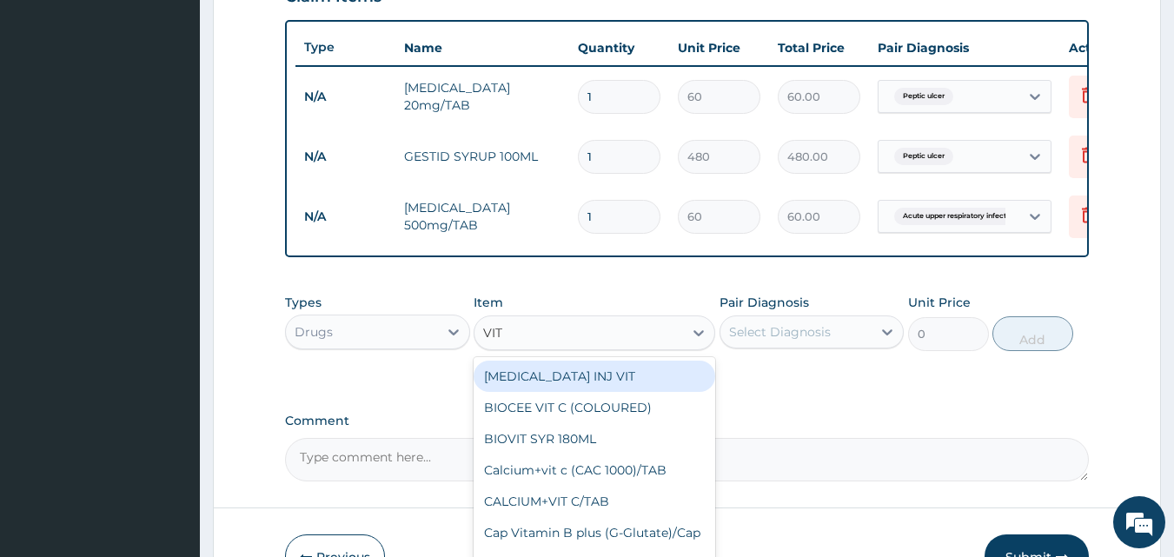
type input "VIT C"
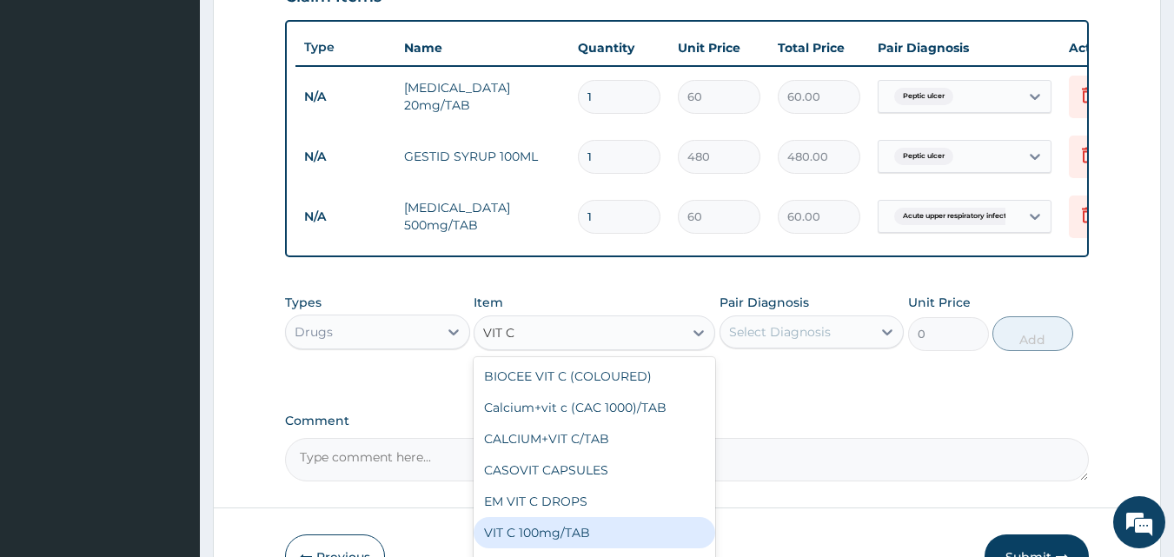
click at [580, 543] on div "VIT C 100mg/TAB" at bounding box center [595, 532] width 242 height 31
type input "8"
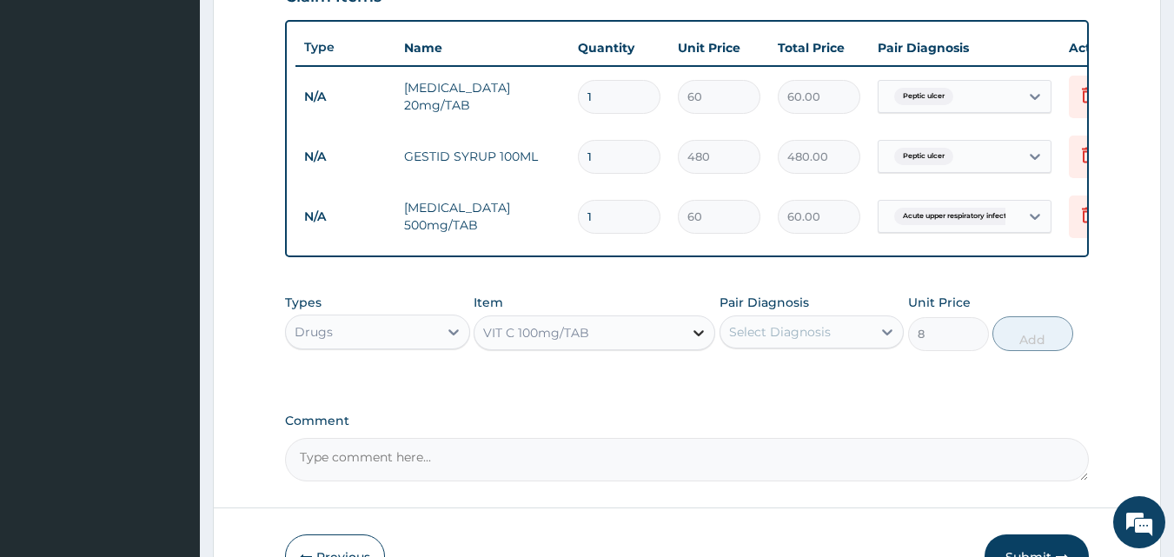
click at [694, 348] on div at bounding box center [698, 332] width 31 height 31
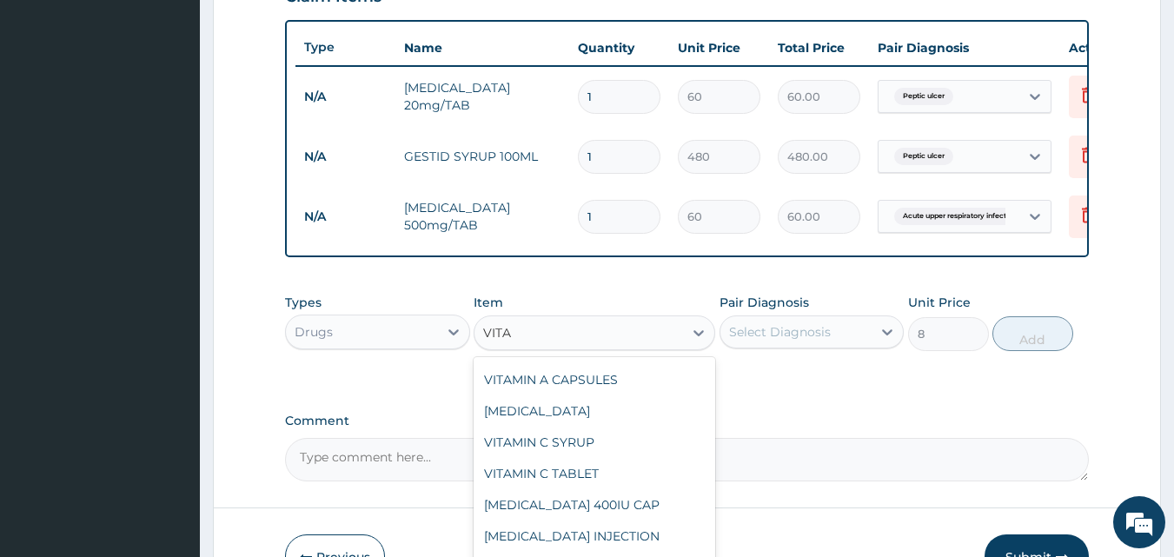
scroll to position [535, 0]
type input "VITAMIN C"
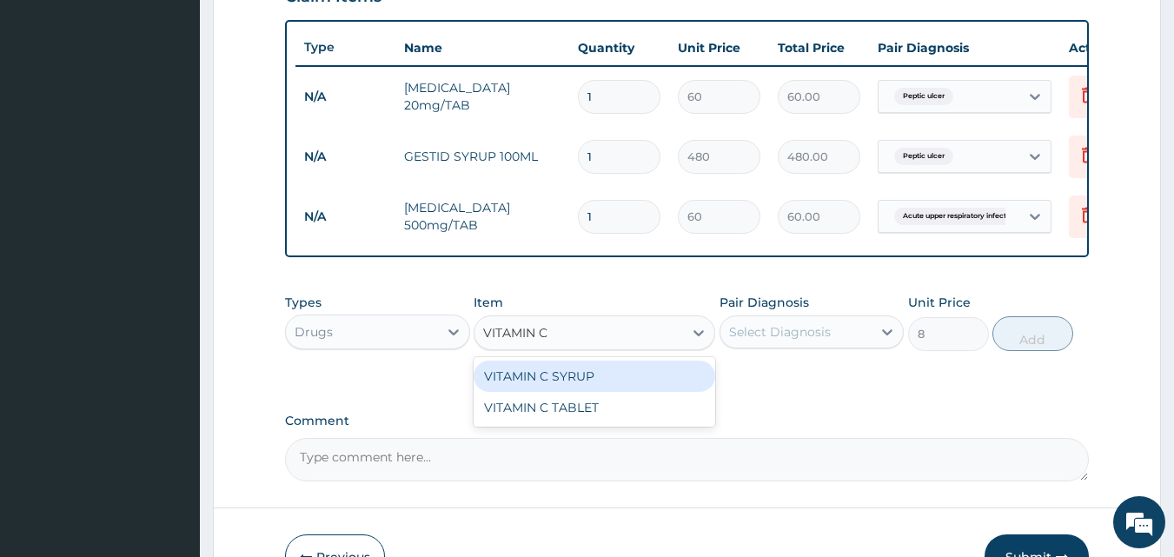
scroll to position [0, 0]
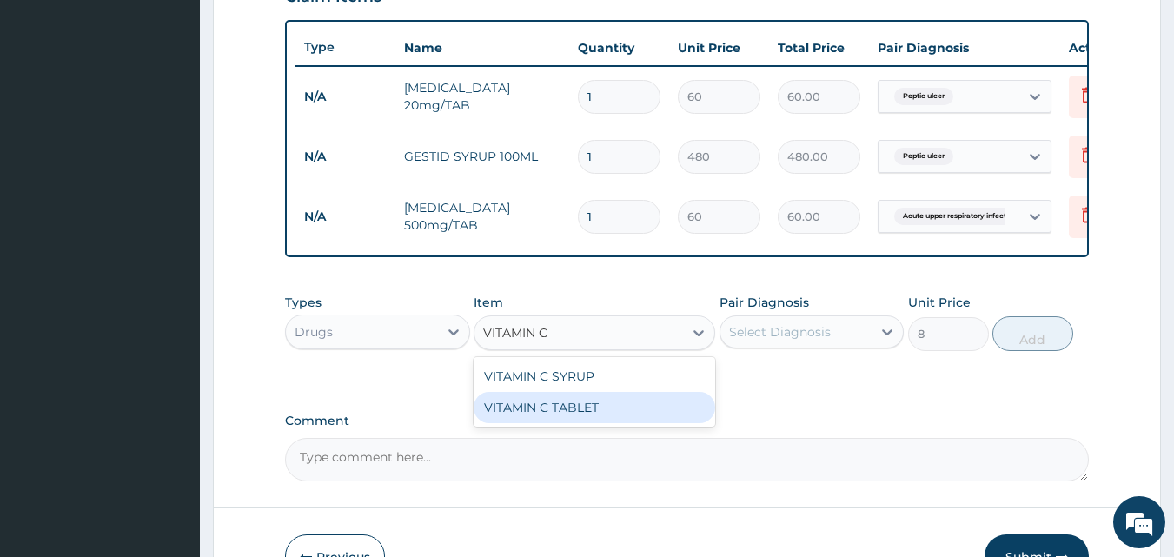
click at [604, 422] on div "VITAMIN C TABLET" at bounding box center [595, 407] width 242 height 31
type input "4"
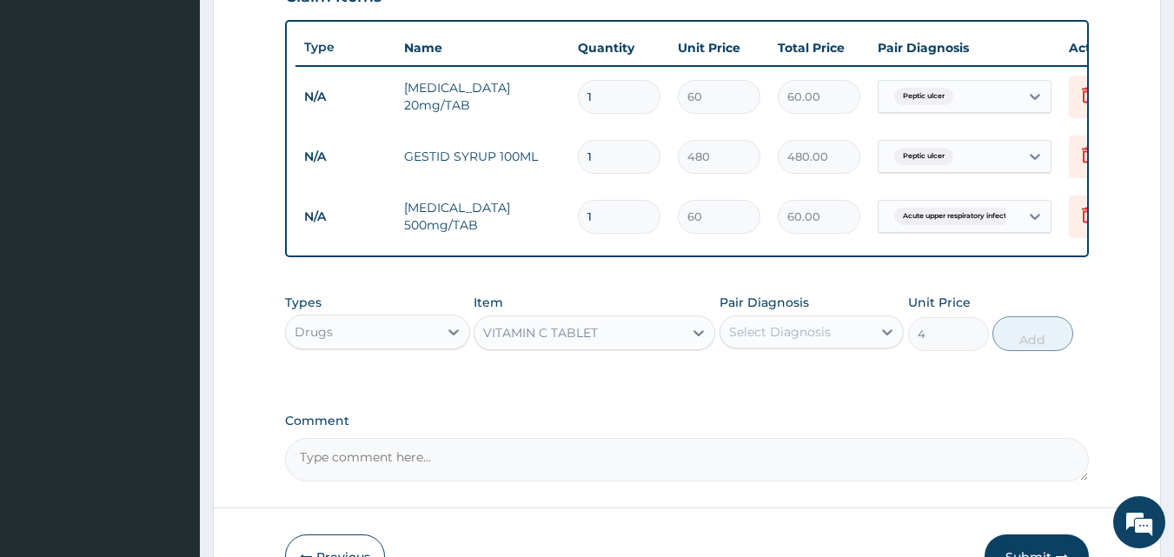
click at [633, 347] on div "VITAMIN C TABLET" at bounding box center [578, 333] width 209 height 28
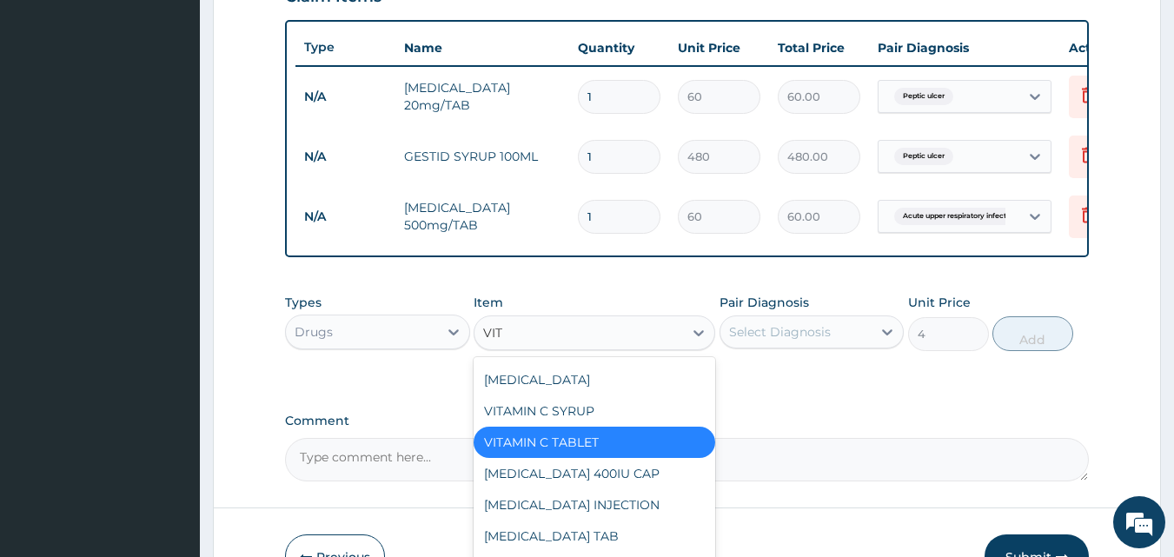
scroll to position [1429, 0]
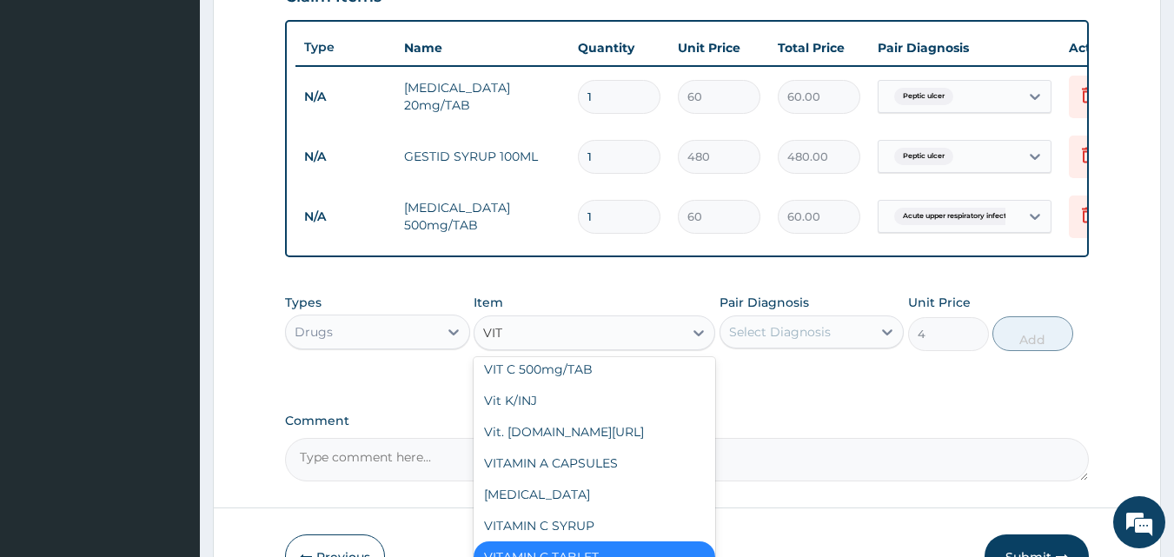
type input "VIT C"
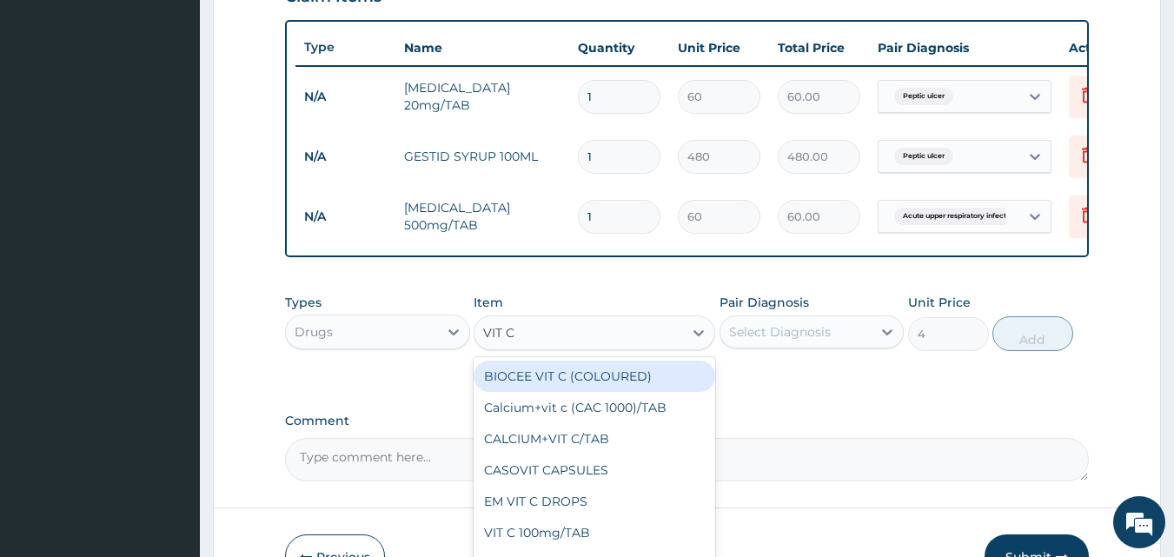
scroll to position [0, 0]
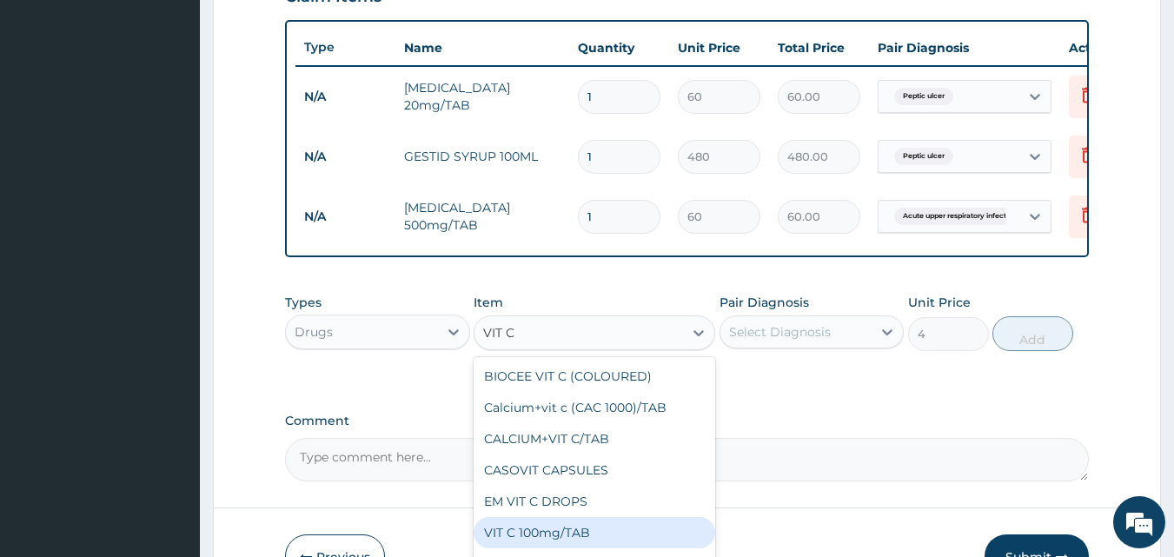
click at [603, 547] on div "VIT C 100mg/TAB" at bounding box center [595, 532] width 242 height 31
type input "8"
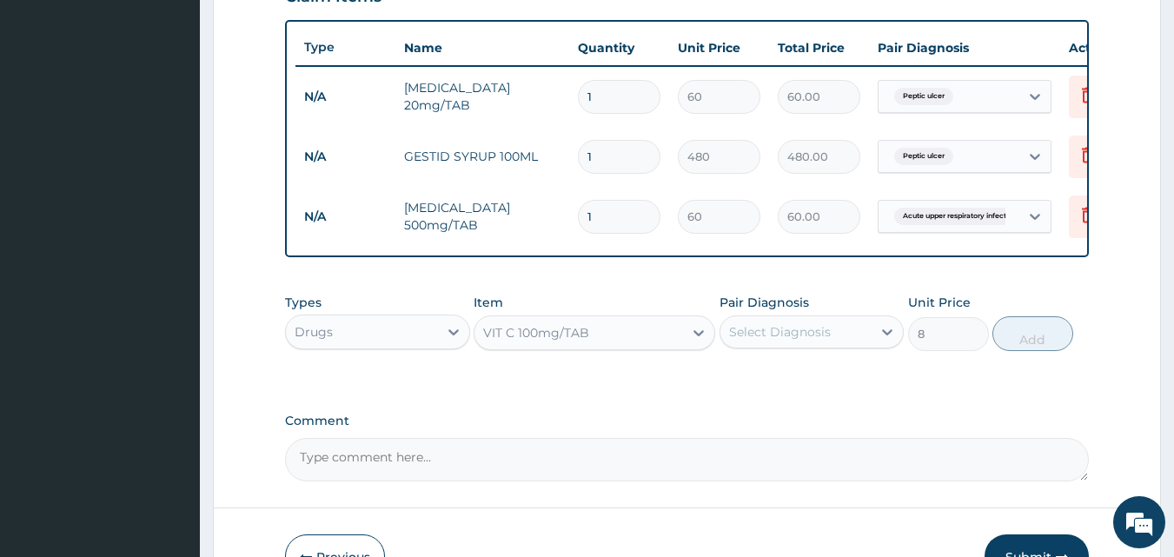
click at [816, 340] on div "Select Diagnosis" at bounding box center [780, 331] width 102 height 17
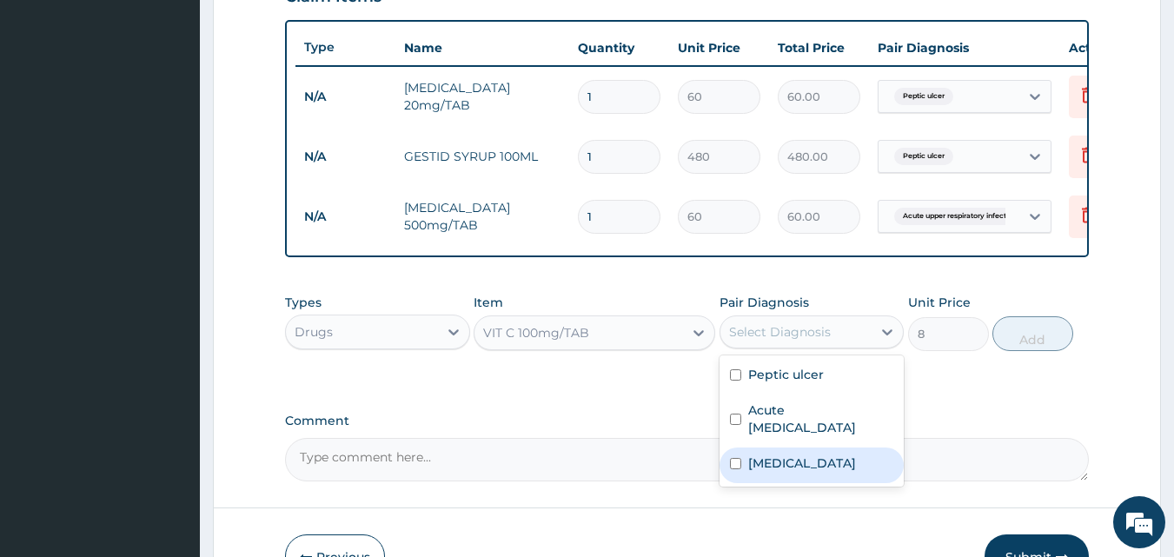
click at [792, 472] on label "[MEDICAL_DATA]" at bounding box center [802, 462] width 108 height 17
checkbox input "true"
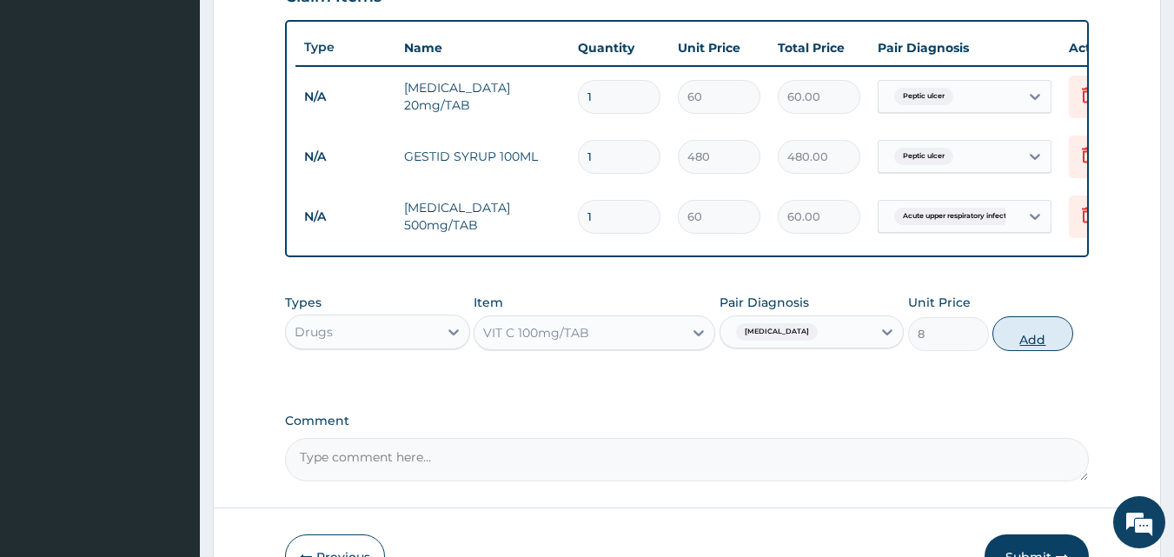
click at [1030, 341] on button "Add" at bounding box center [1032, 333] width 81 height 35
type input "0"
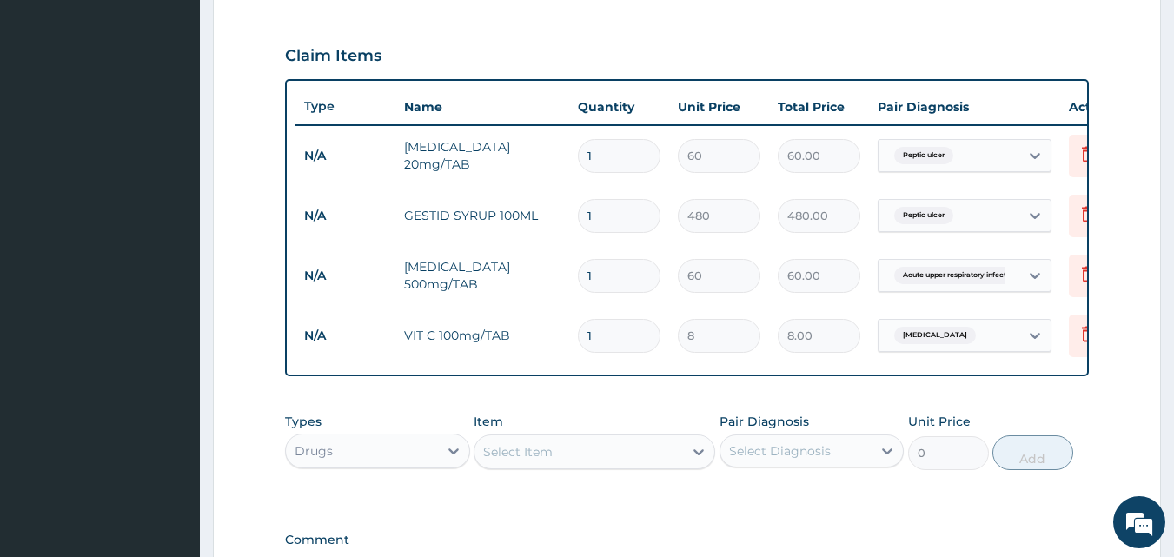
scroll to position [540, 0]
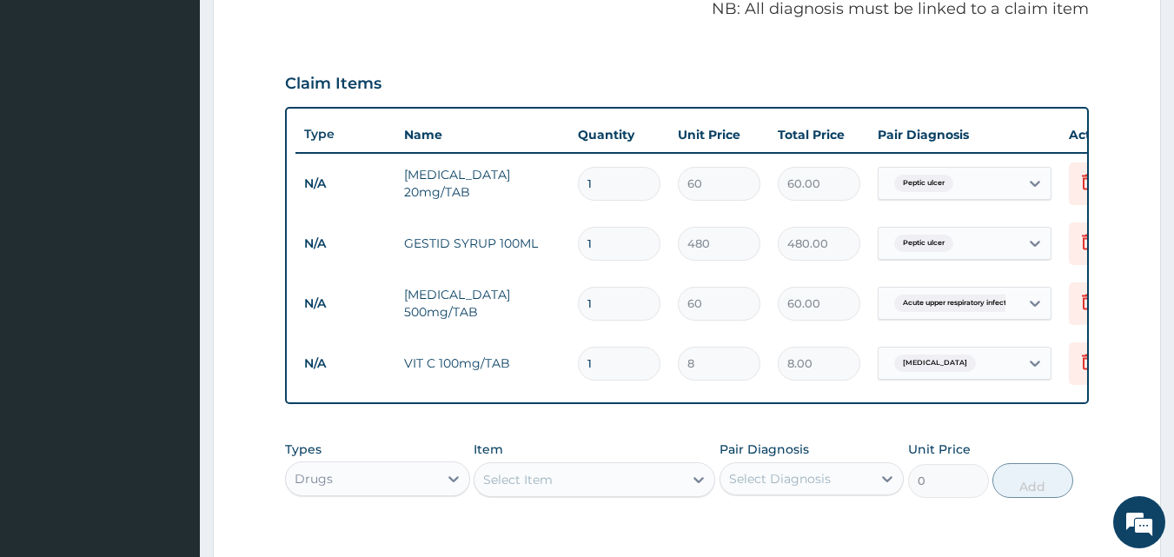
click at [616, 190] on input "1" at bounding box center [619, 184] width 83 height 34
type input "14"
type input "840.00"
type input "14"
click at [637, 247] on input "1" at bounding box center [619, 244] width 83 height 34
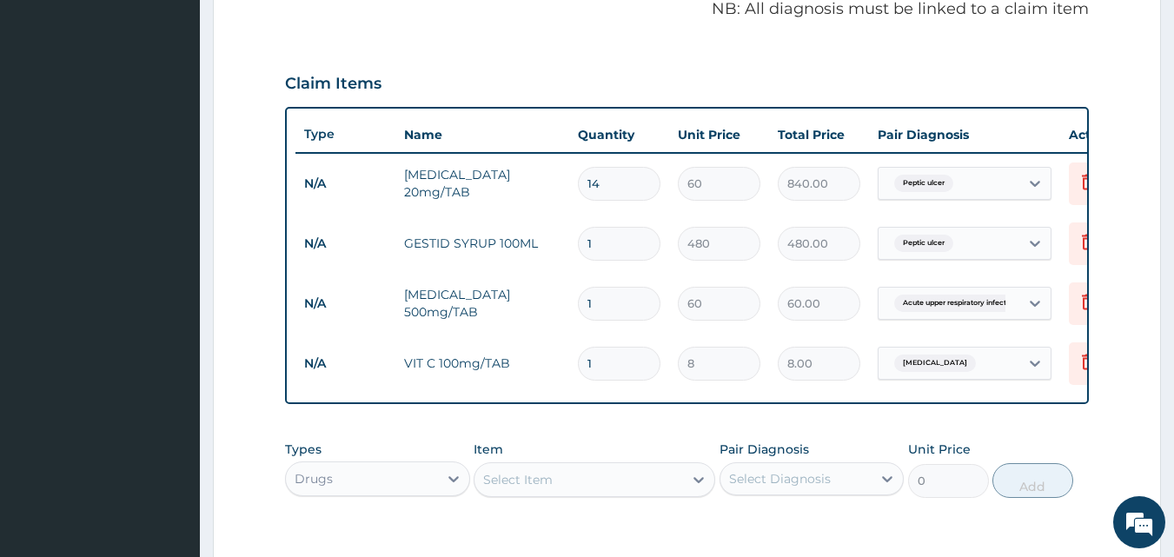
click at [628, 295] on input "1" at bounding box center [619, 304] width 83 height 34
type input "14"
type input "840.00"
type input "14"
click at [637, 363] on input "1" at bounding box center [619, 364] width 83 height 34
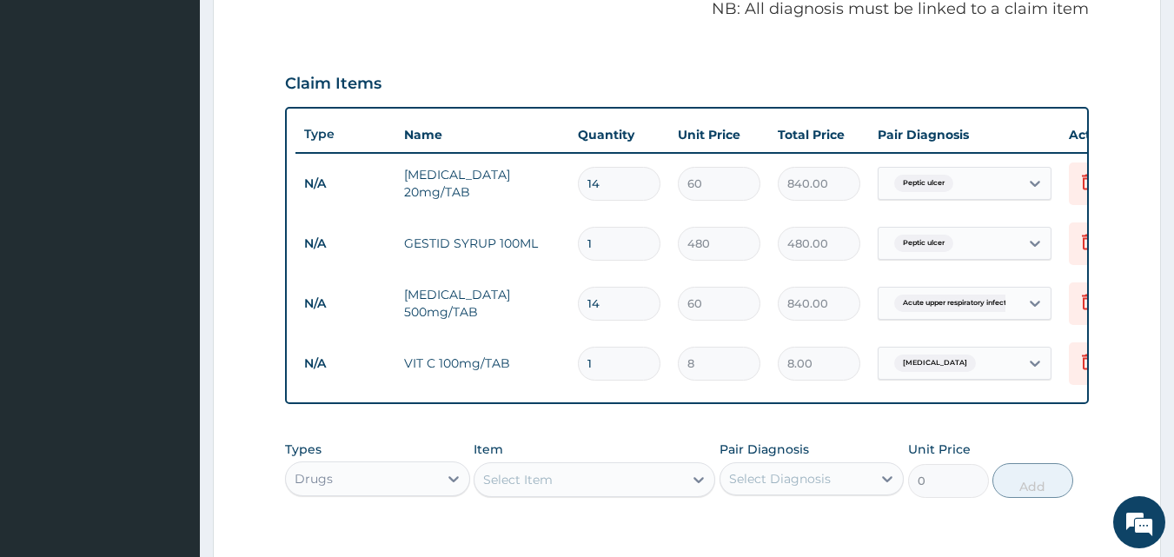
click at [637, 362] on input "1" at bounding box center [619, 364] width 83 height 34
type input "21"
type input "168.00"
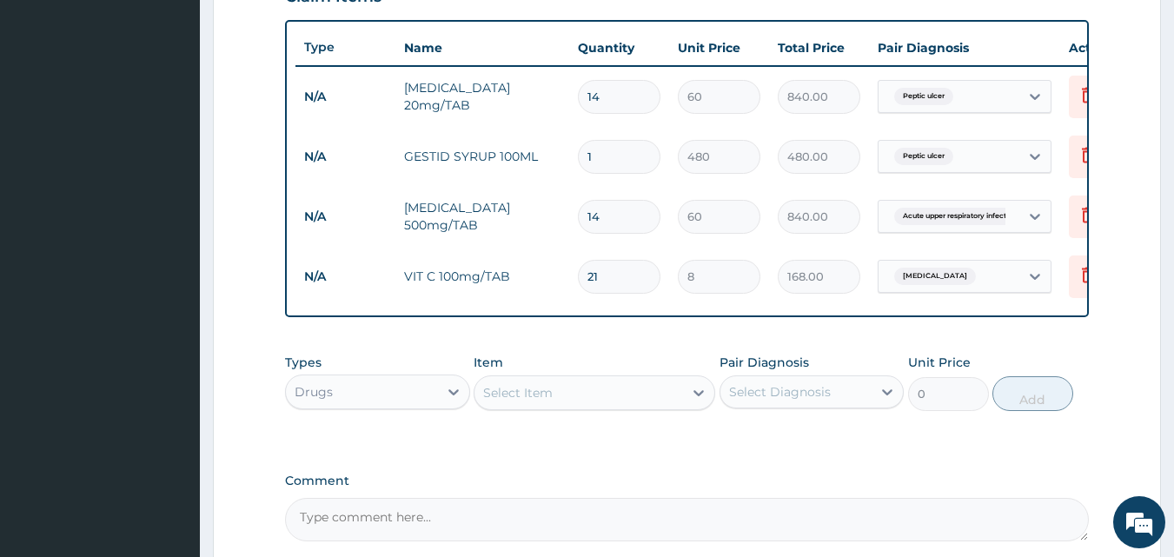
type input "21"
click at [331, 387] on div "Drugs" at bounding box center [377, 392] width 185 height 35
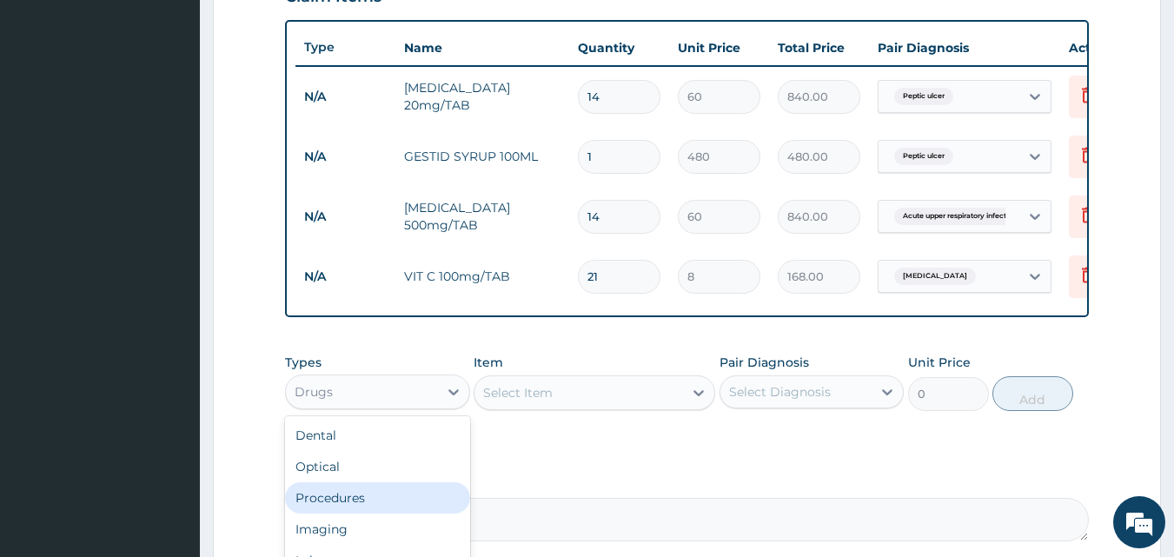
click at [331, 510] on div "Procedures" at bounding box center [377, 497] width 185 height 31
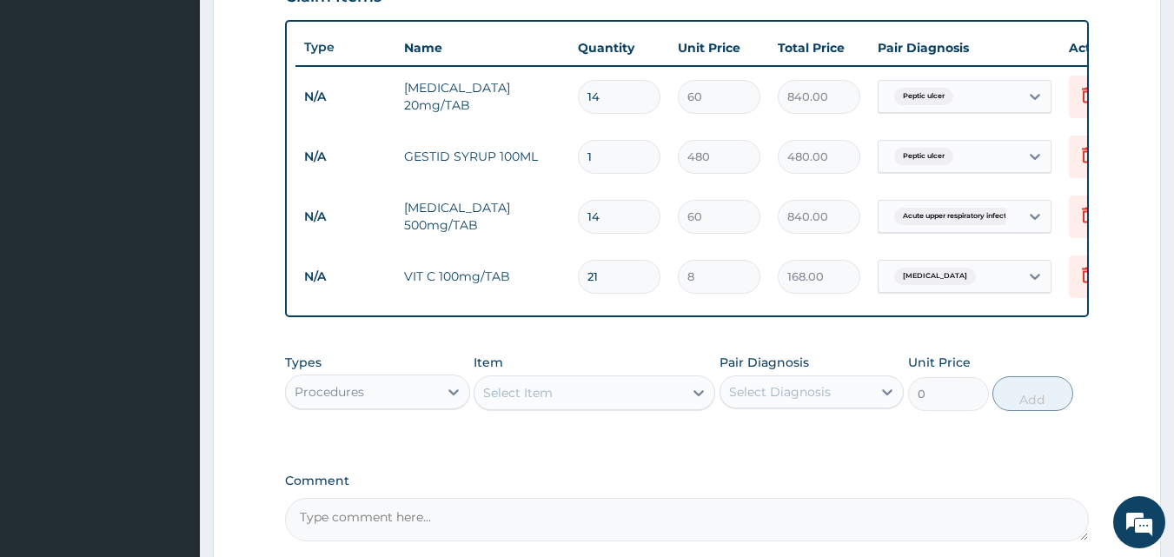
click at [547, 401] on div "Select Item" at bounding box center [518, 392] width 70 height 17
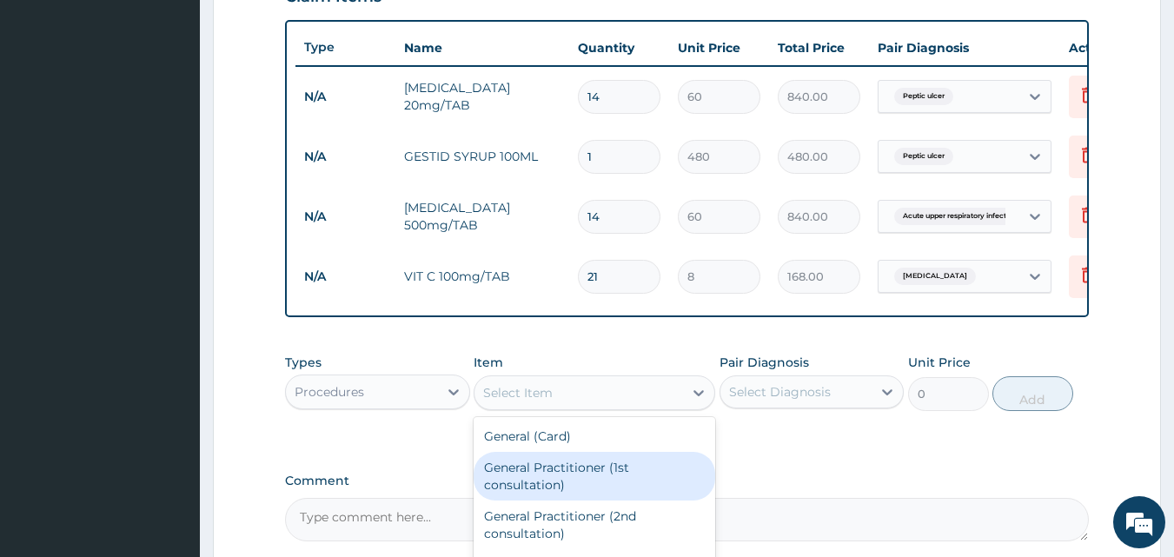
click at [554, 494] on div "General Practitioner (1st consultation)" at bounding box center [595, 476] width 242 height 49
type input "1500"
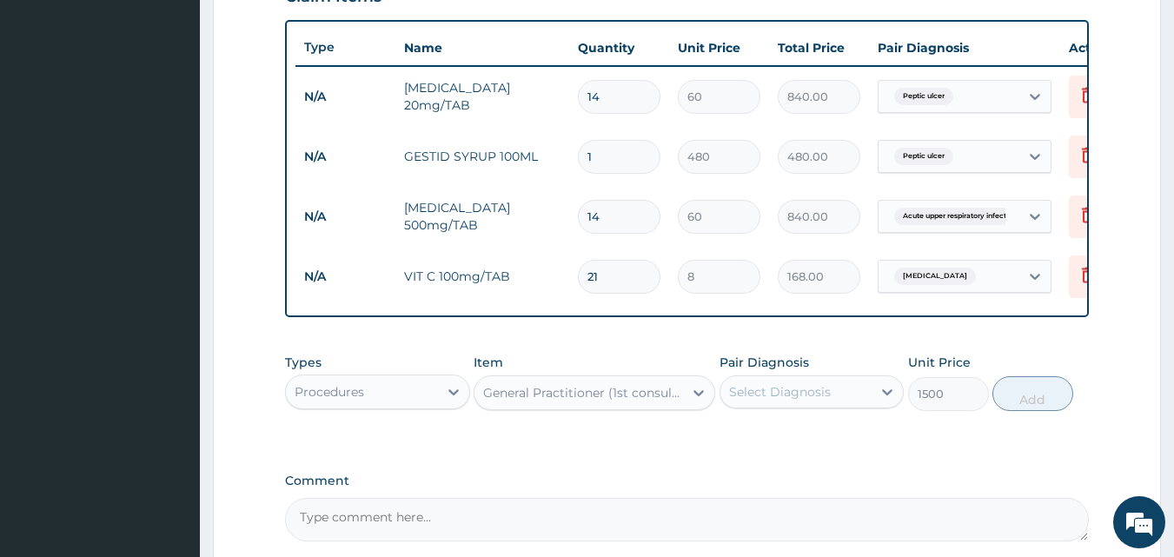
click at [739, 401] on div "Select Diagnosis" at bounding box center [780, 391] width 102 height 17
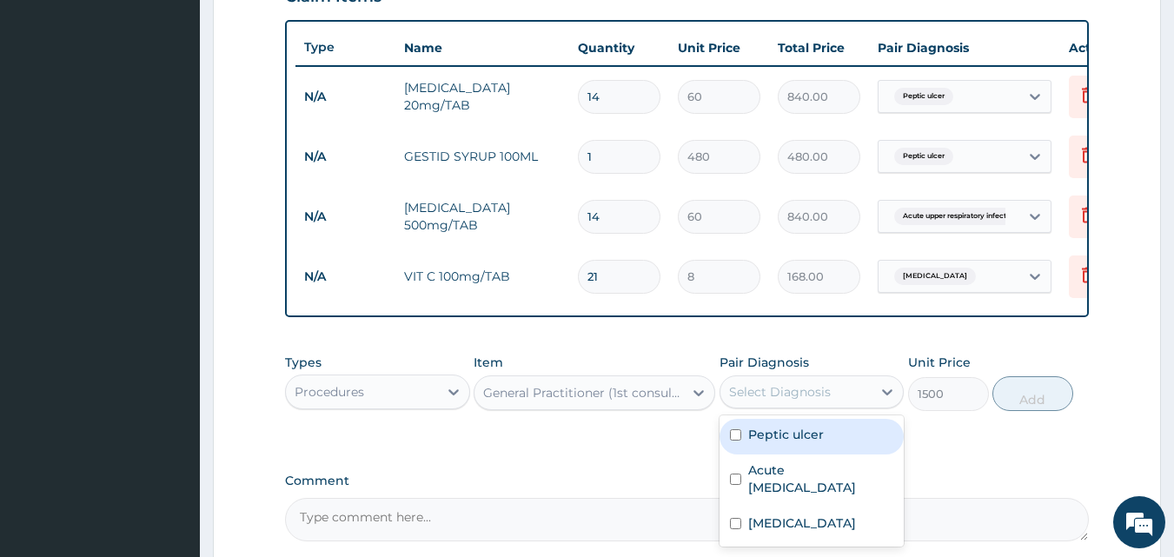
click at [745, 448] on div "Peptic ulcer" at bounding box center [811, 437] width 185 height 36
checkbox input "true"
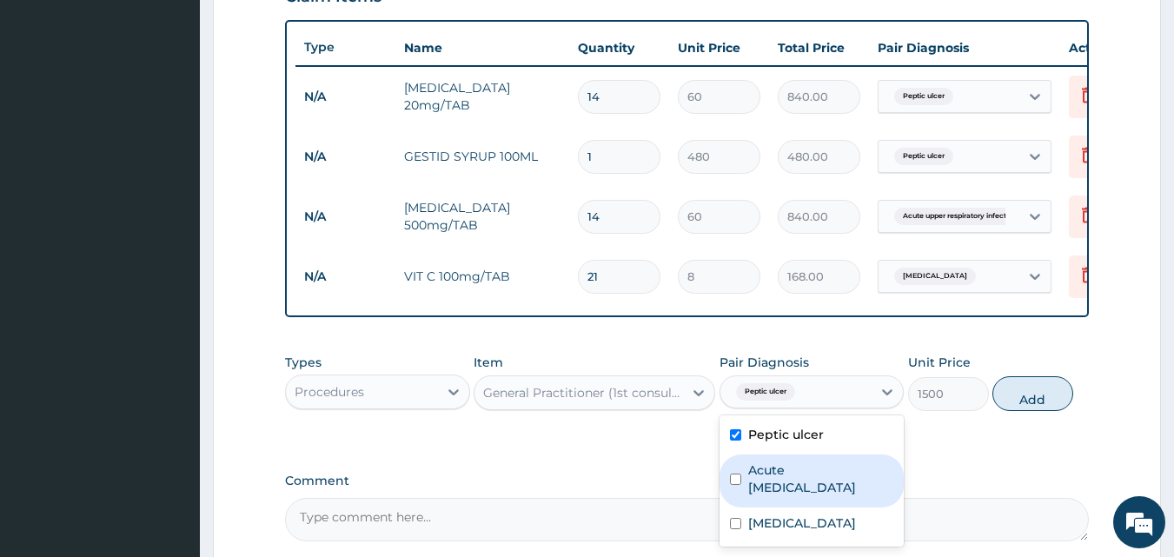
click at [774, 496] on label "Acute [MEDICAL_DATA]" at bounding box center [821, 478] width 146 height 35
checkbox input "true"
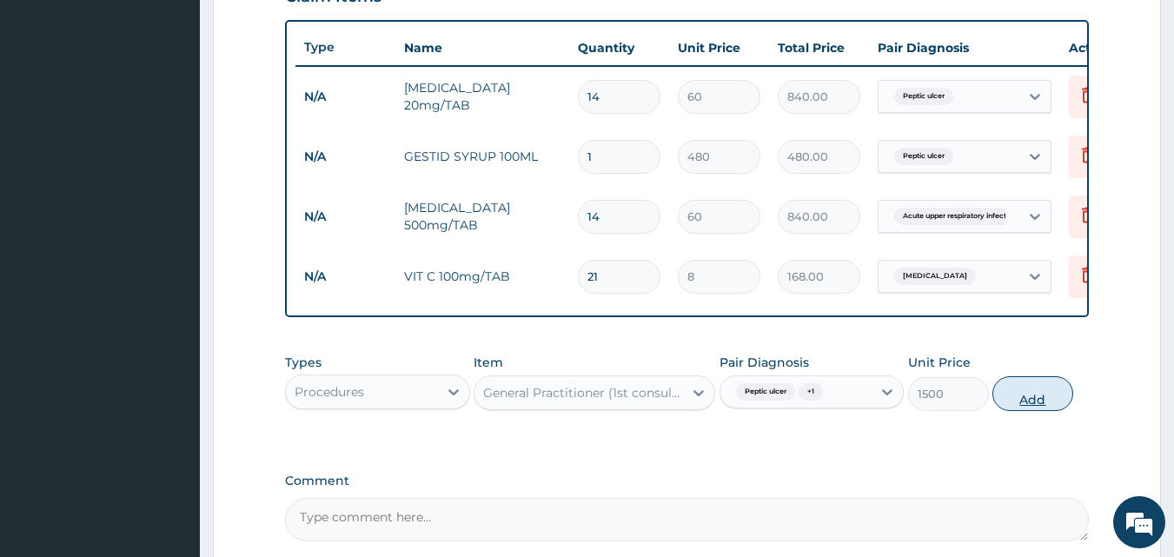
click at [1025, 411] on button "Add" at bounding box center [1032, 393] width 81 height 35
type input "0"
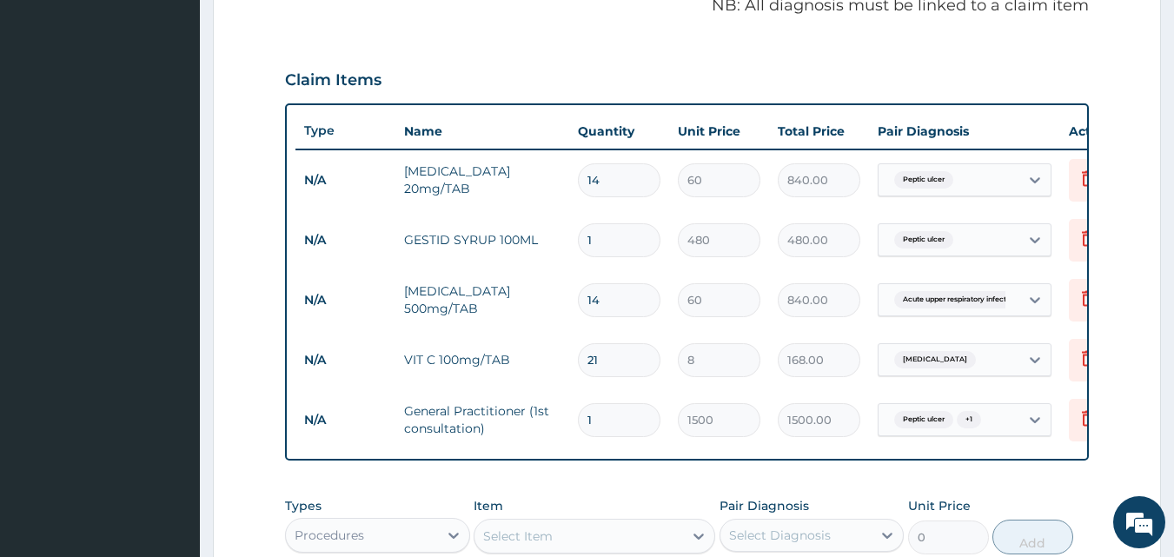
scroll to position [540, 0]
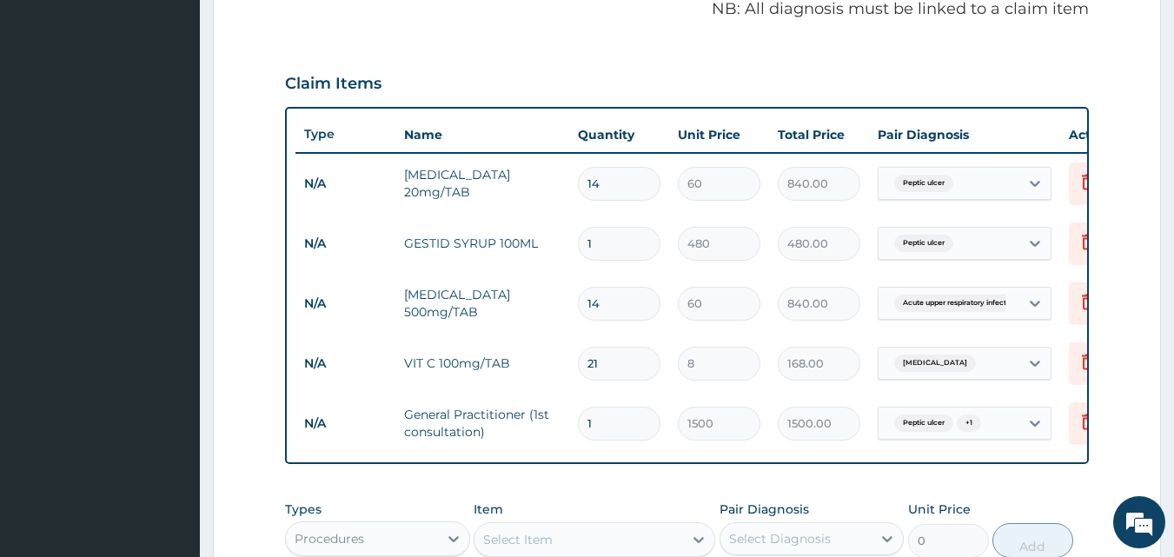
click at [762, 315] on td "60" at bounding box center [719, 303] width 100 height 51
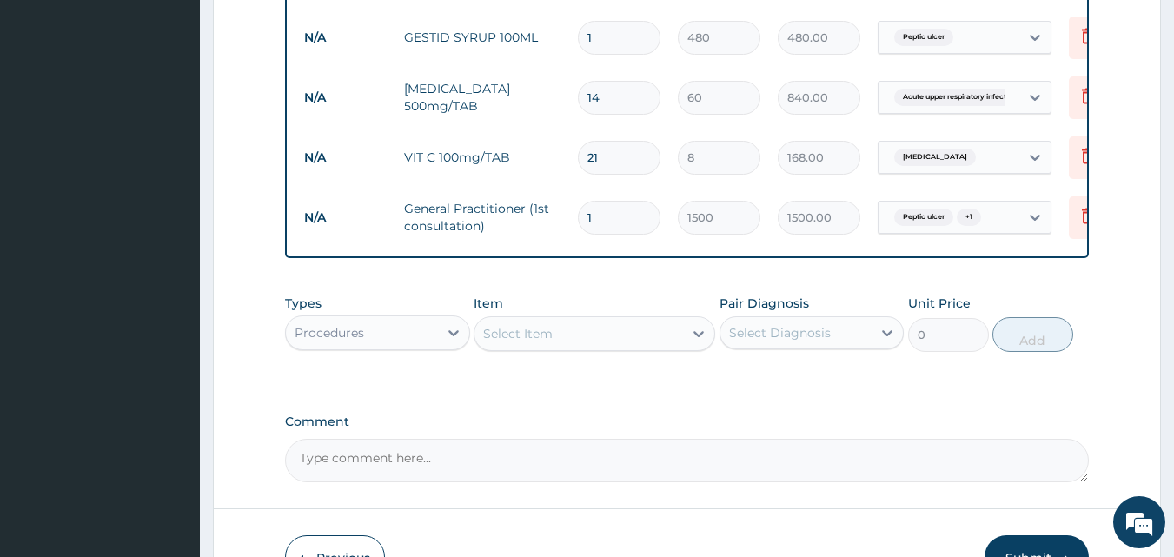
scroll to position [800, 0]
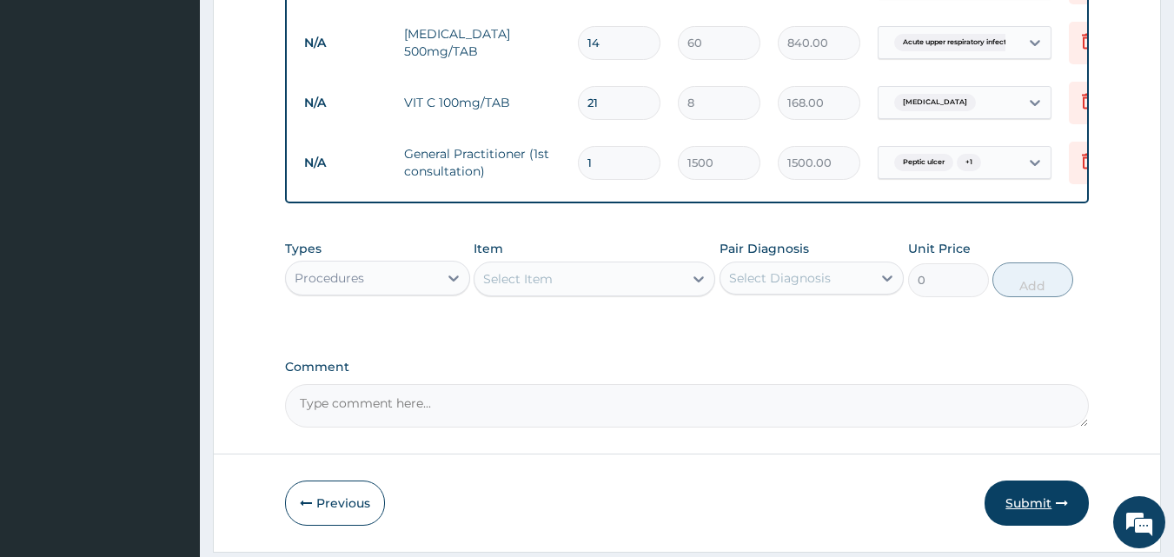
click at [1022, 503] on button "Submit" at bounding box center [1037, 503] width 104 height 45
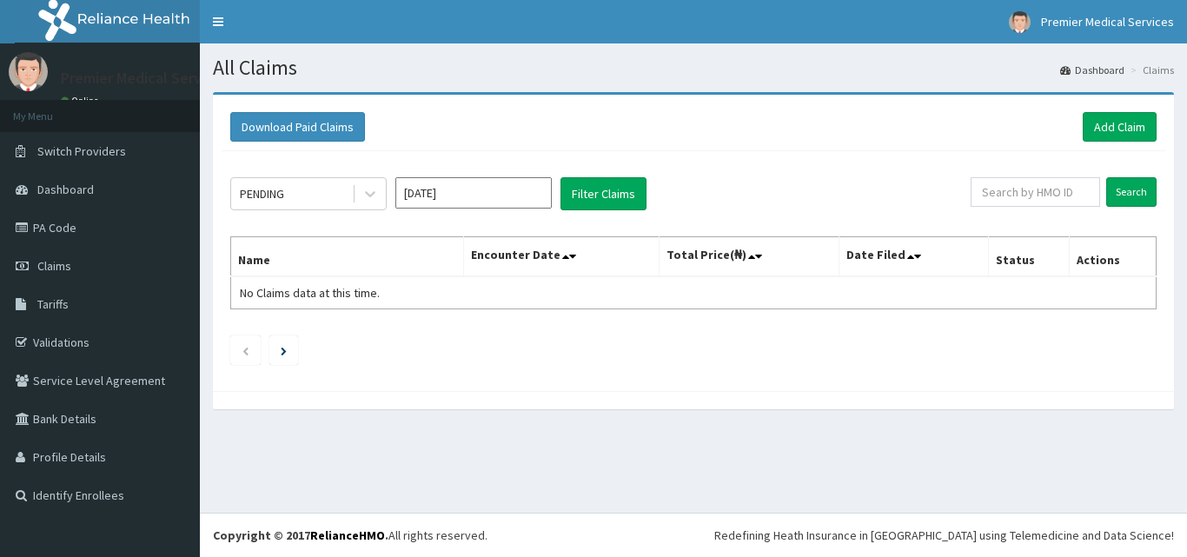
click at [506, 201] on input "[DATE]" at bounding box center [473, 192] width 156 height 31
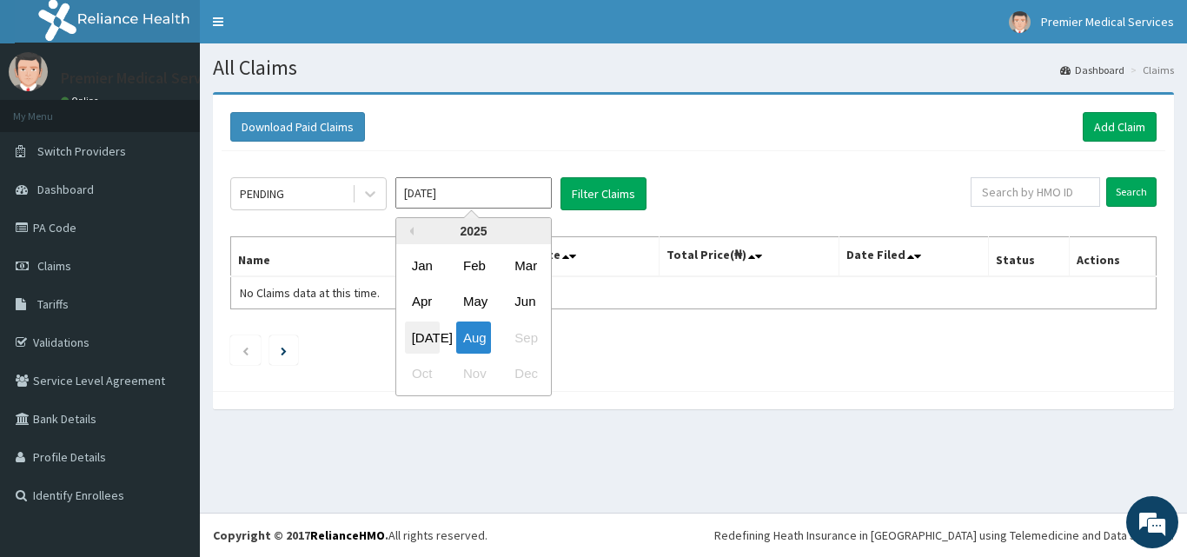
click at [431, 323] on div "[DATE]" at bounding box center [422, 338] width 35 height 32
type input "[DATE]"
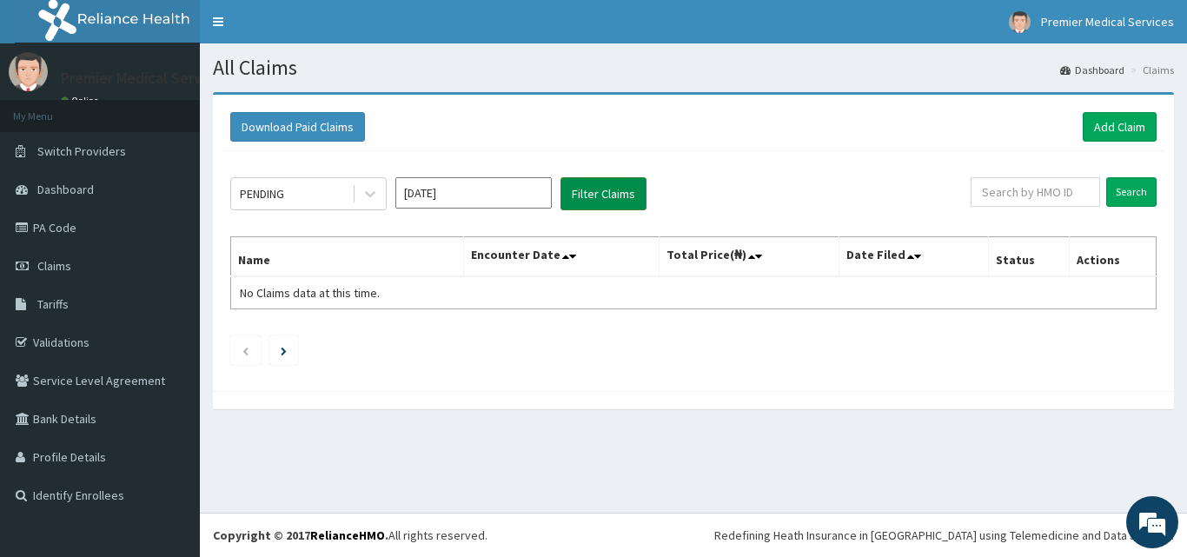
click at [606, 186] on button "Filter Claims" at bounding box center [603, 193] width 86 height 33
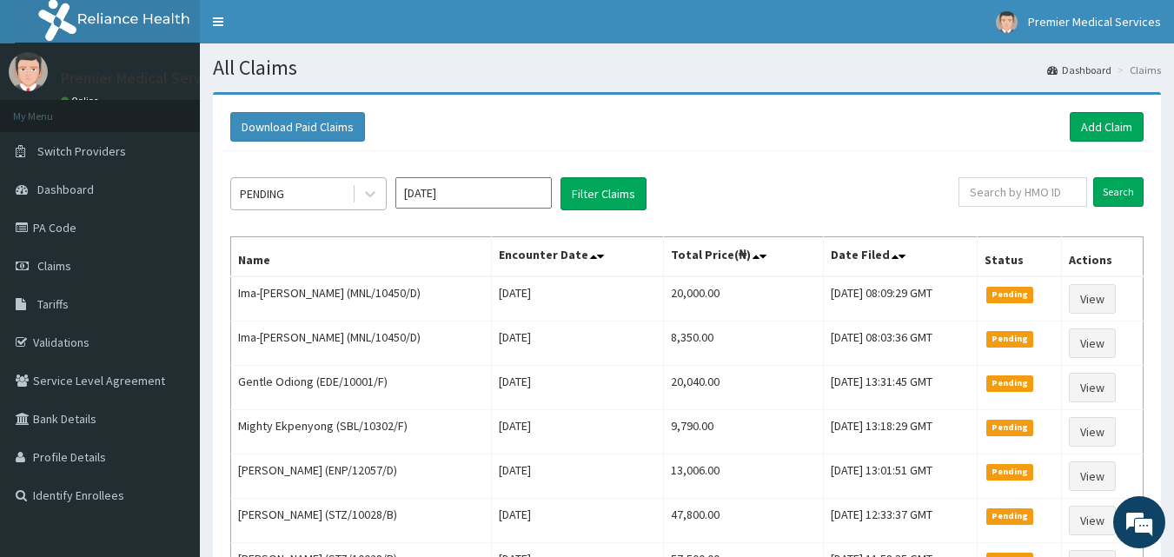
click at [341, 194] on div "PENDING" at bounding box center [291, 194] width 121 height 28
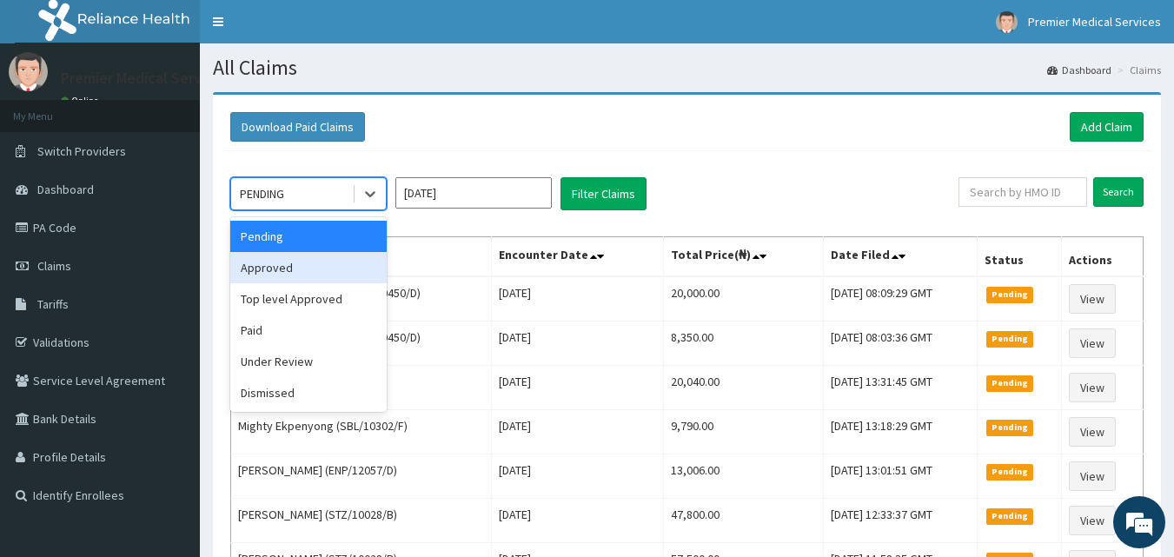
drag, startPoint x: 315, startPoint y: 273, endPoint x: 511, endPoint y: 222, distance: 201.9
click at [315, 272] on div "Approved" at bounding box center [308, 267] width 156 height 31
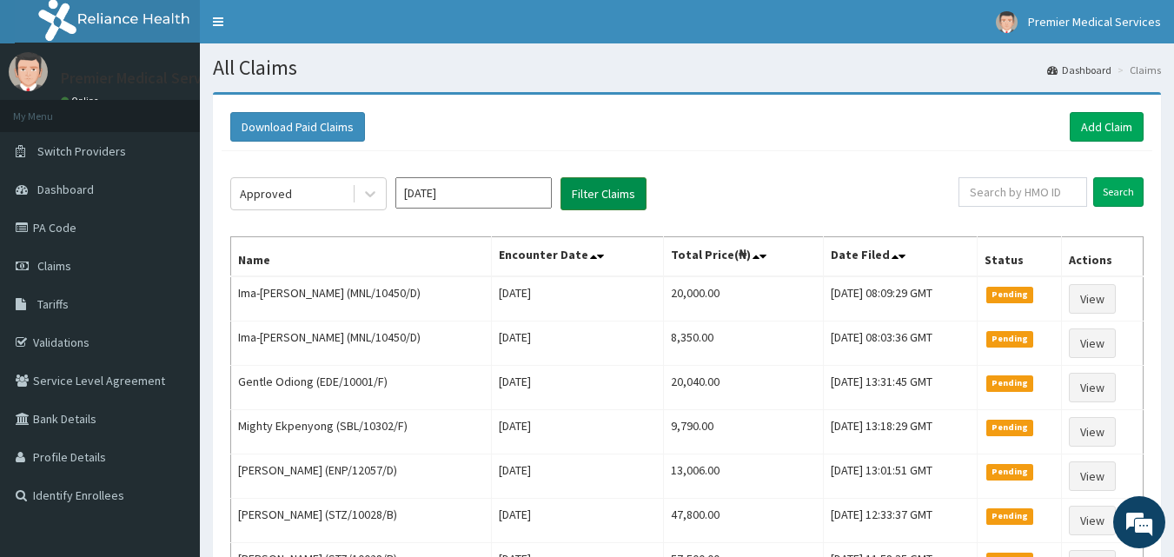
click at [593, 188] on button "Filter Claims" at bounding box center [603, 193] width 86 height 33
